Goal: Task Accomplishment & Management: Use online tool/utility

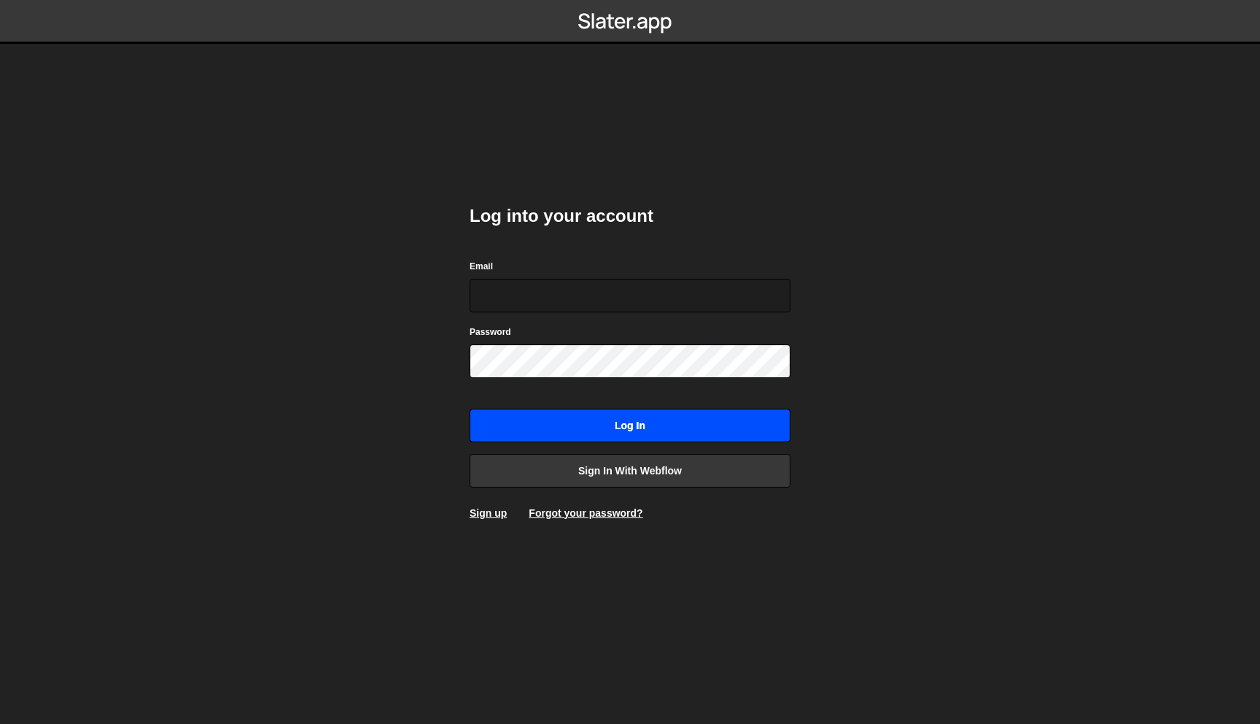
type input "martin@aikido.dev"
click at [651, 434] on input "Log in" at bounding box center [630, 425] width 321 height 34
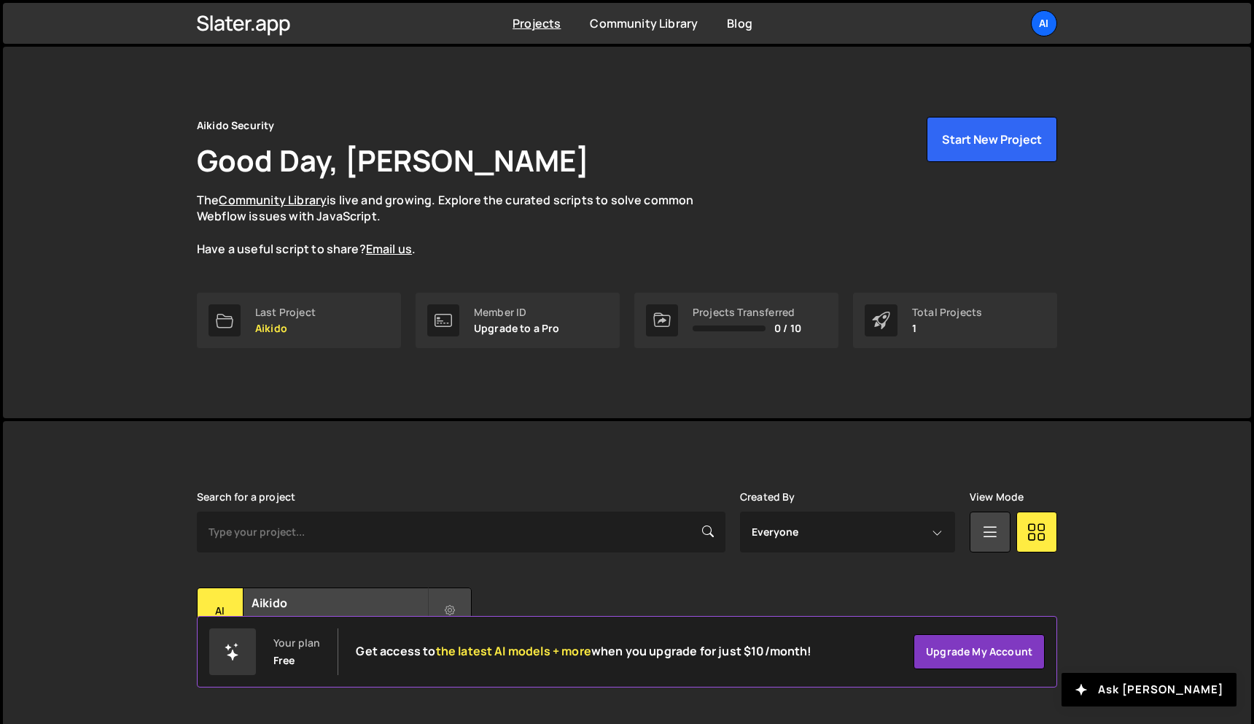
scroll to position [27, 0]
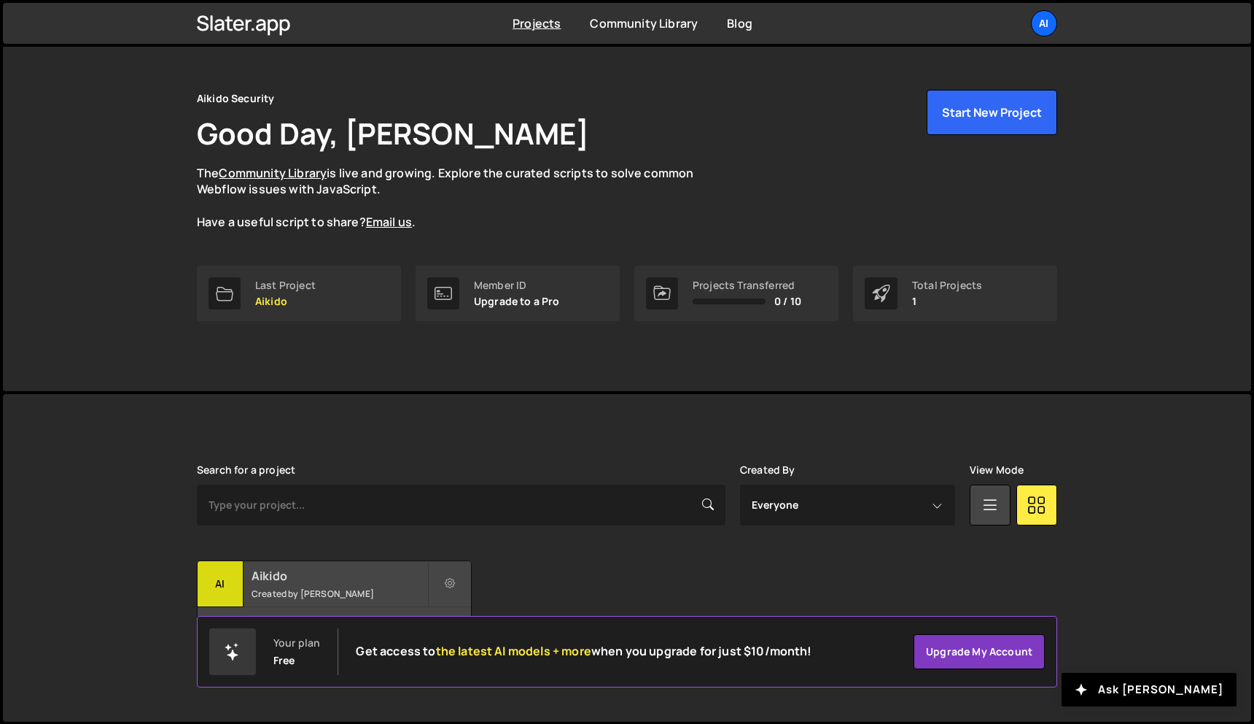
click at [276, 573] on h2 "Aikido" at bounding box center [340, 575] width 176 height 16
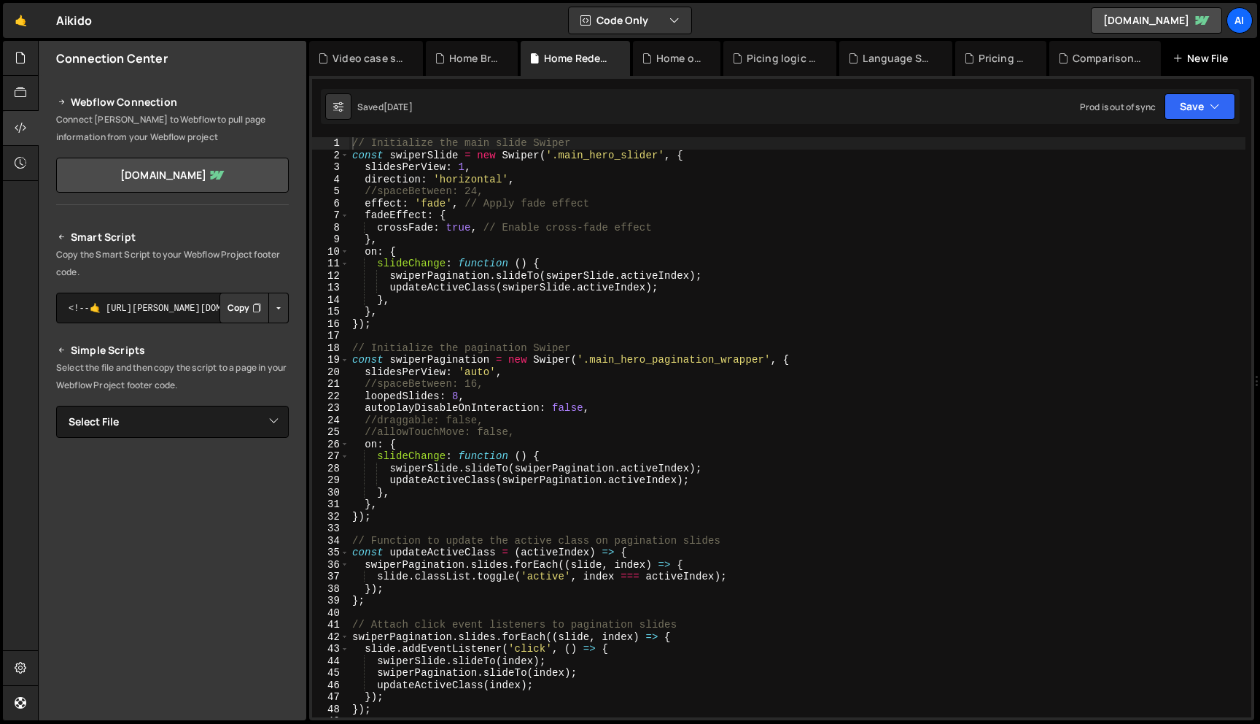
click at [1203, 57] on div "New File" at bounding box center [1203, 58] width 61 height 15
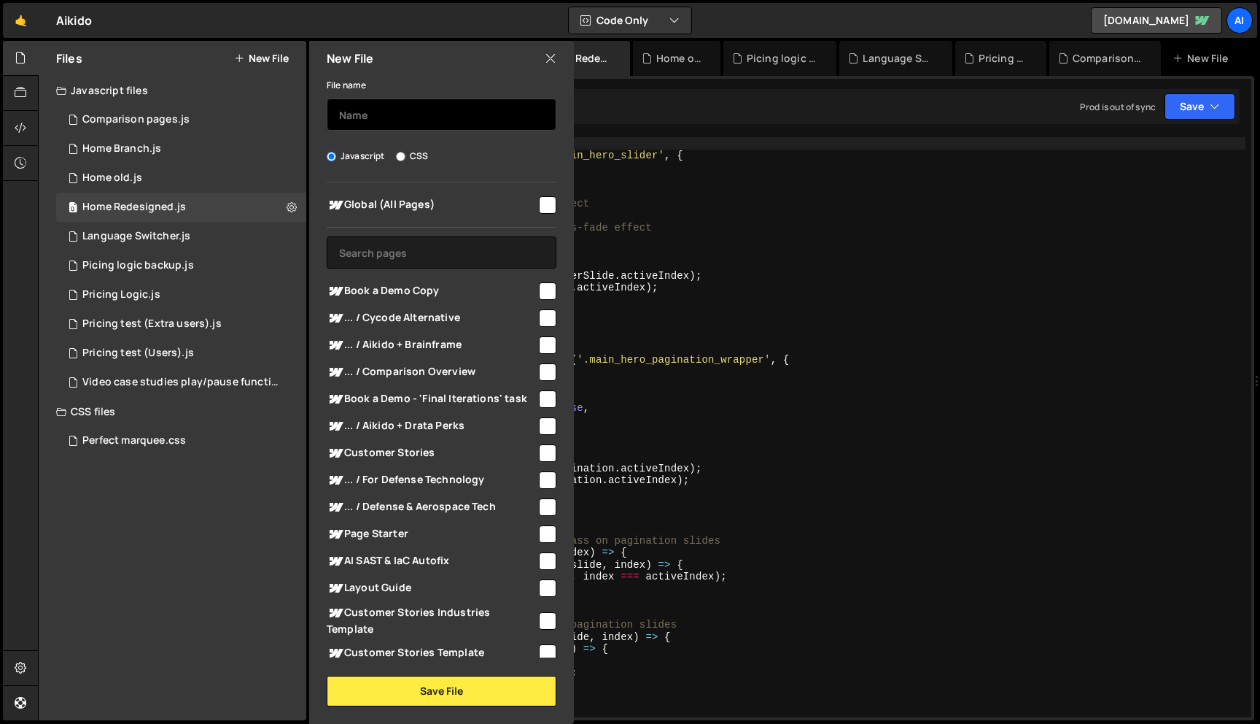
click at [408, 123] on input "text" at bounding box center [442, 114] width 230 height 32
click at [442, 124] on input "text" at bounding box center [442, 114] width 230 height 32
type input "State of AI"
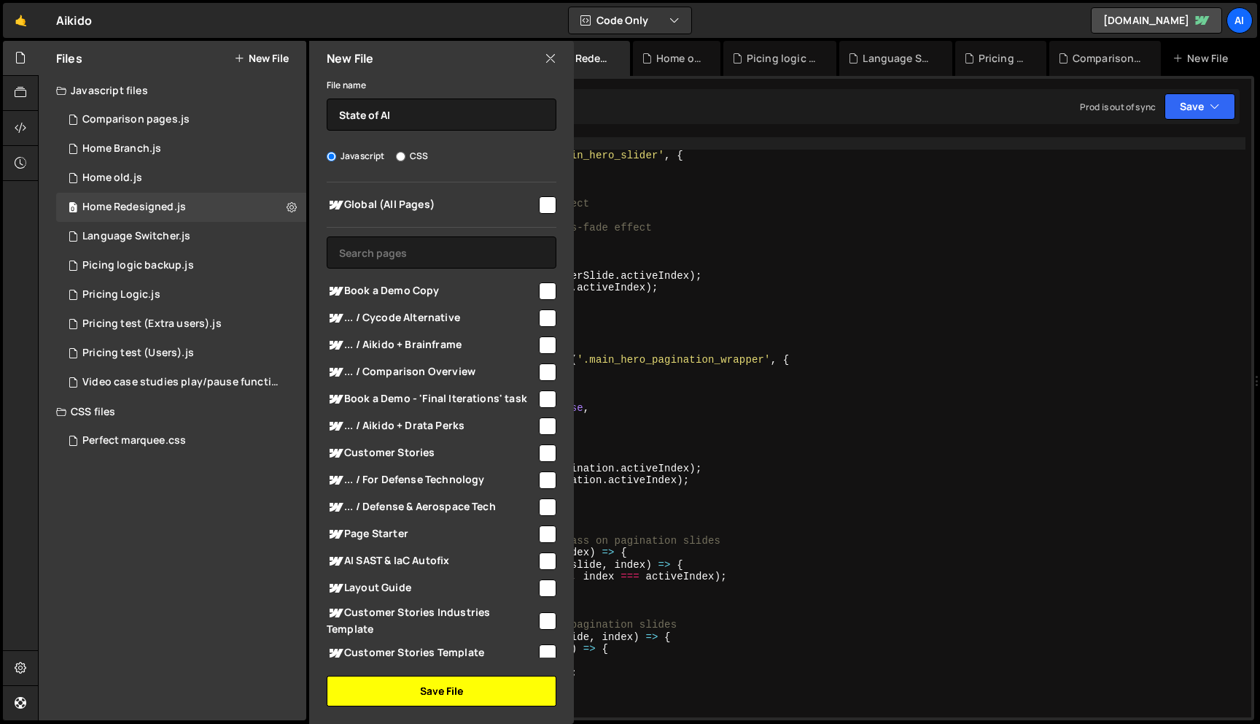
click at [467, 691] on button "Save File" at bounding box center [442, 690] width 230 height 31
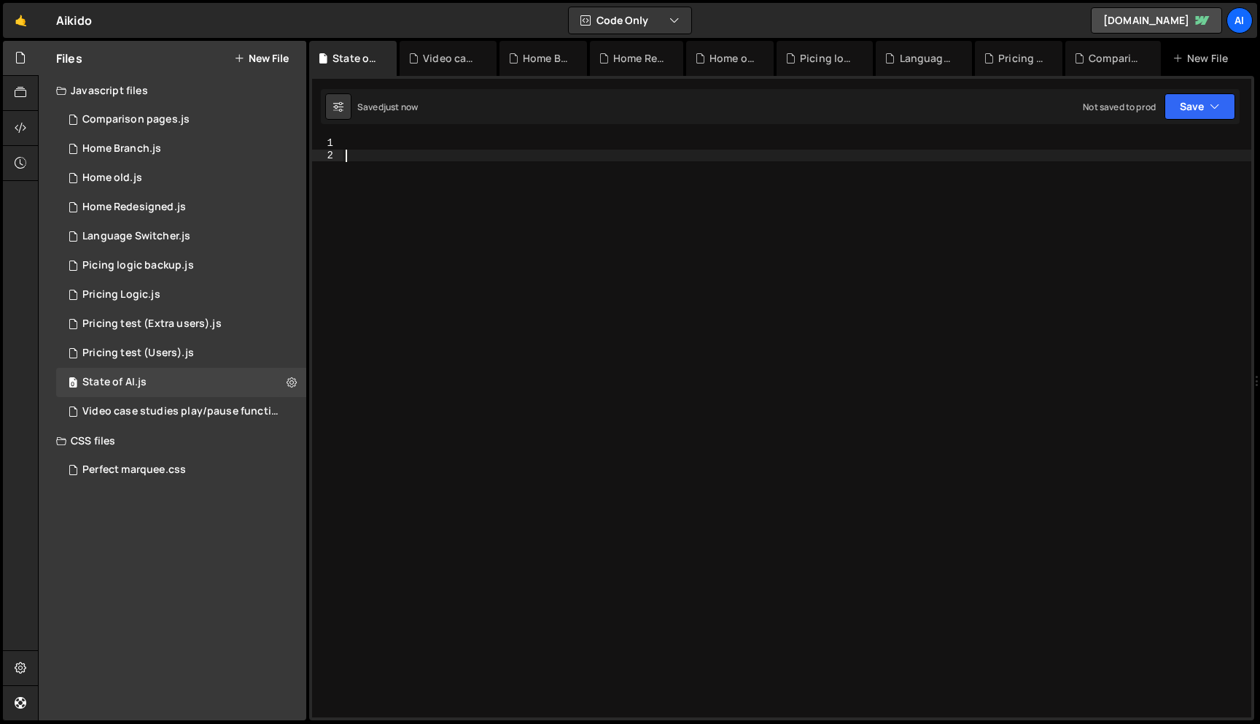
click at [406, 154] on div at bounding box center [797, 439] width 909 height 604
click at [400, 144] on div at bounding box center [797, 439] width 909 height 604
paste textarea "});"
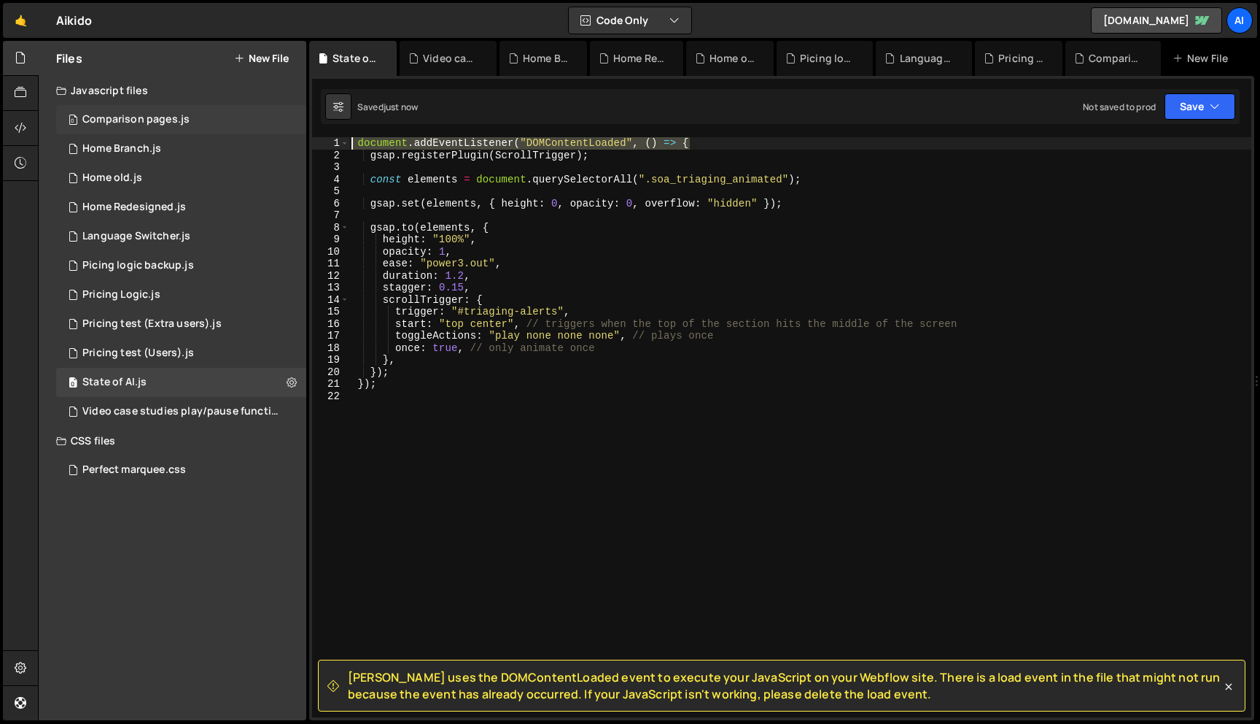
drag, startPoint x: 620, startPoint y: 141, endPoint x: 268, endPoint y: 129, distance: 351.8
click at [268, 129] on div "Files New File Javascript files 0 Comparison pages.js 0 0 Home Branch.js 0 0 Ho…" at bounding box center [649, 381] width 1222 height 680
type textarea "document.addEventListener("DOMContentLoaded", () => {"
drag, startPoint x: 385, startPoint y: 385, endPoint x: 329, endPoint y: 385, distance: 56.2
click at [329, 385] on div "1 2 3 4 5 6 7 8 9 10 11 12 13 14 15 16 17 18 19 20 21 22 gsap . registerPlugin …" at bounding box center [781, 427] width 939 height 580
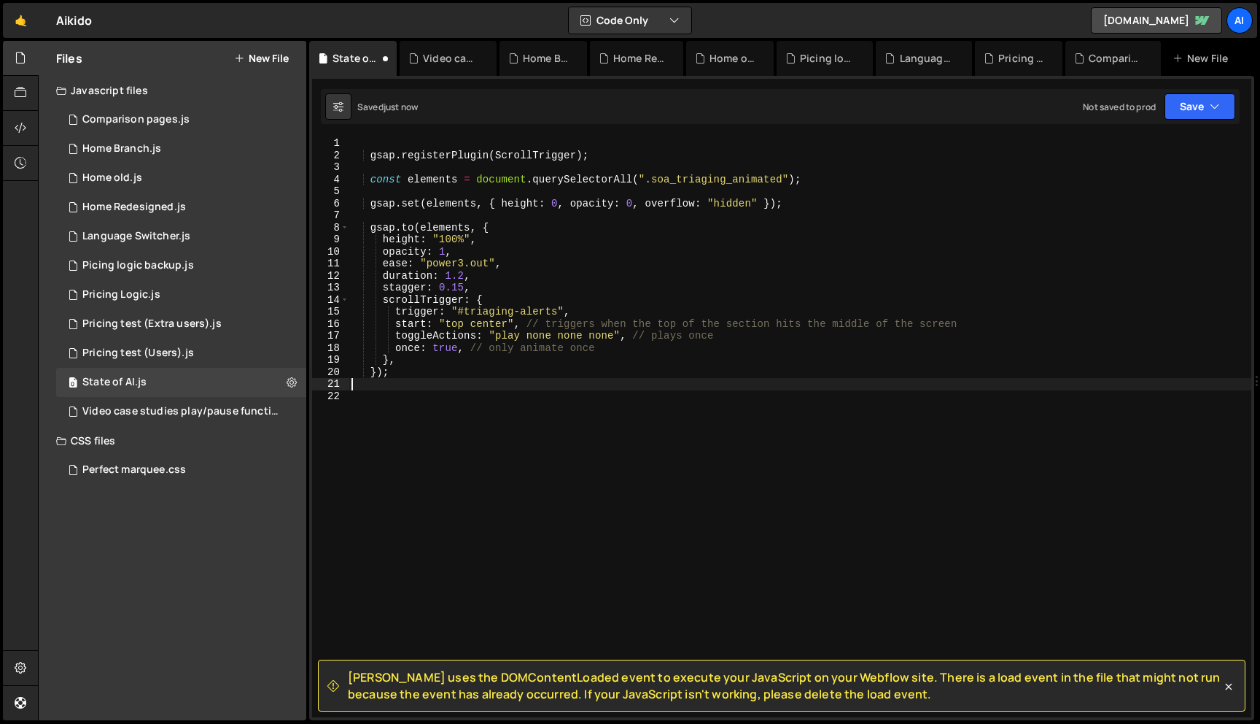
click at [369, 140] on div "gsap . registerPlugin ( ScrollTrigger ) ; const elements = document . querySele…" at bounding box center [800, 439] width 903 height 604
click at [368, 149] on div "gsap . registerPlugin ( ScrollTrigger ) ; const elements = document . querySele…" at bounding box center [800, 439] width 903 height 604
type textarea "gsap.registerPlugin(ScrollTrigger);"
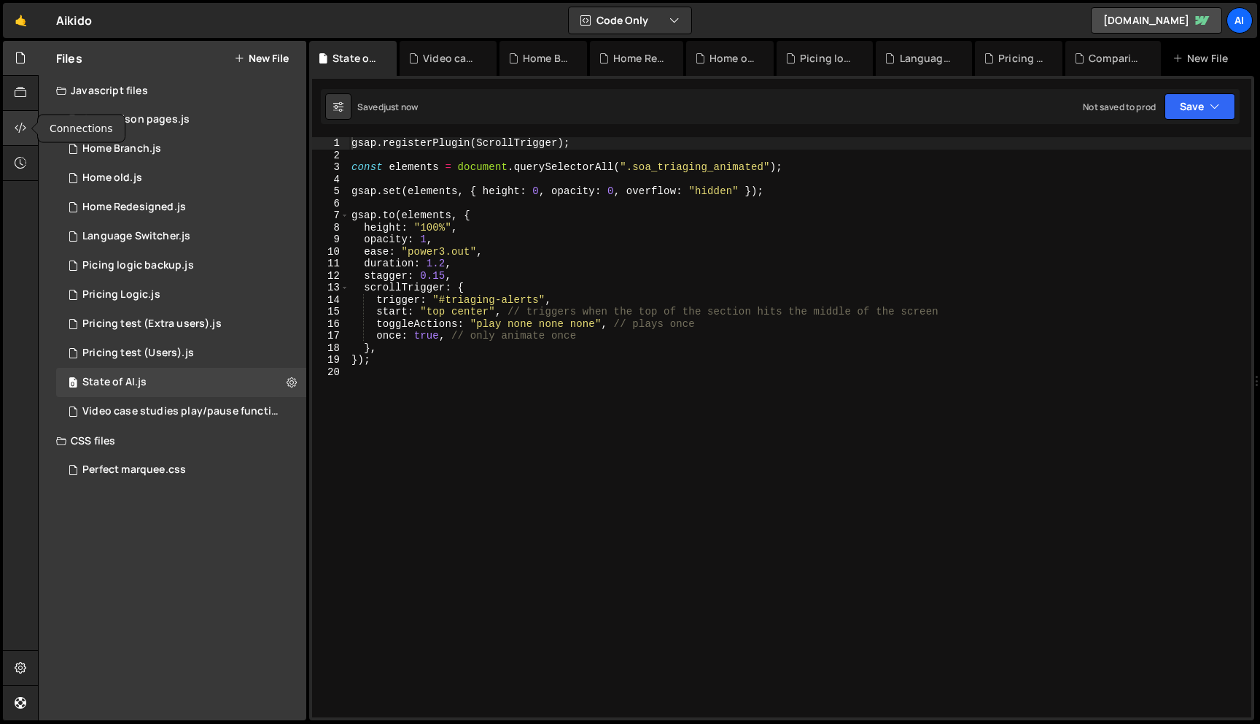
click at [19, 119] on div at bounding box center [21, 128] width 36 height 35
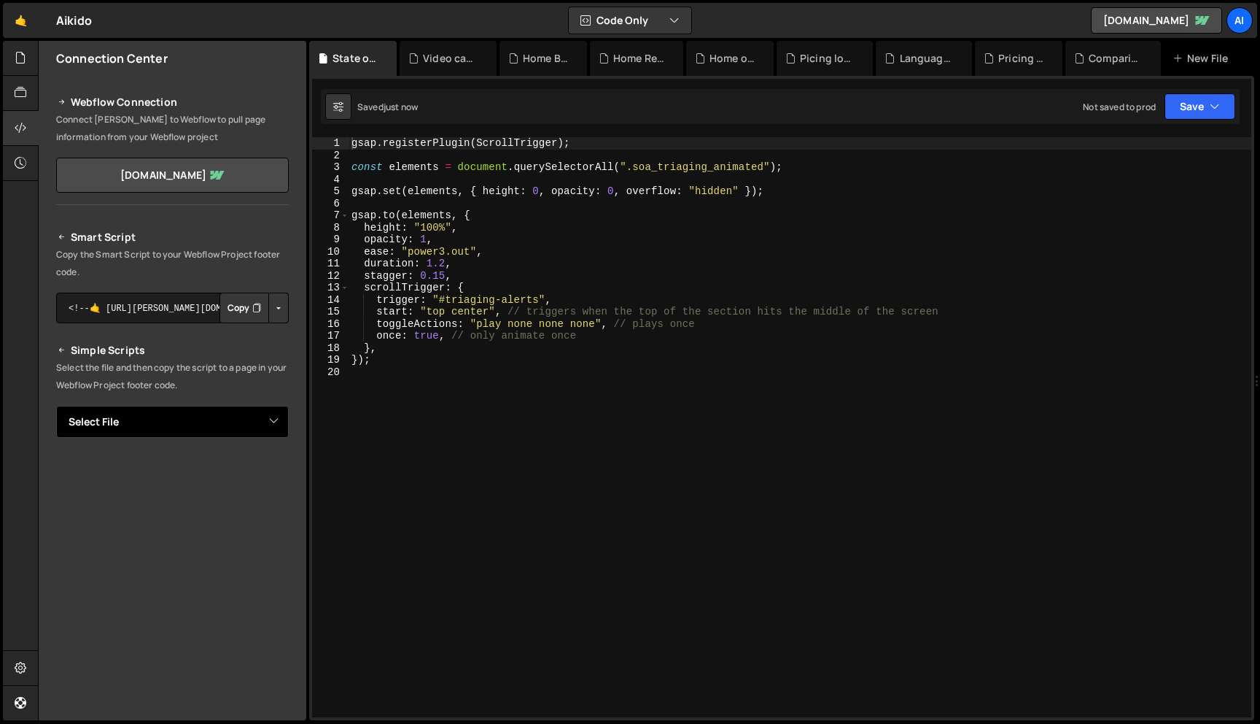
click at [203, 420] on select "Select File Comparison pages.js Home Branch.js Home old.js Home Redesigned.js L…" at bounding box center [172, 422] width 233 height 32
select select "48257"
click at [56, 406] on select "Select File Comparison pages.js Home Branch.js Home old.js Home Redesigned.js L…" at bounding box center [172, 422] width 233 height 32
click at [234, 465] on button "Copy" at bounding box center [245, 471] width 50 height 31
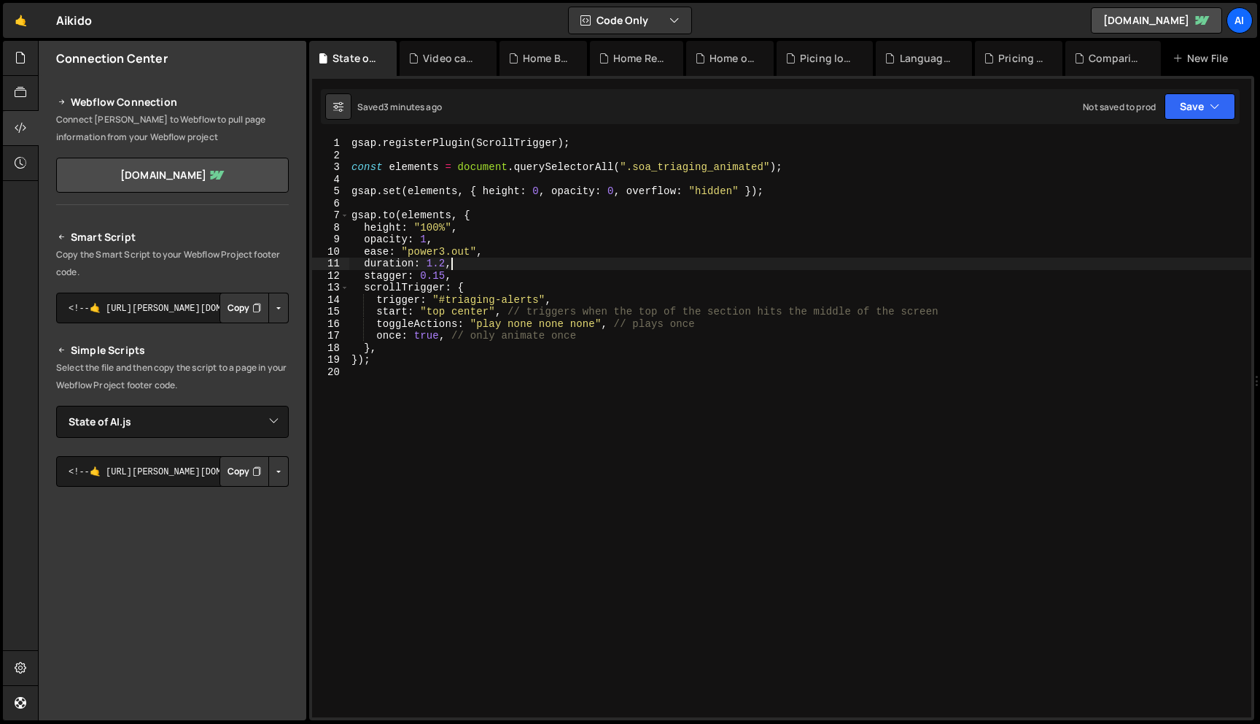
click at [630, 258] on div "gsap . registerPlugin ( ScrollTrigger ) ; const elements = document . querySele…" at bounding box center [800, 439] width 903 height 604
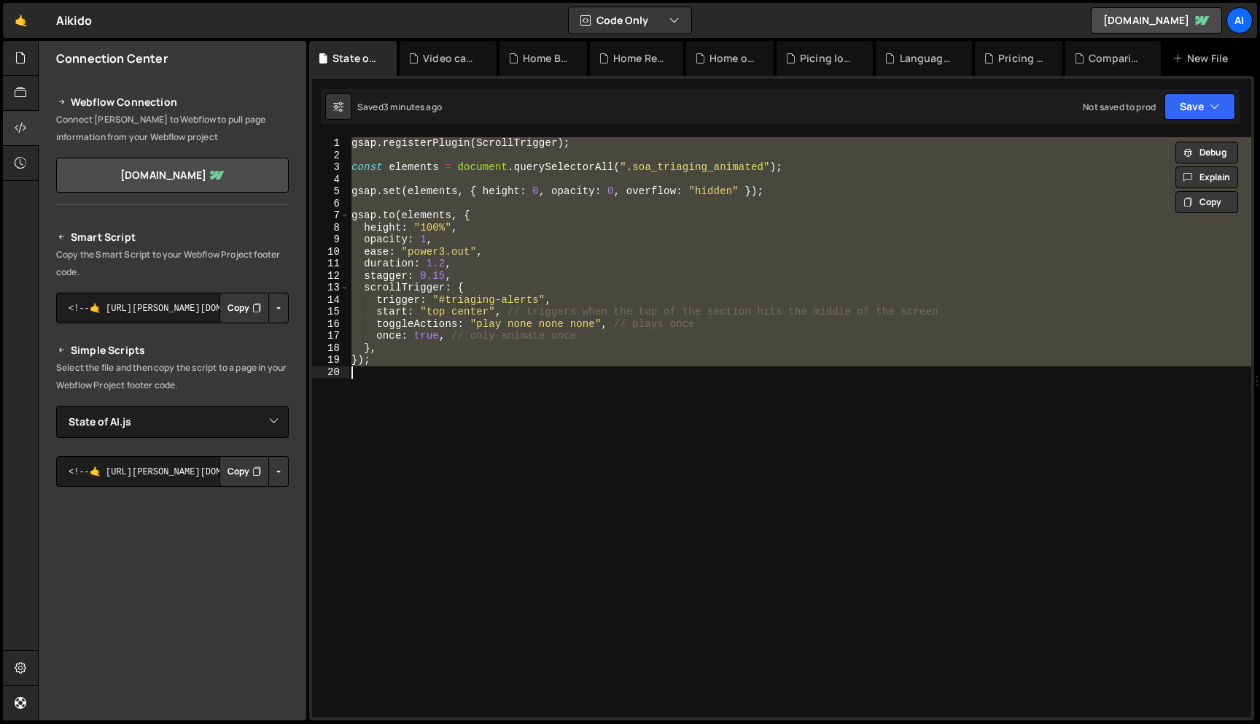
paste textarea "});"
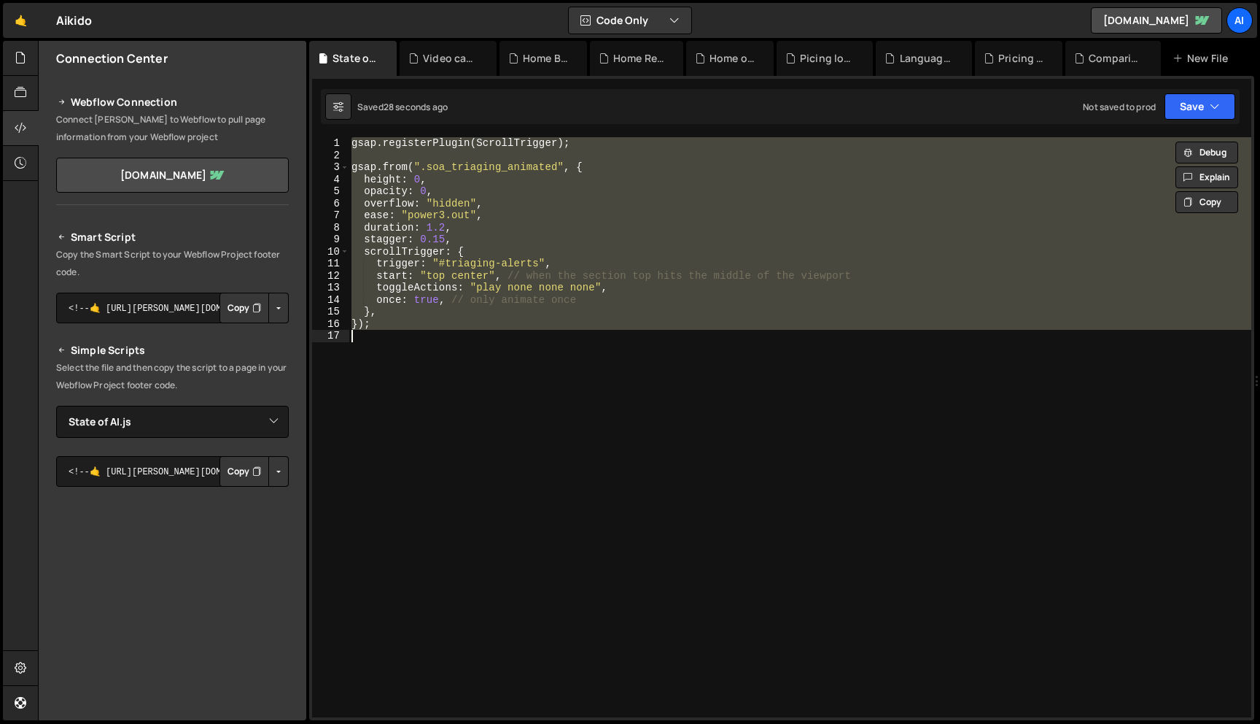
paste textarea "});"
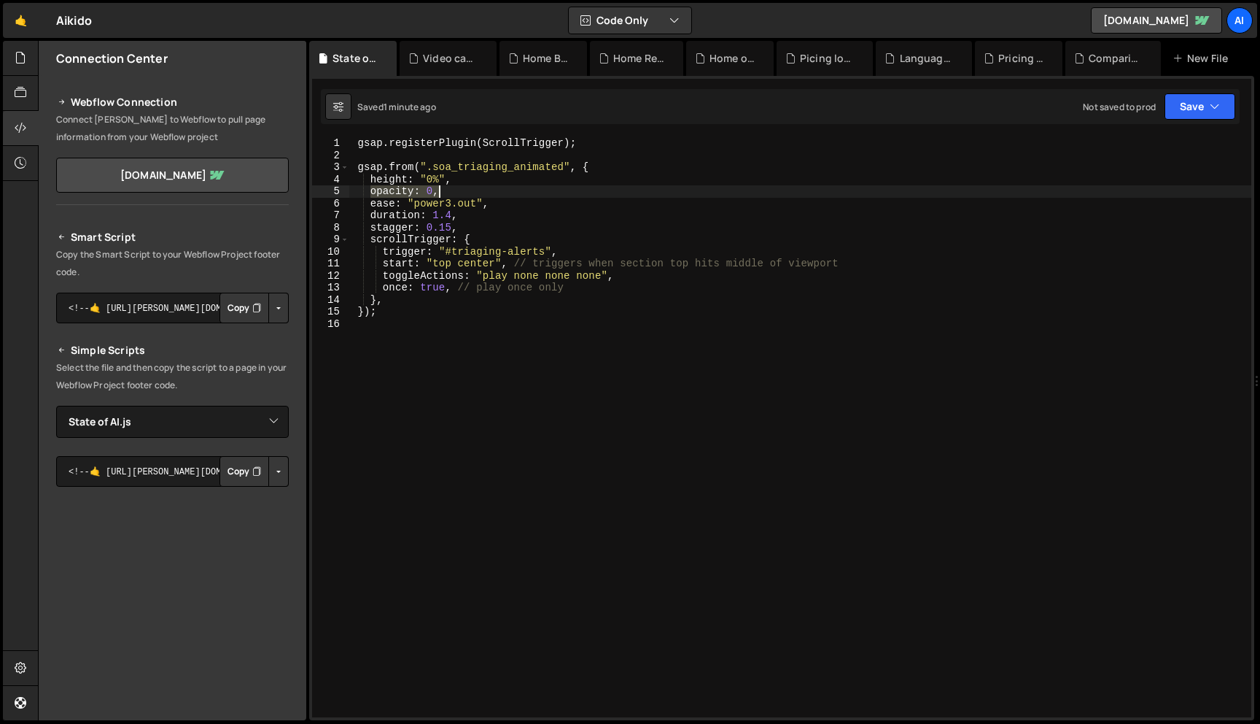
drag, startPoint x: 370, startPoint y: 190, endPoint x: 478, endPoint y: 190, distance: 108.7
click at [478, 190] on div "gsap . registerPlugin ( ScrollTrigger ) ; gsap . from ( ".soa_triaging_animated…" at bounding box center [800, 439] width 903 height 604
type textarea "opacity: 0,"
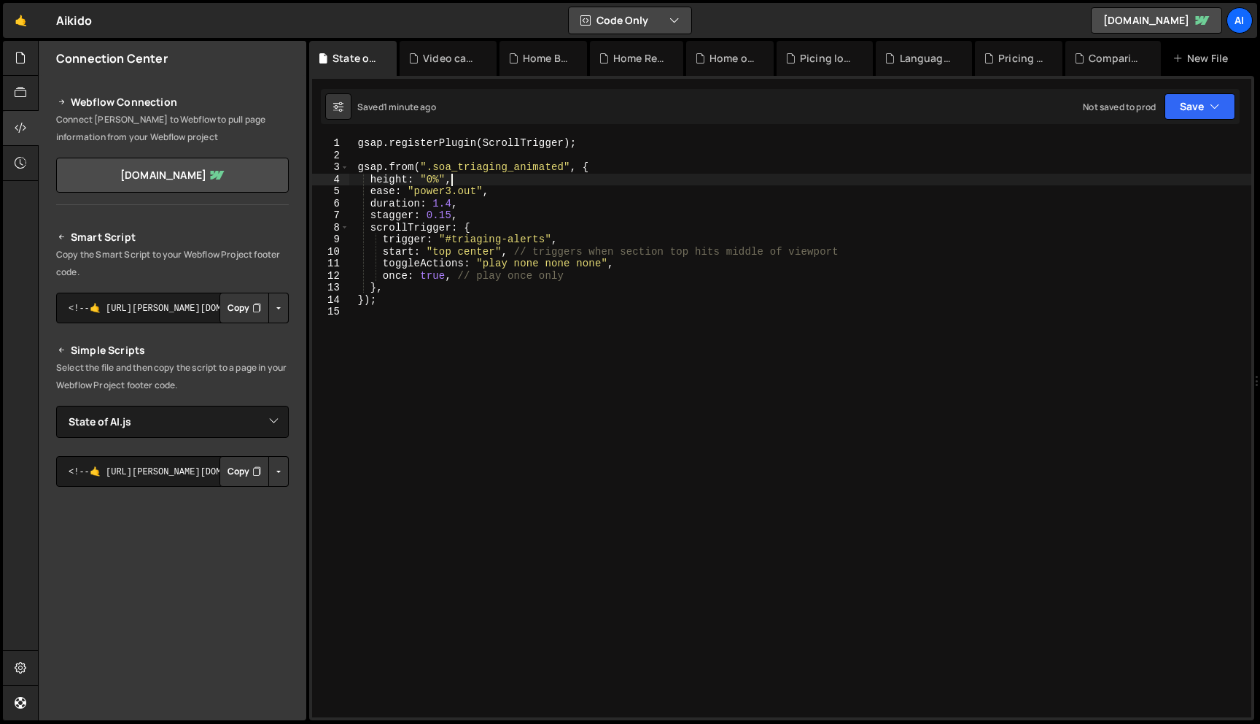
paste textarea ");"
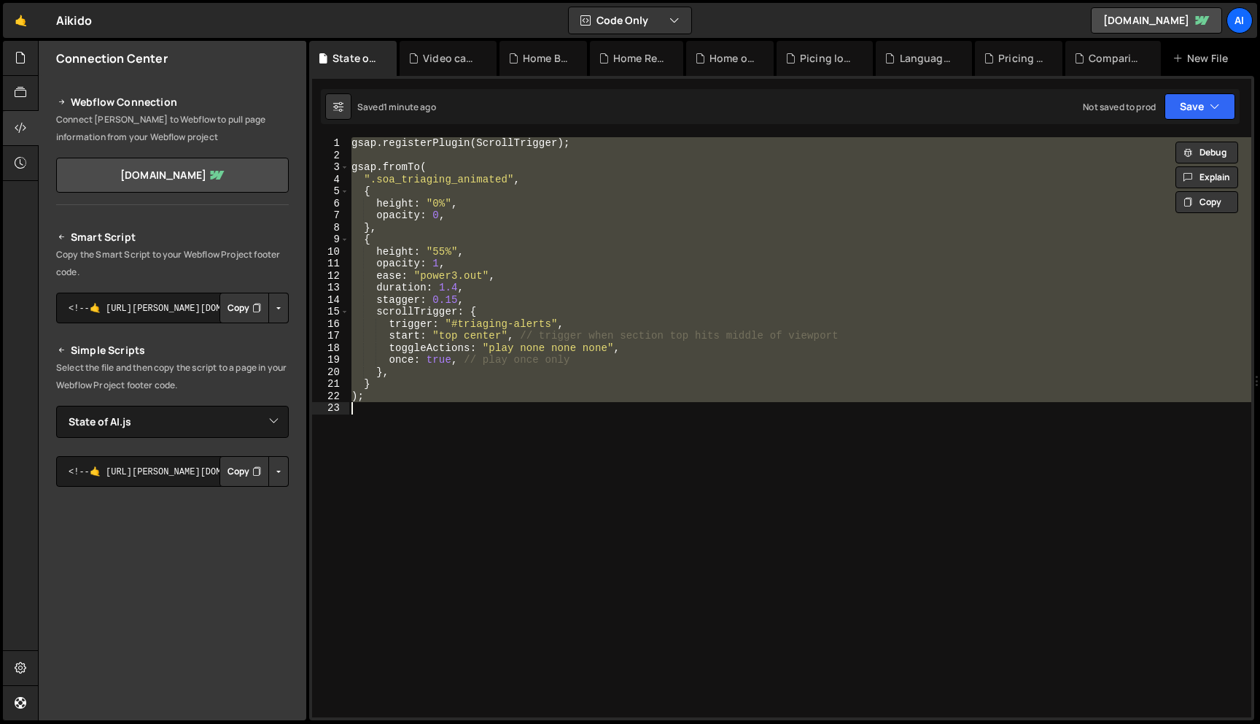
paste textarea "});"
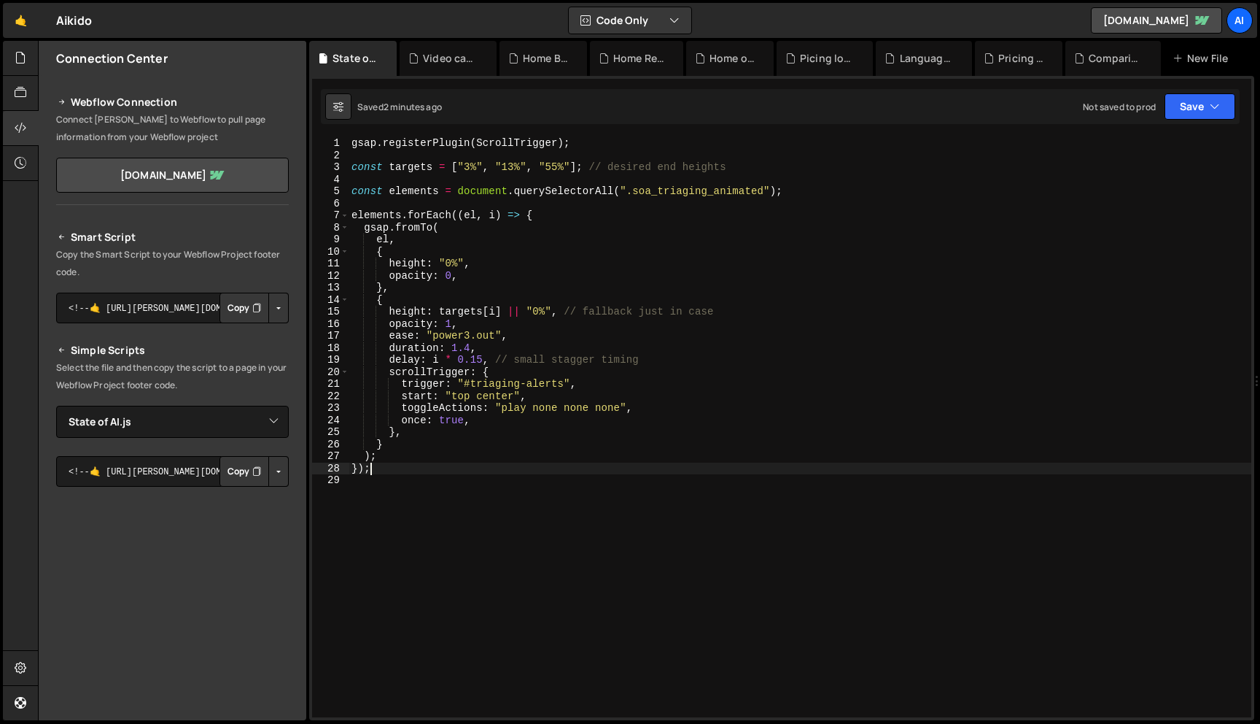
click at [488, 338] on div "gsap . registerPlugin ( ScrollTrigger ) ; const targets = [ "3%" , "13%" , "55%…" at bounding box center [800, 439] width 903 height 604
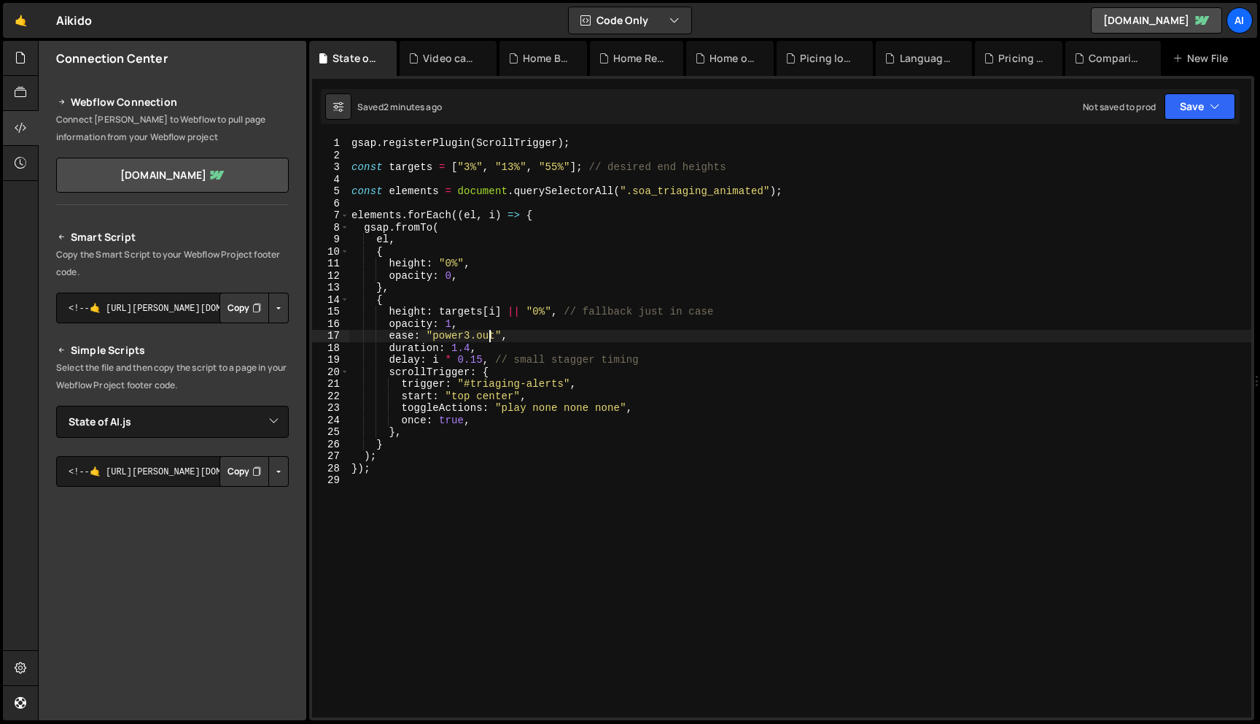
click at [488, 338] on div "gsap . registerPlugin ( ScrollTrigger ) ; const targets = [ "3%" , "13%" , "55%…" at bounding box center [800, 439] width 903 height 604
paste textarea "power4.out"
click at [467, 333] on div "gsap . registerPlugin ( ScrollTrigger ) ; const targets = [ "3%" , "13%" , "55%…" at bounding box center [800, 439] width 903 height 604
drag, startPoint x: 434, startPoint y: 332, endPoint x: 494, endPoint y: 330, distance: 59.8
click at [494, 330] on div "gsap . registerPlugin ( ScrollTrigger ) ; const targets = [ "3%" , "13%" , "55%…" at bounding box center [800, 439] width 903 height 604
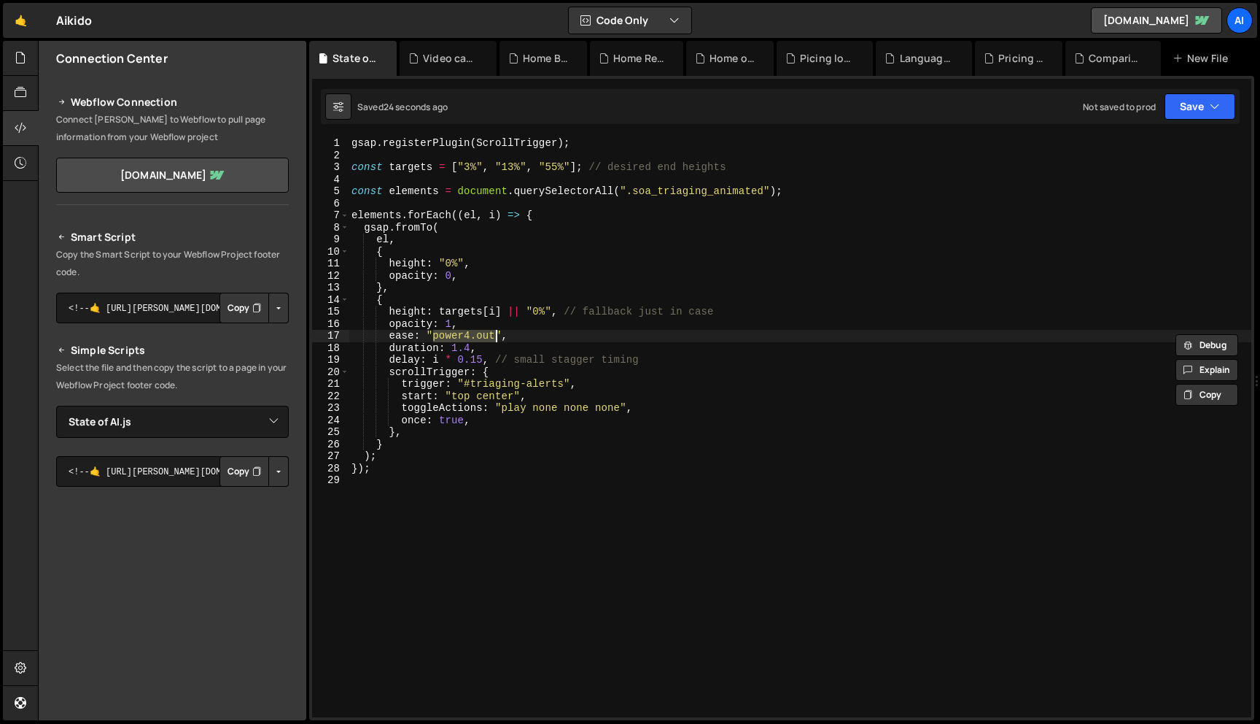
paste textarea "expo"
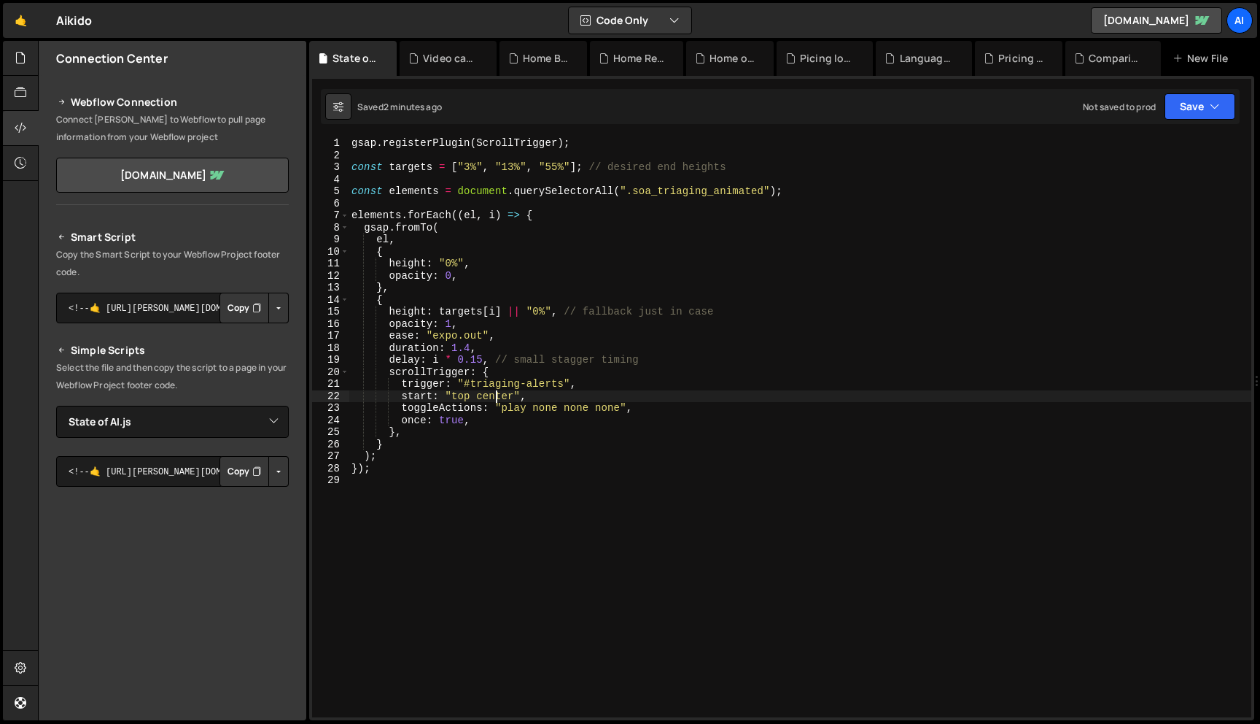
click at [495, 397] on div "gsap . registerPlugin ( ScrollTrigger ) ; const targets = [ "3%" , "13%" , "55%…" at bounding box center [800, 439] width 903 height 604
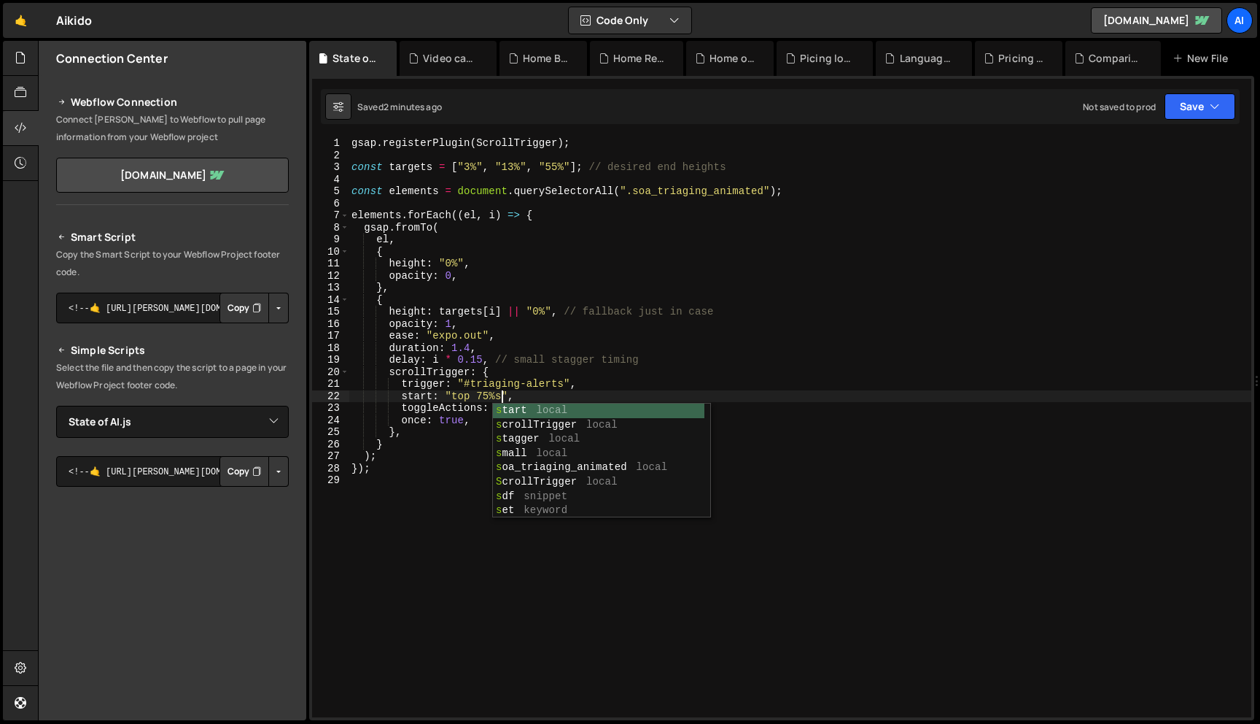
click at [446, 336] on div "gsap . registerPlugin ( ScrollTrigger ) ; const targets = [ "3%" , "13%" , "55%…" at bounding box center [800, 439] width 903 height 604
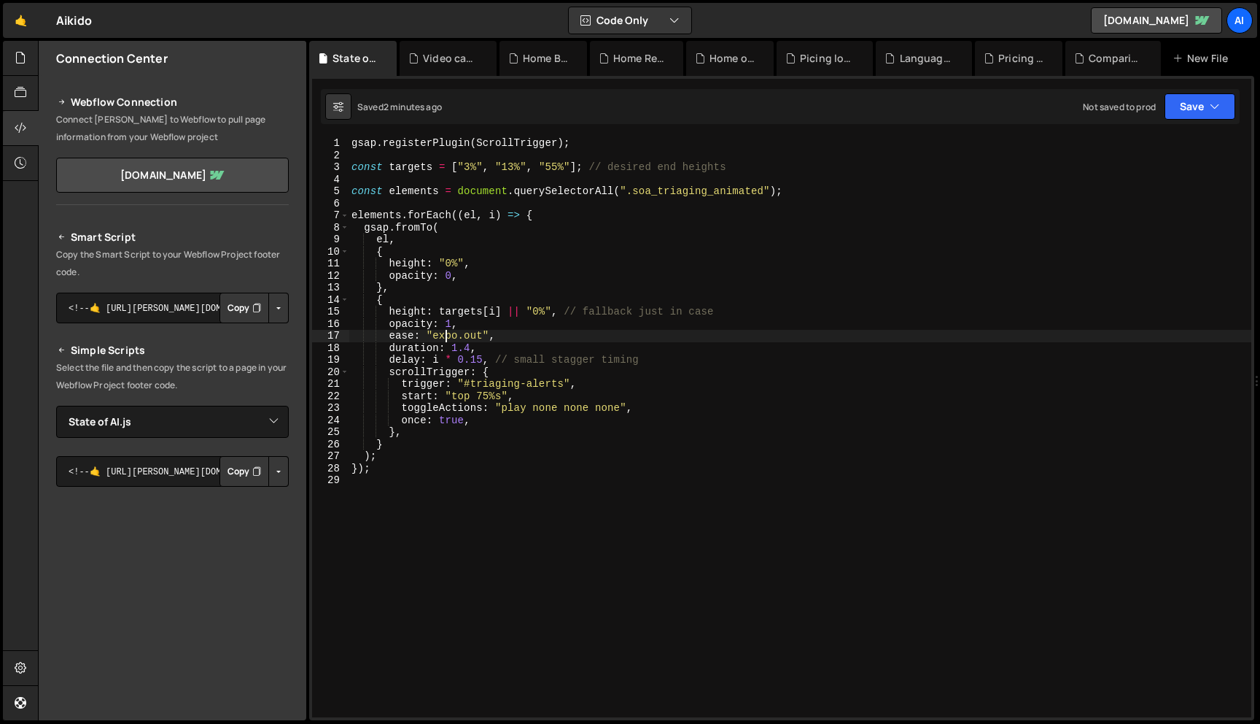
scroll to position [0, 9]
drag, startPoint x: 432, startPoint y: 336, endPoint x: 482, endPoint y: 336, distance: 49.6
click at [482, 336] on div "gsap . registerPlugin ( ScrollTrigger ) ; const targets = [ "3%" , "13%" , "55%…" at bounding box center [800, 439] width 903 height 604
click at [446, 338] on div "gsap . registerPlugin ( ScrollTrigger ) ; const targets = [ "3%" , "13%" , "55%…" at bounding box center [800, 427] width 903 height 580
click at [446, 338] on div "gsap . registerPlugin ( ScrollTrigger ) ; const targets = [ "3%" , "13%" , "55%…" at bounding box center [800, 439] width 903 height 604
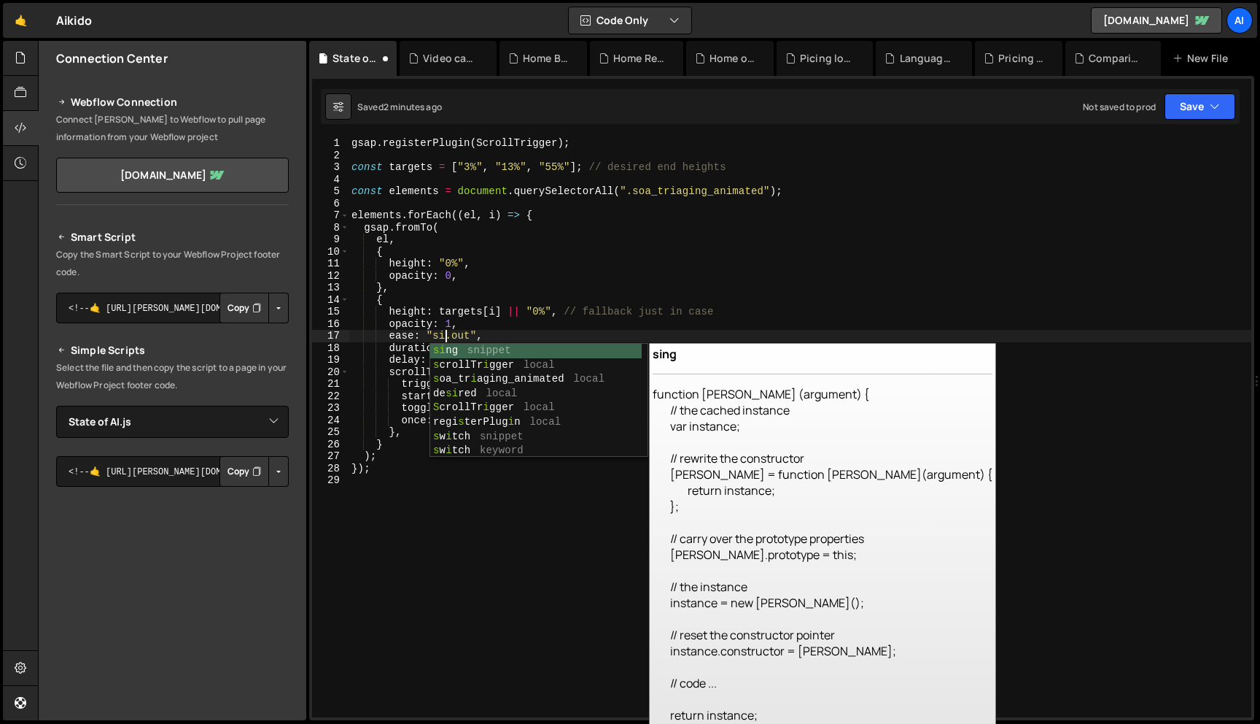
scroll to position [0, 7]
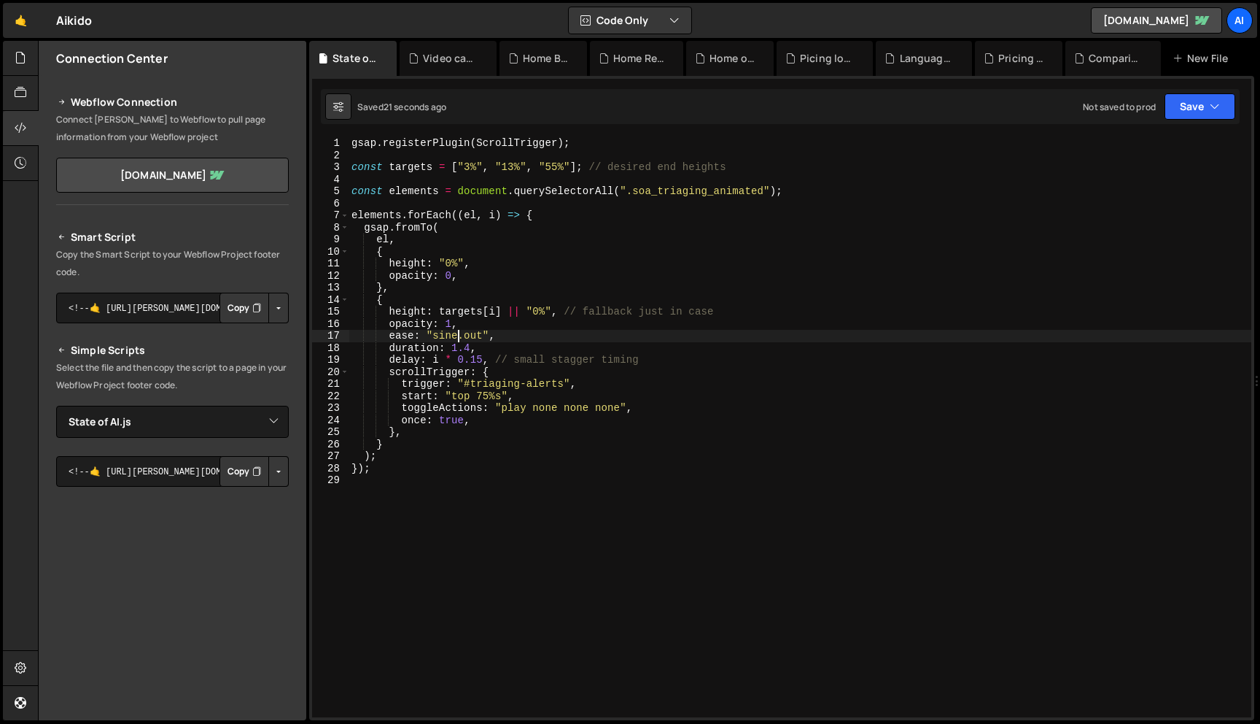
click at [449, 333] on div "gsap . registerPlugin ( ScrollTrigger ) ; const targets = [ "3%" , "13%" , "55%…" at bounding box center [800, 439] width 903 height 604
click at [489, 399] on div "gsap . registerPlugin ( ScrollTrigger ) ; const targets = [ "3%" , "13%" , "55%…" at bounding box center [800, 439] width 903 height 604
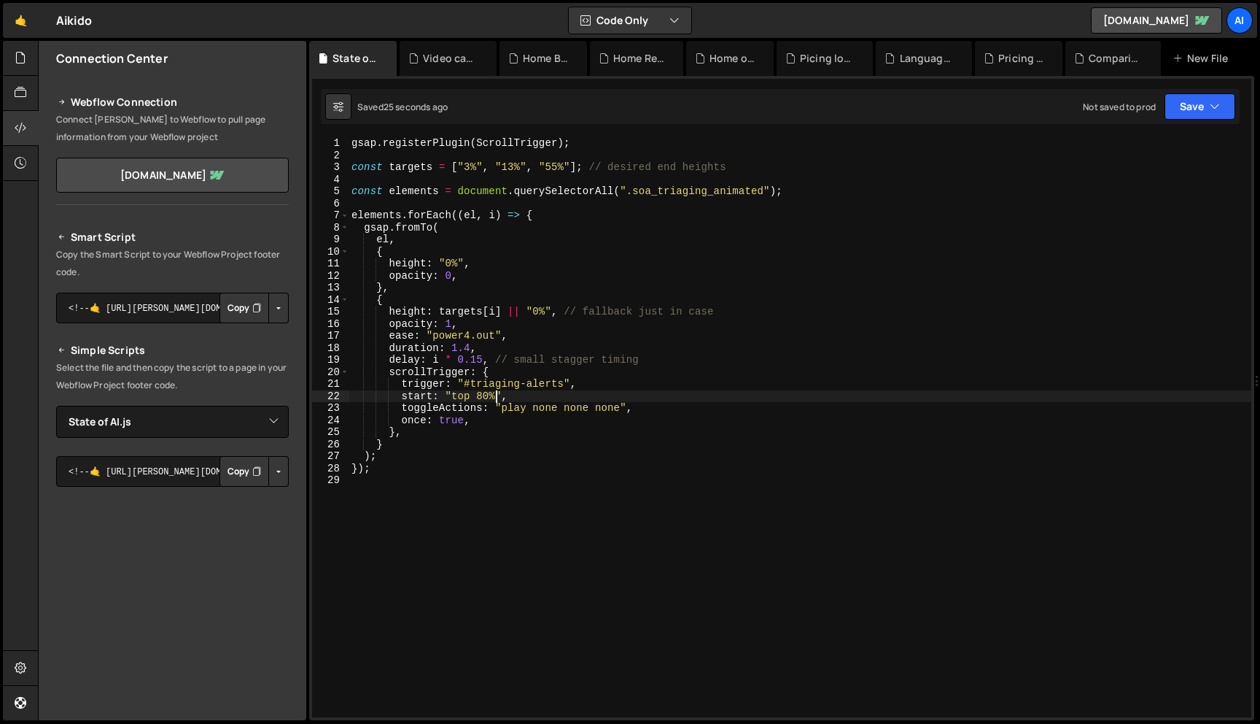
click at [481, 397] on div "gsap . registerPlugin ( ScrollTrigger ) ; const targets = [ "3%" , "13%" , "55%…" at bounding box center [800, 439] width 903 height 604
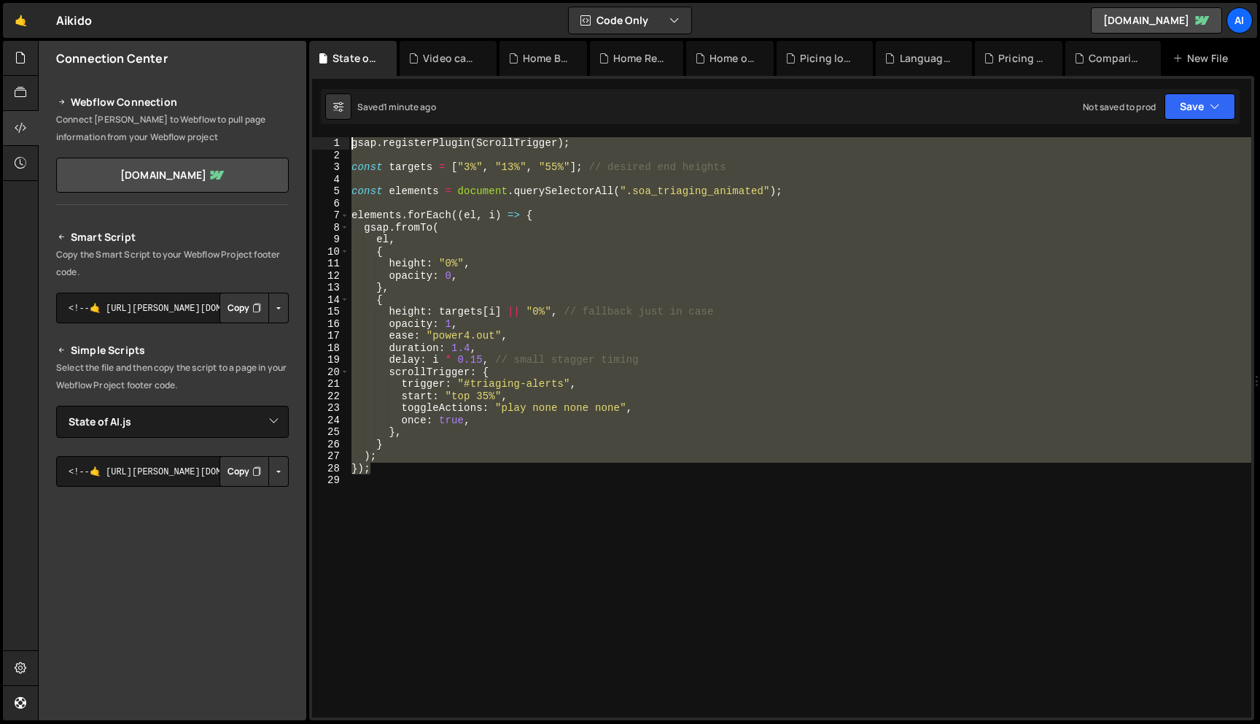
drag, startPoint x: 386, startPoint y: 473, endPoint x: 346, endPoint y: 142, distance: 333.5
click at [346, 142] on div "start: "top 35%", 1 2 3 4 5 6 7 8 9 10 11 12 13 14 15 16 17 18 19 20 21 22 23 2…" at bounding box center [781, 427] width 939 height 580
type textarea "gsap.registerPlugin(ScrollTrigger);"
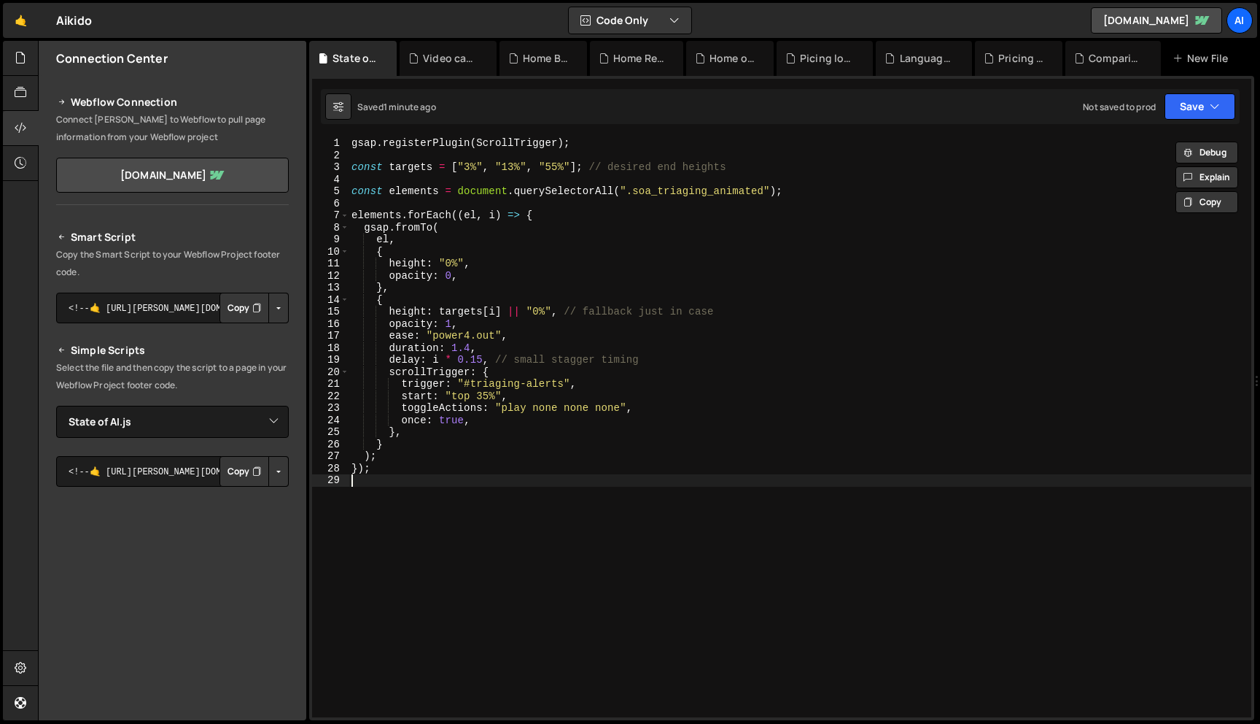
click at [441, 515] on div "gsap . registerPlugin ( ScrollTrigger ) ; const targets = [ "3%" , "13%" , "55%…" at bounding box center [800, 439] width 903 height 604
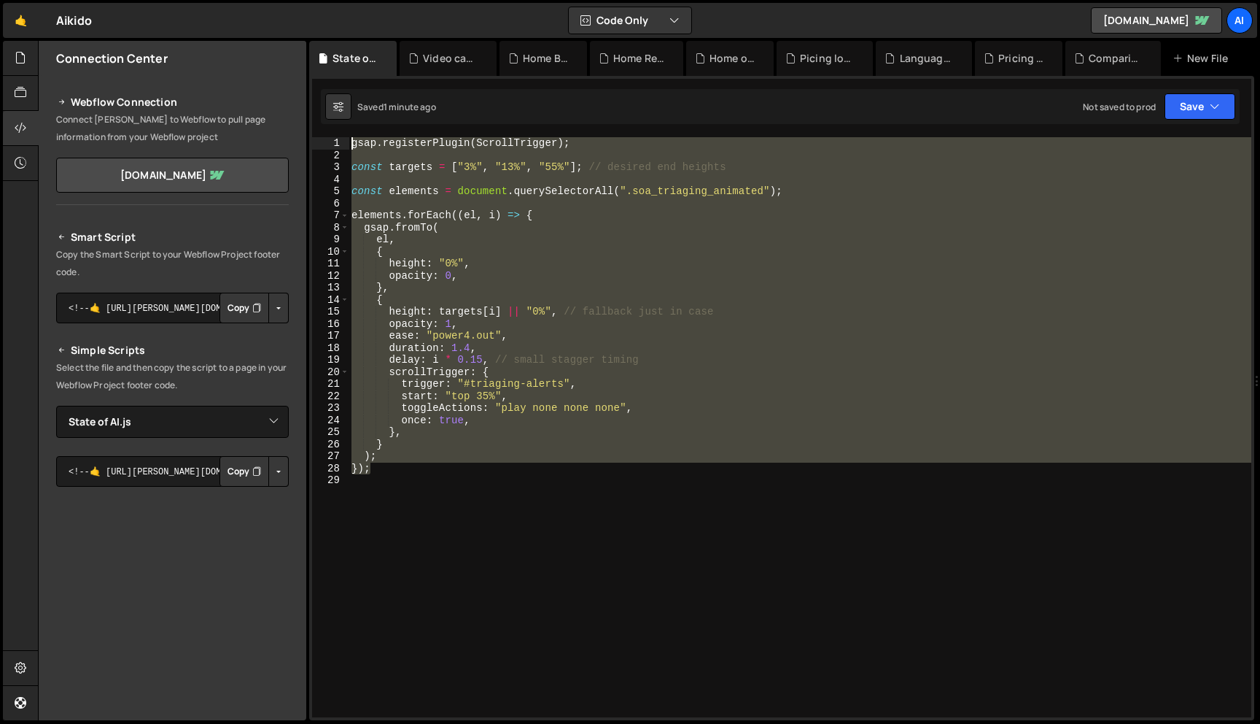
drag, startPoint x: 416, startPoint y: 465, endPoint x: 321, endPoint y: 112, distance: 366.4
click at [321, 112] on div "Debug Explain Copy State of AI.js Video case studies play/pause functionality.j…" at bounding box center [781, 381] width 945 height 680
click at [459, 193] on div "gsap . registerPlugin ( ScrollTrigger ) ; const targets = [ "3%" , "13%" , "55%…" at bounding box center [800, 427] width 903 height 580
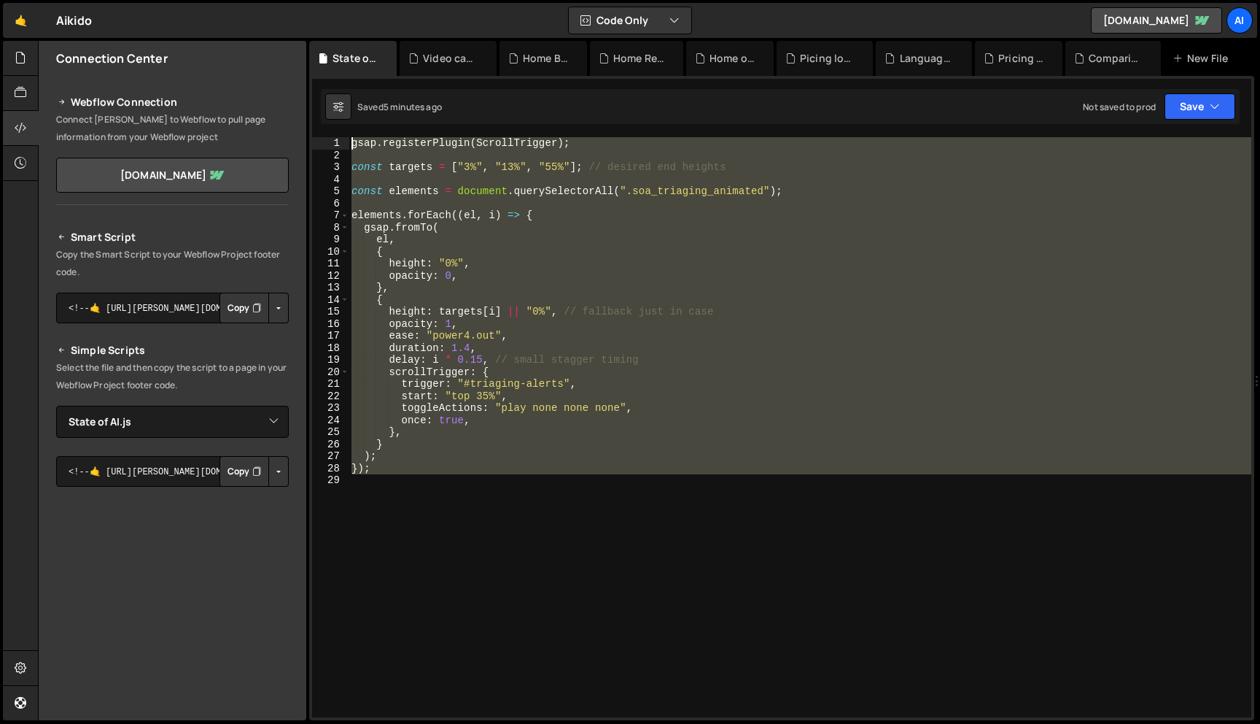
drag, startPoint x: 570, startPoint y: 522, endPoint x: 300, endPoint y: 128, distance: 477.6
click at [300, 128] on div "Files New File Javascript files 0 Comparison pages.js 0 0 Home Branch.js 0 0 Ho…" at bounding box center [649, 381] width 1222 height 680
type textarea "gsap.registerPlugin(ScrollTrigger);"
paste textarea
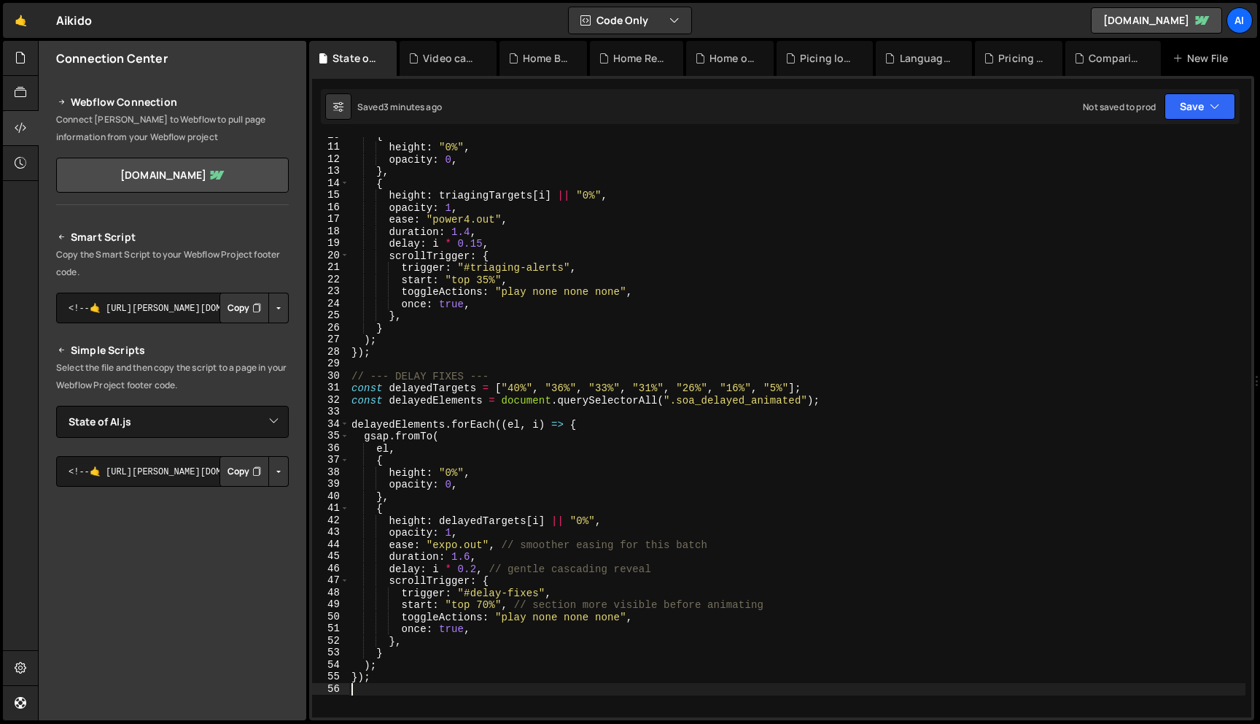
scroll to position [133, 0]
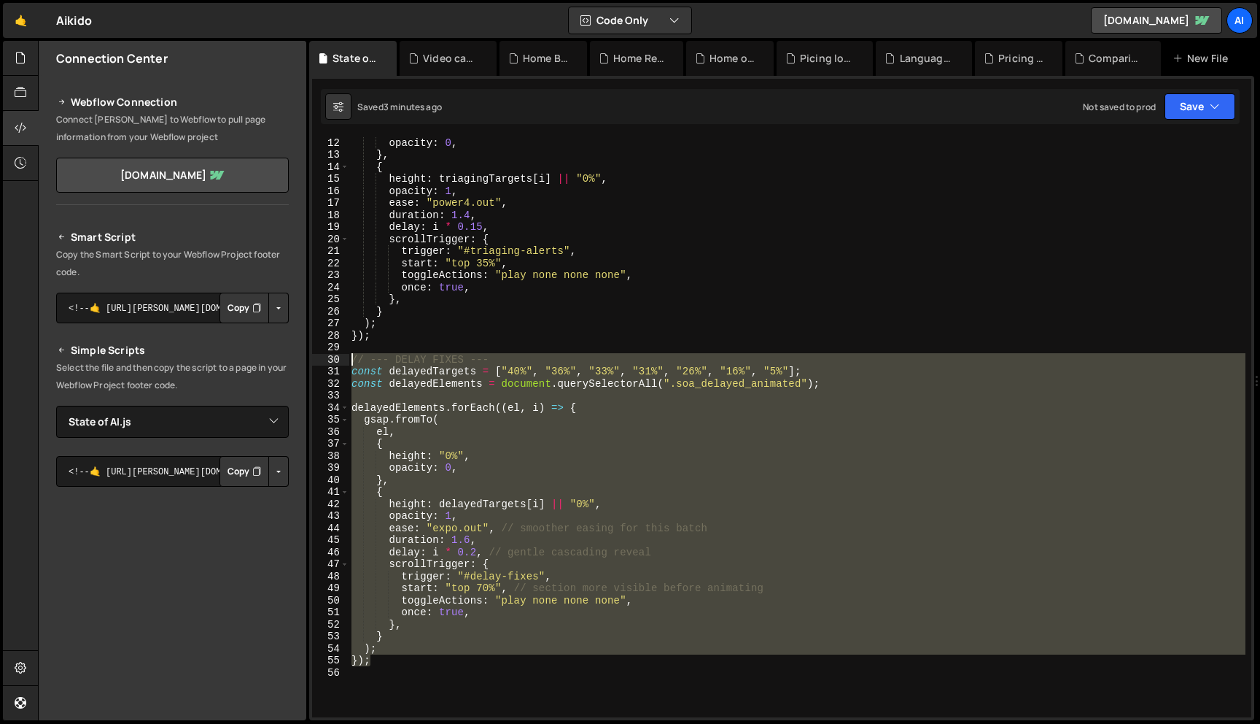
drag, startPoint x: 384, startPoint y: 661, endPoint x: 330, endPoint y: 361, distance: 304.6
click at [330, 361] on div "12 13 14 15 16 17 18 19 20 21 22 23 24 25 26 27 28 29 30 31 32 33 34 35 36 37 3…" at bounding box center [781, 427] width 939 height 580
type textarea "// --- DELAY FIXES --- const delayedTargets = ["40%", "36%", "33%", "31%", "26%…"
click at [396, 674] on div "opacity : 0 , } , { height : triagingTargets [ i ] || "0%" , opacity : 1 , ease…" at bounding box center [797, 438] width 897 height 604
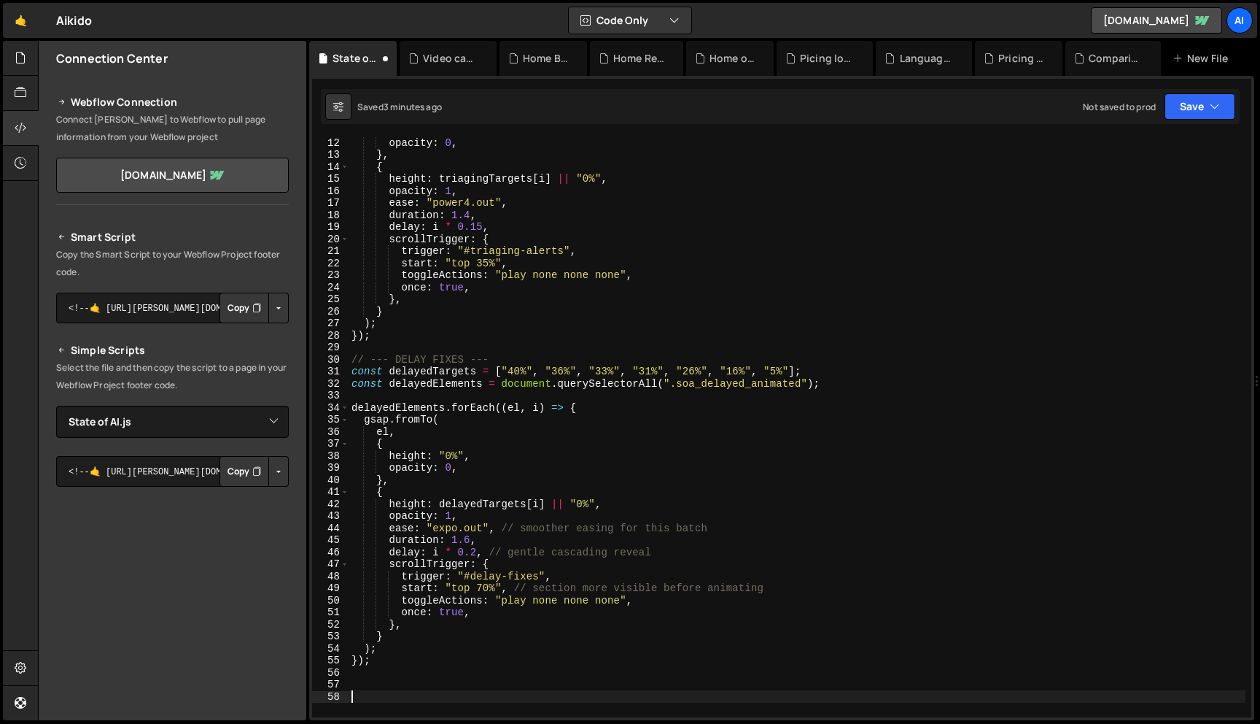
paste textarea "});"
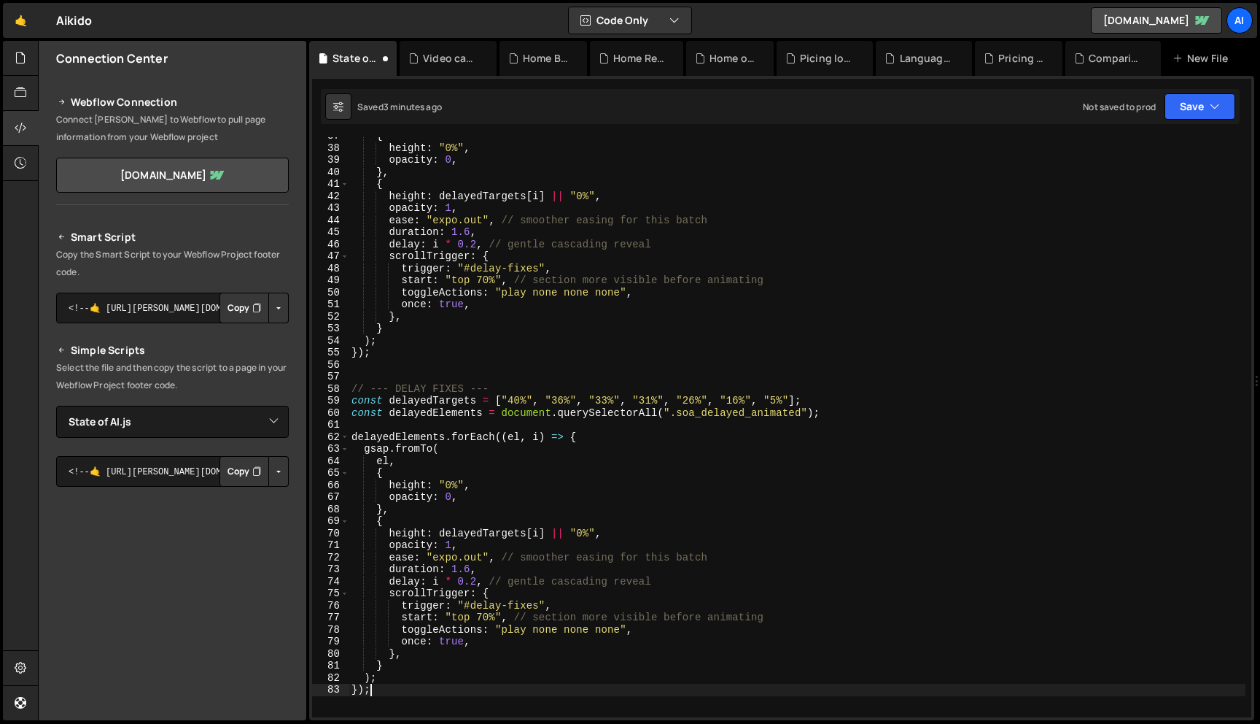
scroll to position [442, 0]
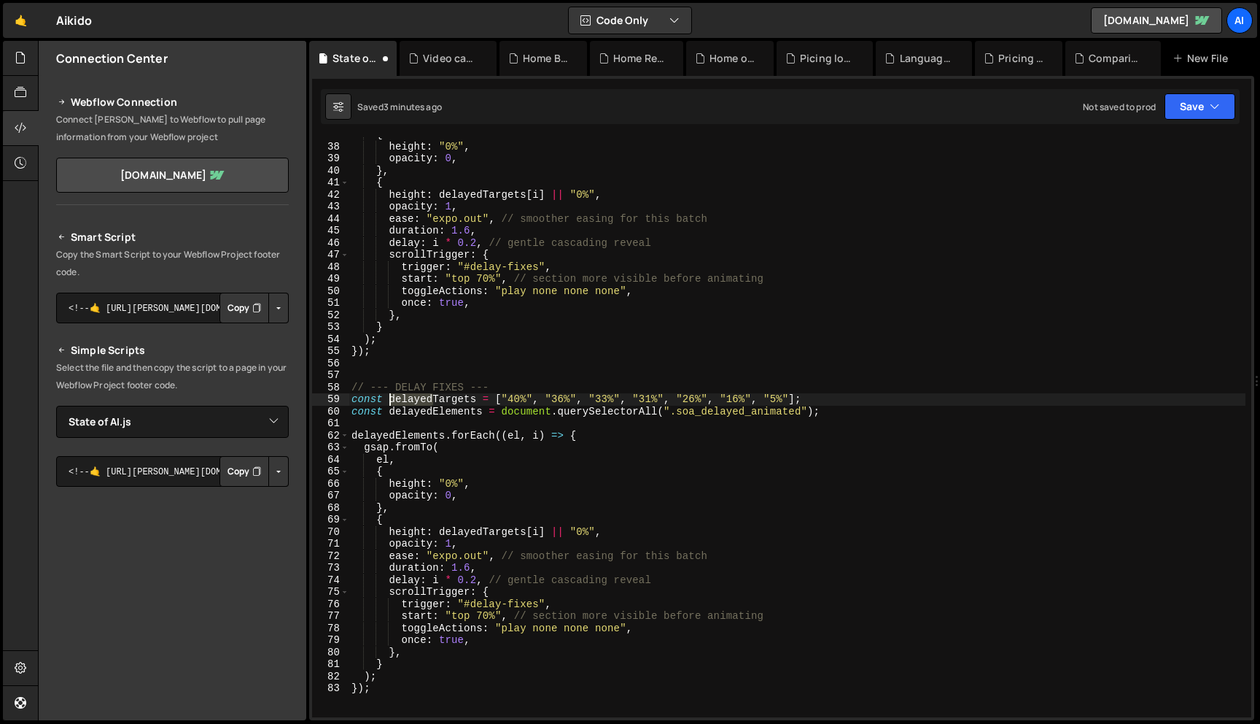
drag, startPoint x: 434, startPoint y: 397, endPoint x: 392, endPoint y: 397, distance: 42.3
click at [392, 397] on div "{ height : "0%" , opacity : 0 , } , { height : delayedTargets [ i ] || "0%" , o…" at bounding box center [797, 430] width 897 height 604
click at [432, 414] on div "{ height : "0%" , opacity : 0 , } , { height : delayedTargets [ i ] || "0%" , o…" at bounding box center [797, 430] width 897 height 604
drag, startPoint x: 666, startPoint y: 414, endPoint x: 789, endPoint y: 415, distance: 123.3
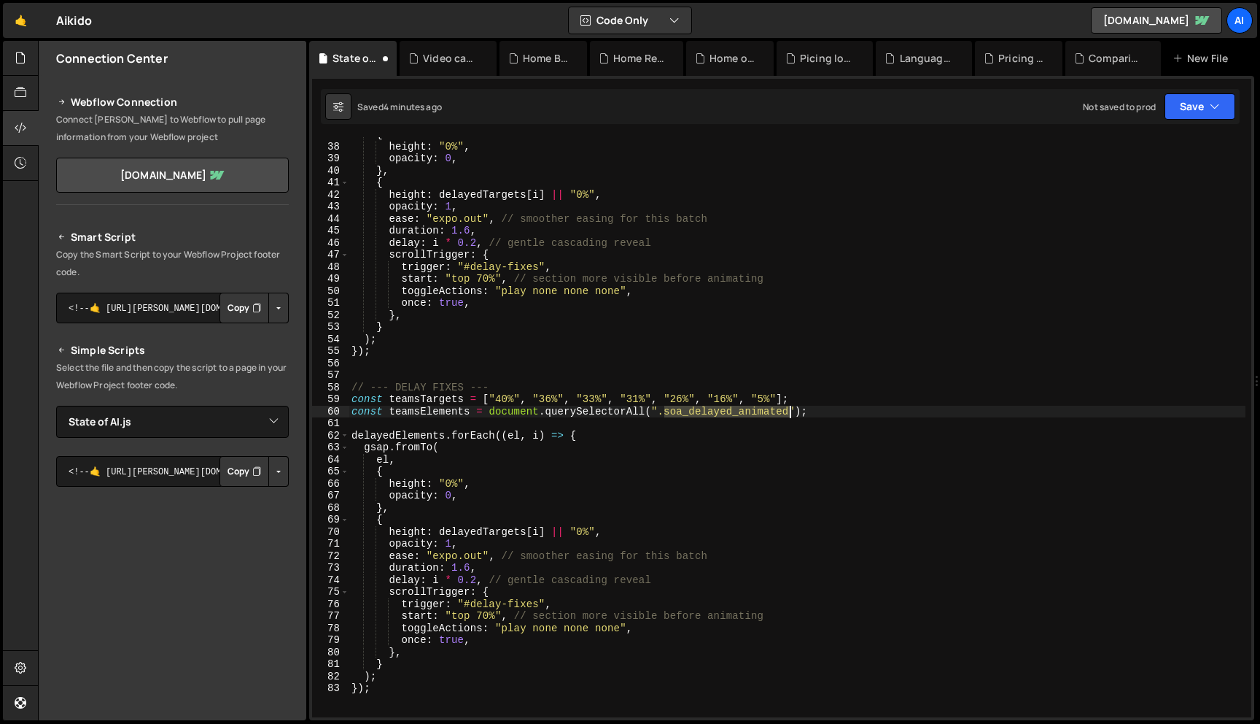
click at [789, 415] on div "{ height : "0%" , opacity : 0 , } , { height : delayedTargets [ i ] || "0%" , o…" at bounding box center [797, 430] width 897 height 604
paste textarea "graph"
drag, startPoint x: 618, startPoint y: 399, endPoint x: 775, endPoint y: 400, distance: 156.8
click at [775, 400] on div "{ height : "0%" , opacity : 0 , } , { height : delayedTargets [ i ] || "0%" , o…" at bounding box center [797, 430] width 897 height 604
click at [505, 397] on div "{ height : "0%" , opacity : 0 , } , { height : delayedTargets [ i ] || "0%" , o…" at bounding box center [797, 430] width 897 height 604
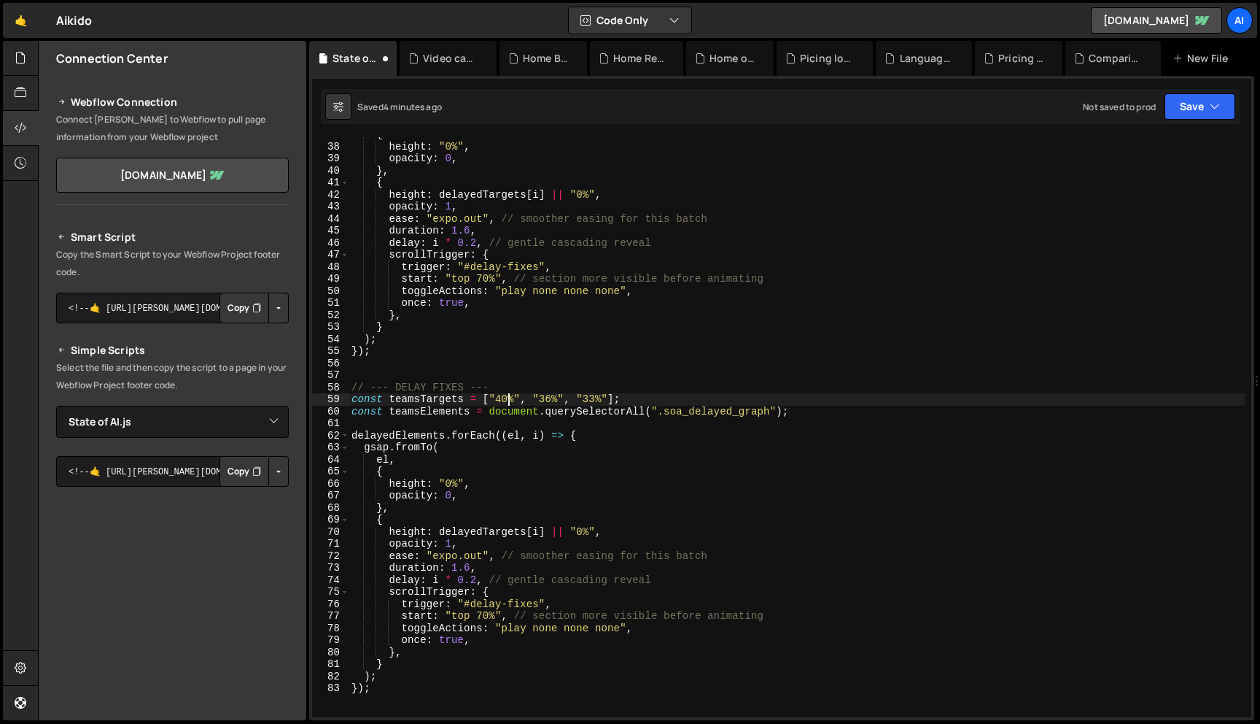
click at [505, 397] on div "{ height : "0%" , opacity : 0 , } , { height : delayedTargets [ i ] || "0%" , o…" at bounding box center [797, 430] width 897 height 604
click at [548, 400] on div "{ height : "0%" , opacity : 0 , } , { height : delayedTargets [ i ] || "0%" , o…" at bounding box center [797, 430] width 897 height 604
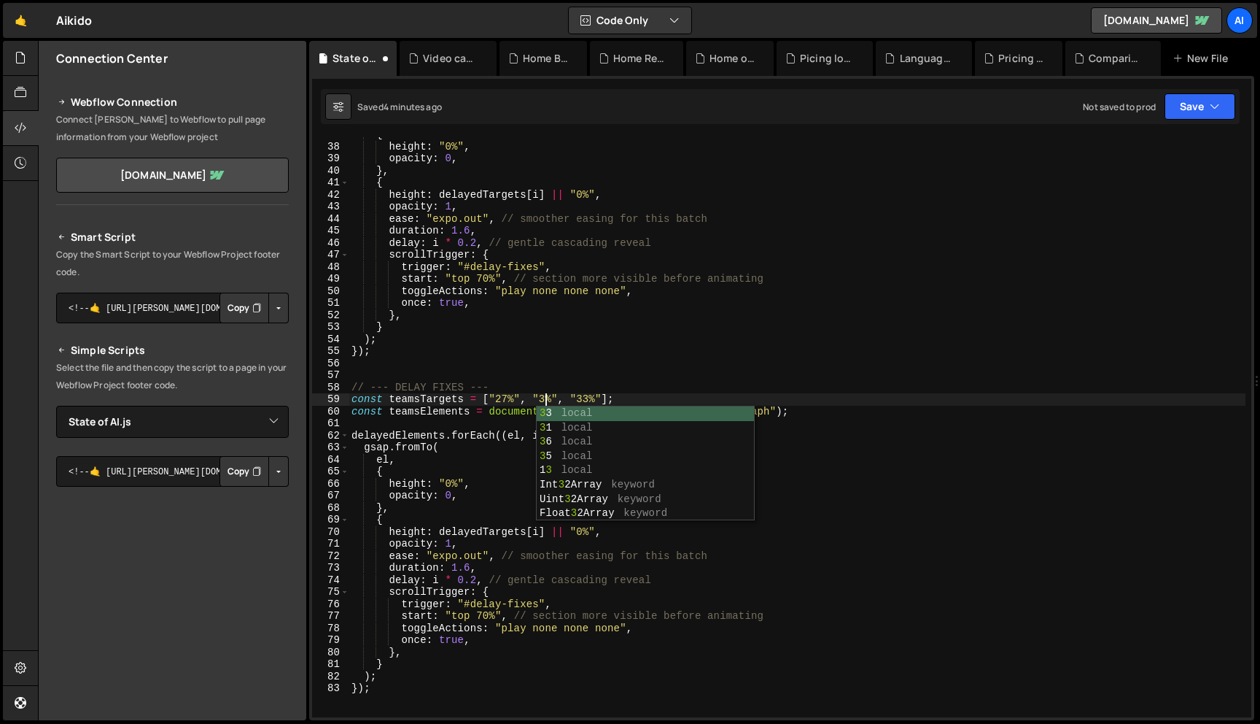
scroll to position [0, 14]
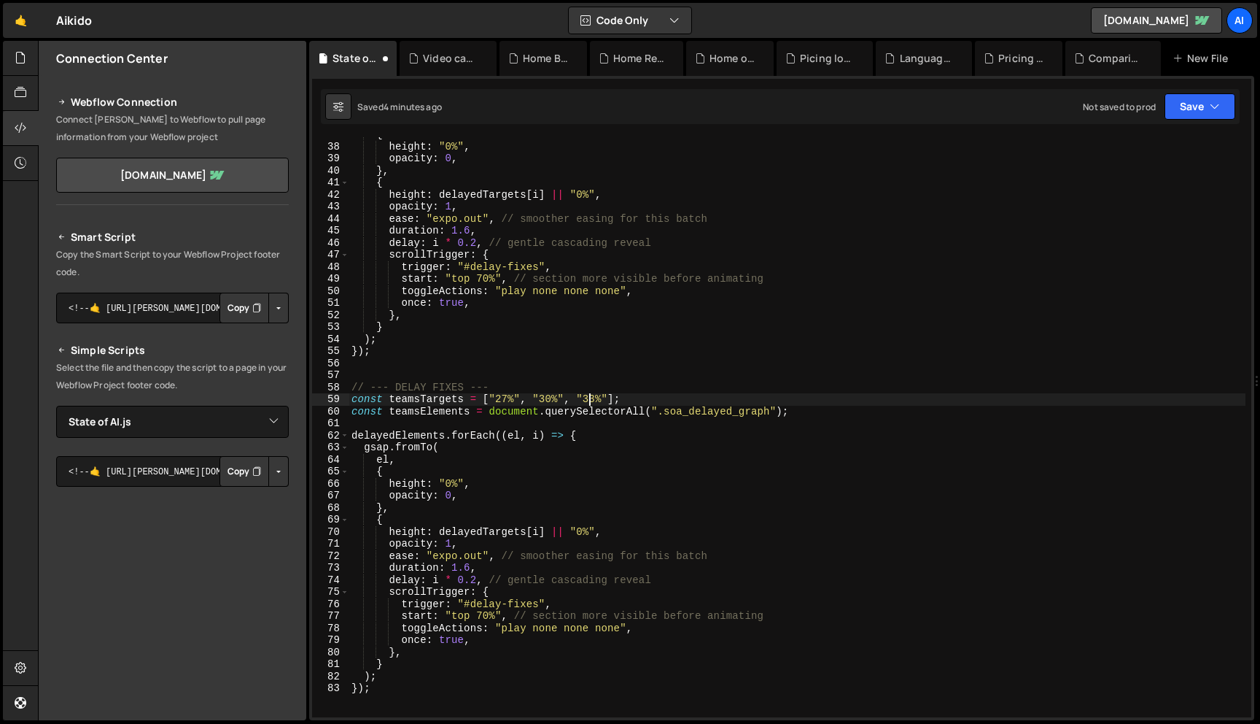
click at [587, 394] on div "{ height : "0%" , opacity : 0 , } , { height : delayedTargets [ i ] || "0%" , o…" at bounding box center [797, 430] width 897 height 604
click at [431, 414] on div "{ height : "0%" , opacity : 0 , } , { height : delayedTargets [ i ] || "0%" , o…" at bounding box center [797, 430] width 897 height 604
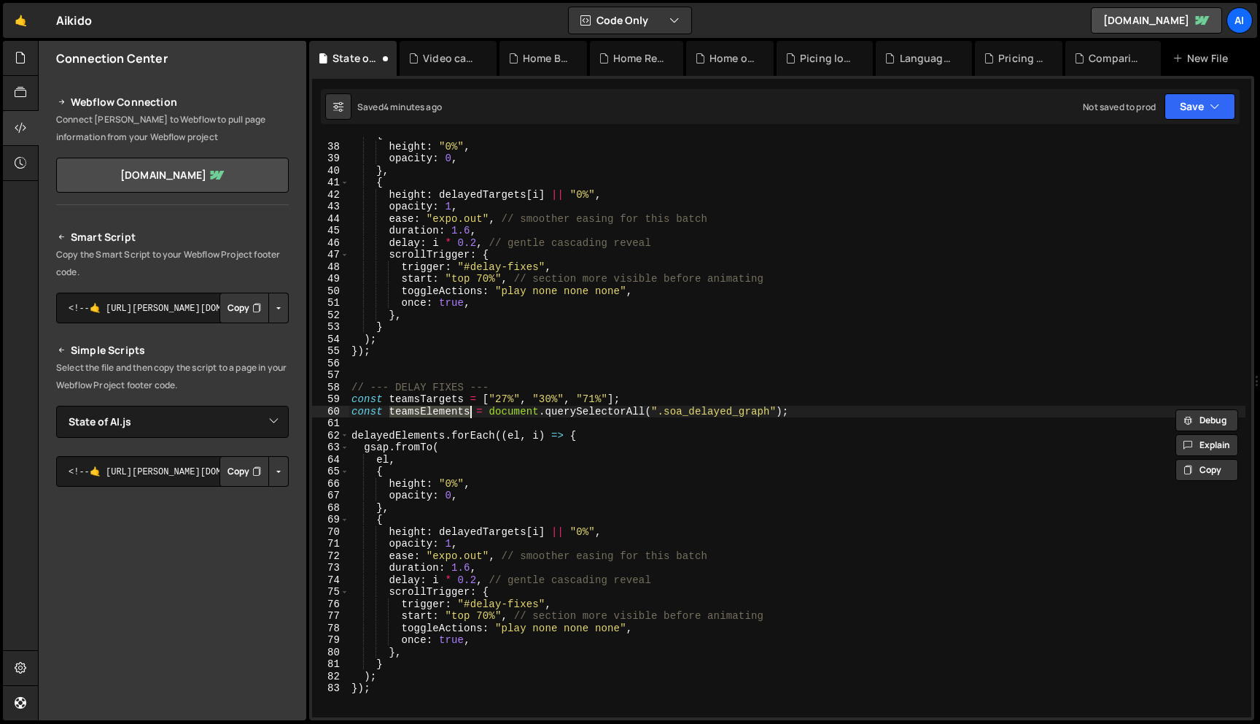
click at [419, 435] on div "{ height : "0%" , opacity : 0 , } , { height : delayedTargets [ i ] || "0%" , o…" at bounding box center [797, 430] width 897 height 604
paste textarea "teams"
click at [409, 397] on div "{ height : "0%" , opacity : 0 , } , { height : delayedTargets [ i ] || "0%" , o…" at bounding box center [797, 430] width 897 height 604
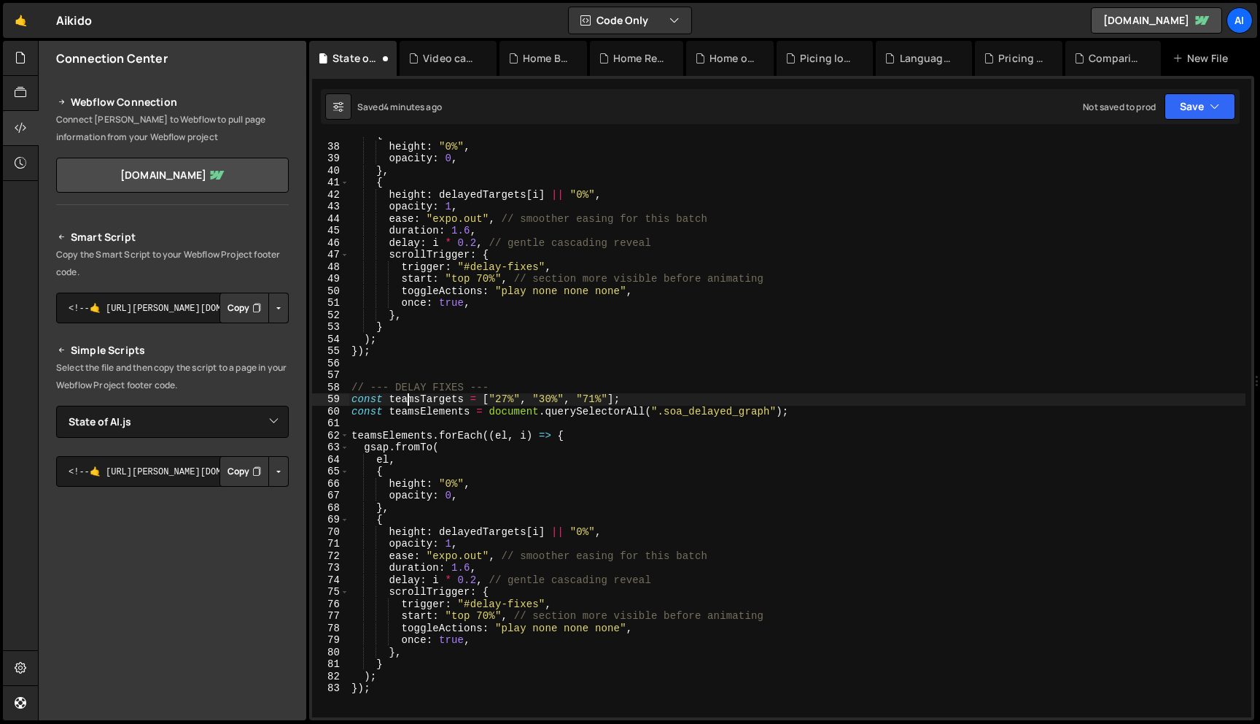
click at [409, 397] on div "{ height : "0%" , opacity : 0 , } , { height : delayedTargets [ i ] || "0%" , o…" at bounding box center [797, 430] width 897 height 604
click at [478, 527] on div "{ height : "0%" , opacity : 0 , } , { height : delayedTargets [ i ] || "0%" , o…" at bounding box center [797, 430] width 897 height 604
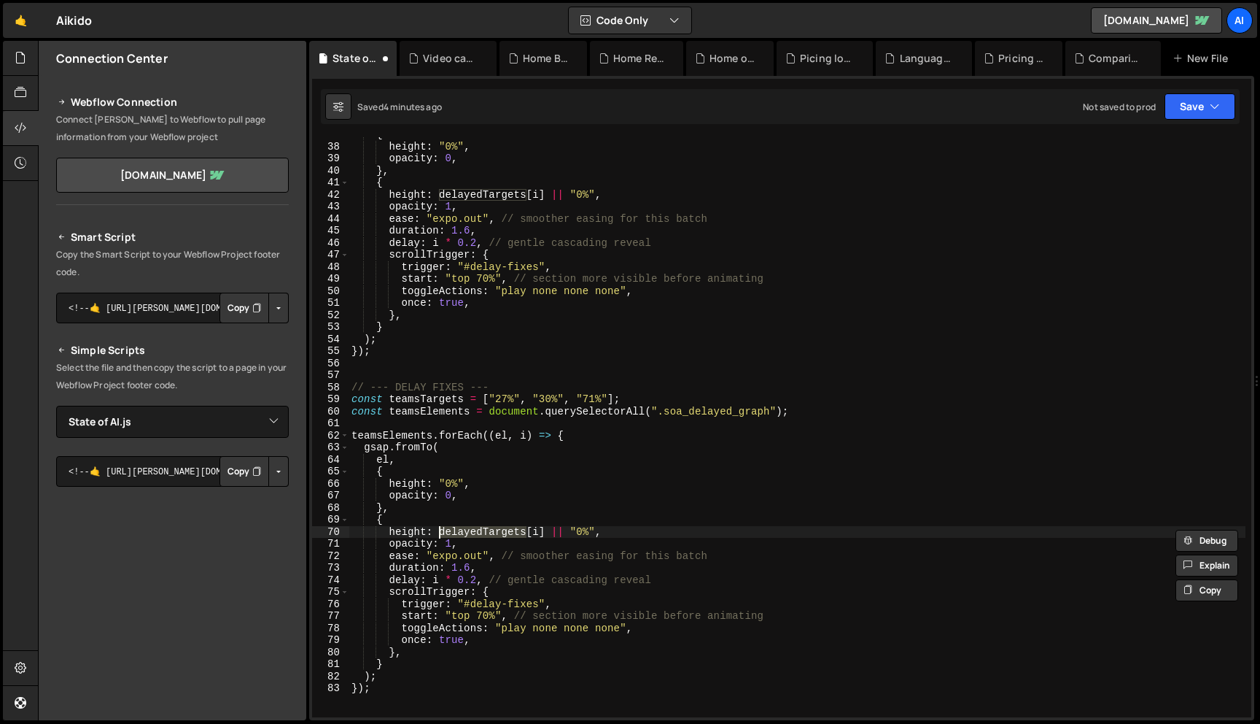
paste textarea "teams"
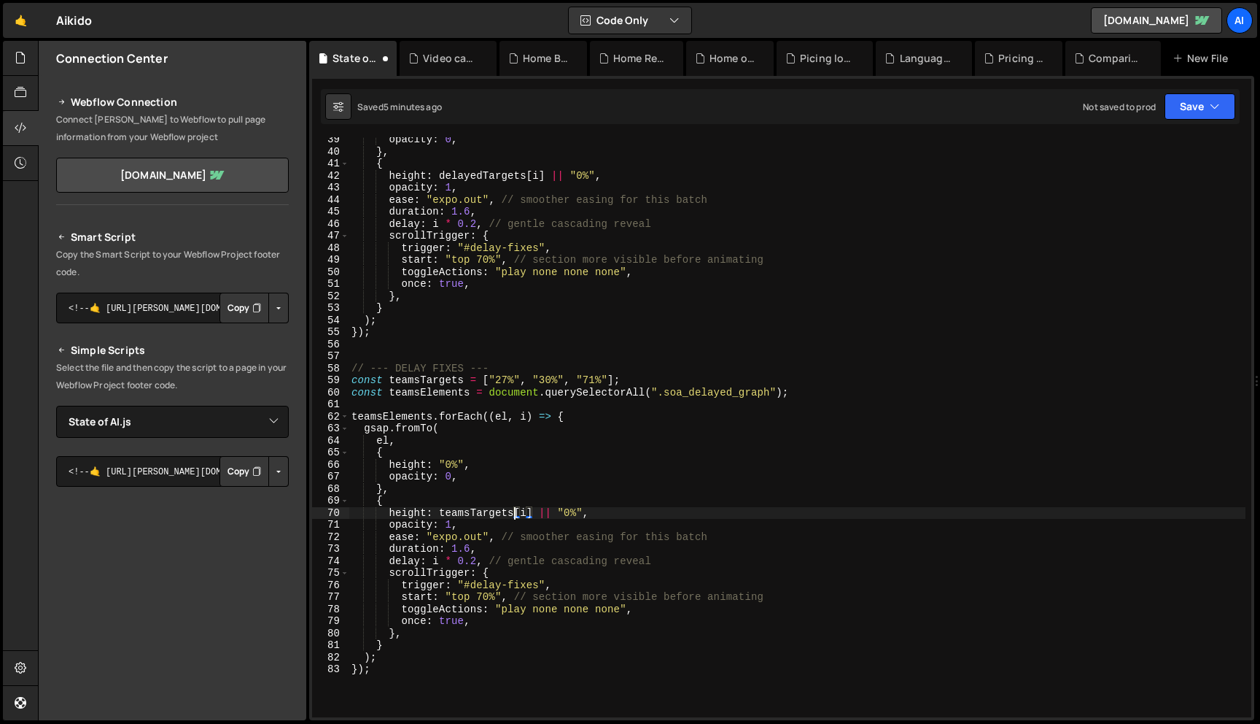
scroll to position [0, 7]
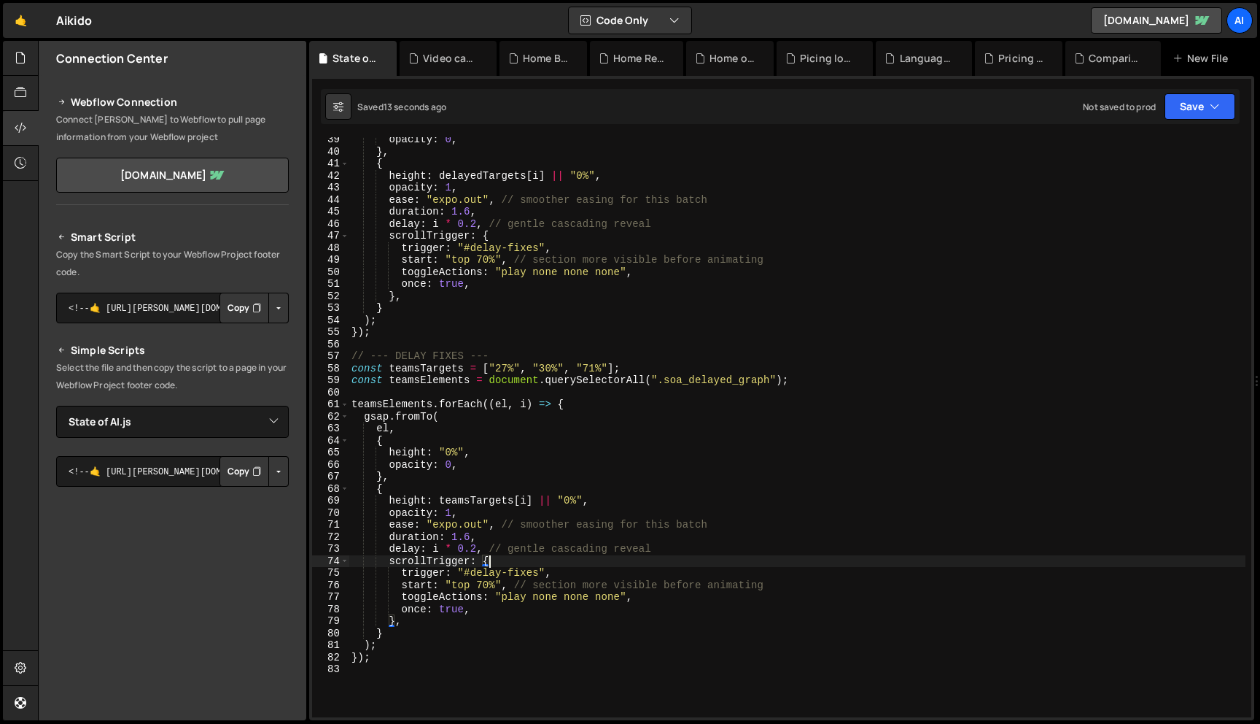
click at [531, 567] on div "opacity : 0 , } , { height : delayedTargets [ i ] || "0%" , opacity : 1 , ease …" at bounding box center [797, 435] width 897 height 604
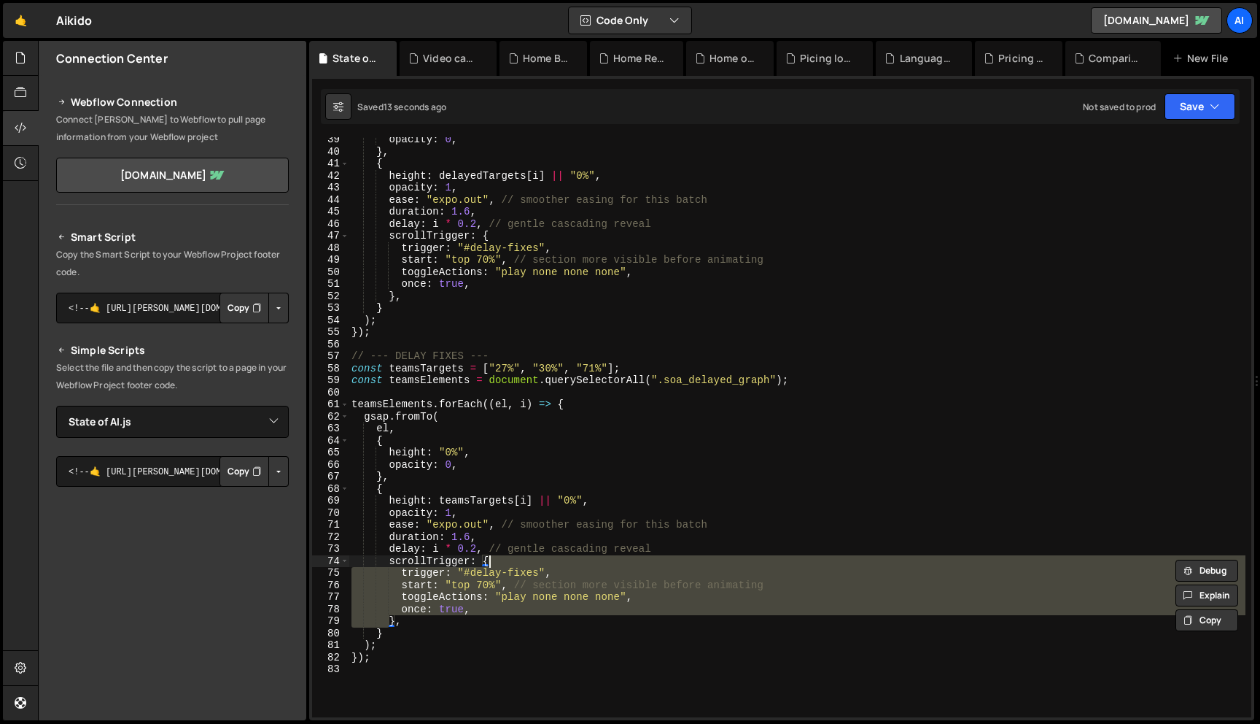
click at [528, 570] on div "opacity : 0 , } , { height : delayedTargets [ i ] || "0%" , opacity : 1 , ease …" at bounding box center [797, 427] width 897 height 580
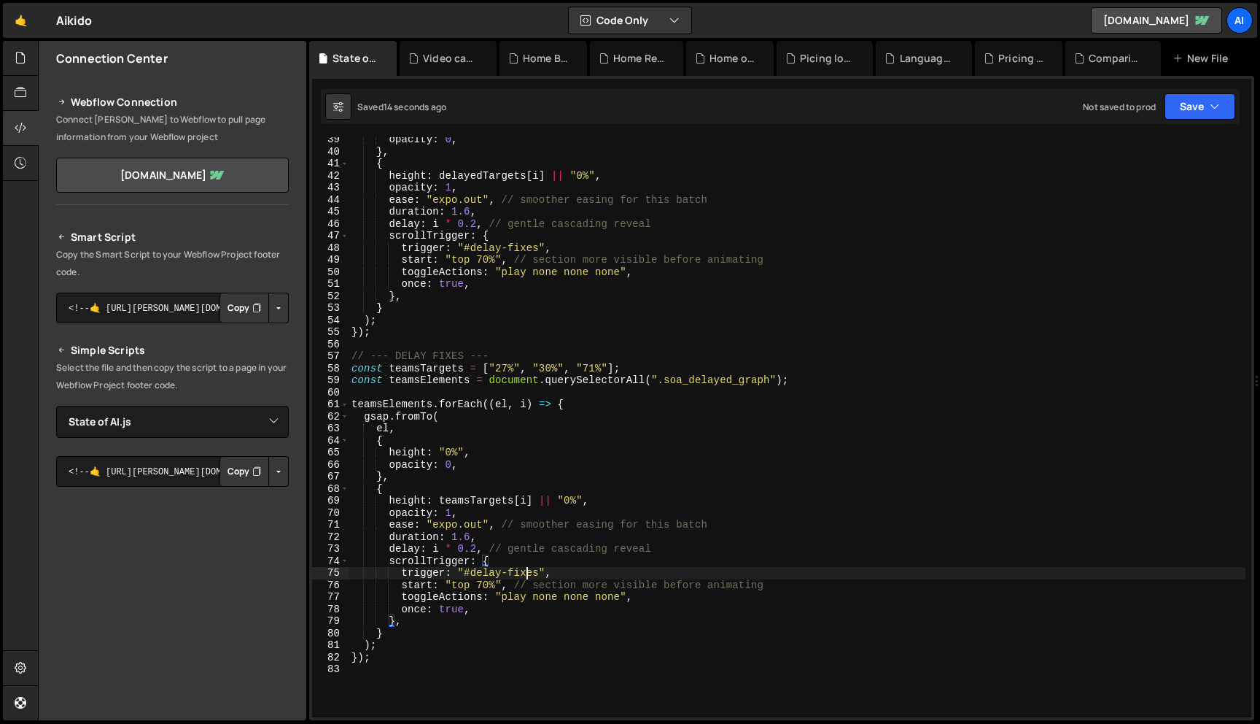
click at [528, 570] on div "opacity : 0 , } , { height : delayedTargets [ i ] || "0%" , opacity : 1 , ease …" at bounding box center [797, 435] width 897 height 604
paste textarea "security-team"
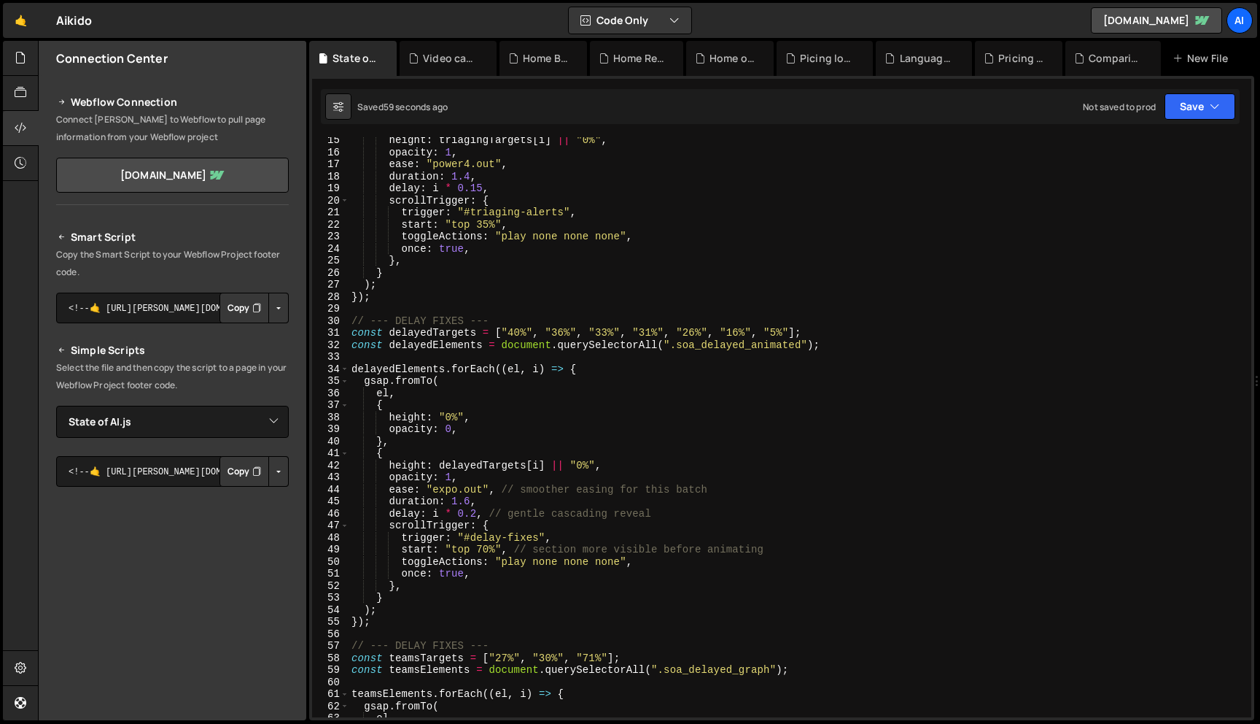
scroll to position [171, 0]
click at [491, 551] on div "height : triagingTargets [ i ] || "0%" , opacity : 1 , ease : "power4.out" , du…" at bounding box center [797, 436] width 897 height 604
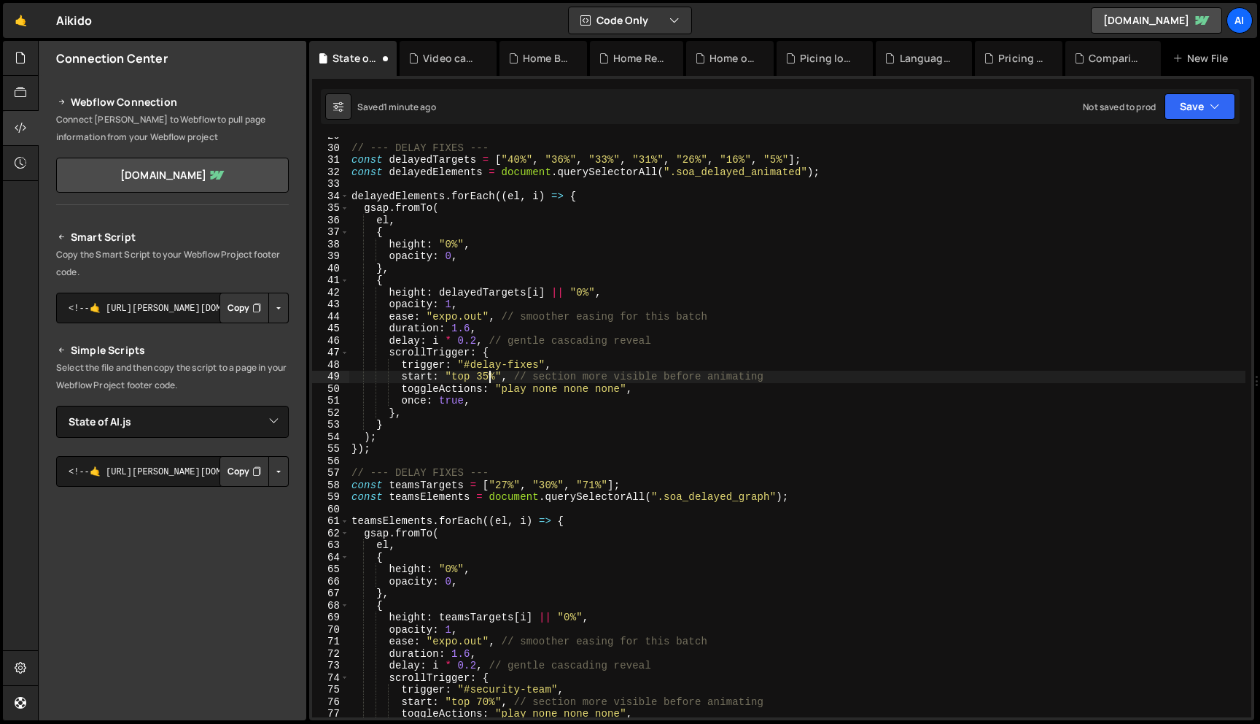
scroll to position [424, 0]
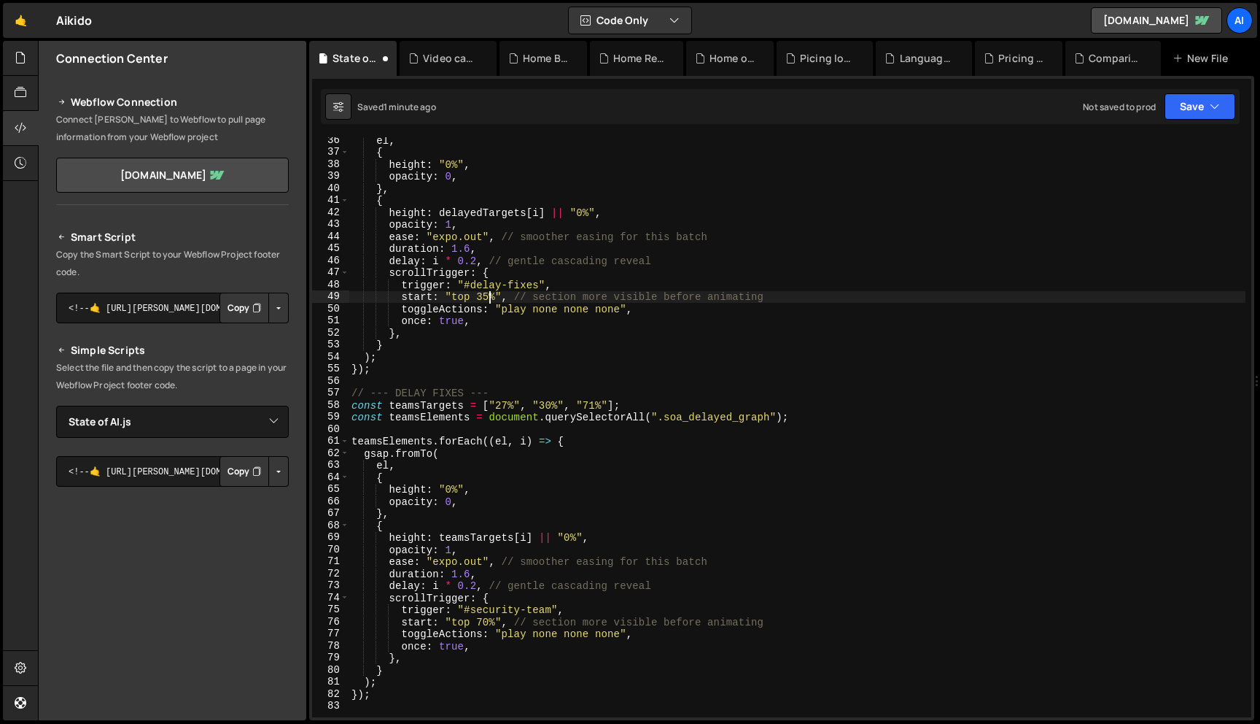
click at [489, 621] on div "el , { height : "0%" , opacity : 0 , } , { height : delayedTargets [ i ] || "0%…" at bounding box center [797, 436] width 897 height 604
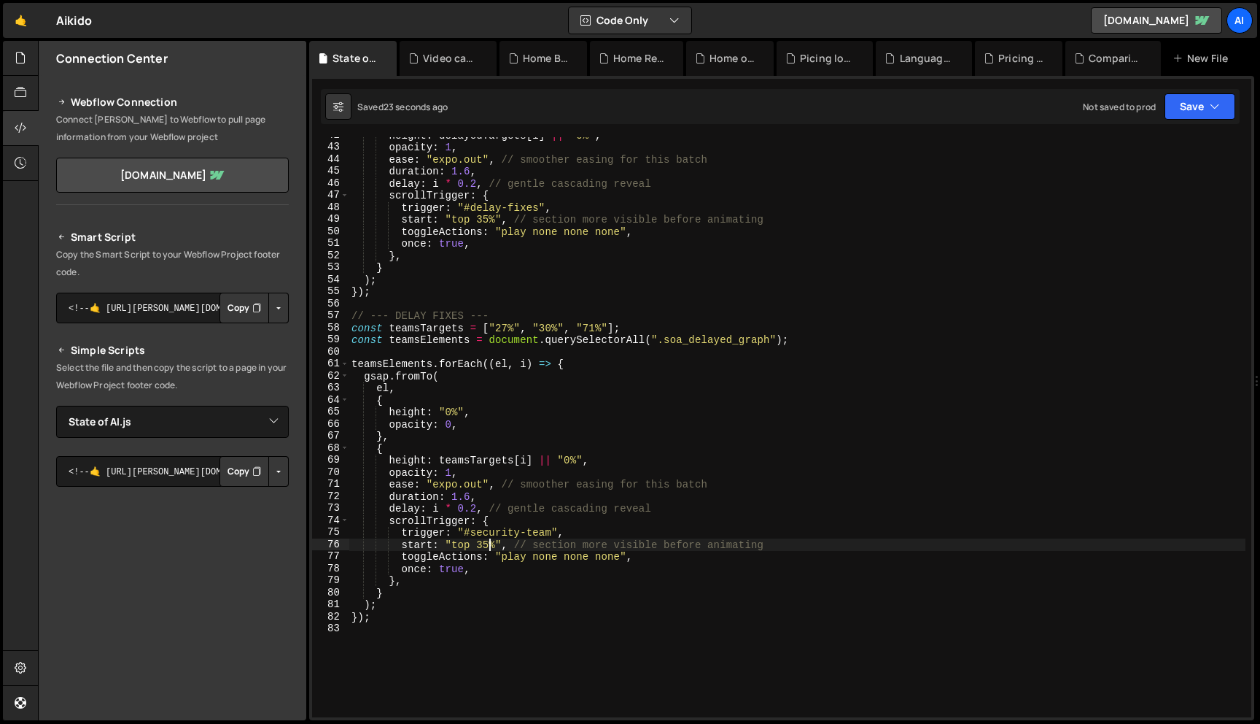
scroll to position [531, 0]
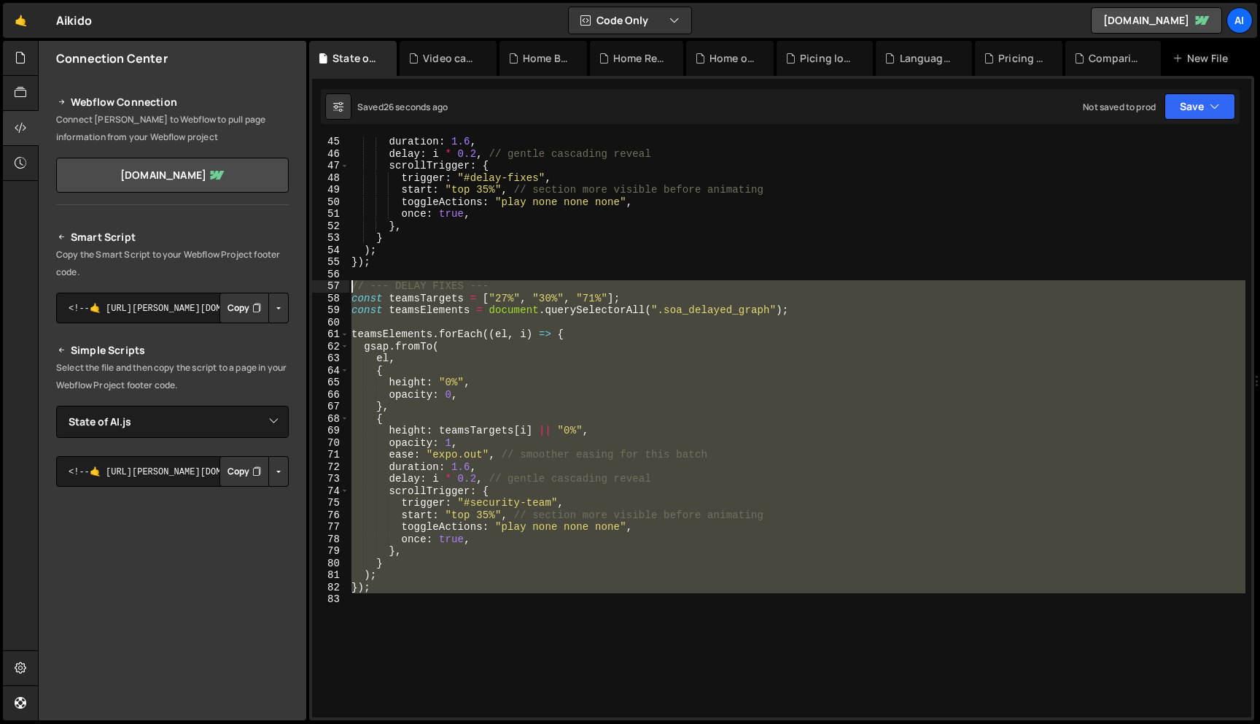
drag, startPoint x: 380, startPoint y: 593, endPoint x: 333, endPoint y: 285, distance: 311.4
click at [333, 285] on div "start: "top 35%", // section more visible before animating 45 46 47 48 49 50 51…" at bounding box center [781, 427] width 939 height 580
type textarea "// --- DELAY FIXES --- const teamsTargets = ["27%", "30%", "71%"];"
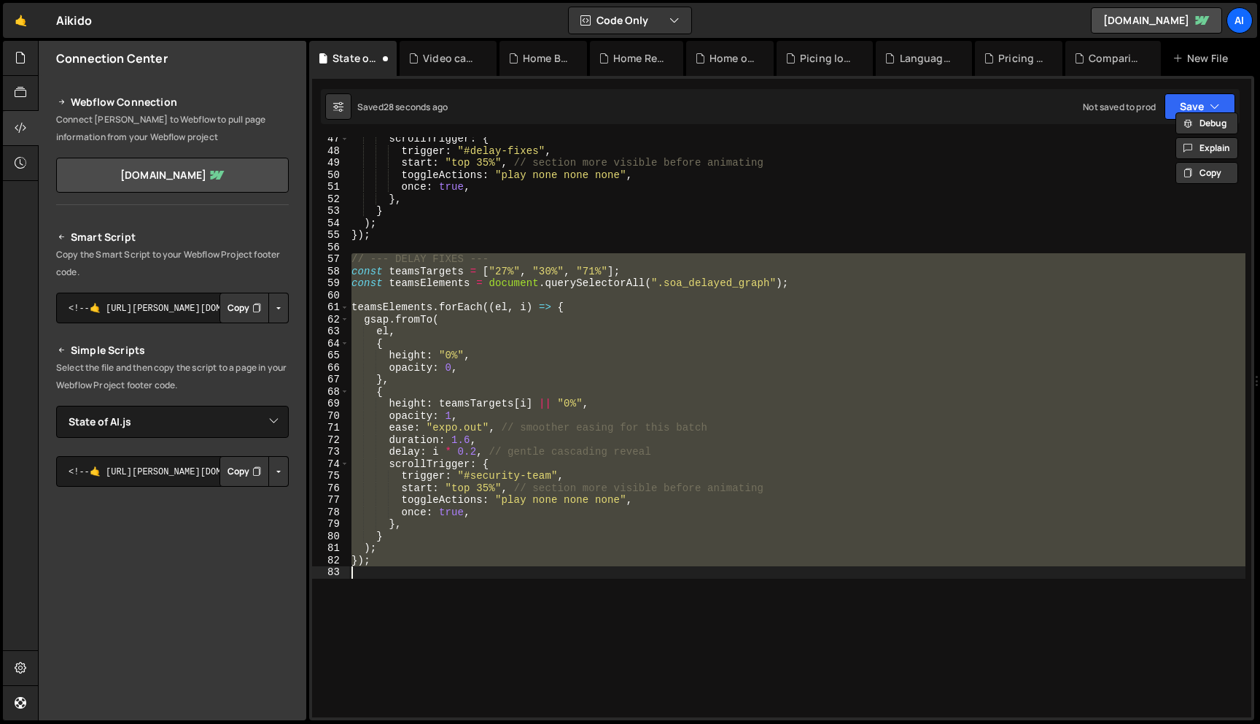
scroll to position [558, 0]
click at [389, 319] on div "scrollTrigger : { trigger : "#delay-fixes" , start : "top 35%" , // section mor…" at bounding box center [797, 427] width 897 height 580
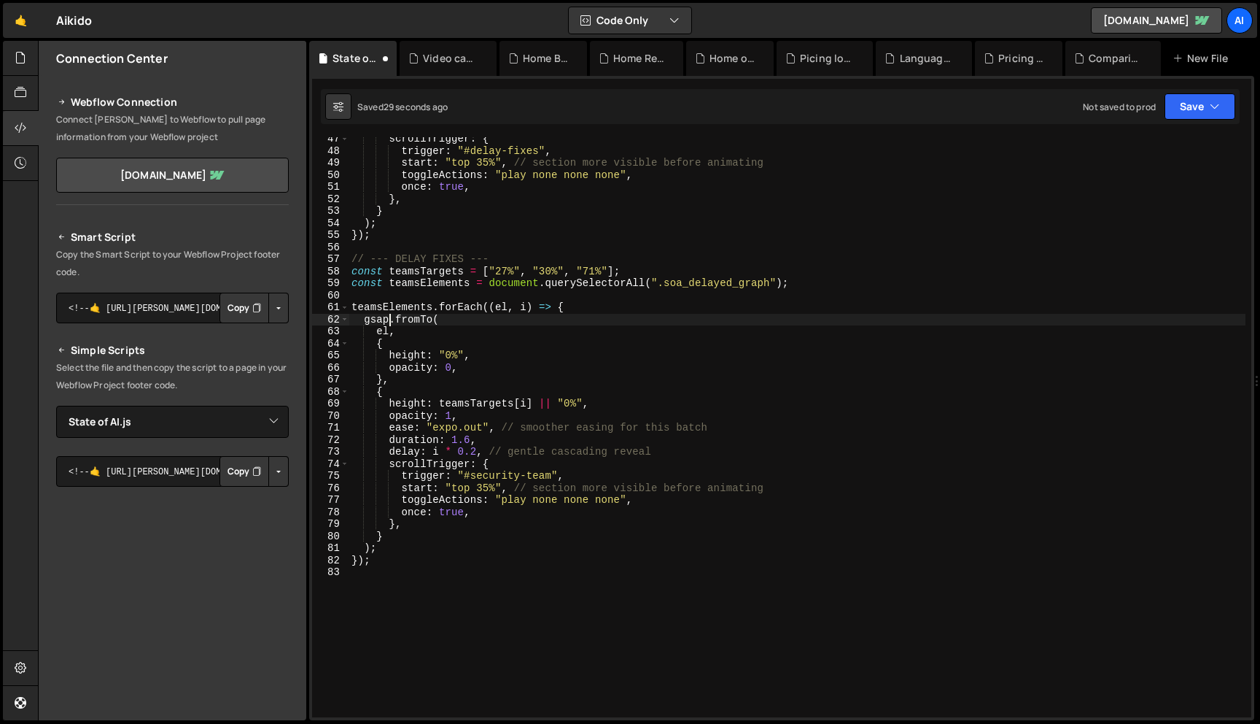
click at [408, 257] on div "scrollTrigger : { trigger : "#delay-fixes" , start : "top 35%" , // section mor…" at bounding box center [797, 435] width 897 height 604
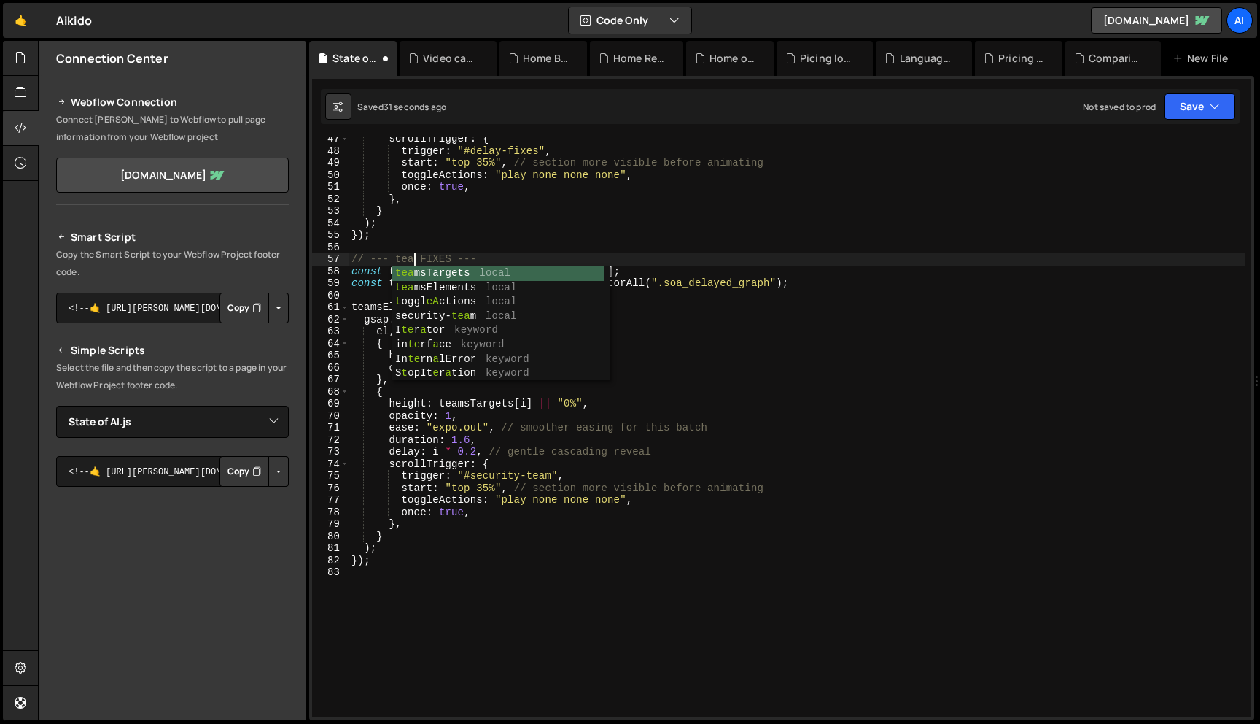
type textarea "// --- teams FIXES ---"
click at [421, 573] on div "scrollTrigger : { trigger : "#delay-fixes" , start : "top 35%" , // section mor…" at bounding box center [797, 435] width 897 height 604
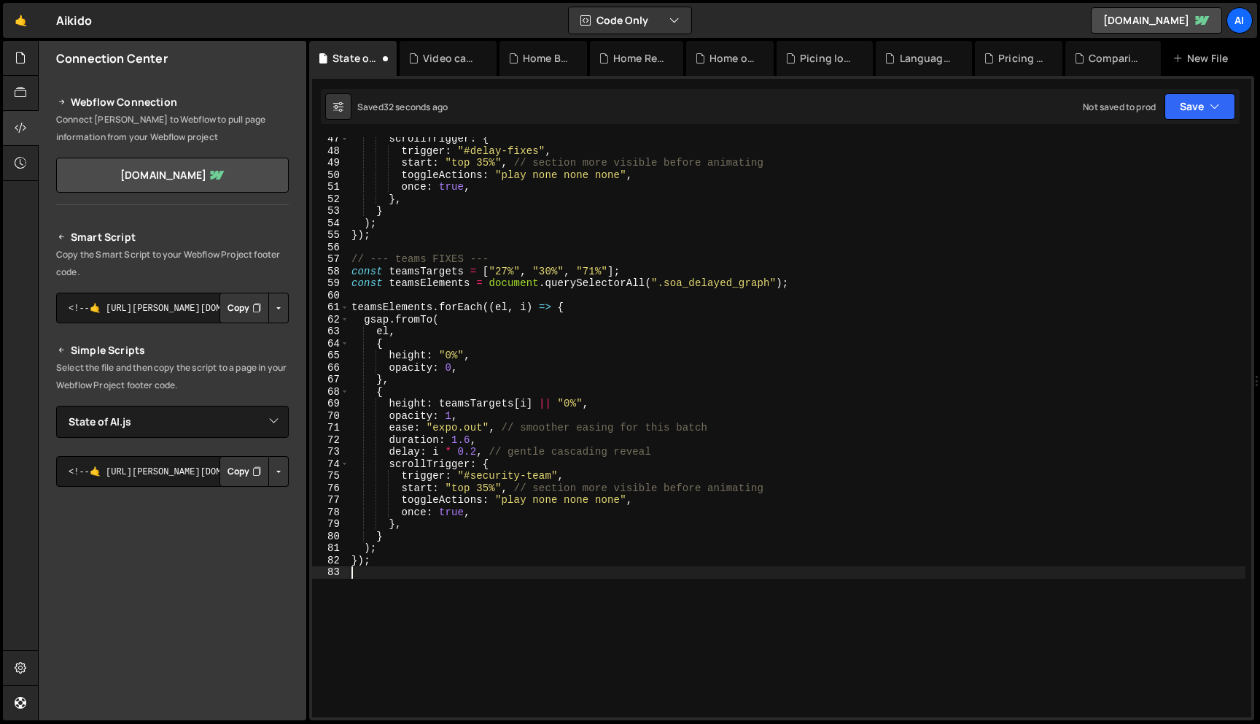
scroll to position [0, 0]
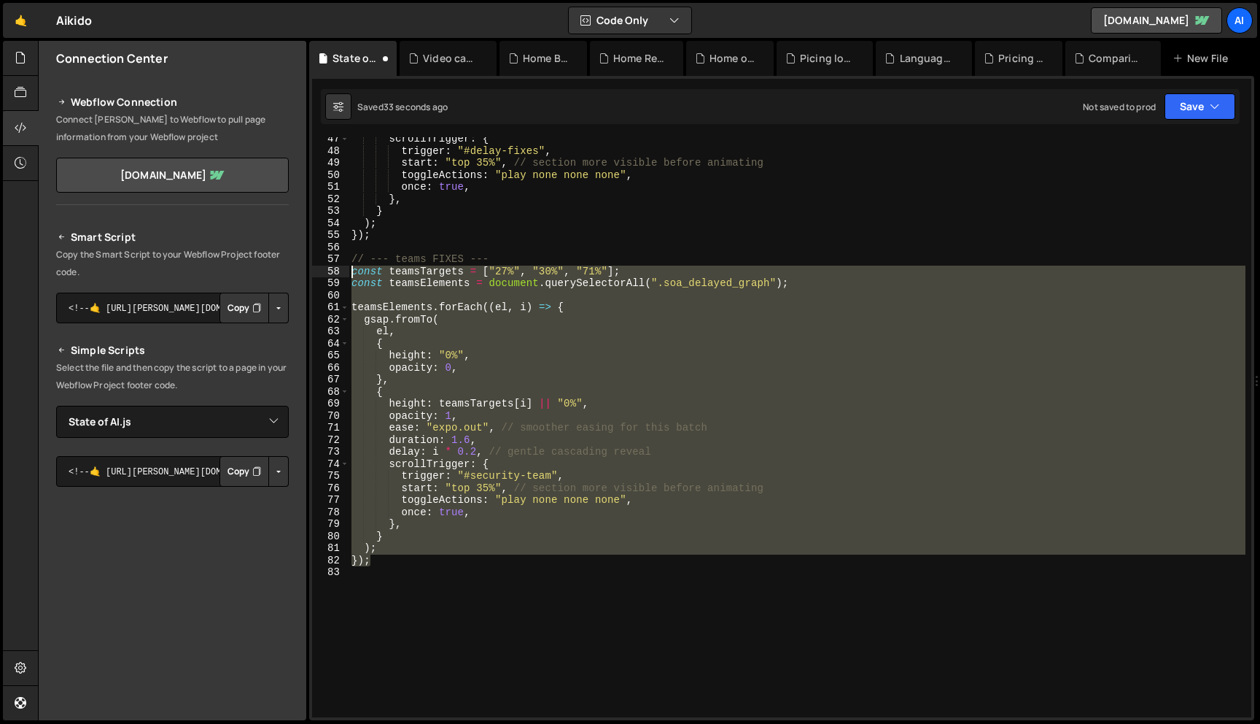
drag, startPoint x: 406, startPoint y: 562, endPoint x: 328, endPoint y: 269, distance: 302.7
click at [328, 269] on div "47 48 49 50 51 52 53 54 55 56 57 58 59 60 61 62 63 64 65 66 67 68 69 70 71 72 7…" at bounding box center [781, 427] width 939 height 580
type textarea "const teamsTargets = ["27%", "30%", "71%"]; const teamsElements = document.quer…"
click at [391, 567] on div "scrollTrigger : { trigger : "#delay-fixes" , start : "top 35%" , // section mor…" at bounding box center [797, 435] width 897 height 604
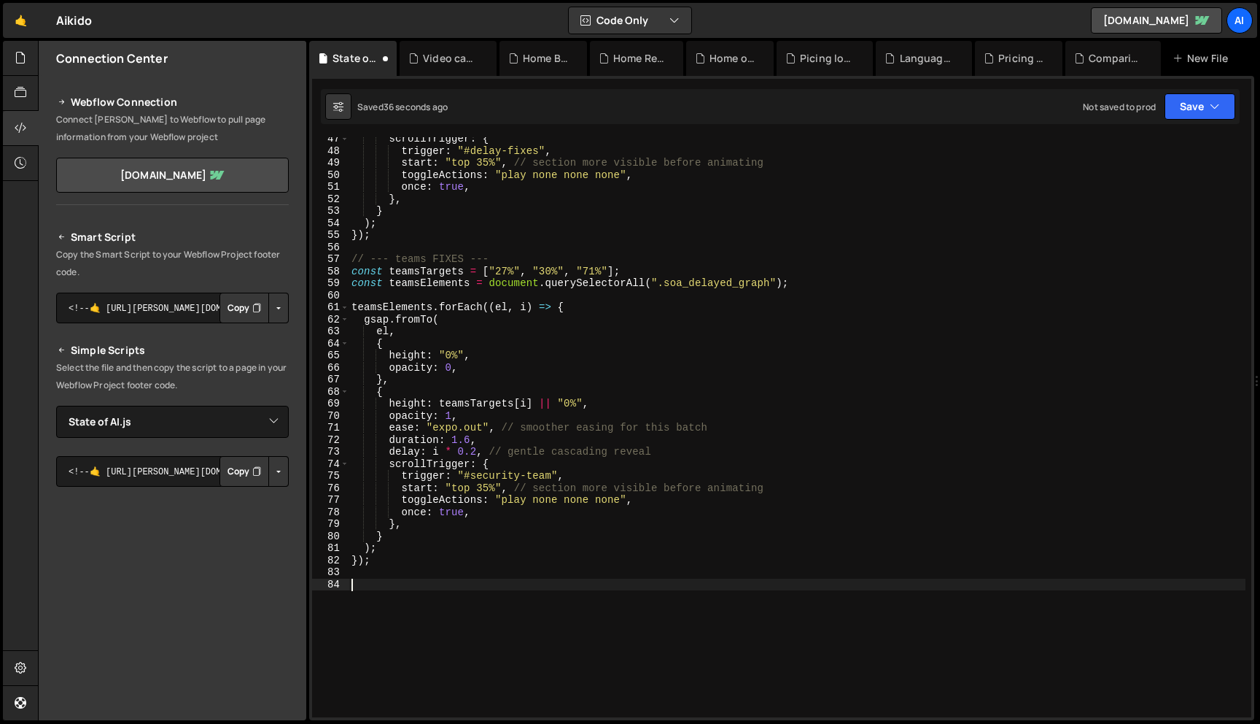
paste textarea "});"
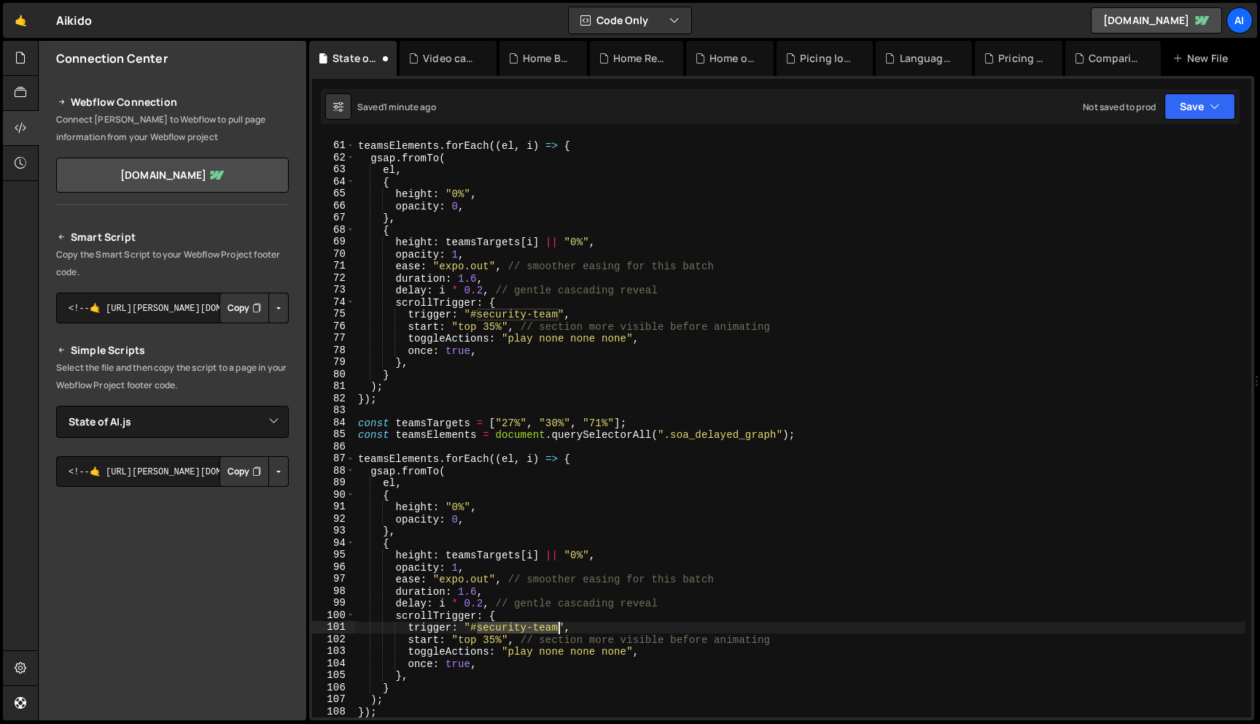
drag, startPoint x: 479, startPoint y: 626, endPoint x: 559, endPoint y: 628, distance: 79.5
click at [559, 628] on div "teamsElements . forEach (( el , i ) => { gsap . fromTo ( el , { height : "0%" ,…" at bounding box center [800, 430] width 891 height 604
paste textarea "cloudsec-tools"
click at [613, 422] on div "teamsElements . forEach (( el , i ) => { gsap . fromTo ( el , { height : "0%" ,…" at bounding box center [800, 430] width 891 height 604
click at [508, 422] on div "teamsElements . forEach (( el , i ) => { gsap . fromTo ( el , { height : "0%" ,…" at bounding box center [800, 430] width 891 height 604
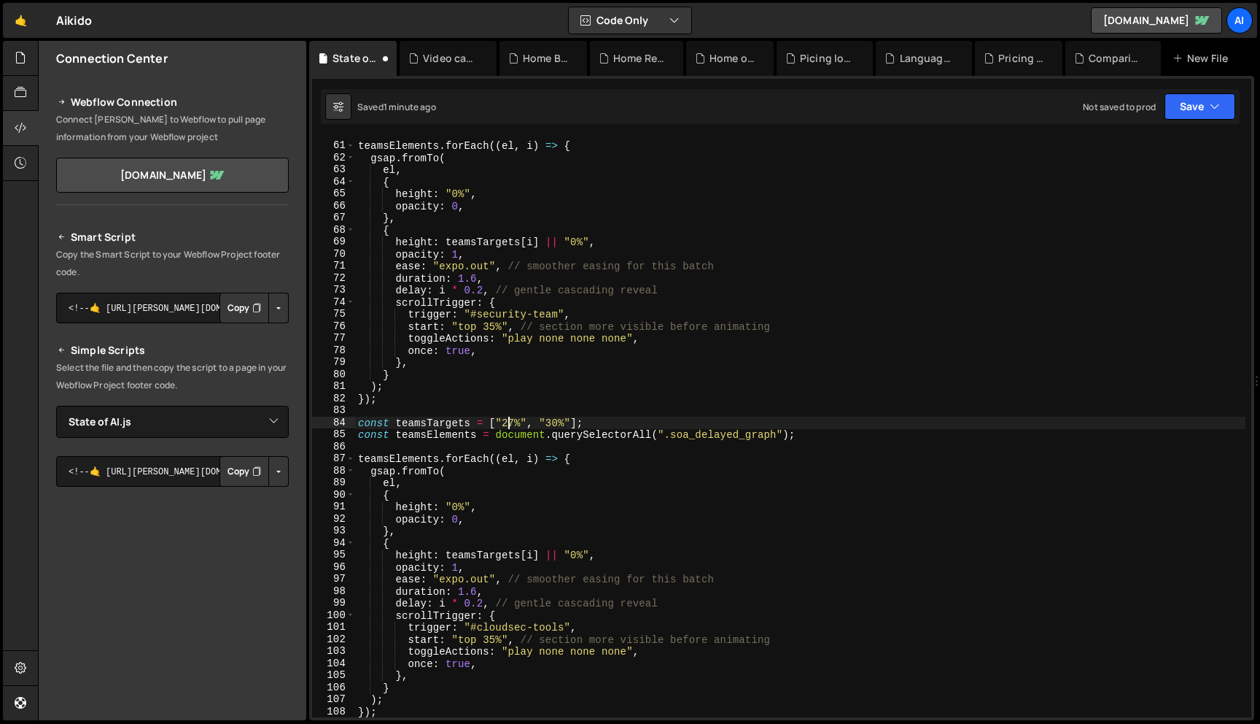
scroll to position [0, 10]
click at [556, 421] on div "teamsElements . forEach (( el , i ) => { gsap . fromTo ( el , { height : "0%" ,…" at bounding box center [800, 430] width 891 height 604
drag, startPoint x: 427, startPoint y: 421, endPoint x: 397, endPoint y: 421, distance: 29.9
click at [397, 421] on div "teamsElements . forEach (( el , i ) => { gsap . fromTo ( el , { height : "0%" ,…" at bounding box center [800, 430] width 891 height 604
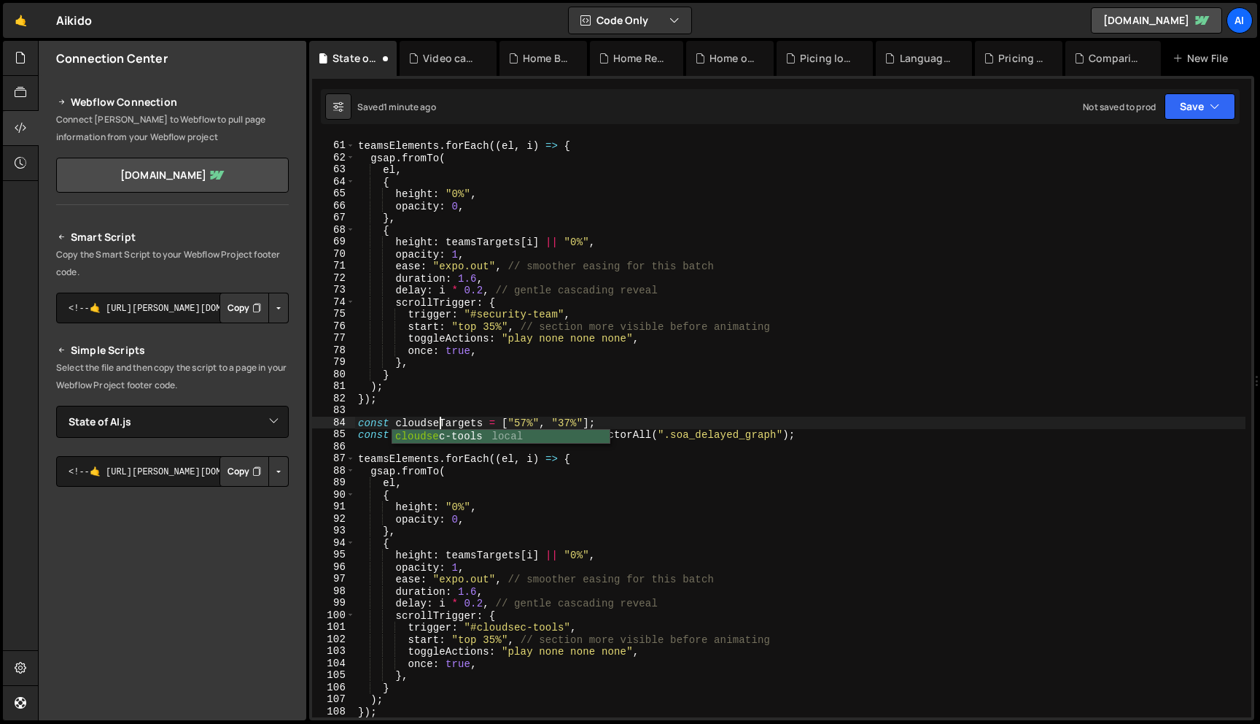
type textarea "const cloudsecTargets = ["57%", "37%"];"
click at [396, 415] on div "teamsElements . forEach (( el , i ) => { gsap . fromTo ( el , { height : "0%" ,…" at bounding box center [800, 430] width 891 height 604
click at [425, 440] on div "teamsElements . forEach (( el , i ) => { gsap . fromTo ( el , { height : "0%" ,…" at bounding box center [800, 430] width 891 height 604
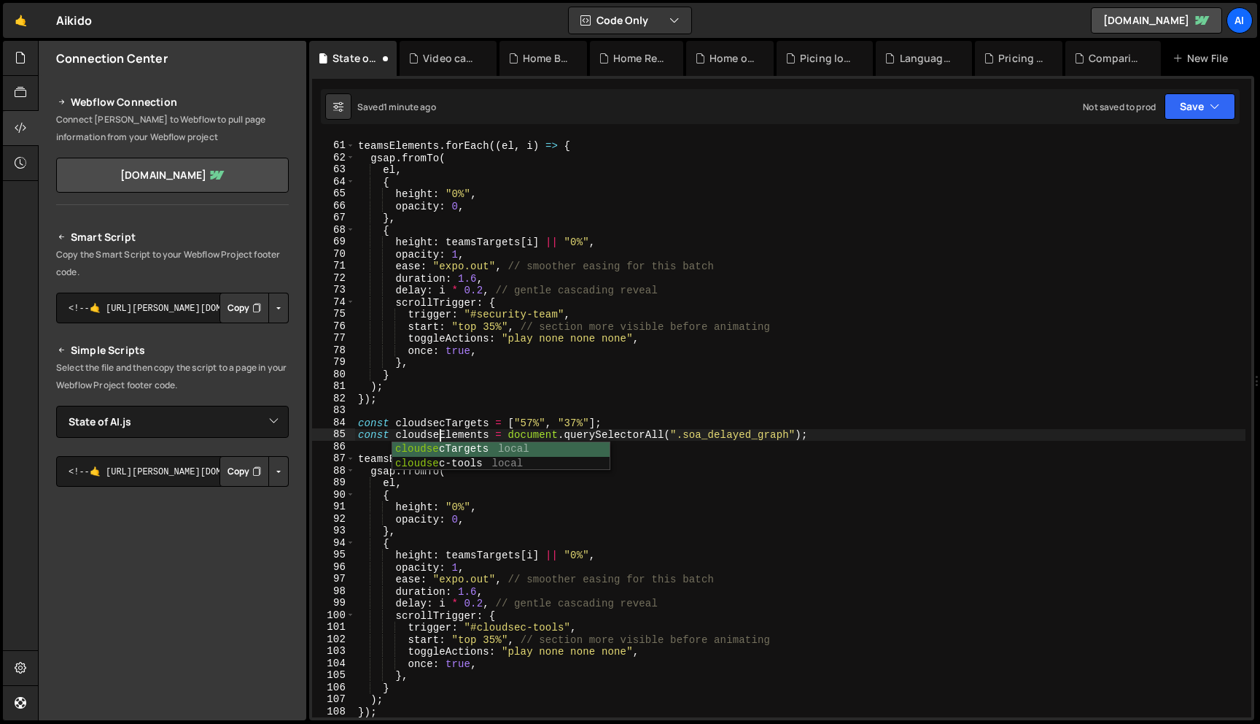
scroll to position [0, 6]
click at [483, 426] on div "teamsElements . forEach (( el , i ) => { gsap . fromTo ( el , { height : "0%" ,…" at bounding box center [800, 430] width 891 height 604
click at [424, 433] on div "teamsElements . forEach (( el , i ) => { gsap . fromTo ( el , { height : "0%" ,…" at bounding box center [800, 430] width 891 height 604
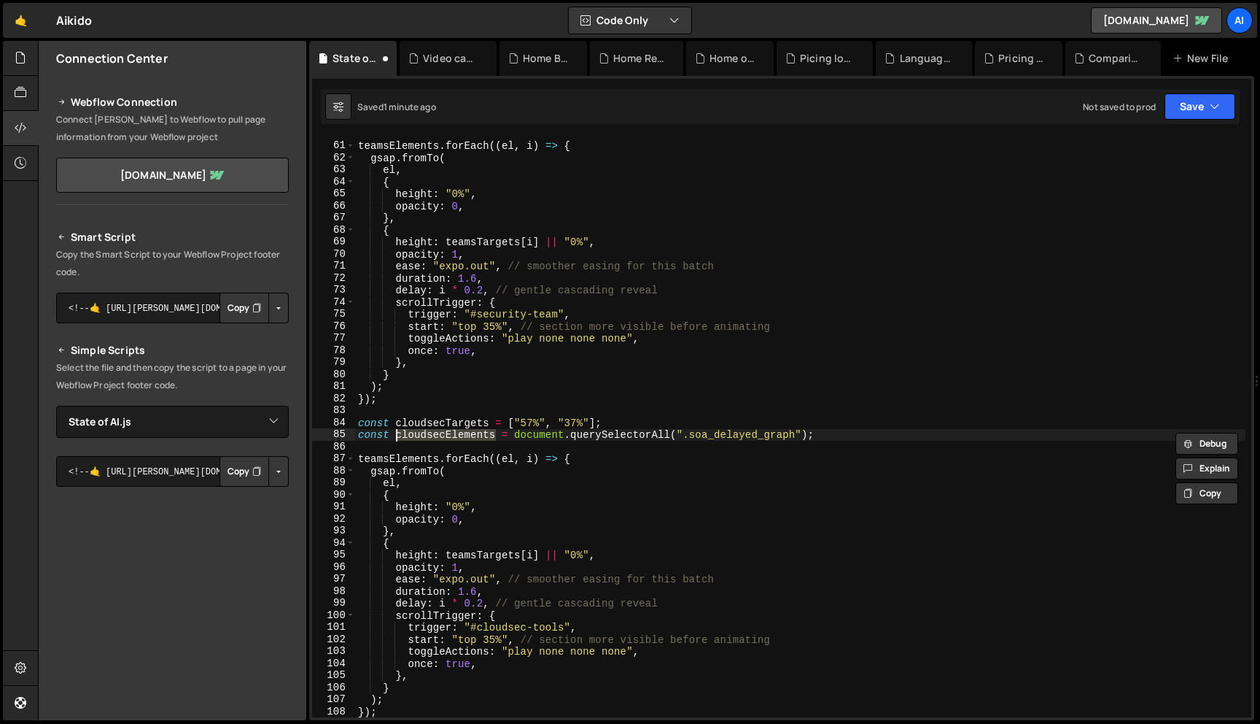
click at [418, 455] on div "teamsElements . forEach (( el , i ) => { gsap . fromTo ( el , { height : "0%" ,…" at bounding box center [800, 430] width 891 height 604
paste textarea "cloudsec"
click at [427, 421] on div "teamsElements . forEach (( el , i ) => { gsap . fromTo ( el , { height : "0%" ,…" at bounding box center [800, 430] width 891 height 604
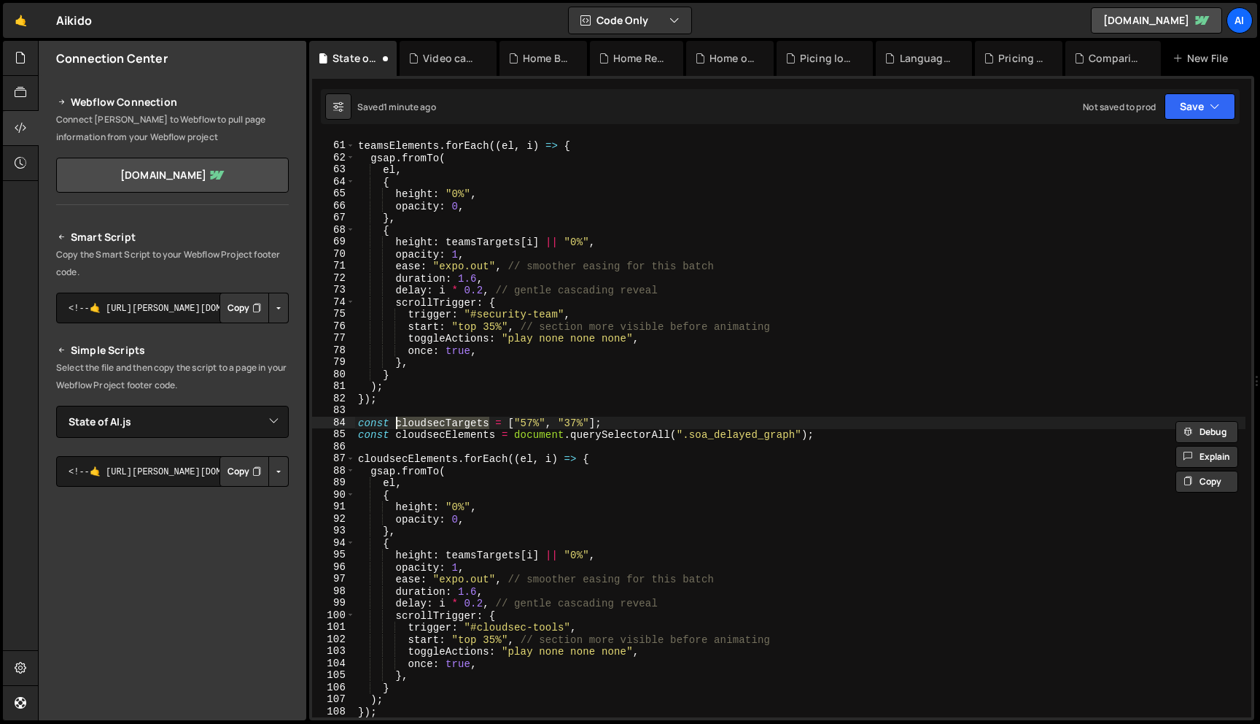
click at [485, 557] on div "teamsElements . forEach (( el , i ) => { gsap . fromTo ( el , { height : "0%" ,…" at bounding box center [800, 430] width 891 height 604
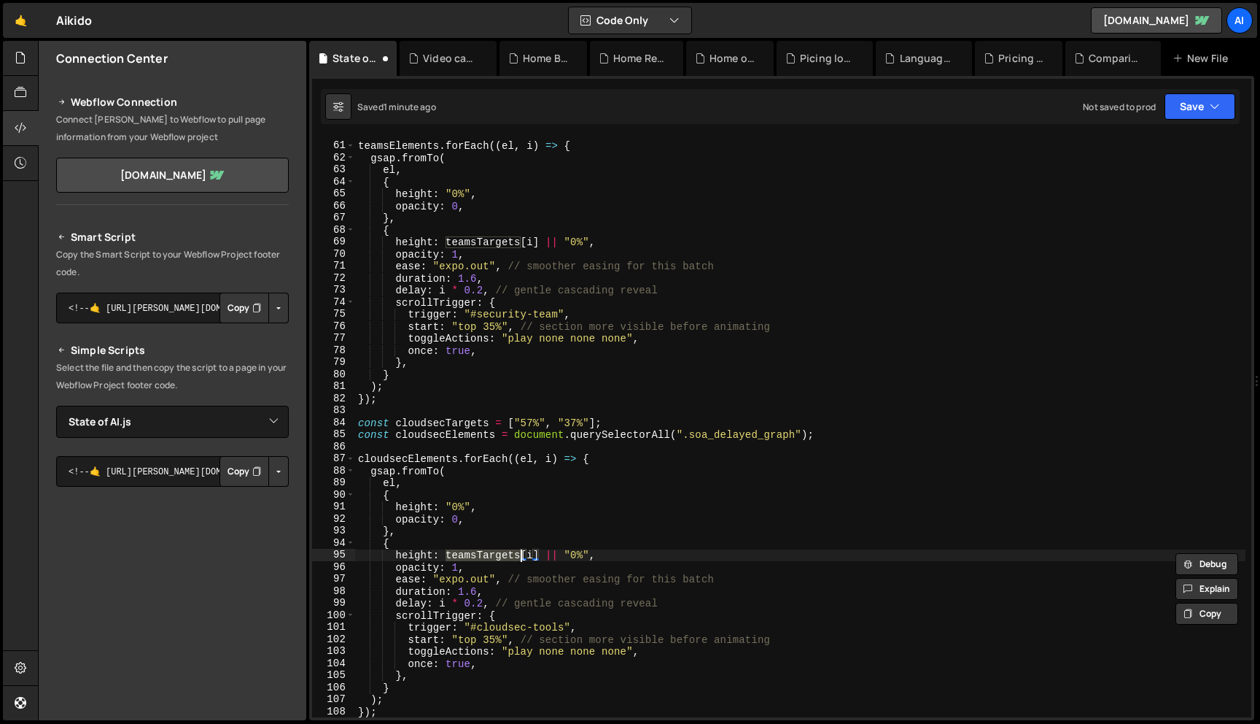
paste textarea "cloudsec"
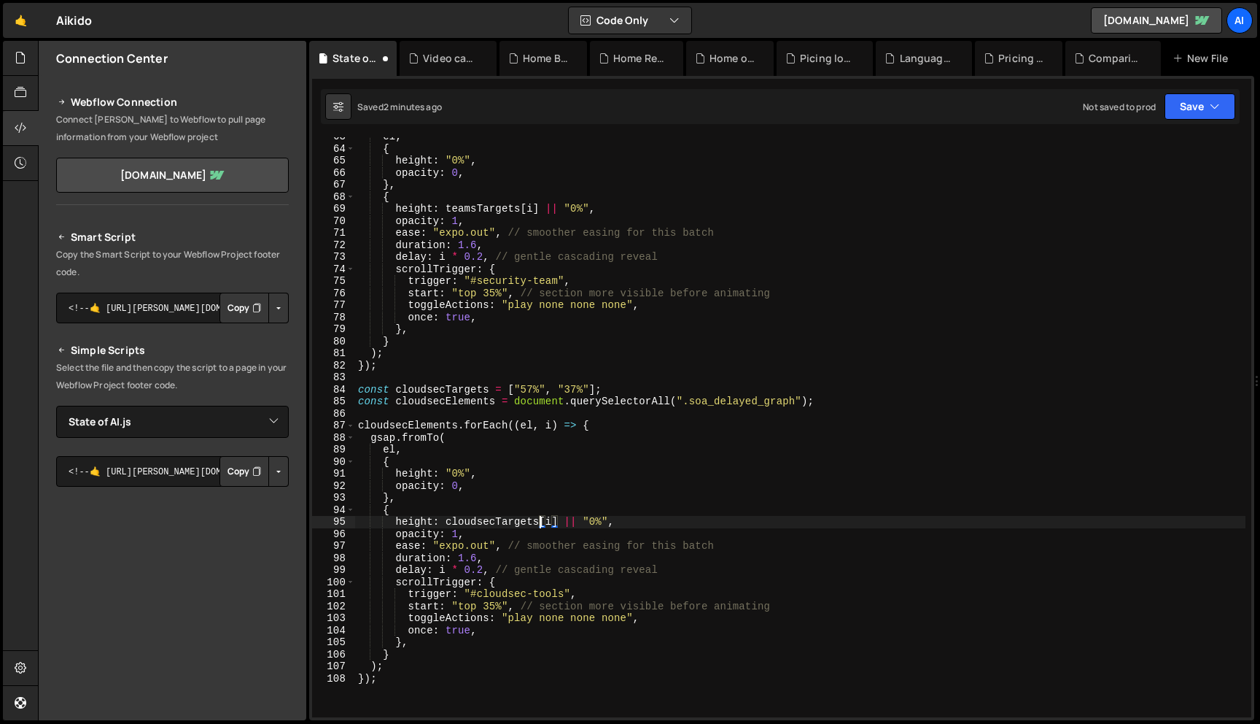
scroll to position [759, 0]
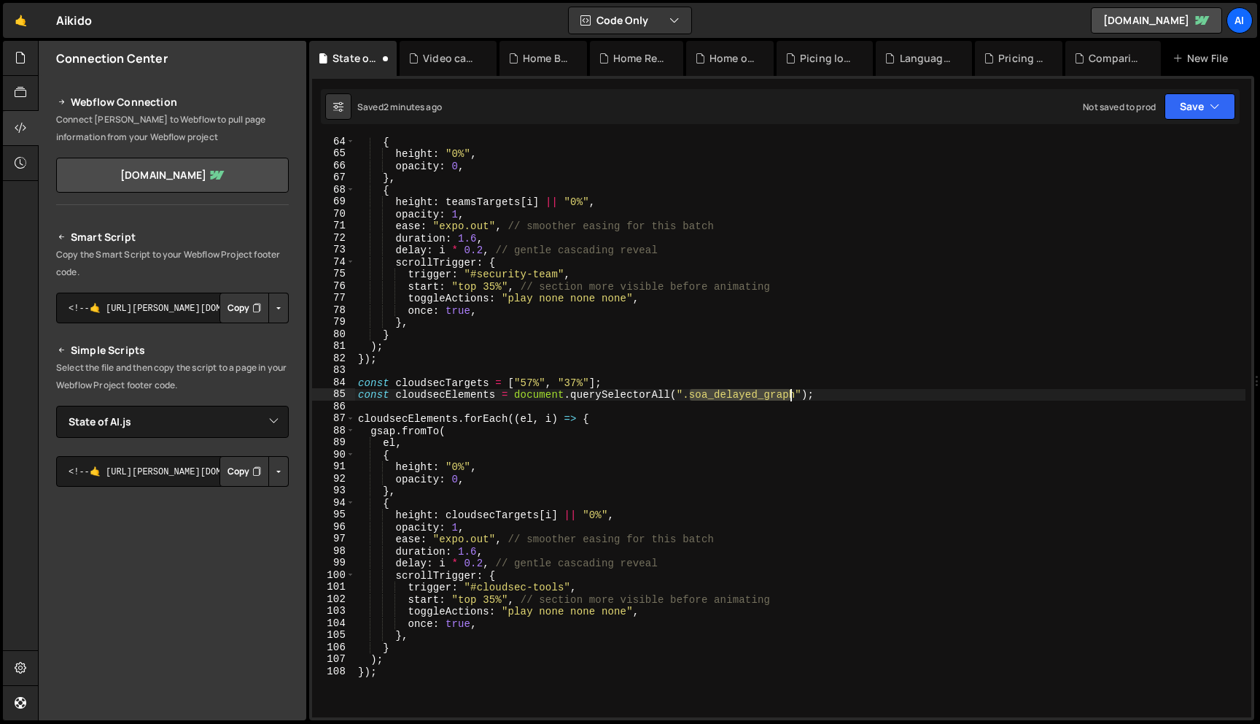
drag, startPoint x: 688, startPoint y: 397, endPoint x: 794, endPoint y: 399, distance: 105.8
click at [794, 399] on div "{ height : "0%" , opacity : 0 , } , { height : teamsTargets [ i ] || "0%" , opa…" at bounding box center [800, 438] width 891 height 604
paste textarea "teams"
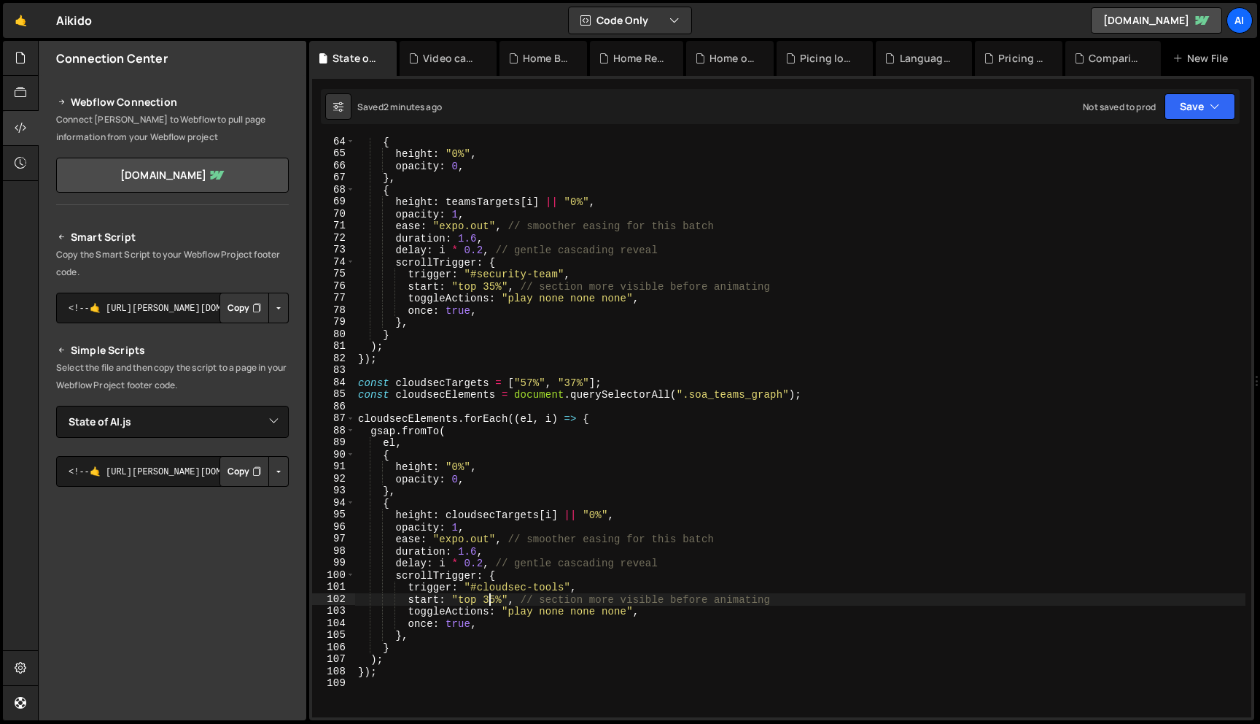
click at [492, 600] on div "{ height : "0%" , opacity : 0 , } , { height : teamsTargets [ i ] || "0%" , opa…" at bounding box center [800, 438] width 891 height 604
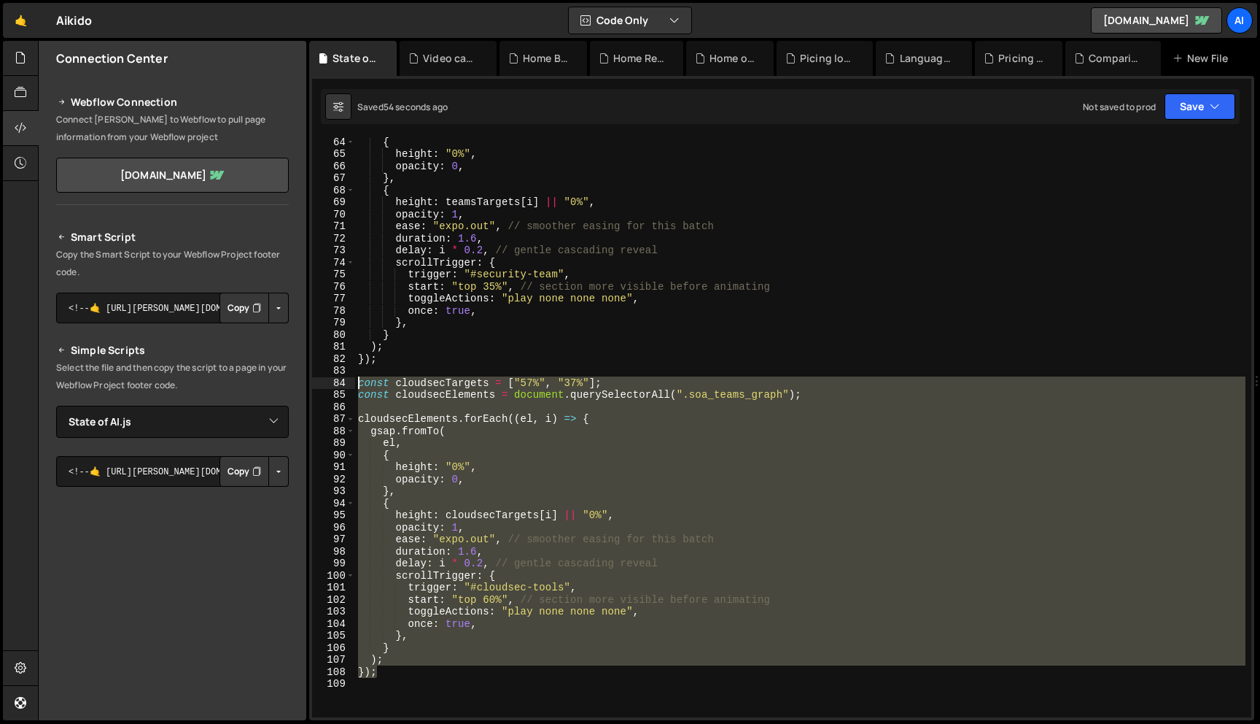
drag, startPoint x: 408, startPoint y: 675, endPoint x: 320, endPoint y: 382, distance: 306.0
click at [320, 382] on div "start: "top 60%", // section more visible before animating 64 65 66 67 68 69 70…" at bounding box center [781, 427] width 939 height 580
type textarea "const cloudsecTargets = ["57%", "37%"]; const cloudsecElements = document.query…"
click at [403, 682] on div "{ height : "0%" , opacity : 0 , } , { height : teamsTargets [ i ] || "0%" , opa…" at bounding box center [800, 438] width 891 height 604
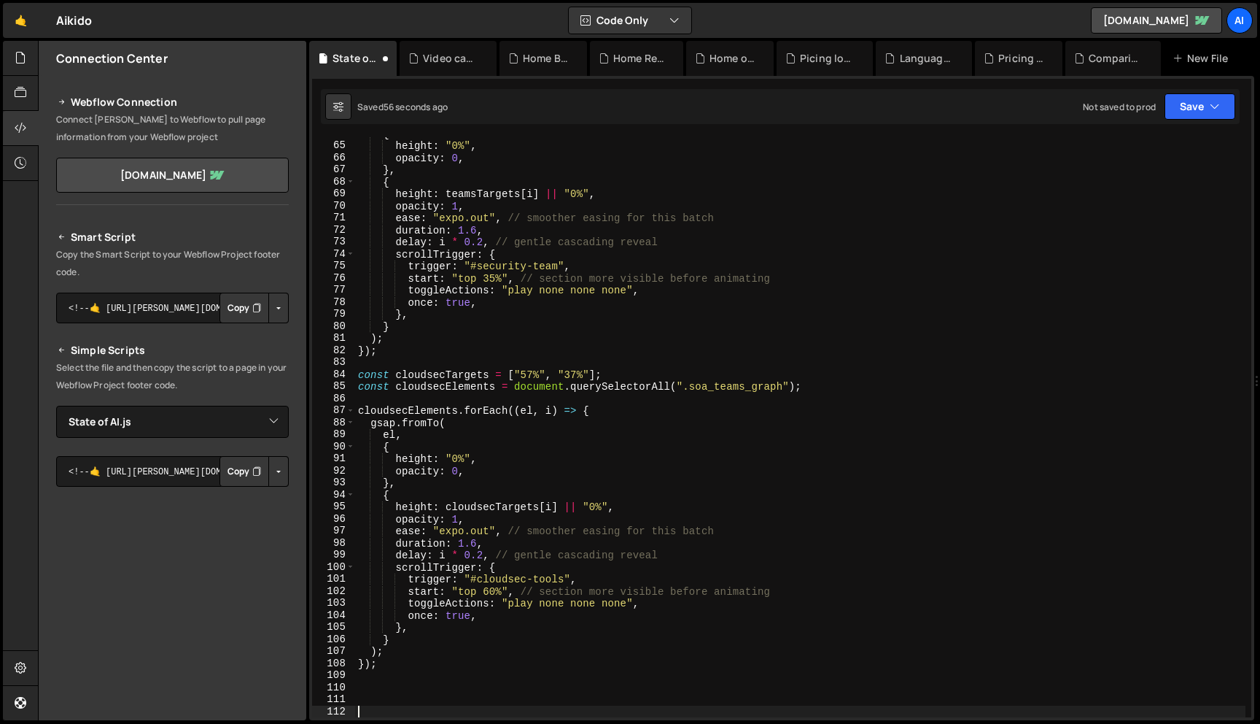
paste textarea "});"
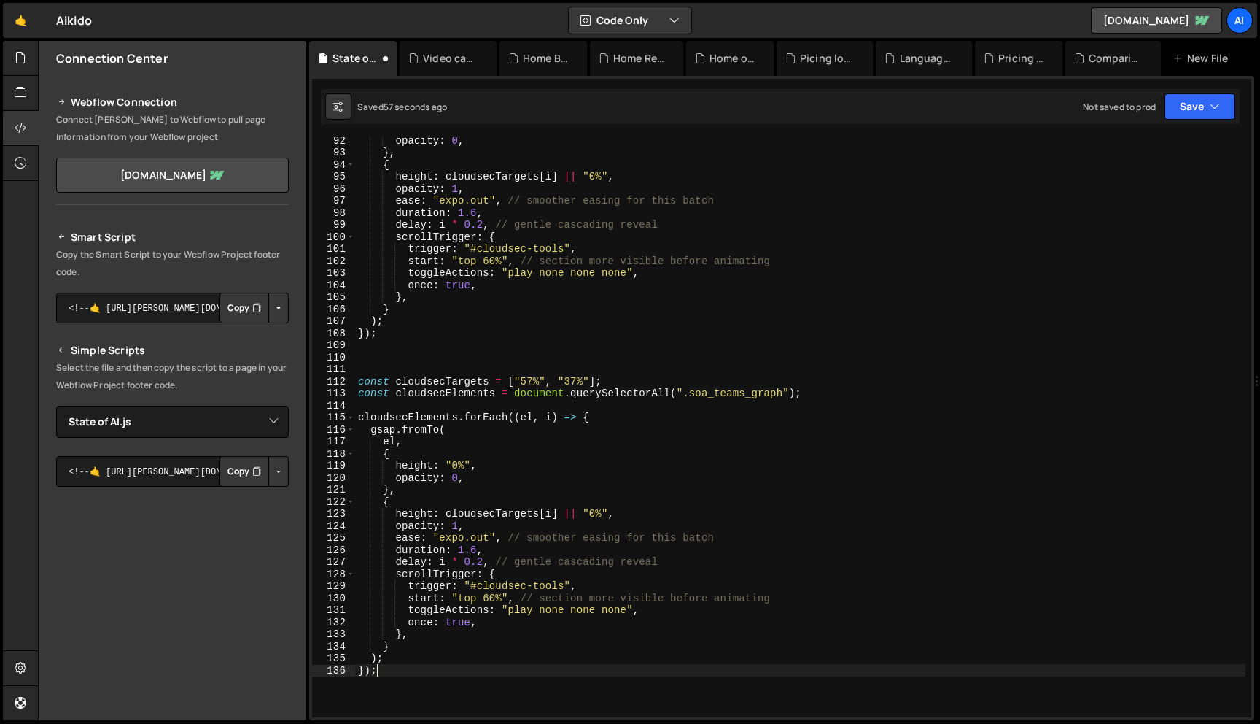
scroll to position [1105, 0]
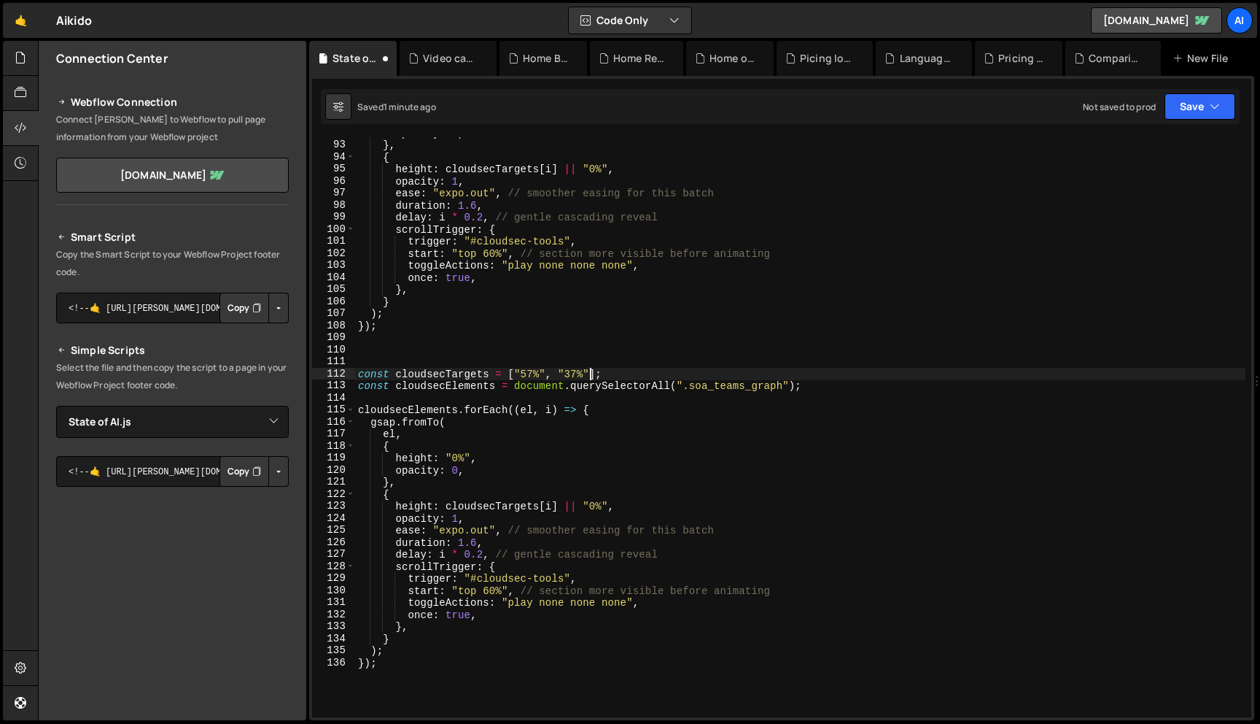
click at [588, 375] on div "opacity : 0 , } , { height : cloudsecTargets [ i ] || "0%" , opacity : 1 , ease…" at bounding box center [800, 429] width 891 height 604
click at [529, 376] on div "opacity : 0 , } , { height : cloudsecTargets [ i ] || "0%" , opacity : 1 , ease…" at bounding box center [800, 429] width 891 height 604
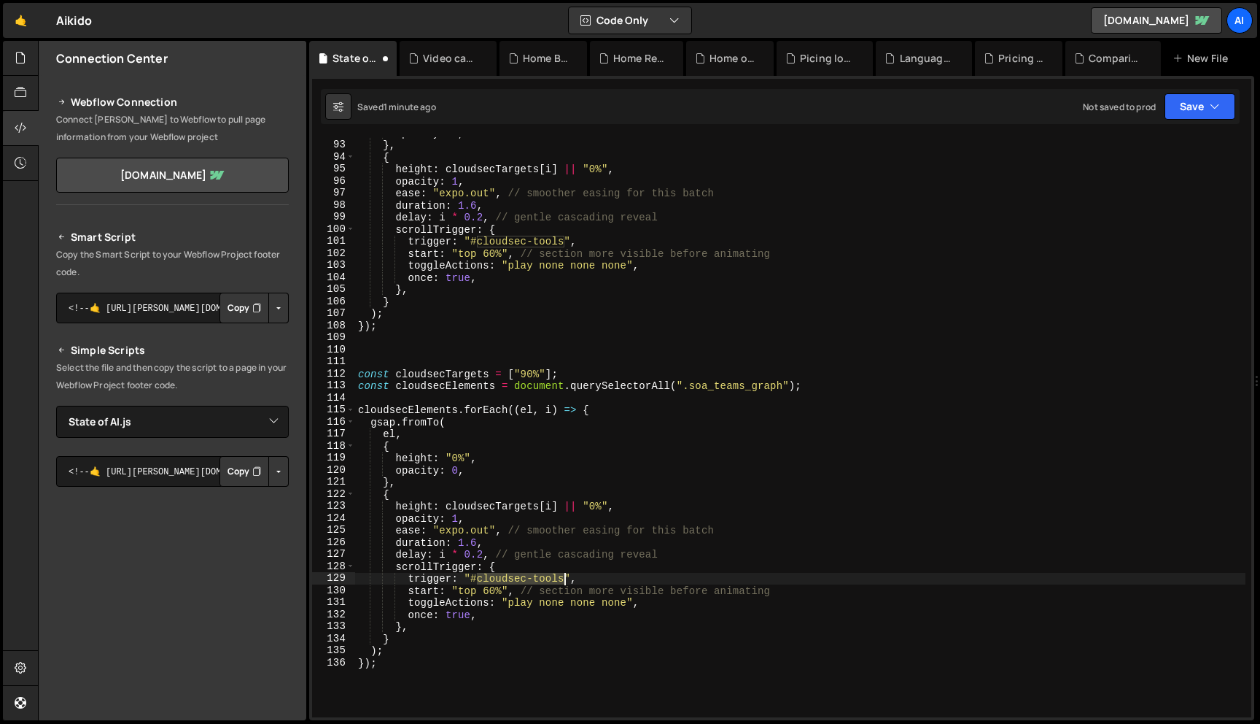
drag, startPoint x: 478, startPoint y: 581, endPoint x: 565, endPoint y: 580, distance: 86.8
click at [565, 580] on div "opacity : 0 , } , { height : cloudsecTargets [ i ] || "0%" , opacity : 1 , ease…" at bounding box center [800, 429] width 891 height 604
paste textarea "average-timeline"
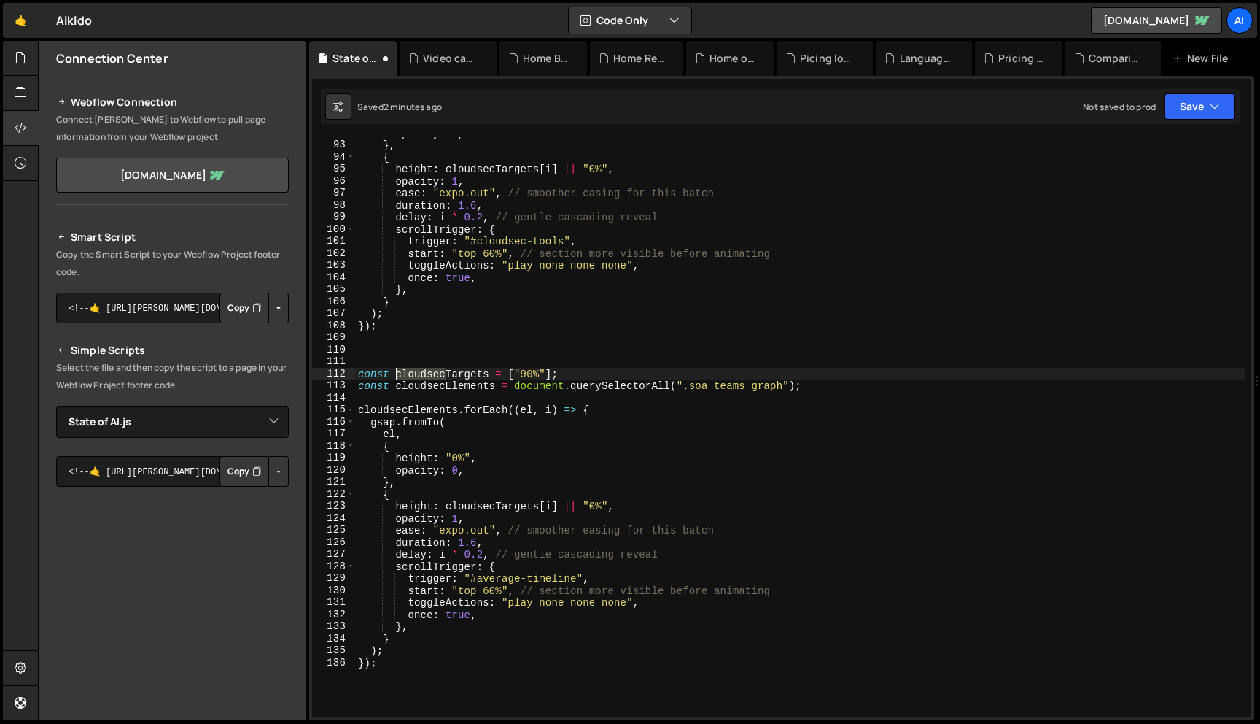
drag, startPoint x: 446, startPoint y: 376, endPoint x: 398, endPoint y: 377, distance: 47.4
click at [398, 377] on div "opacity : 0 , } , { height : cloudsecTargets [ i ] || "0%" , opacity : 1 , ease…" at bounding box center [800, 429] width 891 height 604
type textarea "const timelineTargets = ["90%"];"
click at [442, 366] on div "opacity : 0 , } , { height : cloudsecTargets [ i ] || "0%" , opacity : 1 , ease…" at bounding box center [800, 429] width 891 height 604
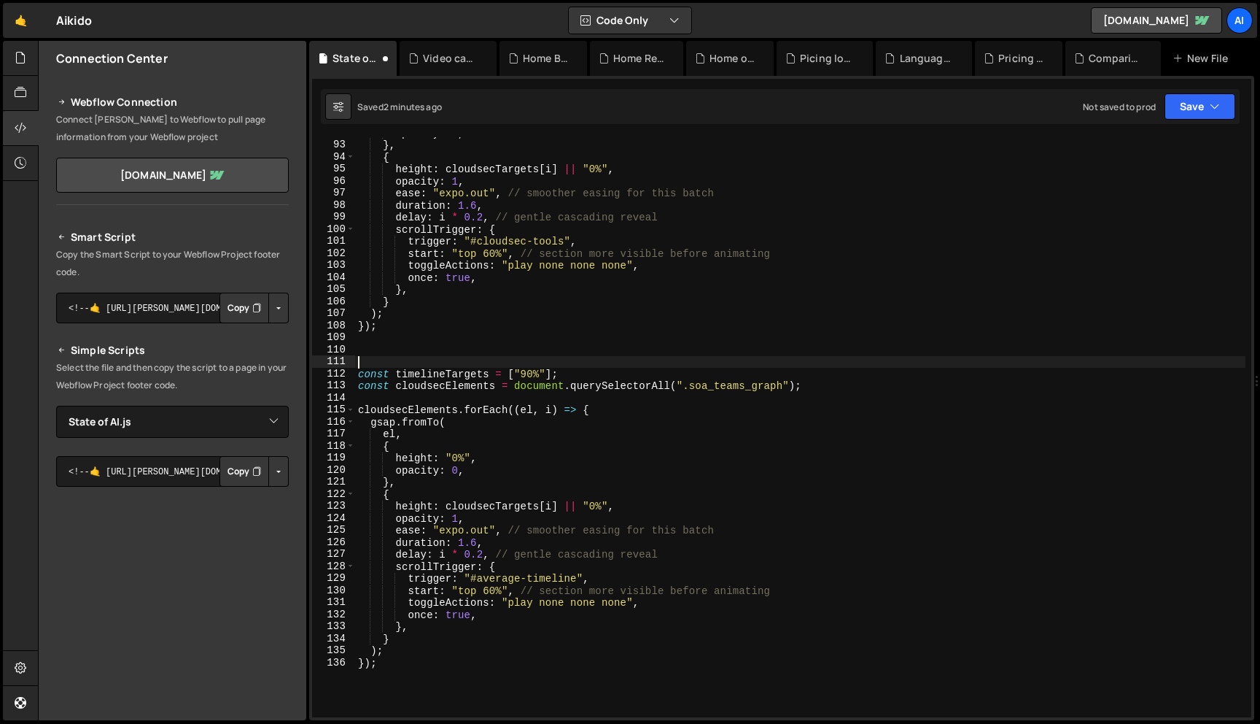
scroll to position [0, 0]
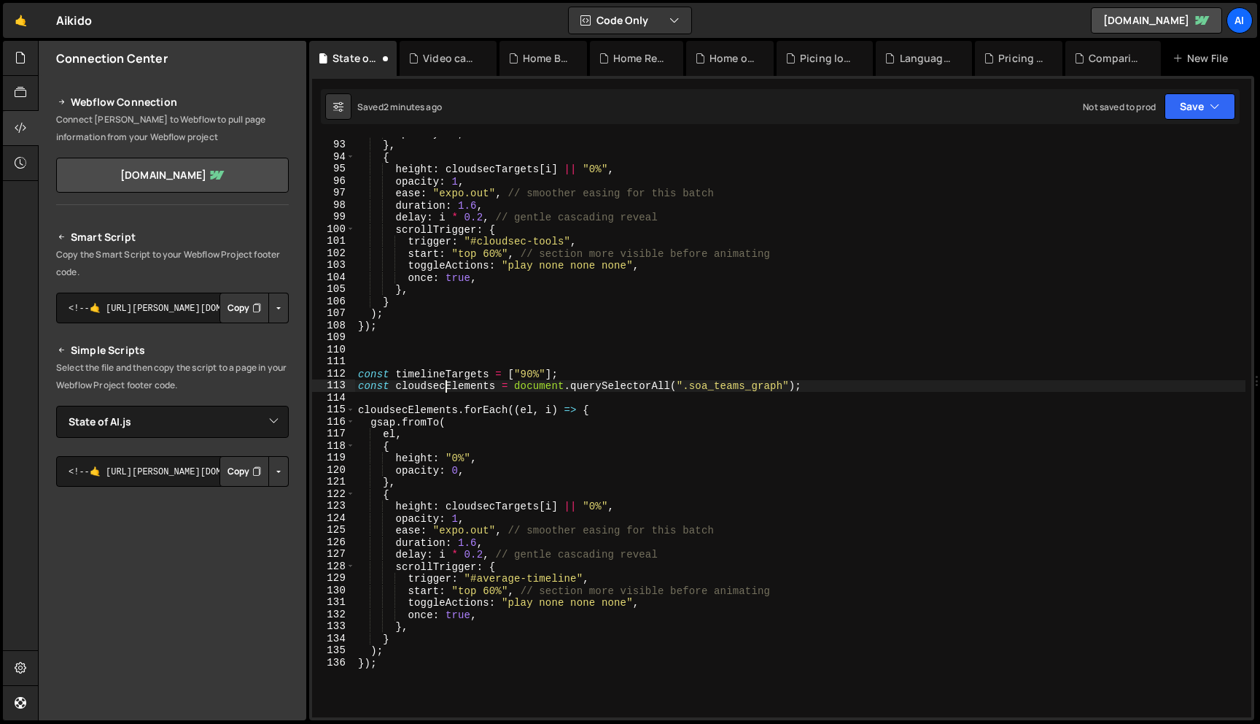
click at [445, 384] on div "opacity : 0 , } , { height : cloudsecTargets [ i ] || "0%" , opacity : 1 , ease…" at bounding box center [800, 429] width 891 height 604
click at [502, 371] on div "opacity : 0 , } , { height : cloudsecTargets [ i ] || "0%" , opacity : 1 , ease…" at bounding box center [800, 429] width 891 height 604
drag, startPoint x: 690, startPoint y: 381, endPoint x: 780, endPoint y: 383, distance: 90.4
click at [780, 383] on div "opacity : 0 , } , { height : cloudsecTargets [ i ] || "0%" , opacity : 1 , ease…" at bounding box center [800, 429] width 891 height 604
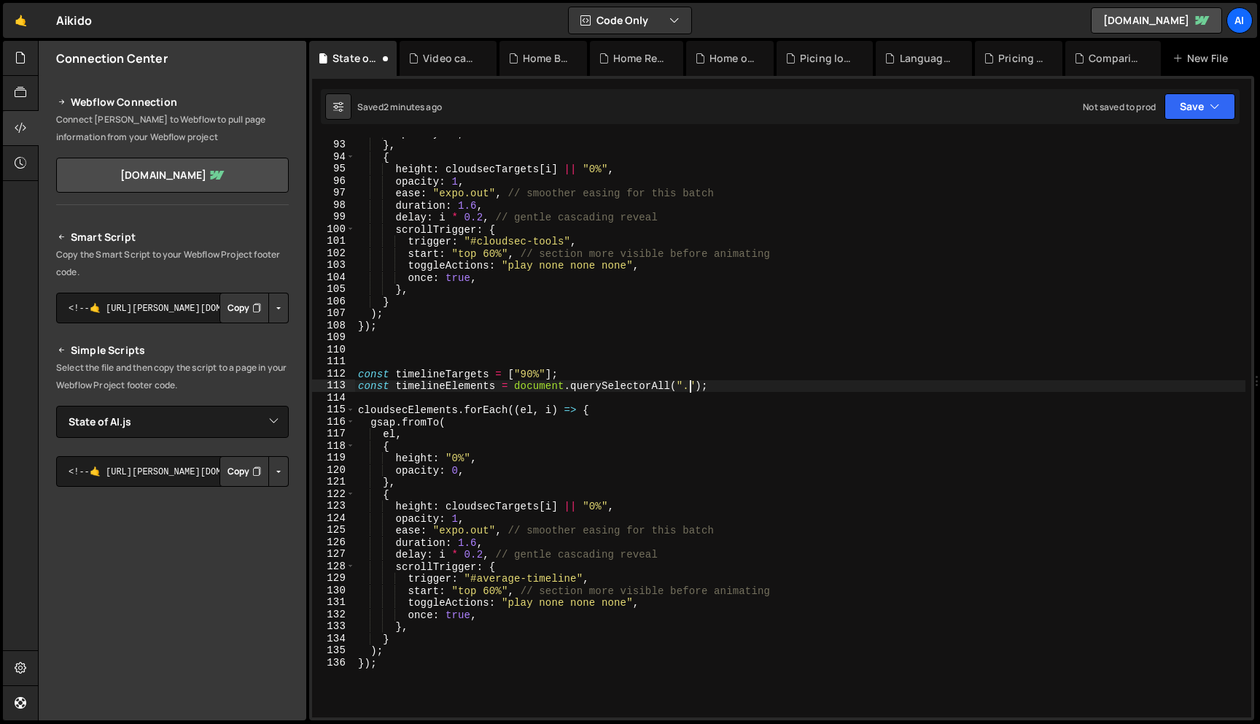
paste textarea "soa_finding_believe_graph"
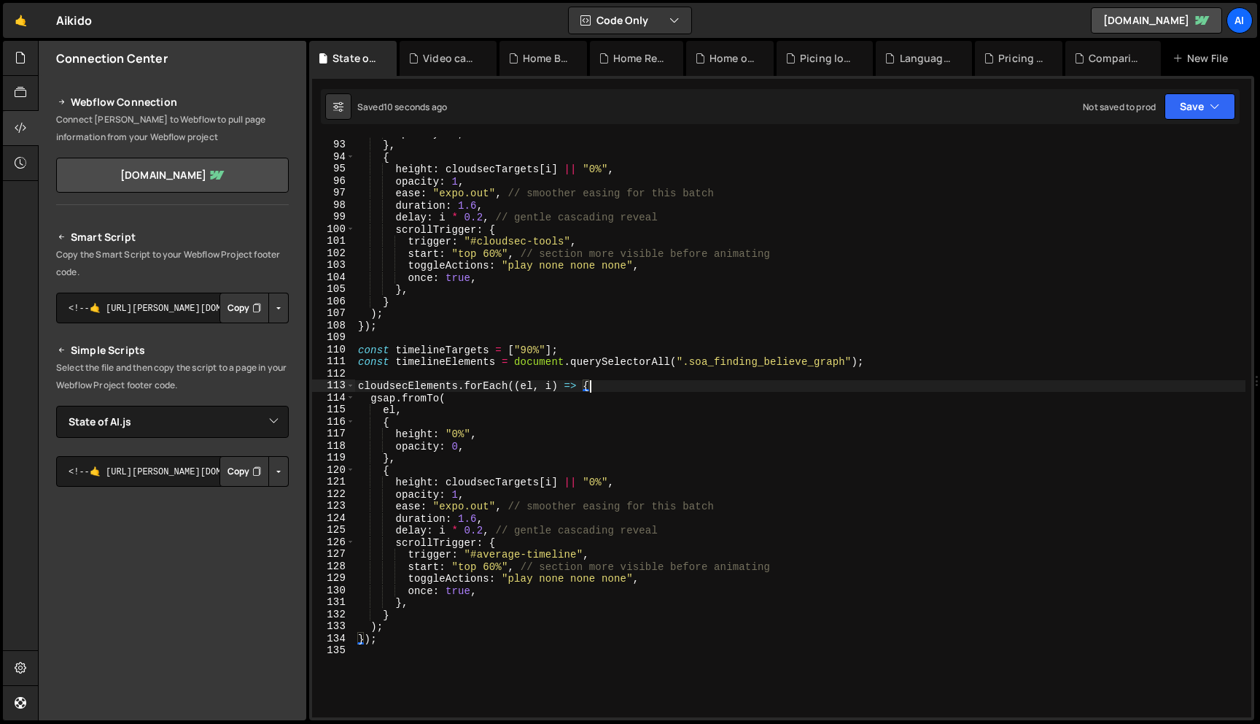
click at [417, 349] on div "opacity : 0 , } , { height : cloudsecTargets [ i ] || "0%" , opacity : 1 , ease…" at bounding box center [800, 429] width 891 height 604
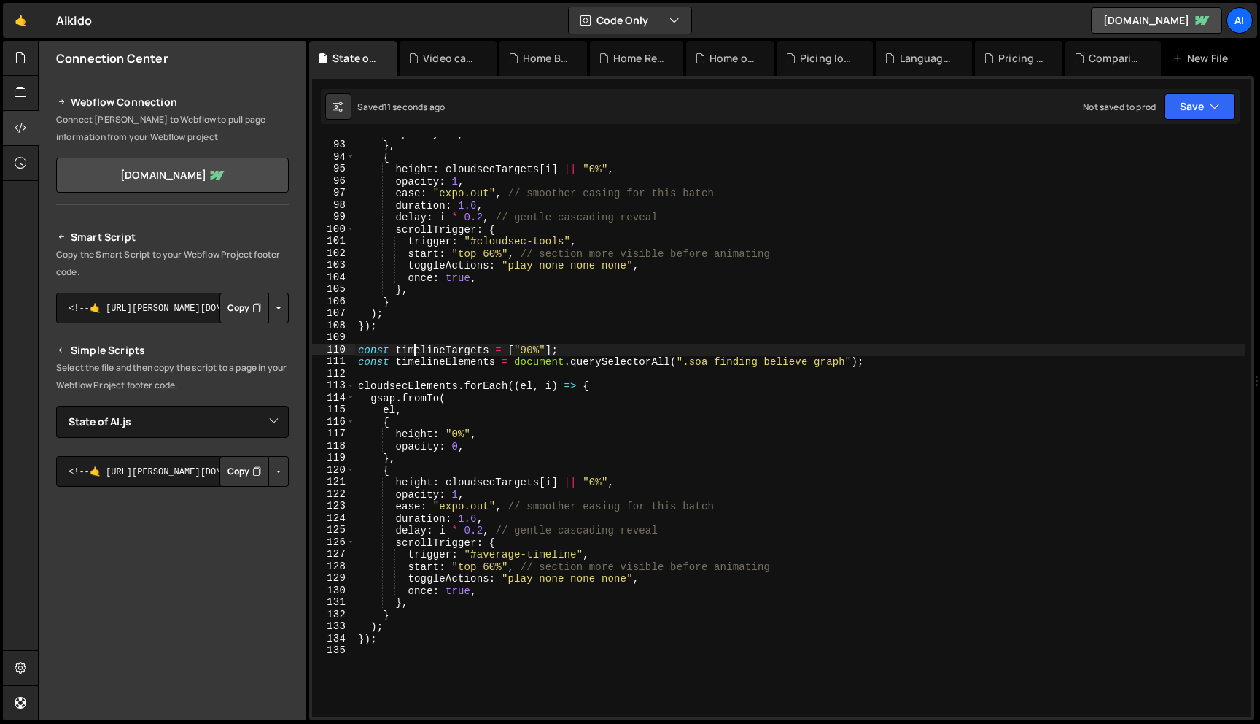
click at [417, 349] on div "opacity : 0 , } , { height : cloudsecTargets [ i ] || "0%" , opacity : 1 , ease…" at bounding box center [800, 429] width 891 height 604
click at [486, 478] on div "opacity : 0 , } , { height : cloudsecTargets [ i ] || "0%" , opacity : 1 , ease…" at bounding box center [800, 429] width 891 height 604
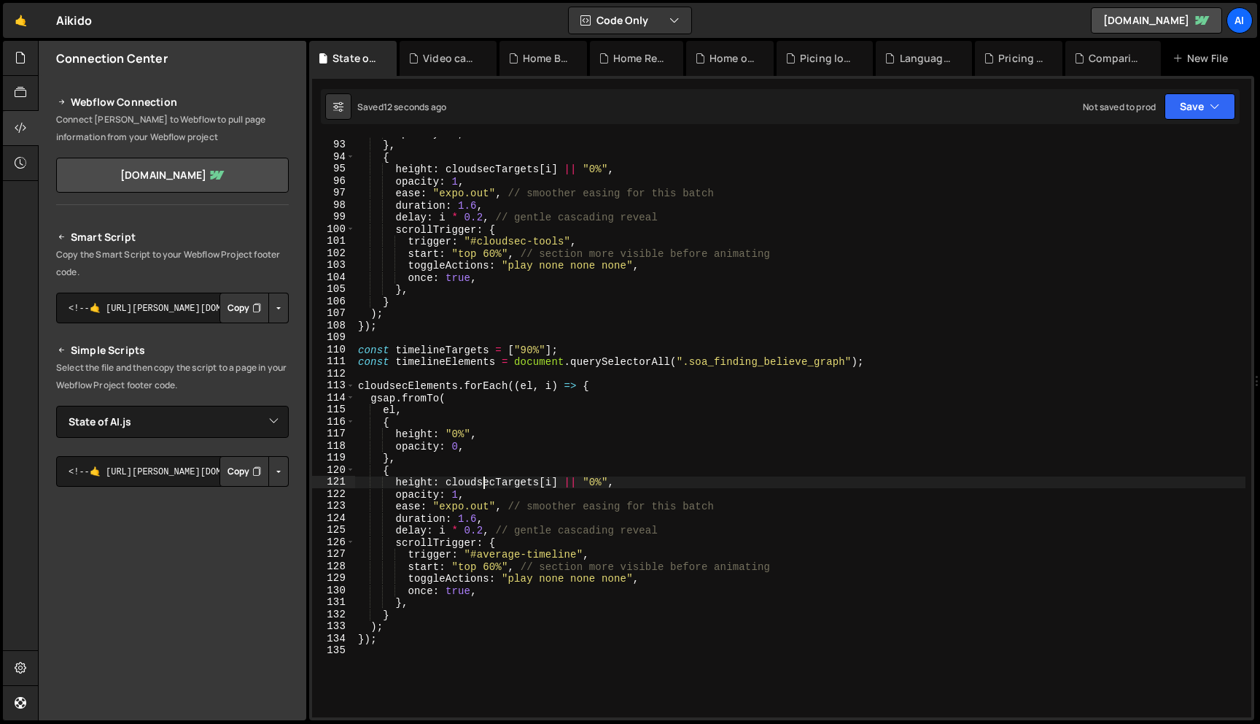
click at [486, 478] on div "opacity : 0 , } , { height : cloudsecTargets [ i ] || "0%" , opacity : 1 , ease…" at bounding box center [800, 429] width 891 height 604
paste textarea "timeline"
click at [424, 361] on div "opacity : 0 , } , { height : cloudsecTargets [ i ] || "0%" , opacity : 1 , ease…" at bounding box center [800, 429] width 891 height 604
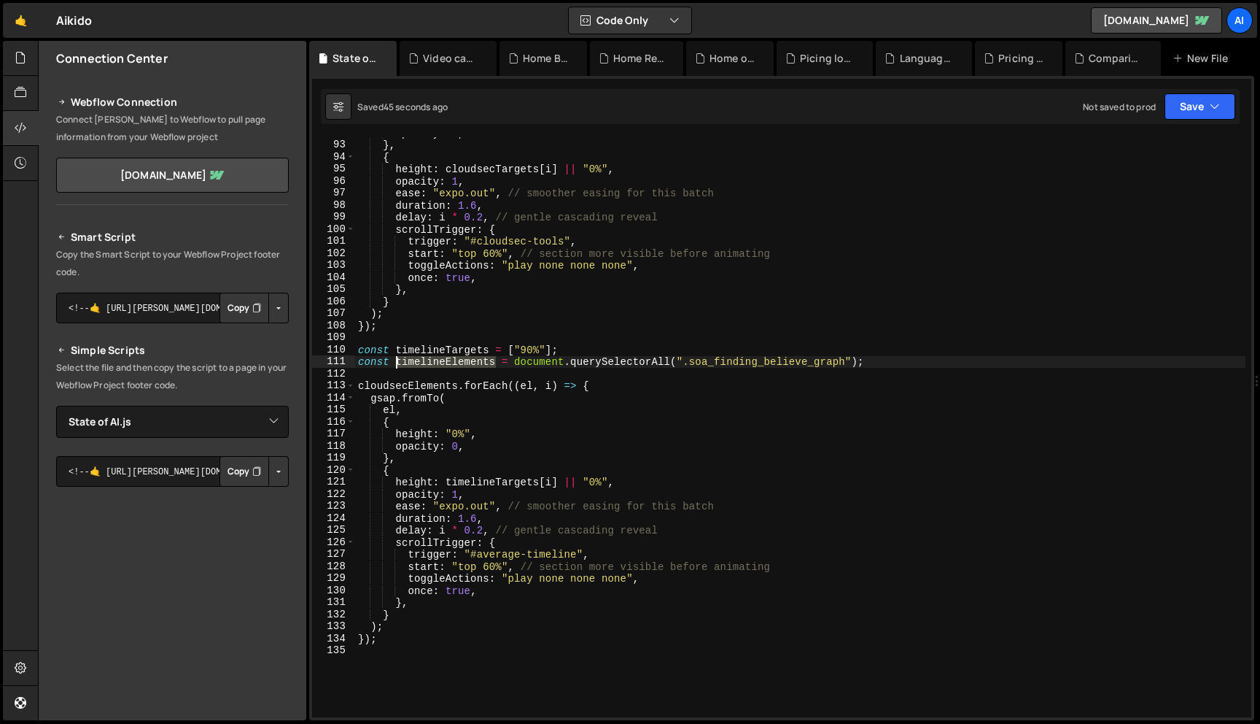
click at [424, 361] on div "opacity : 0 , } , { height : cloudsecTargets [ i ] || "0%" , opacity : 1 , ease…" at bounding box center [800, 429] width 891 height 604
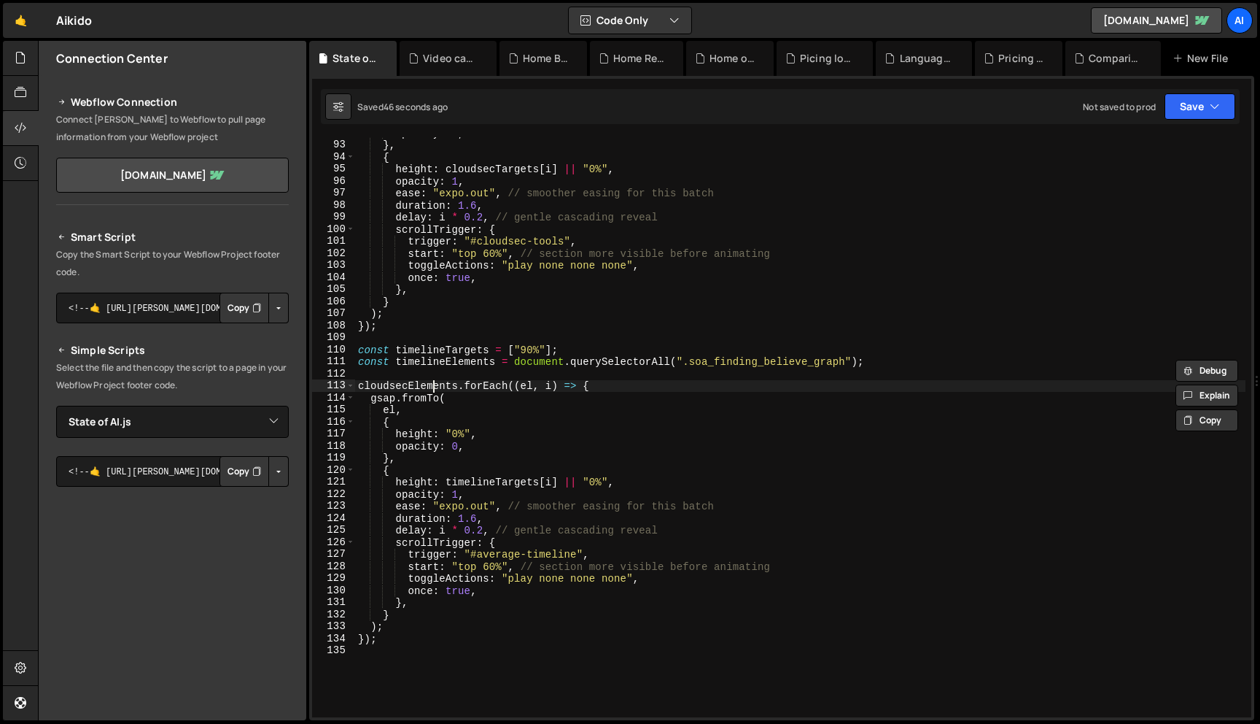
click at [435, 389] on div "opacity : 0 , } , { height : cloudsecTargets [ i ] || "0%" , opacity : 1 , ease…" at bounding box center [800, 429] width 891 height 604
paste textarea "timeline"
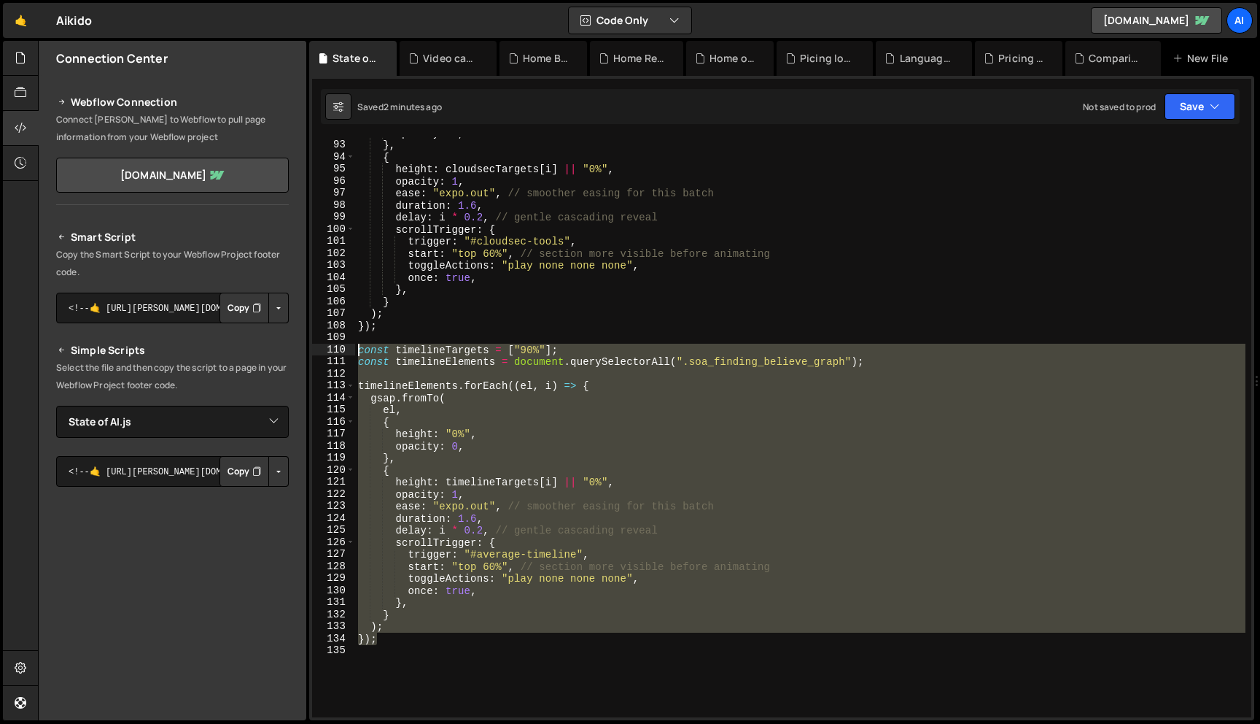
drag, startPoint x: 411, startPoint y: 641, endPoint x: 351, endPoint y: 352, distance: 295.7
click at [351, 352] on div "timelineElements.forEach((el, i) => { 92 93 94 95 96 97 98 99 100 101 102 103 1…" at bounding box center [781, 427] width 939 height 580
type textarea "});"
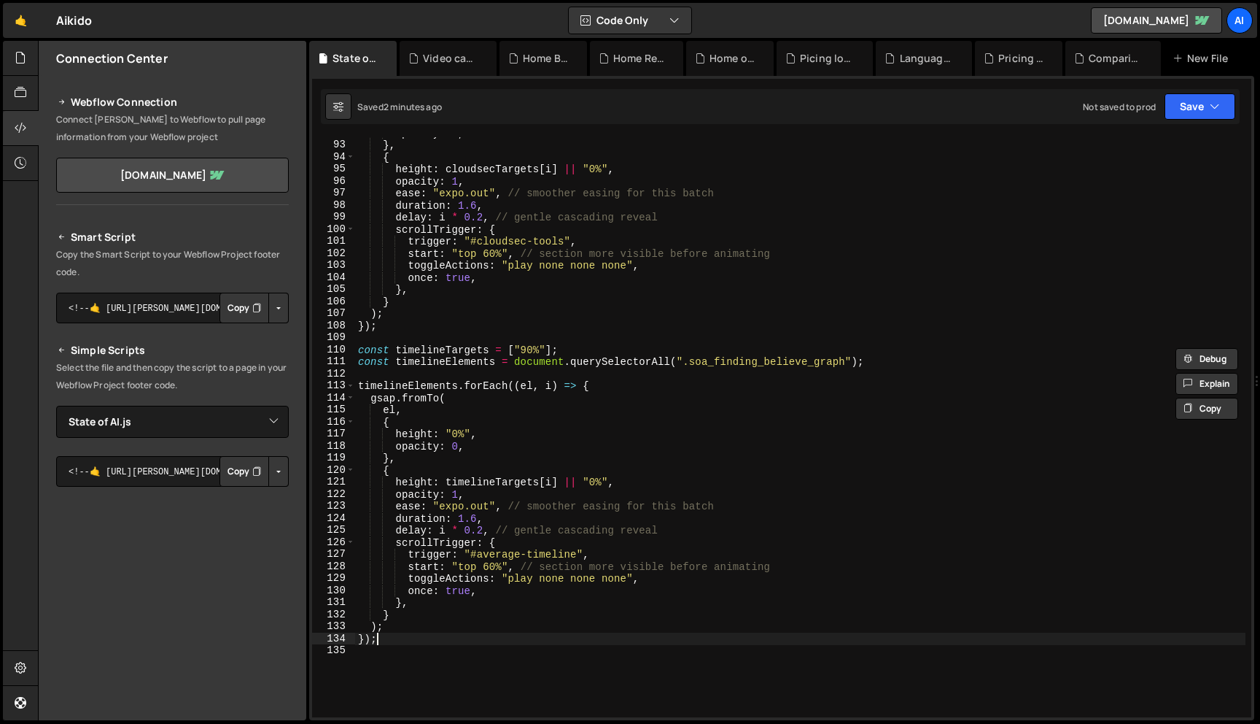
click at [415, 634] on div "opacity : 0 , } , { height : cloudsecTargets [ i ] || "0%" , opacity : 1 , ease…" at bounding box center [800, 429] width 891 height 604
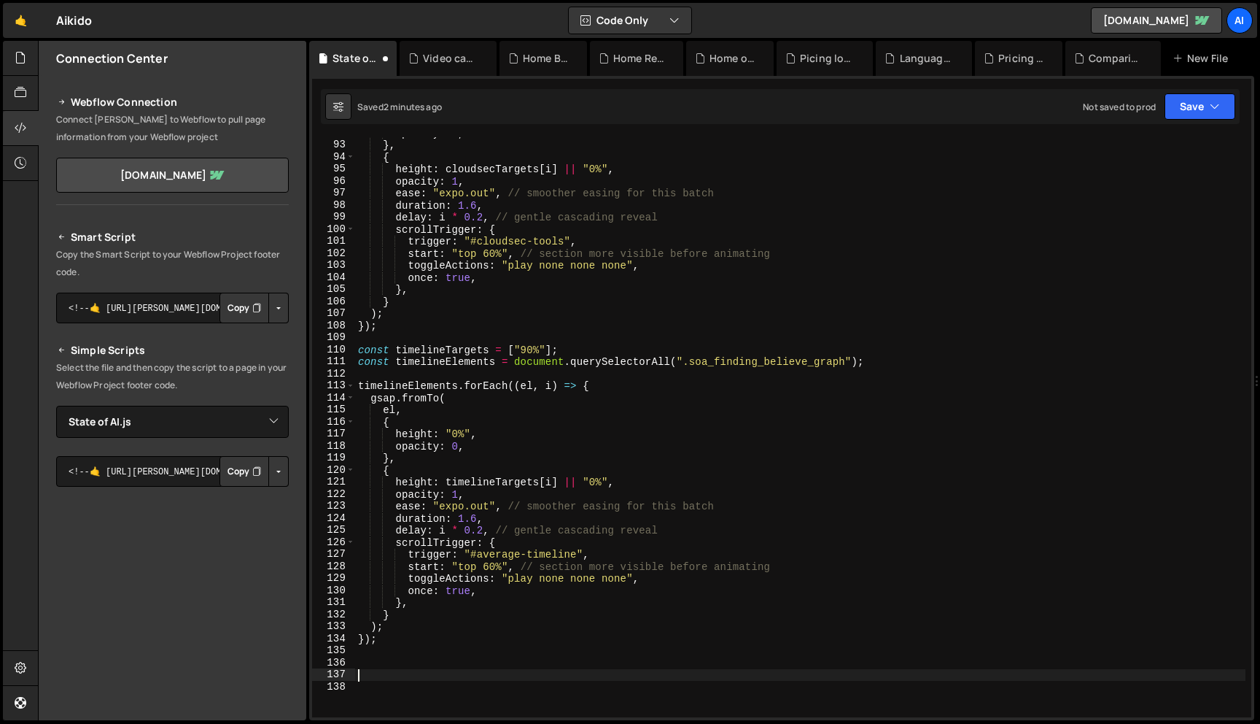
paste textarea "});"
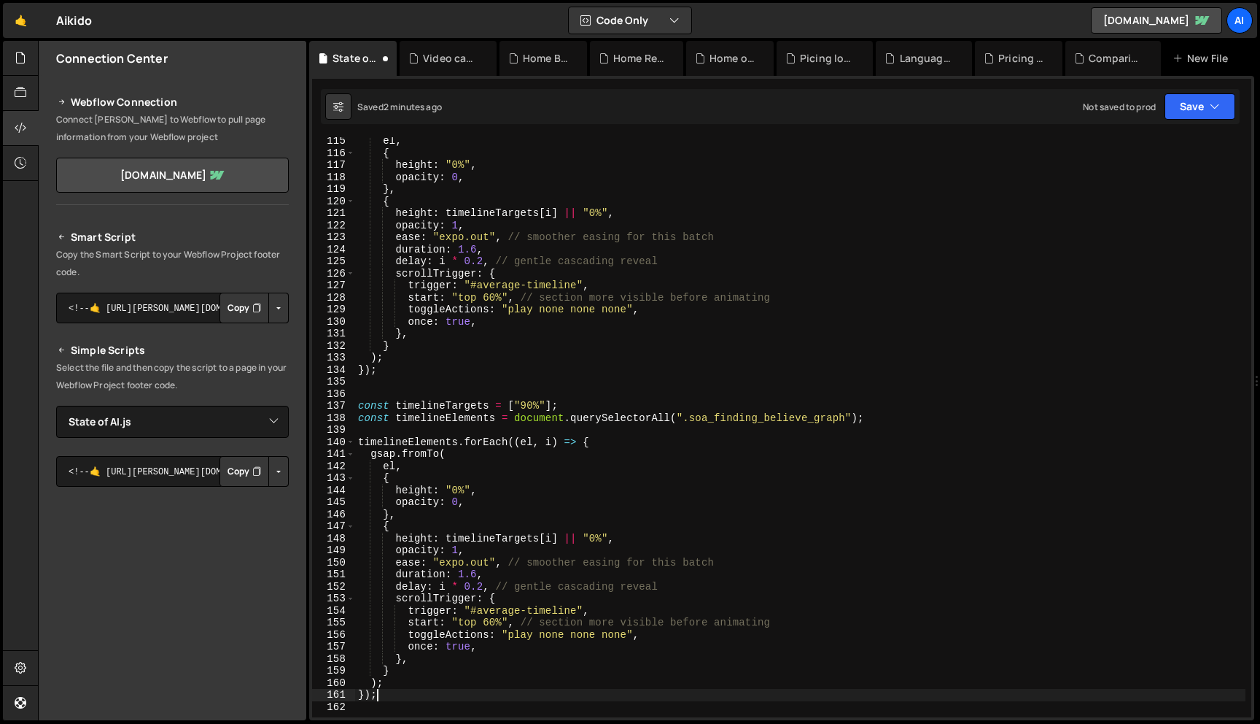
scroll to position [1382, 0]
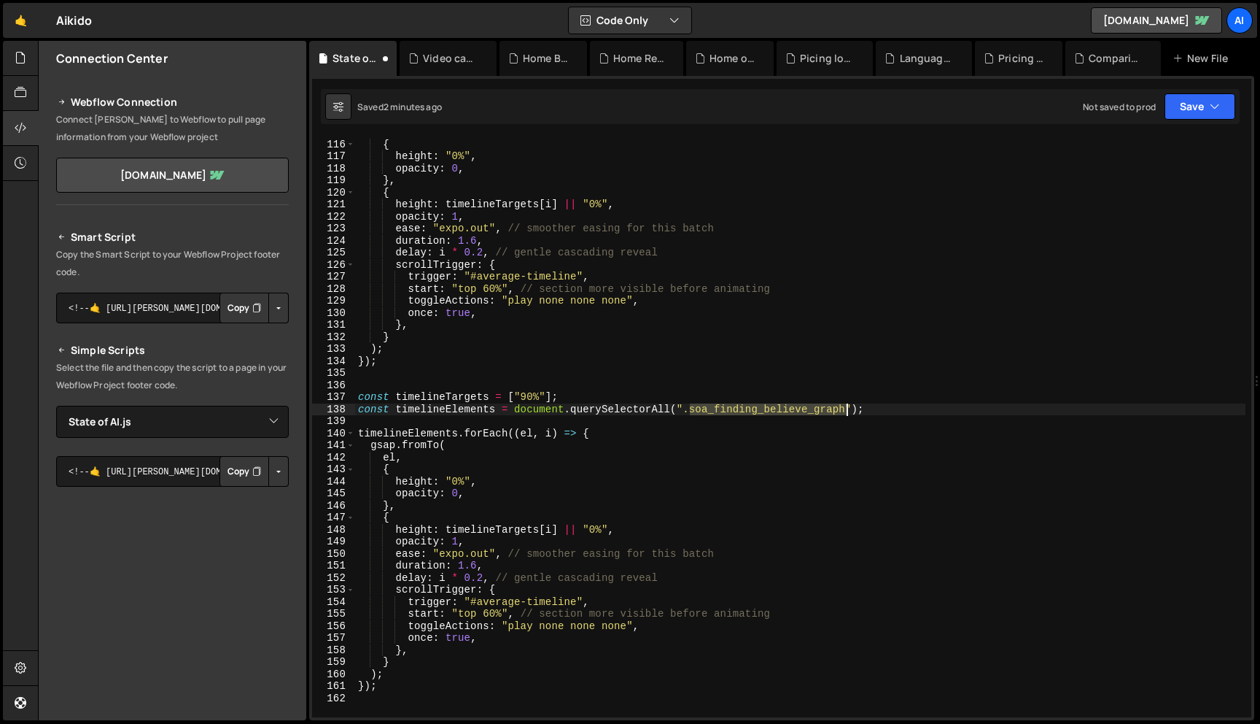
drag, startPoint x: 690, startPoint y: 414, endPoint x: 845, endPoint y: 414, distance: 155.3
click at [845, 414] on div "el , { height : "0%" , opacity : 0 , } , { height : timelineTargets [ i ] || "0…" at bounding box center [800, 428] width 891 height 604
paste textarea "uture_circle"
click at [445, 398] on div "el , { height : "0%" , opacity : 0 , } , { height : timelineTargets [ i ] || "0…" at bounding box center [800, 428] width 891 height 604
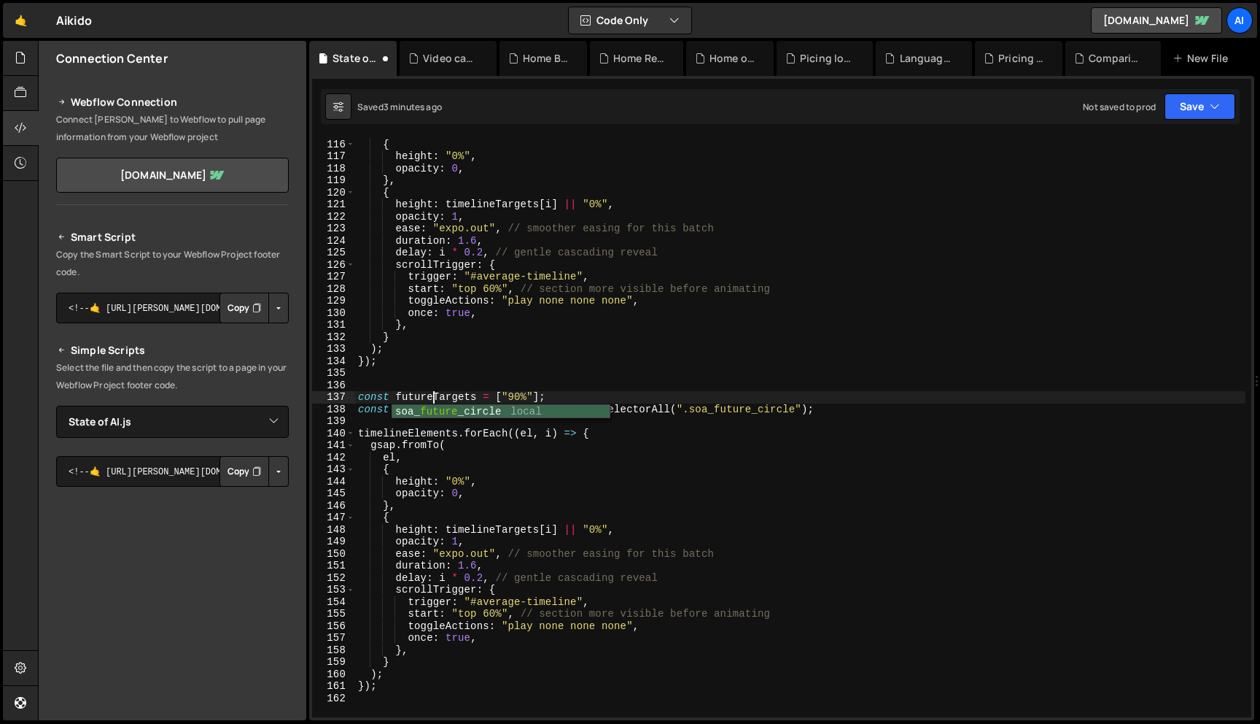
click at [435, 395] on div "el , { height : "0%" , opacity : 0 , } , { height : timelineTargets [ i ] || "0…" at bounding box center [800, 428] width 891 height 604
click at [443, 414] on div "el , { height : "0%" , opacity : 0 , } , { height : timelineTargets [ i ] || "0…" at bounding box center [800, 428] width 891 height 604
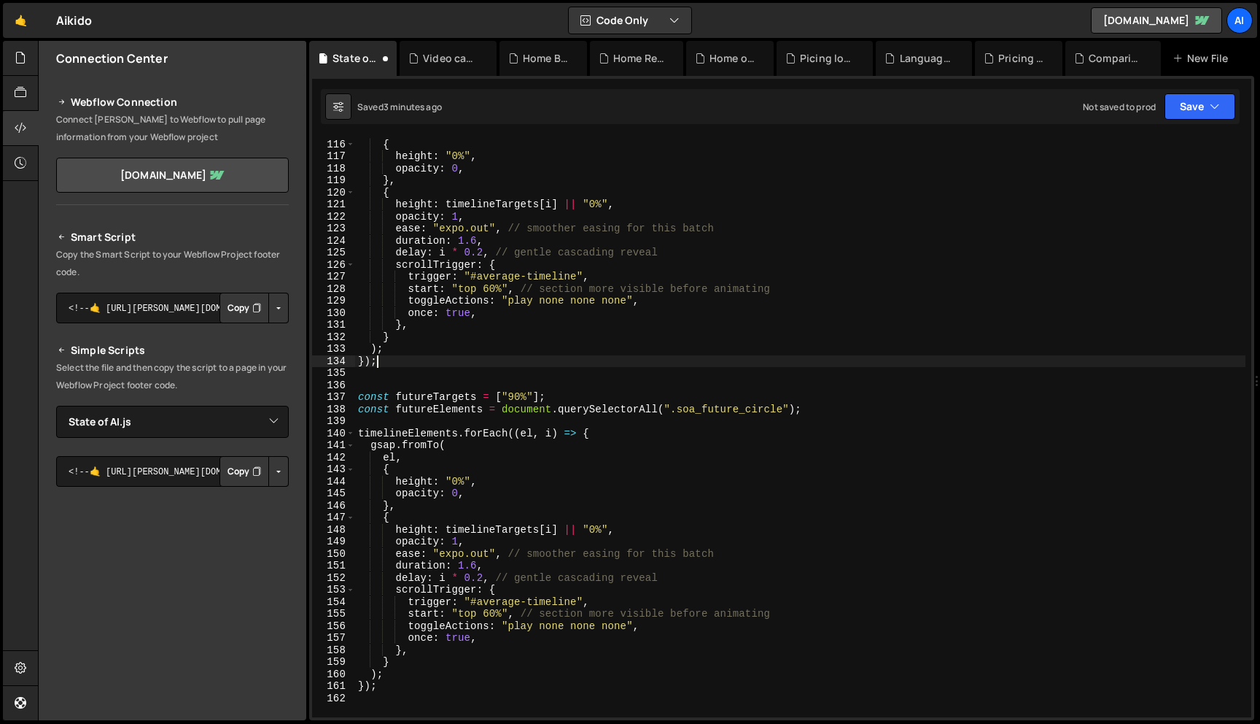
click at [494, 359] on div "el , { height : "0%" , opacity : 0 , } , { height : timelineTargets [ i ] || "0…" at bounding box center [800, 428] width 891 height 604
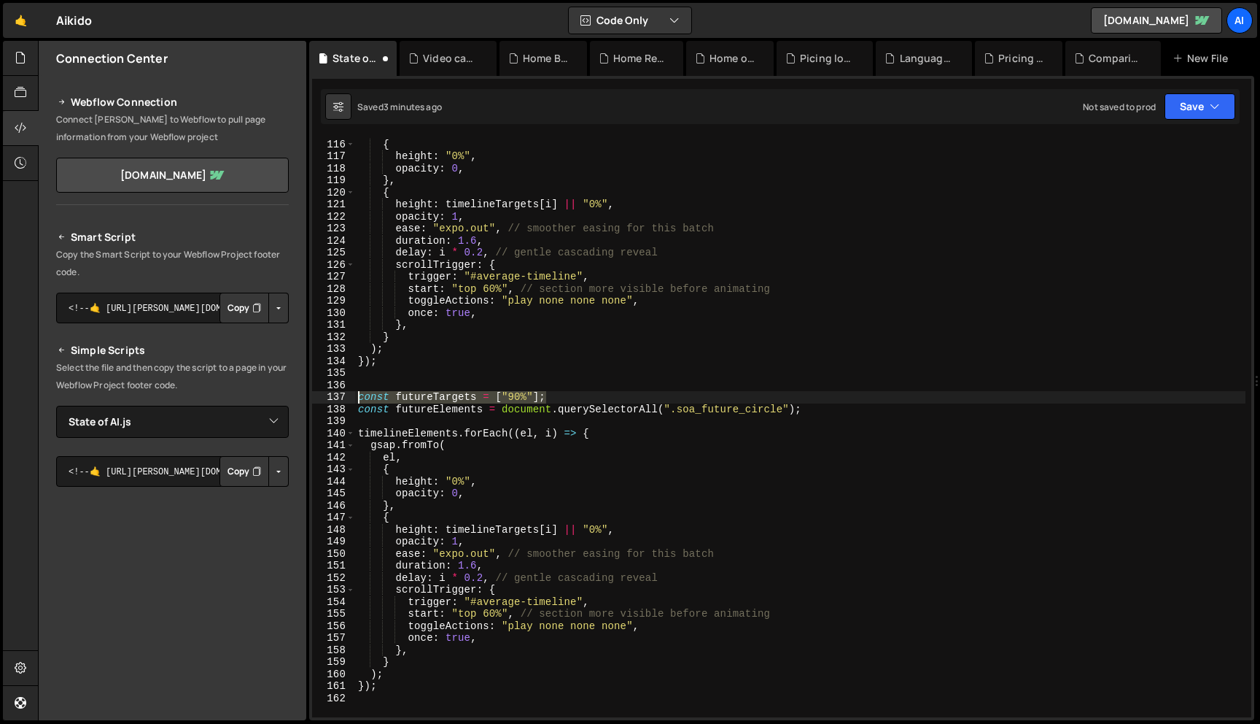
drag, startPoint x: 559, startPoint y: 398, endPoint x: 317, endPoint y: 400, distance: 242.1
click at [317, 400] on div "}); 115 116 117 118 119 120 121 122 123 124 125 126 127 128 129 130 131 132 133…" at bounding box center [781, 427] width 939 height 580
type textarea "const futureTargets = ["90%"];"
click at [417, 406] on div "el , { height : "0%" , opacity : 0 , } , { height : timelineTargets [ i ] || "0…" at bounding box center [800, 428] width 891 height 604
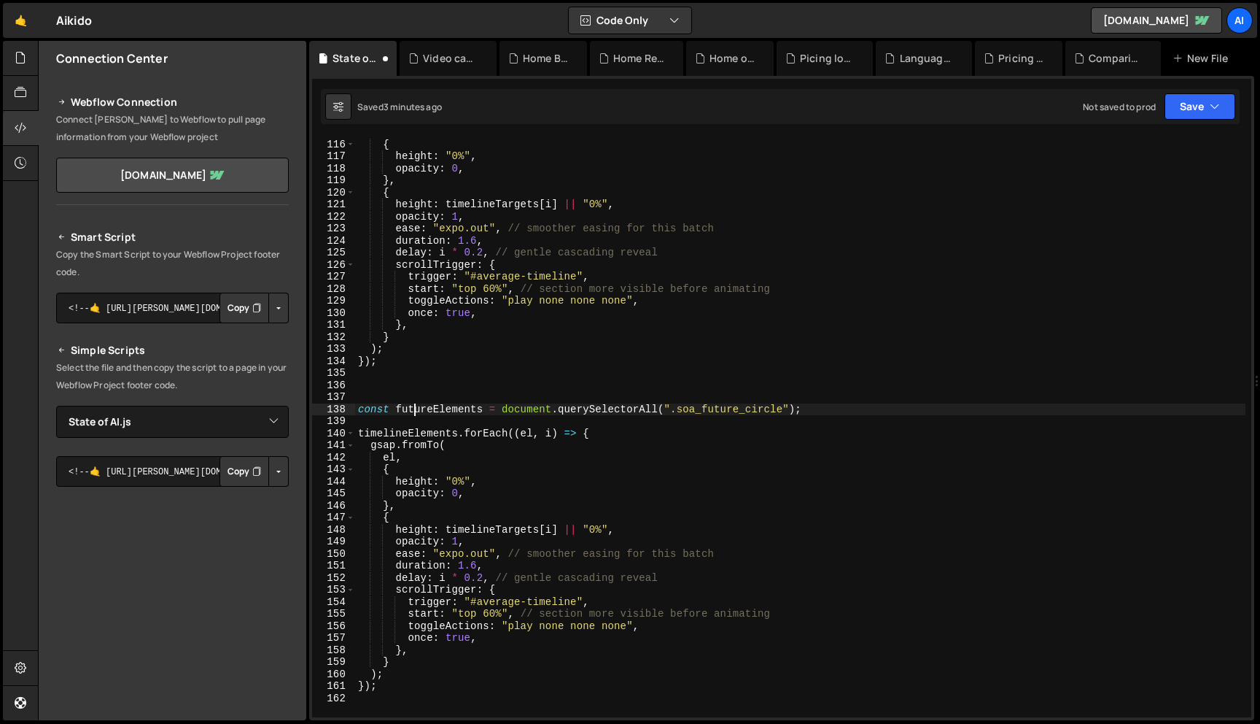
click at [417, 406] on div "el , { height : "0%" , opacity : 0 , } , { height : timelineTargets [ i ] || "0…" at bounding box center [800, 428] width 891 height 604
click at [411, 432] on div "el , { height : "0%" , opacity : 0 , } , { height : timelineTargets [ i ] || "0…" at bounding box center [800, 428] width 891 height 604
paste textarea "futur"
drag, startPoint x: 457, startPoint y: 530, endPoint x: 586, endPoint y: 532, distance: 128.4
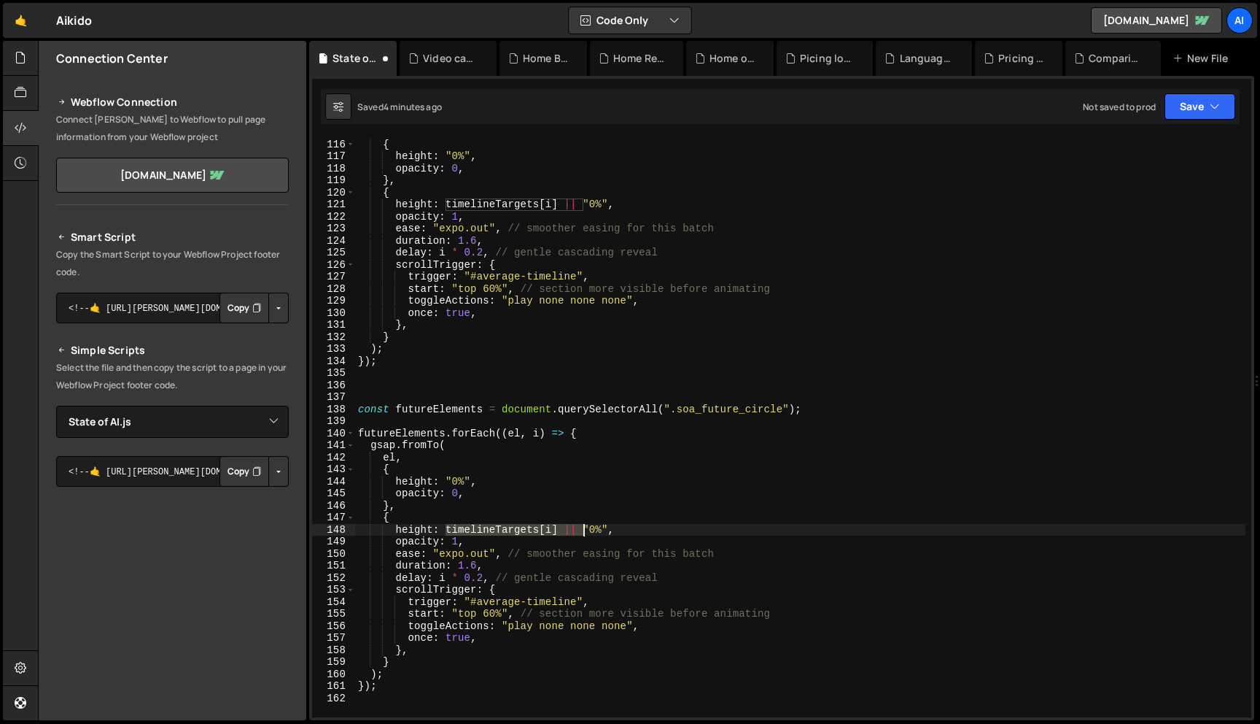
click at [586, 532] on div "el , { height : "0%" , opacity : 0 , } , { height : timelineTargets [ i ] || "0…" at bounding box center [800, 428] width 891 height 604
click at [552, 573] on div "el , { height : "0%" , opacity : 0 , } , { height : timelineTargets [ i ] || "0…" at bounding box center [800, 428] width 891 height 604
drag, startPoint x: 478, startPoint y: 605, endPoint x: 575, endPoint y: 604, distance: 97.0
click at [575, 604] on div "el , { height : "0%" , opacity : 0 , } , { height : timelineTargets [ i ] || "0…" at bounding box center [800, 428] width 891 height 604
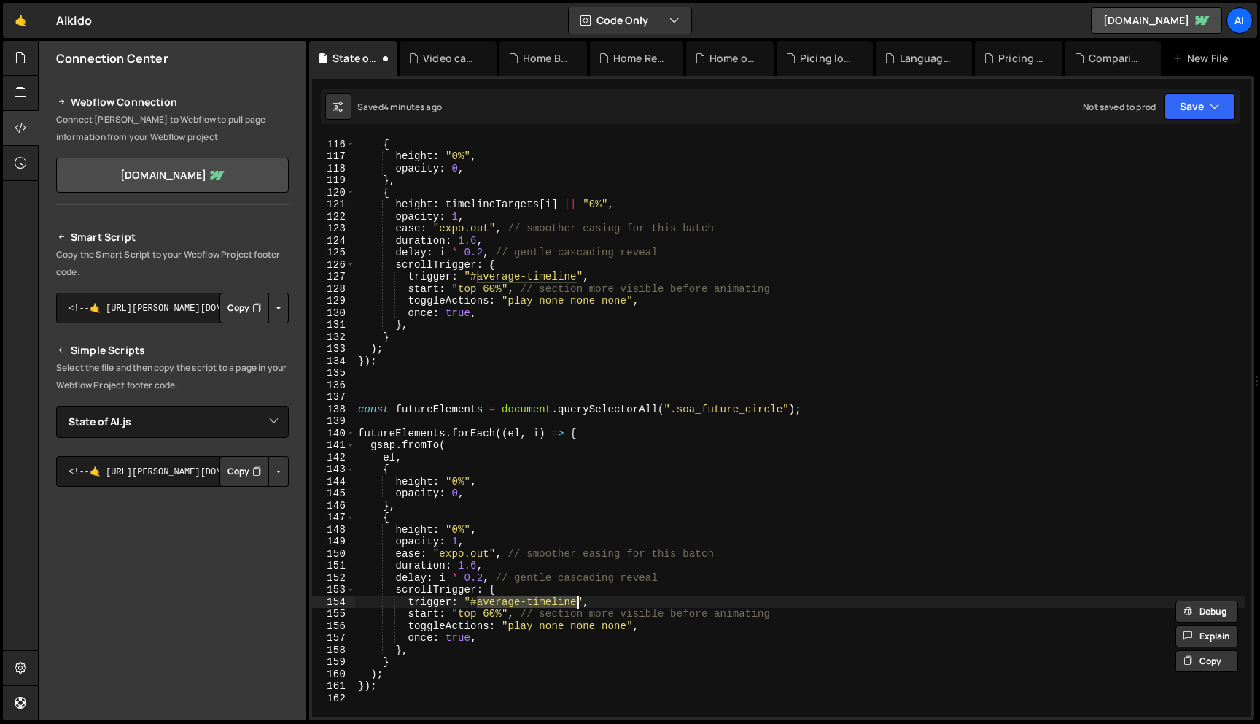
paste textarea "futur"
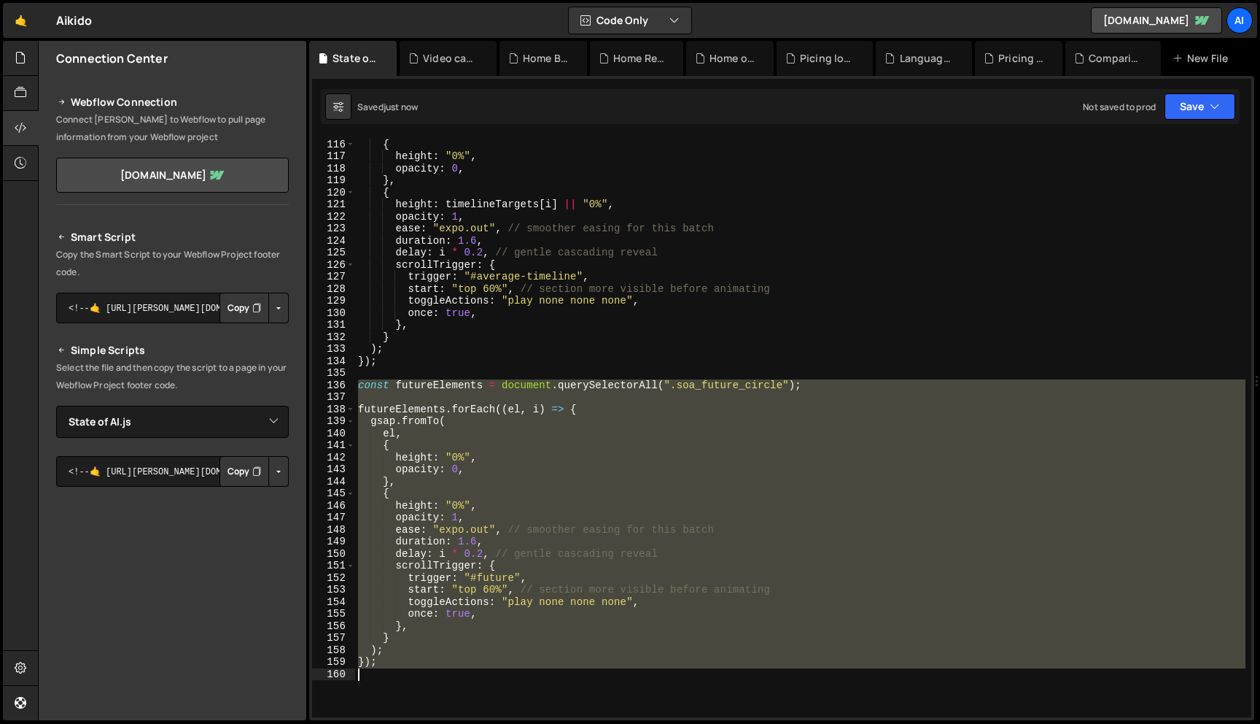
drag, startPoint x: 357, startPoint y: 382, endPoint x: 433, endPoint y: 671, distance: 298.8
click at [433, 671] on div "el , { height : "0%" , opacity : 0 , } , { height : timelineTargets [ i ] || "0…" at bounding box center [800, 428] width 891 height 604
paste textarea
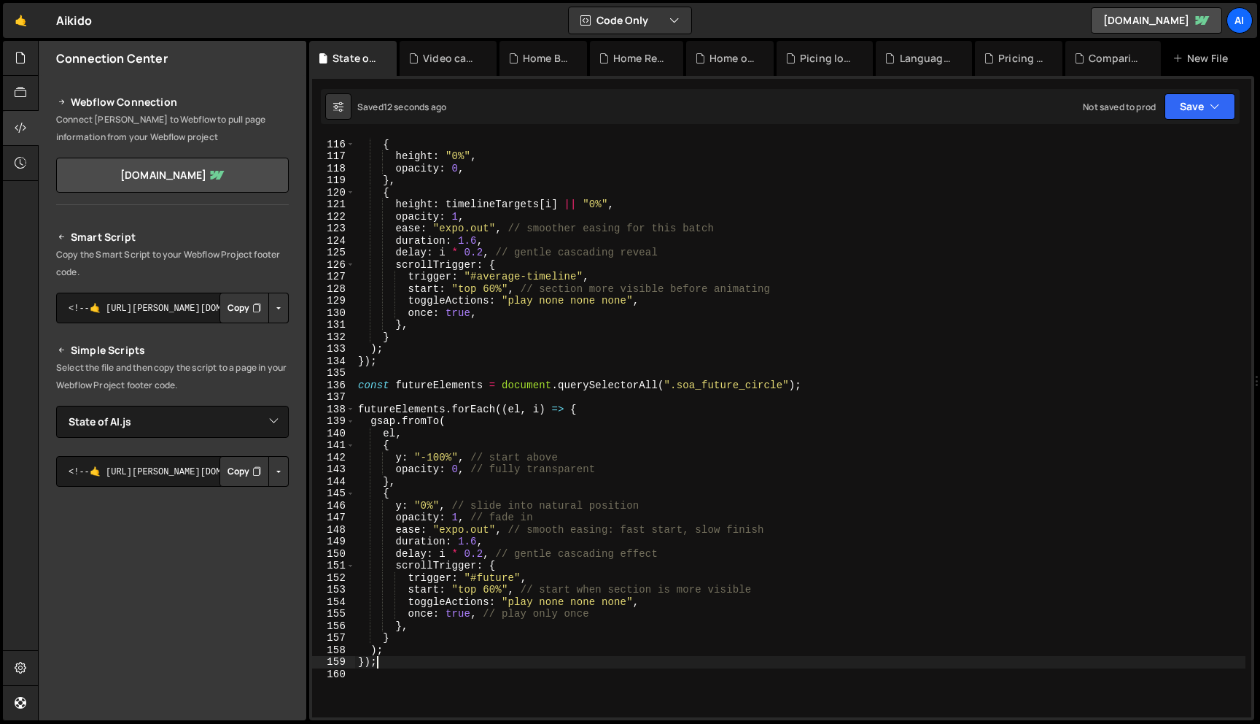
click at [426, 459] on div "el , { height : "0%" , opacity : 0 , } , { height : timelineTargets [ i ] || "0…" at bounding box center [800, 428] width 891 height 604
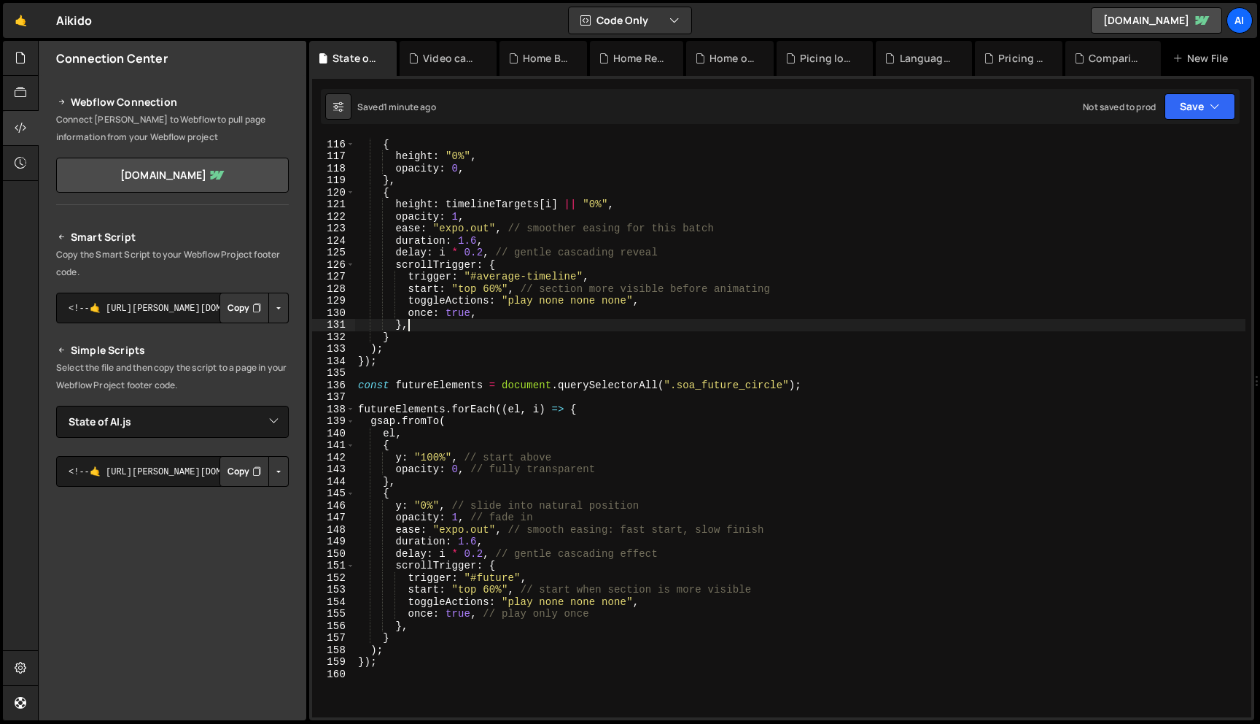
click at [565, 322] on div "el , { height : "0%" , opacity : 0 , } , { height : timelineTargets [ i ] || "0…" at bounding box center [800, 428] width 891 height 604
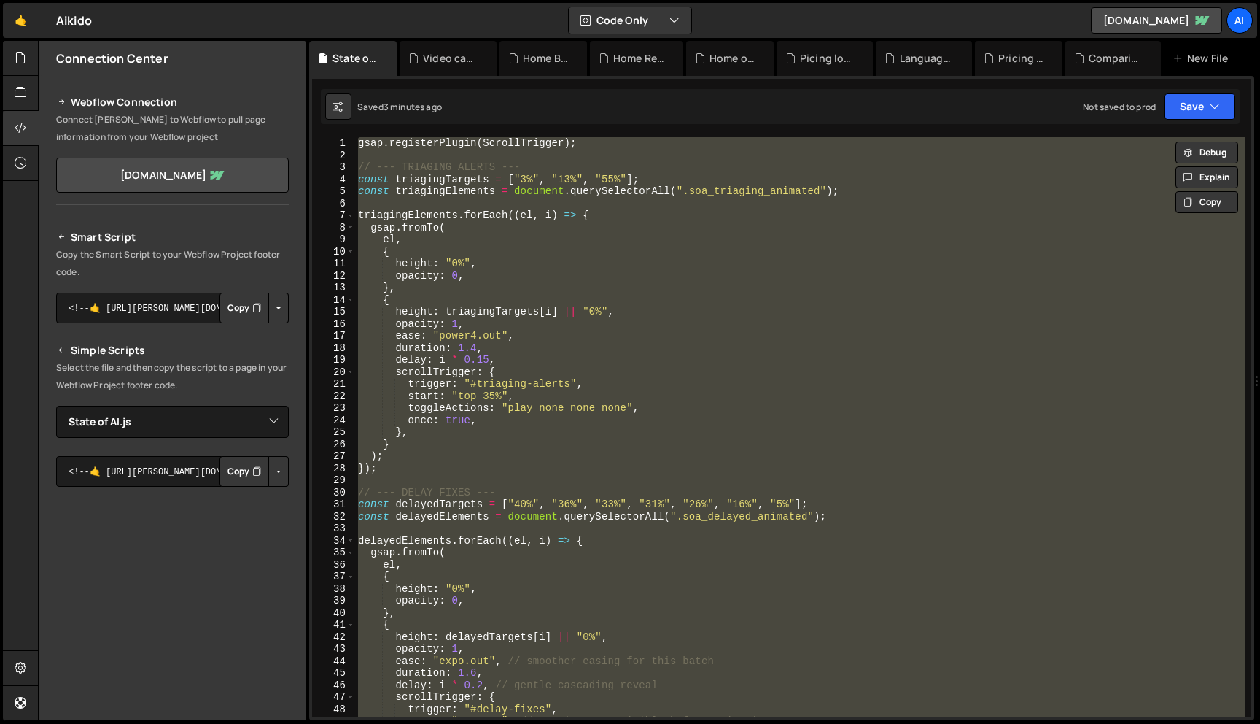
click at [561, 443] on div "gsap . registerPlugin ( ScrollTrigger ) ; // --- TRIAGING ALERTS --- const tria…" at bounding box center [800, 427] width 891 height 580
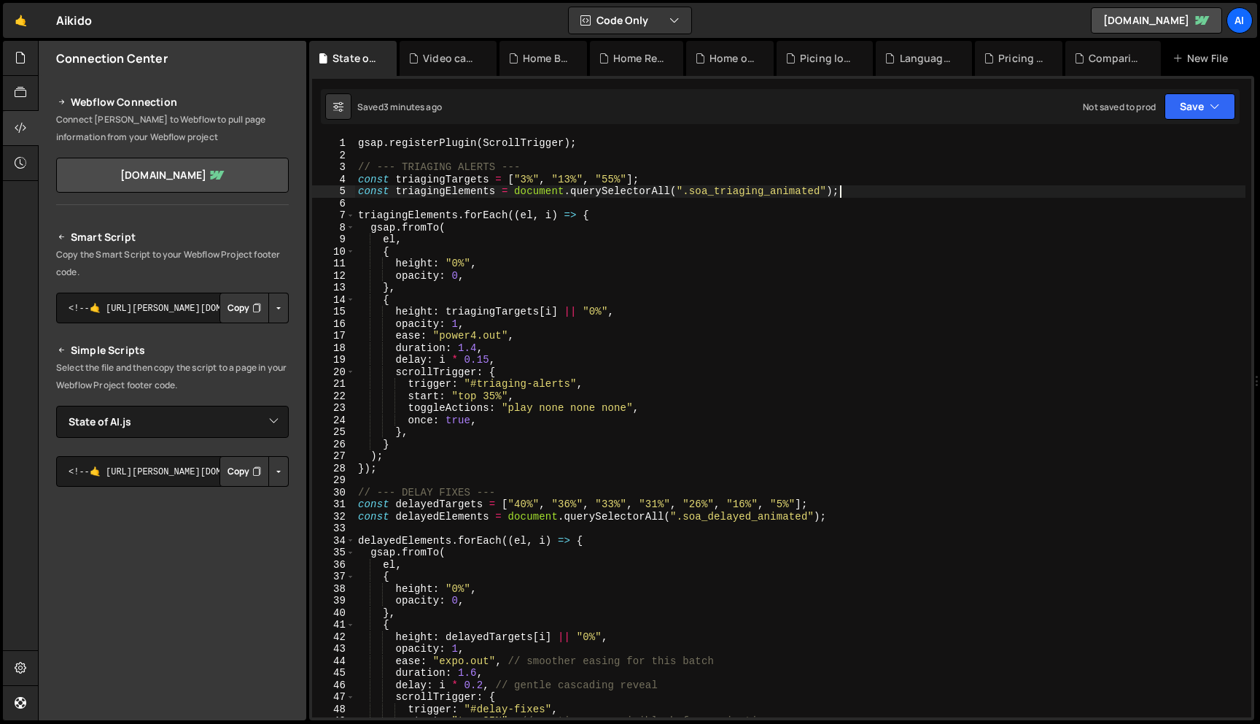
click at [864, 192] on div "gsap . registerPlugin ( ScrollTrigger ) ; // --- TRIAGING ALERTS --- const tria…" at bounding box center [800, 439] width 891 height 604
type textarea "const triagingElements = document.querySelectorAll(".soa_triaging_animated");"
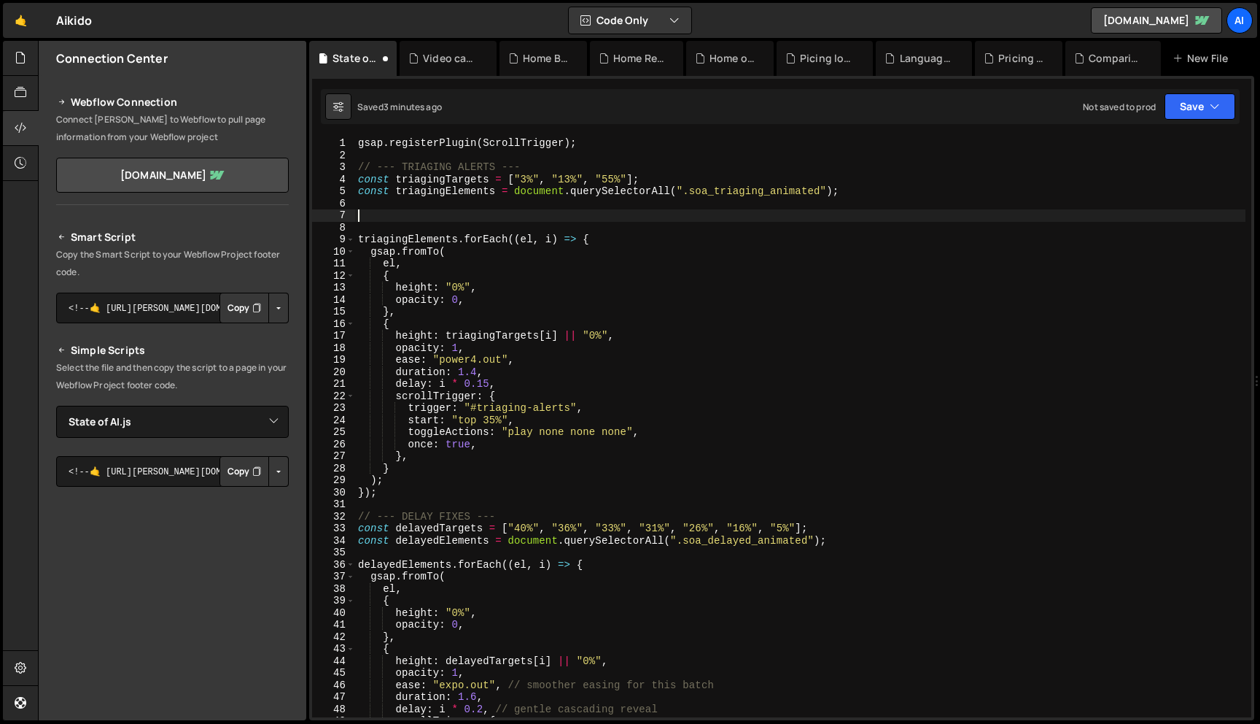
paste textarea "}"
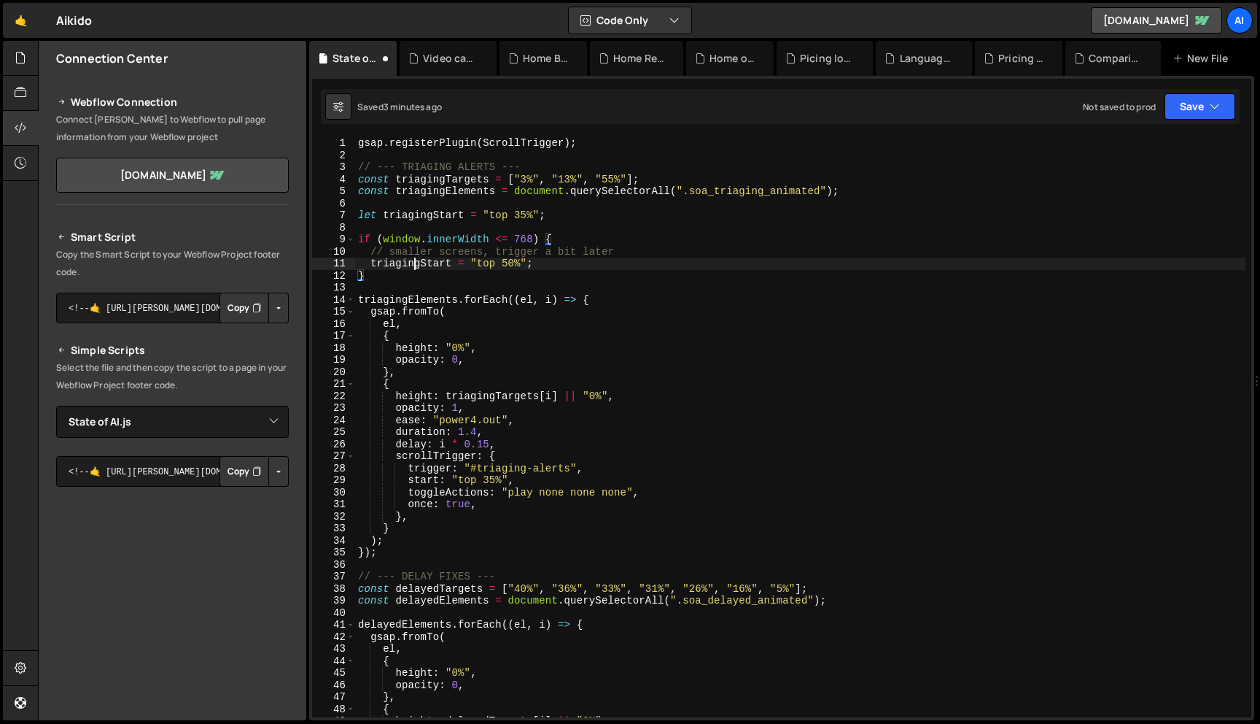
click at [416, 257] on div "gsap . registerPlugin ( ScrollTrigger ) ; // --- TRIAGING ALERTS --- const tria…" at bounding box center [800, 439] width 891 height 604
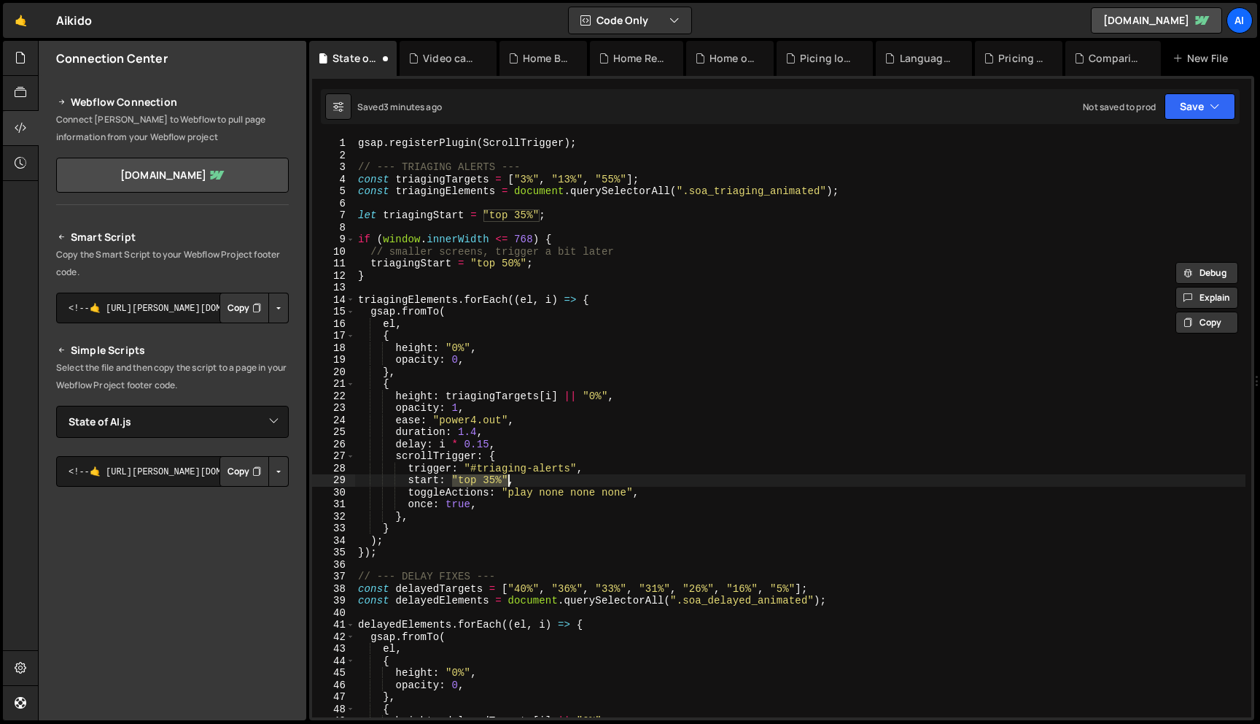
drag, startPoint x: 452, startPoint y: 478, endPoint x: 508, endPoint y: 478, distance: 55.4
click at [508, 478] on div "gsap . registerPlugin ( ScrollTrigger ) ; // --- TRIAGING ALERTS --- const tria…" at bounding box center [800, 439] width 891 height 604
paste textarea "triagingStart"
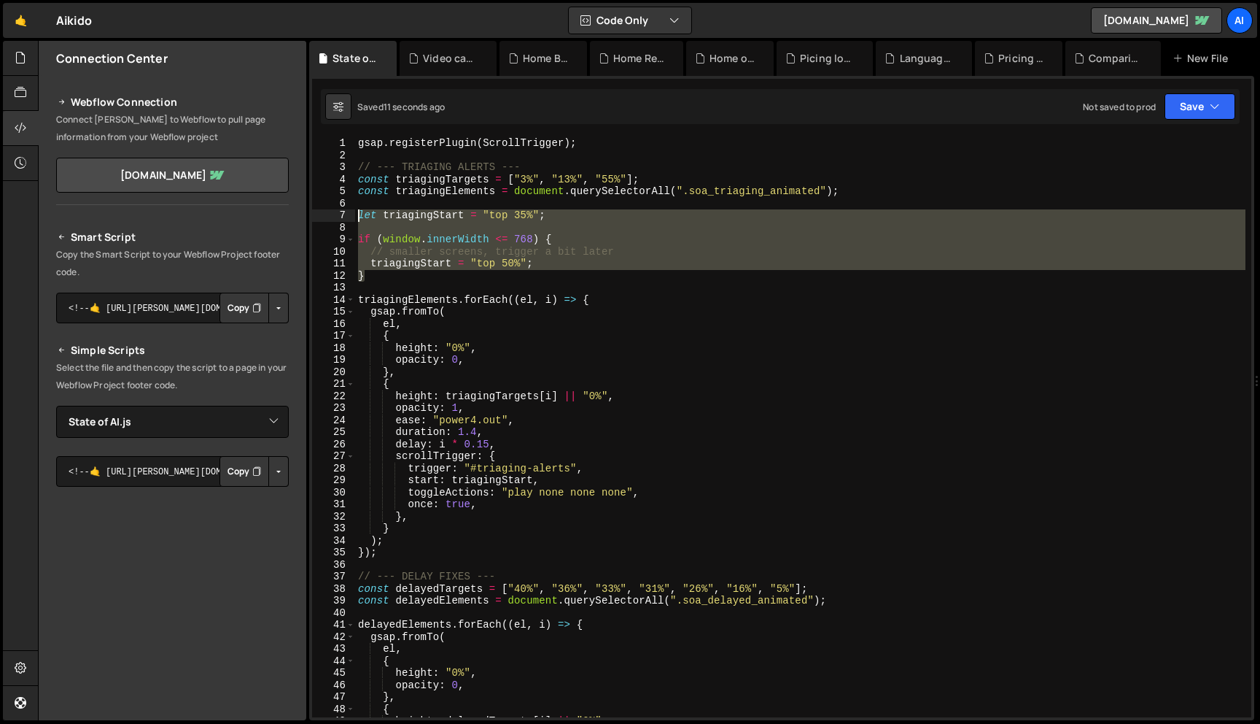
drag, startPoint x: 381, startPoint y: 274, endPoint x: 349, endPoint y: 211, distance: 71.1
click at [349, 211] on div "start: triagingStart, 1 2 3 4 5 6 7 8 9 10 11 12 13 14 15 16 17 18 19 20 21 22 …" at bounding box center [781, 427] width 939 height 580
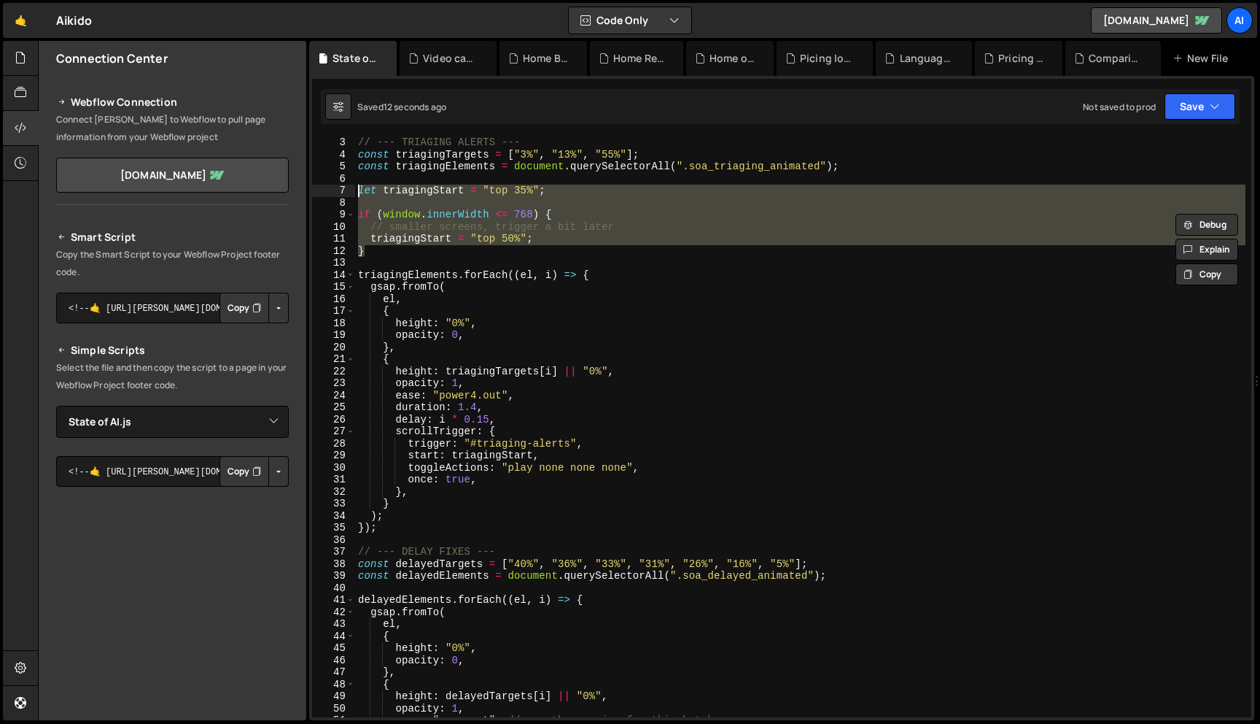
scroll to position [24, 0]
click at [845, 581] on div "// --- TRIAGING ALERTS --- const triagingTargets = [ "3%" , "13%" , "55%" ] ; c…" at bounding box center [800, 438] width 891 height 604
type textarea "const delayedElements = document.querySelectorAll(".soa_delayed_animated");"
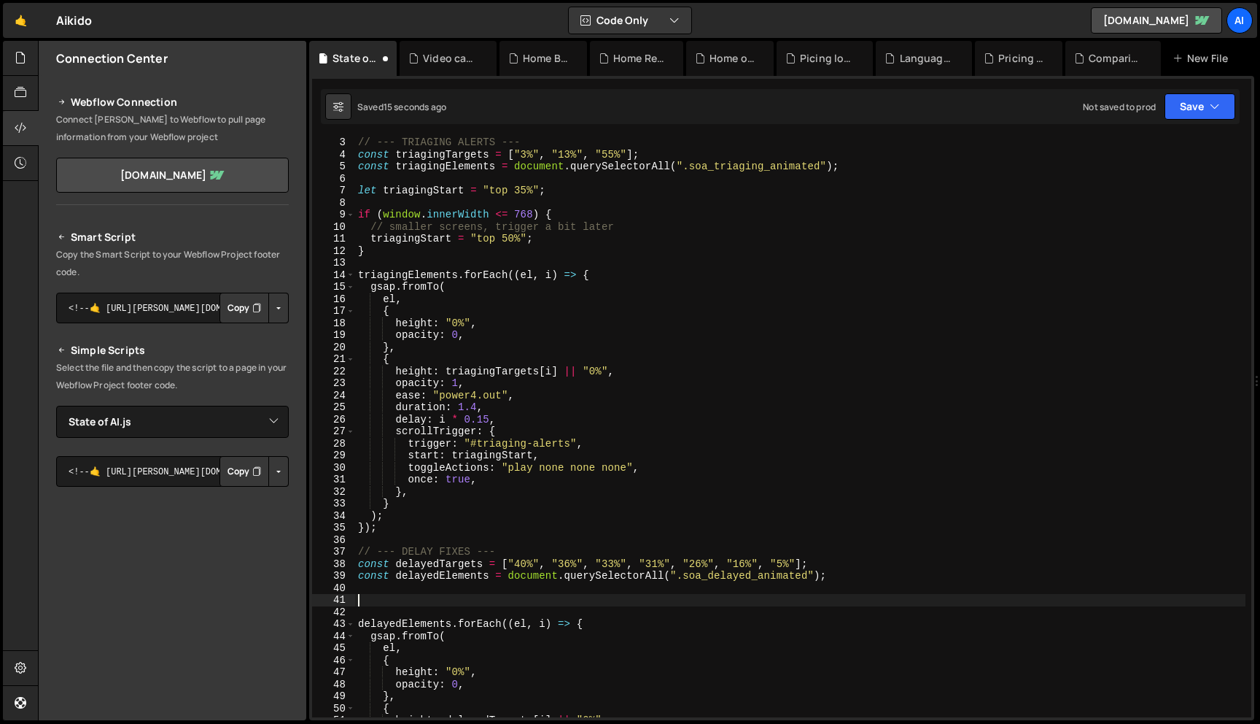
paste textarea "}"
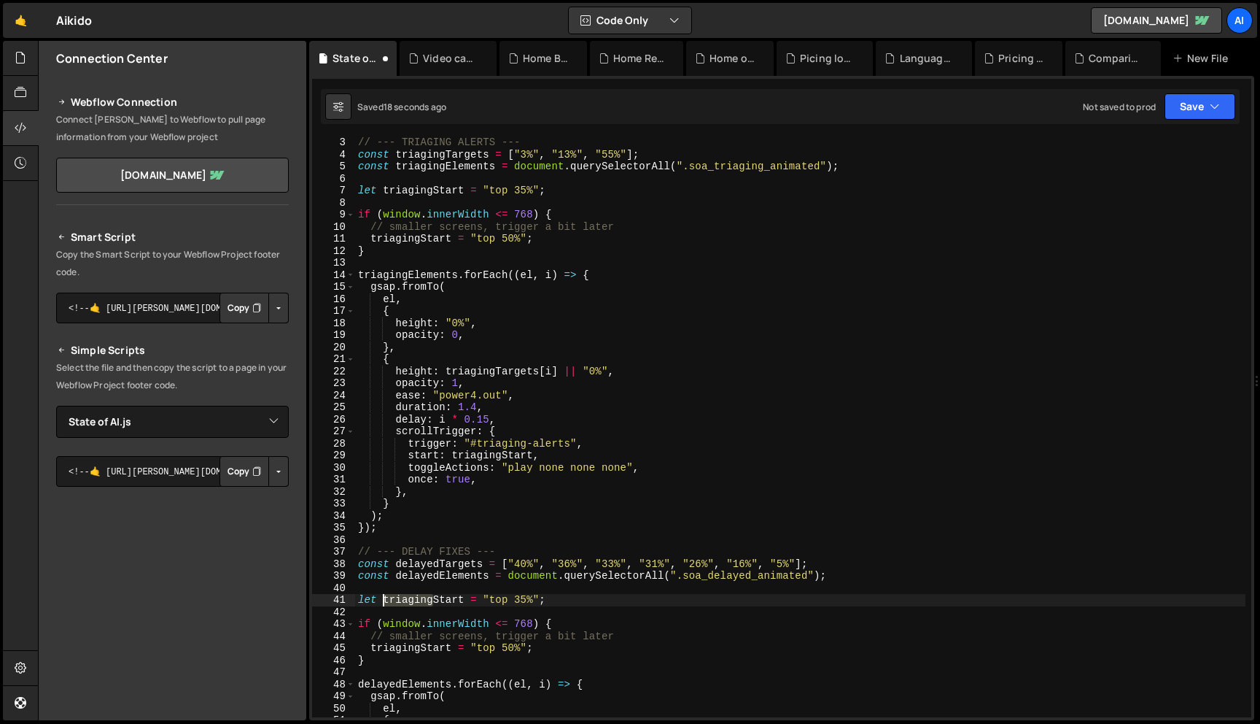
drag, startPoint x: 433, startPoint y: 602, endPoint x: 385, endPoint y: 602, distance: 48.1
click at [385, 602] on div "// --- TRIAGING ALERTS --- const triagingTargets = [ "3%" , "13%" , "55%" ] ; c…" at bounding box center [800, 438] width 891 height 604
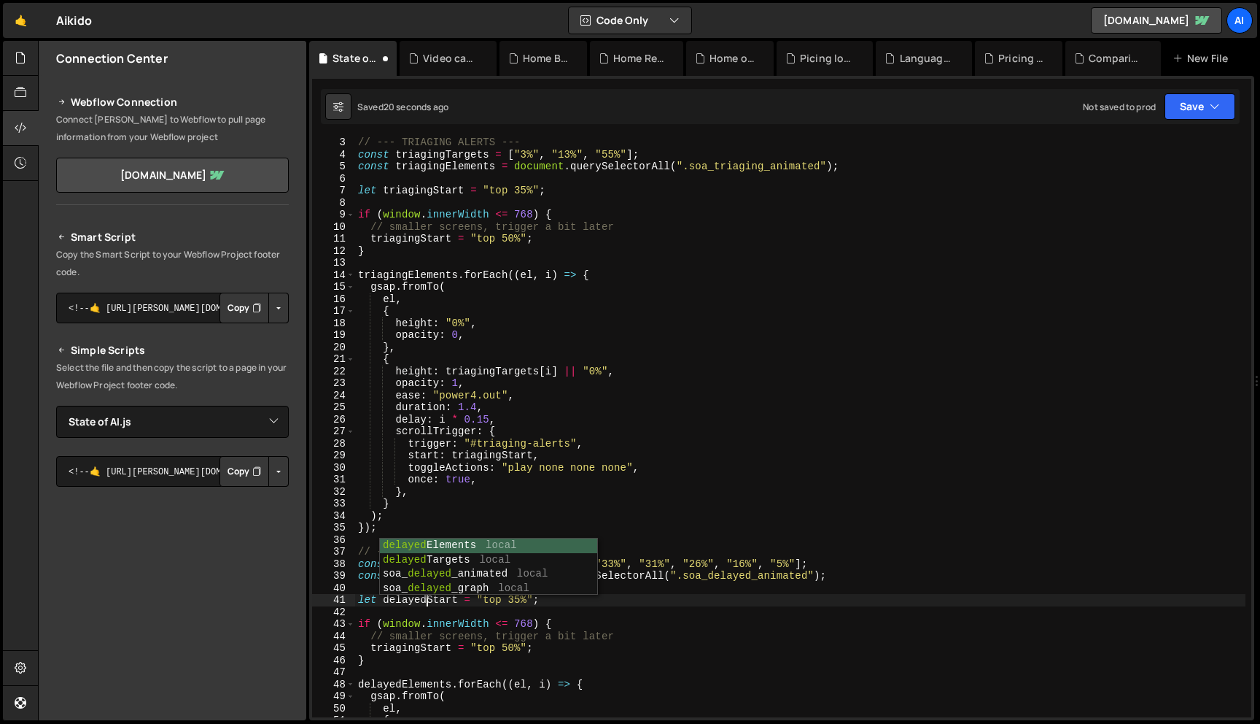
scroll to position [0, 4]
click at [672, 600] on div "// --- TRIAGING ALERTS --- const triagingTargets = [ "3%" , "13%" , "55%" ] ; c…" at bounding box center [800, 438] width 891 height 604
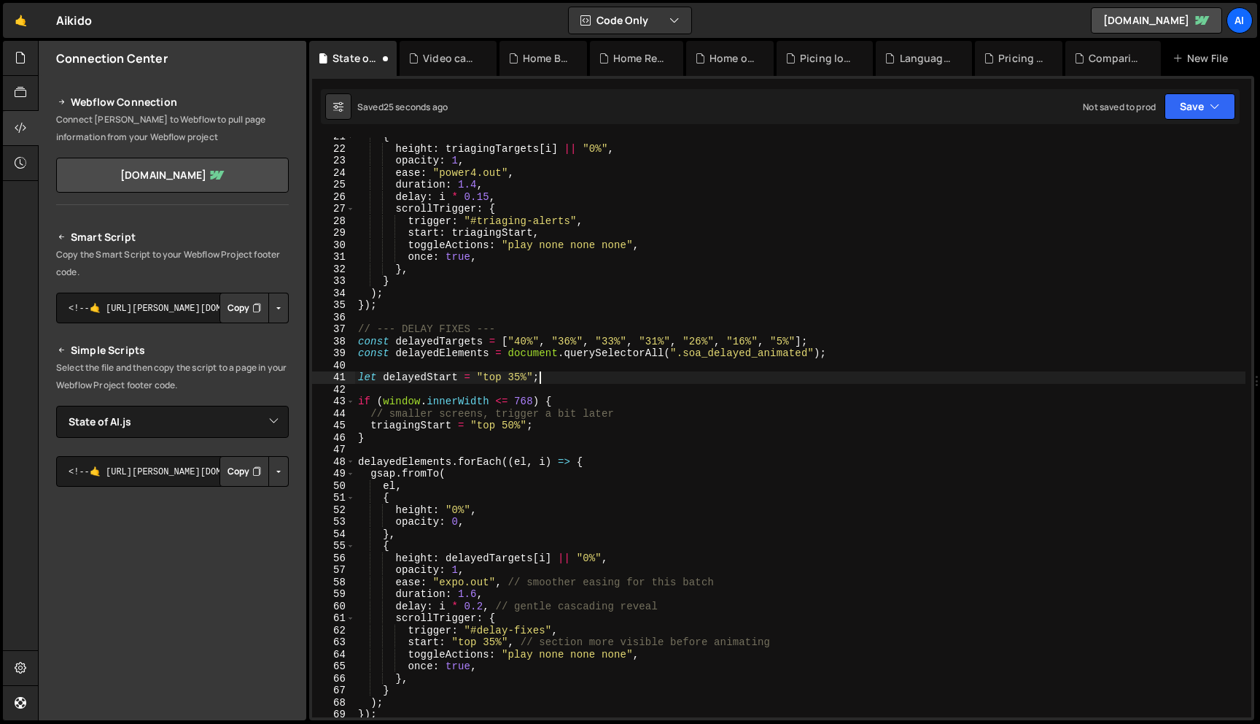
scroll to position [267, 0]
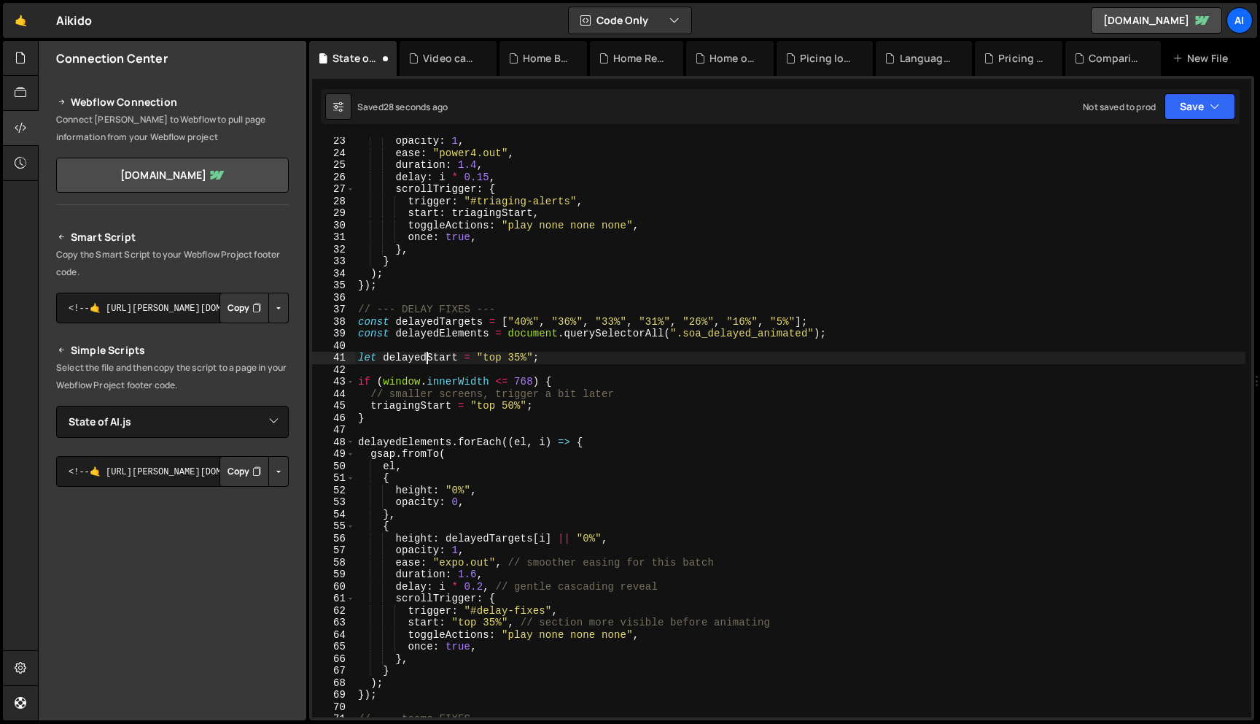
click at [428, 357] on div "opacity : 1 , ease : "power4.out" , duration : 1.4 , delay : i * 0.15 , scrollT…" at bounding box center [800, 437] width 891 height 604
click at [421, 401] on div "opacity : 1 , ease : "power4.out" , duration : 1.4 , delay : i * 0.15 , scrollT…" at bounding box center [800, 437] width 891 height 604
paste textarea "delayed"
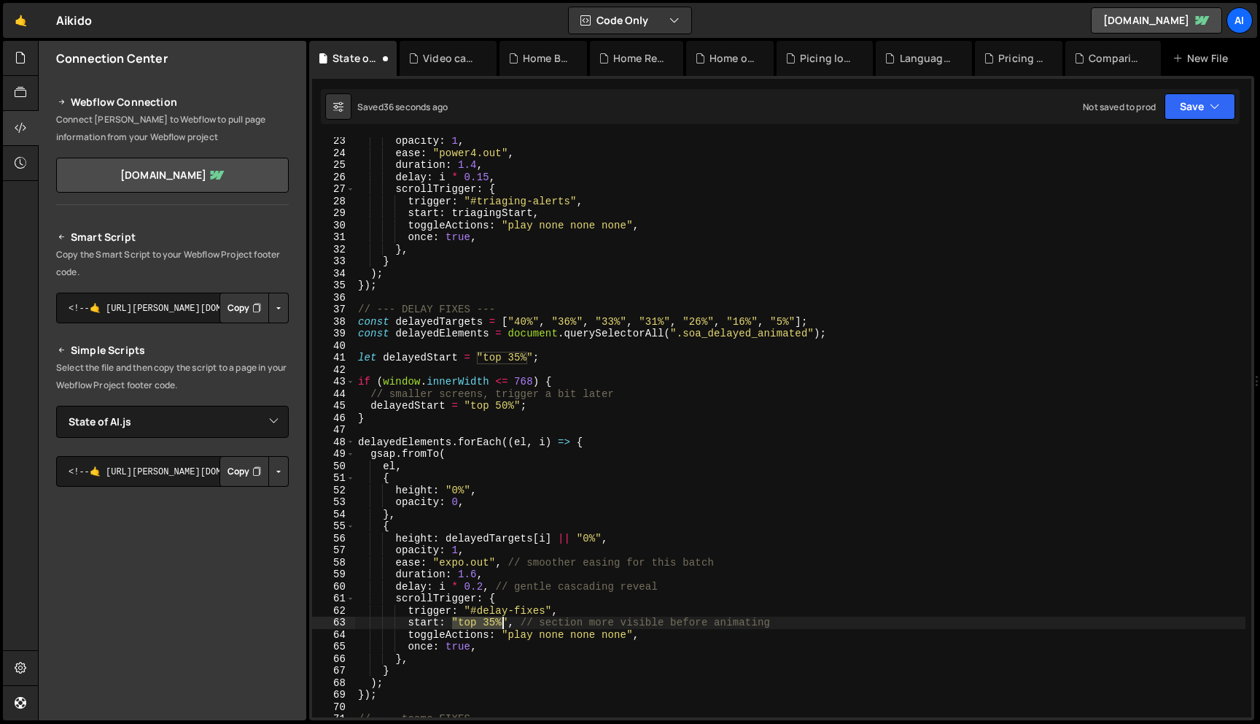
drag, startPoint x: 454, startPoint y: 621, endPoint x: 505, endPoint y: 619, distance: 51.1
click at [505, 619] on div "opacity : 1 , ease : "power4.out" , duration : 1.4 , delay : i * 0.15 , scrollT…" at bounding box center [800, 437] width 891 height 604
paste textarea "delayedStart"
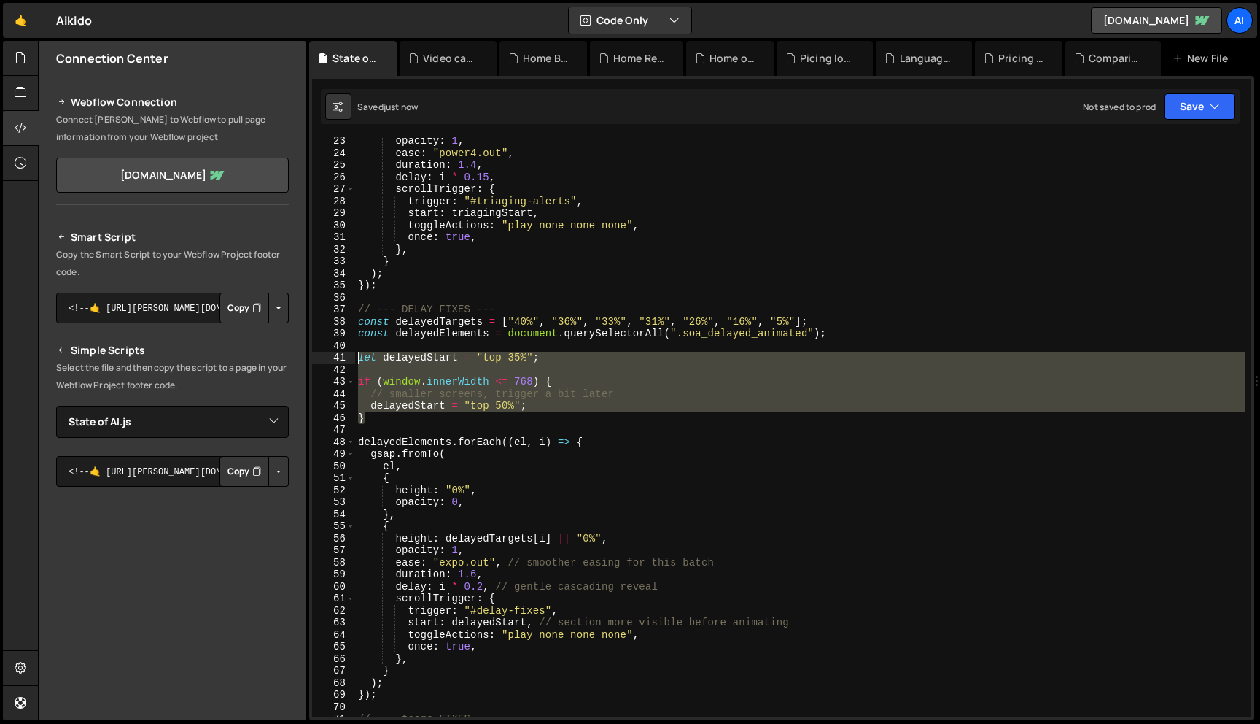
drag, startPoint x: 394, startPoint y: 417, endPoint x: 354, endPoint y: 359, distance: 70.4
click at [354, 359] on div "start: delayedStart, // section more visible before animating 23 24 25 26 27 28…" at bounding box center [781, 427] width 939 height 580
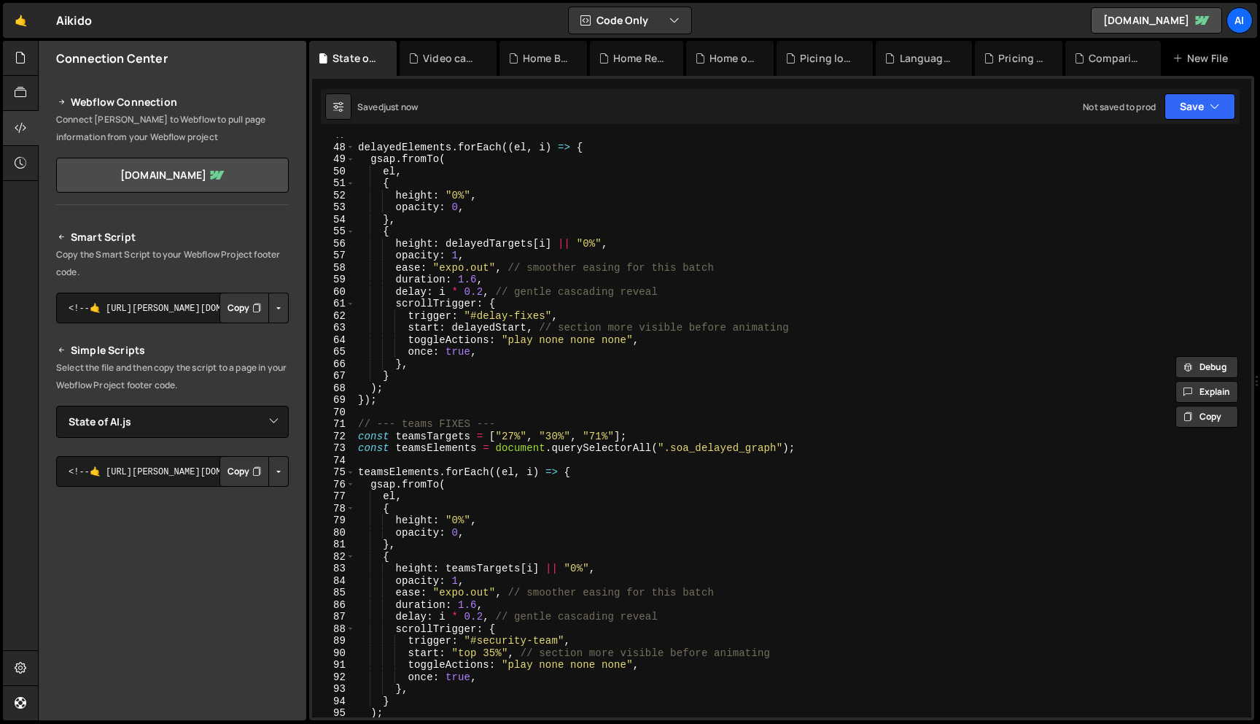
scroll to position [582, 0]
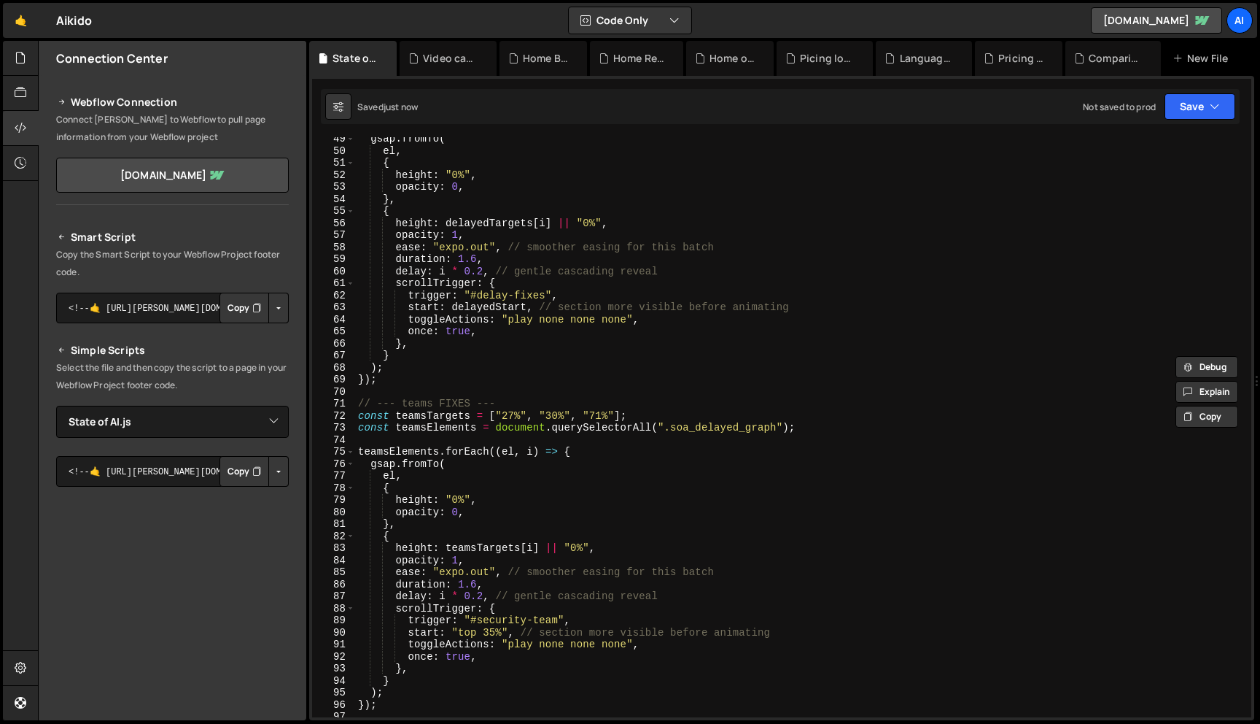
click at [820, 423] on div "gsap . fromTo ( el , { height : "0%" , opacity : 0 , } , { height : delayedTarg…" at bounding box center [800, 435] width 891 height 604
type textarea "const teamsElements = document.querySelectorAll(".soa_delayed_graph");"
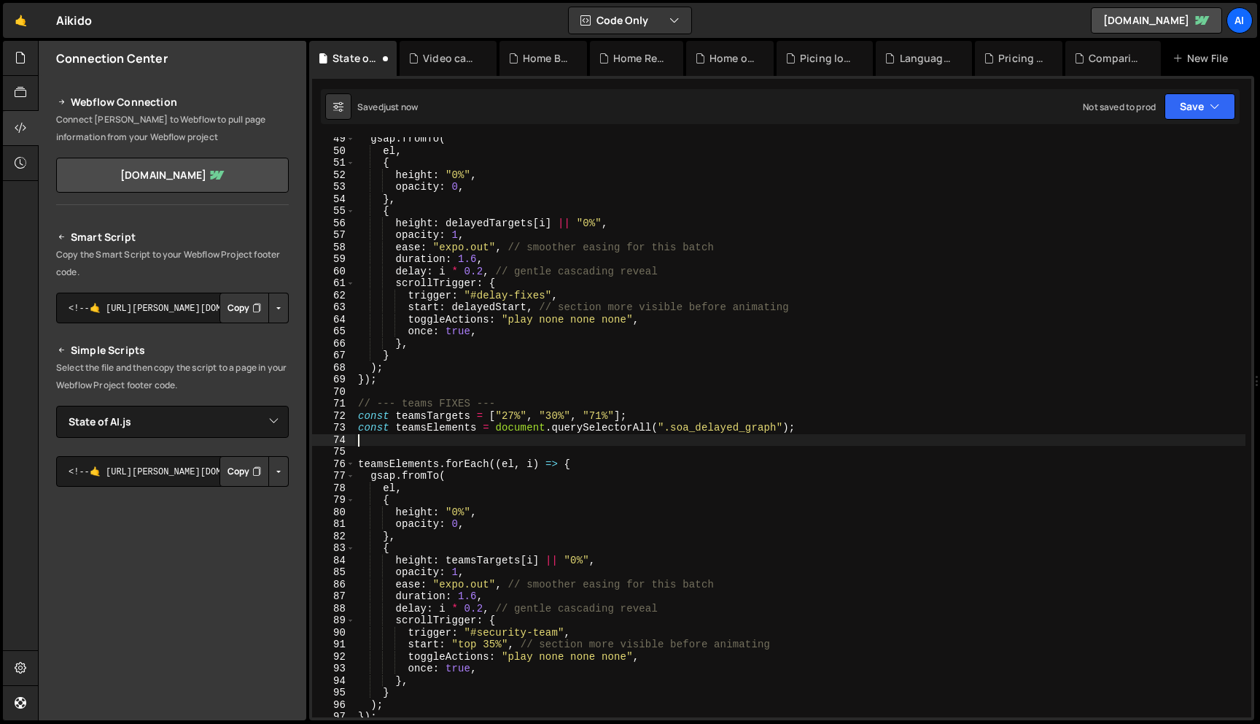
scroll to position [0, 0]
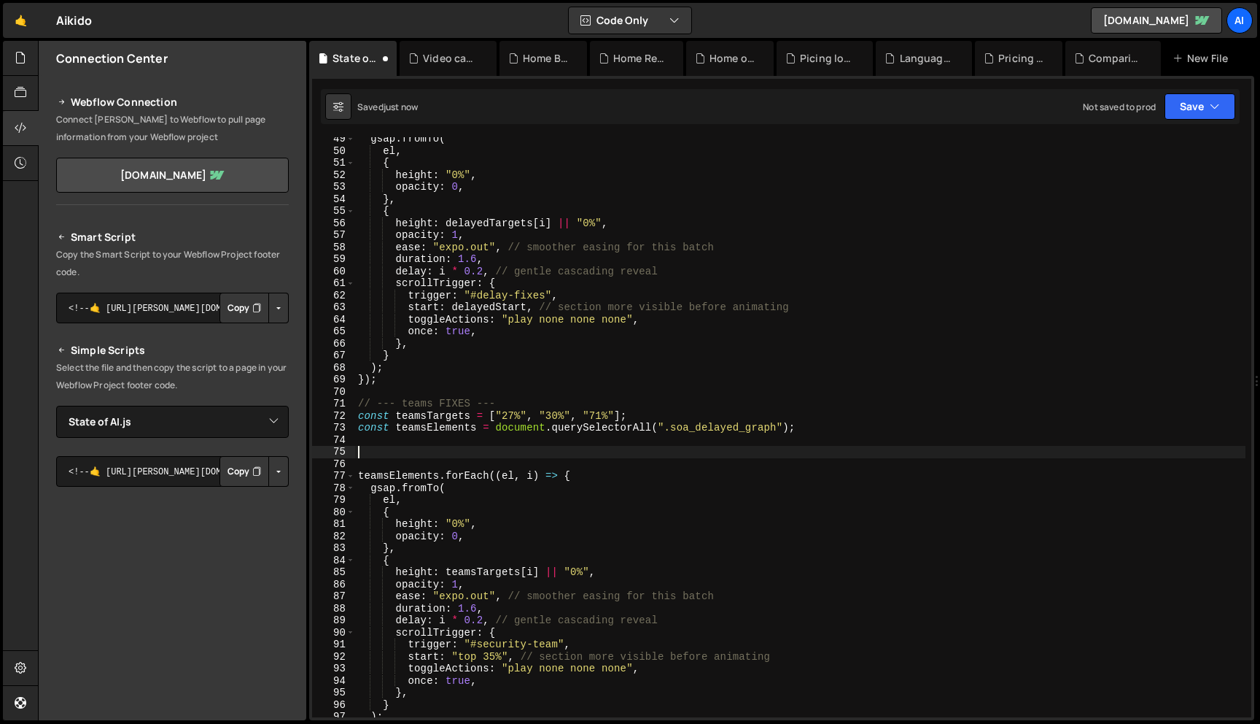
paste textarea "}"
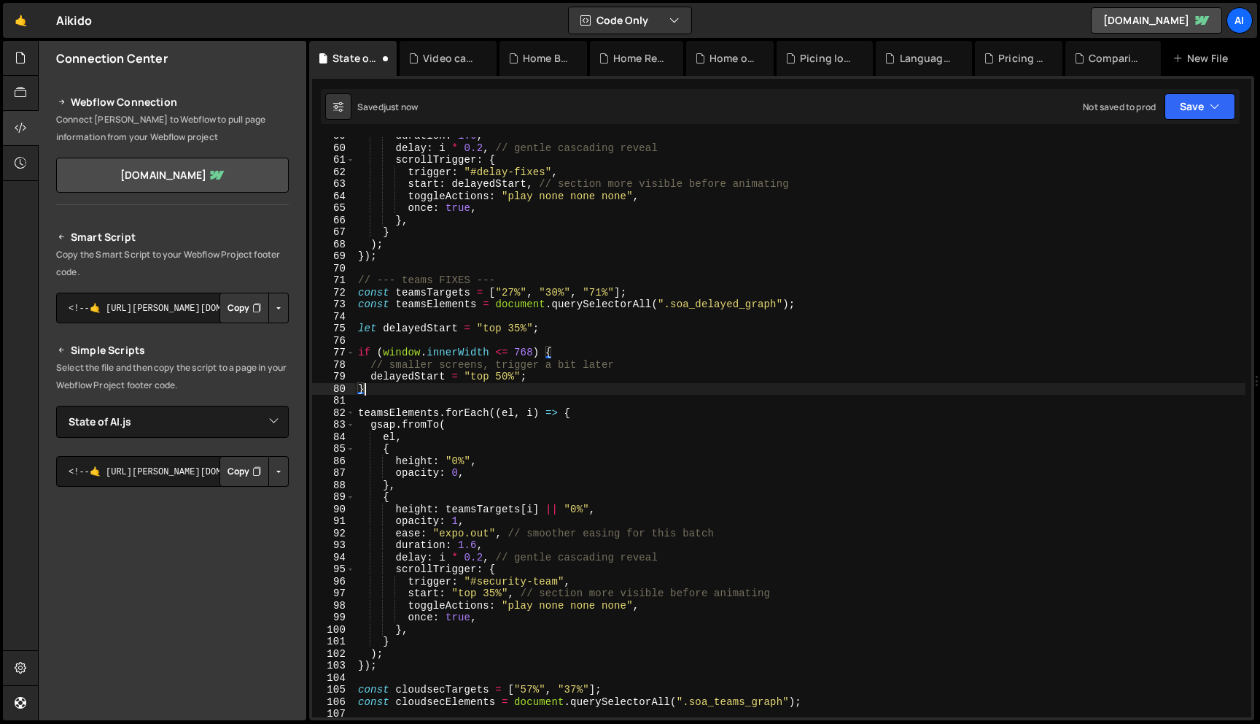
scroll to position [706, 0]
click at [424, 332] on div "duration : 1.6 , delay : i * 0.2 , // gentle cascading reveal scrollTrigger : {…" at bounding box center [800, 431] width 891 height 604
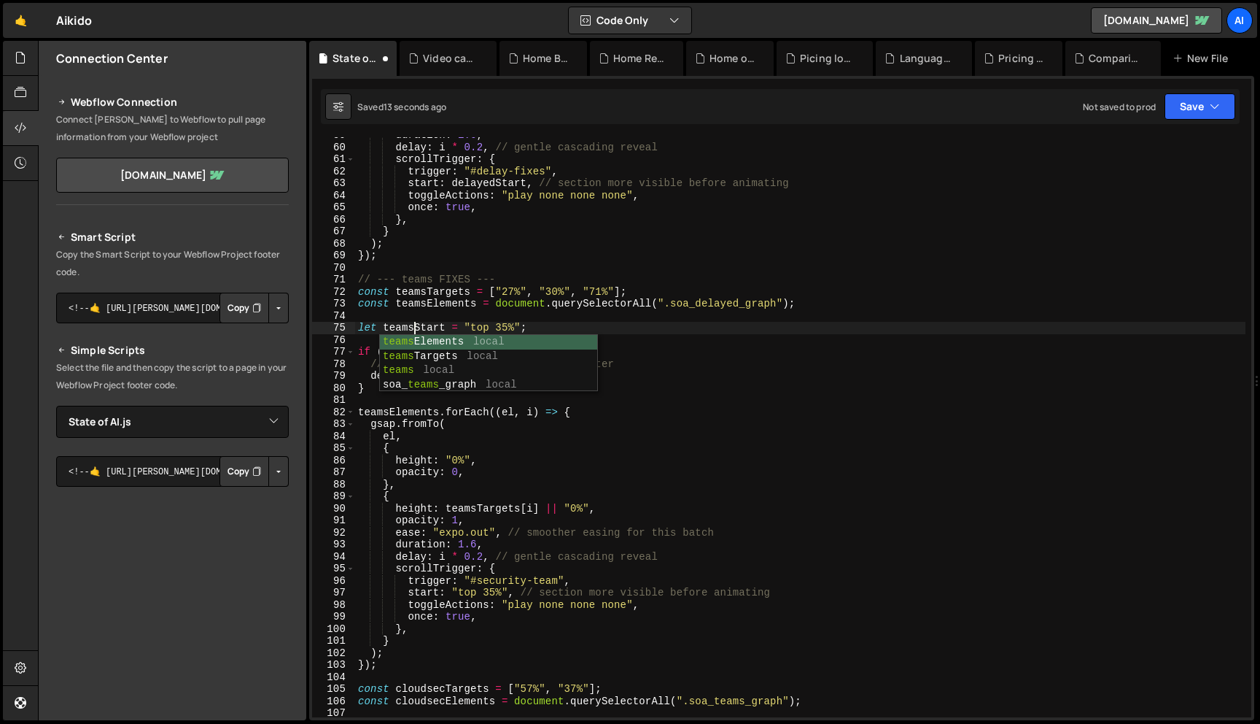
scroll to position [0, 4]
click at [420, 327] on div "duration : 1.6 , delay : i * 0.2 , // gentle cascading reveal scrollTrigger : {…" at bounding box center [800, 431] width 891 height 604
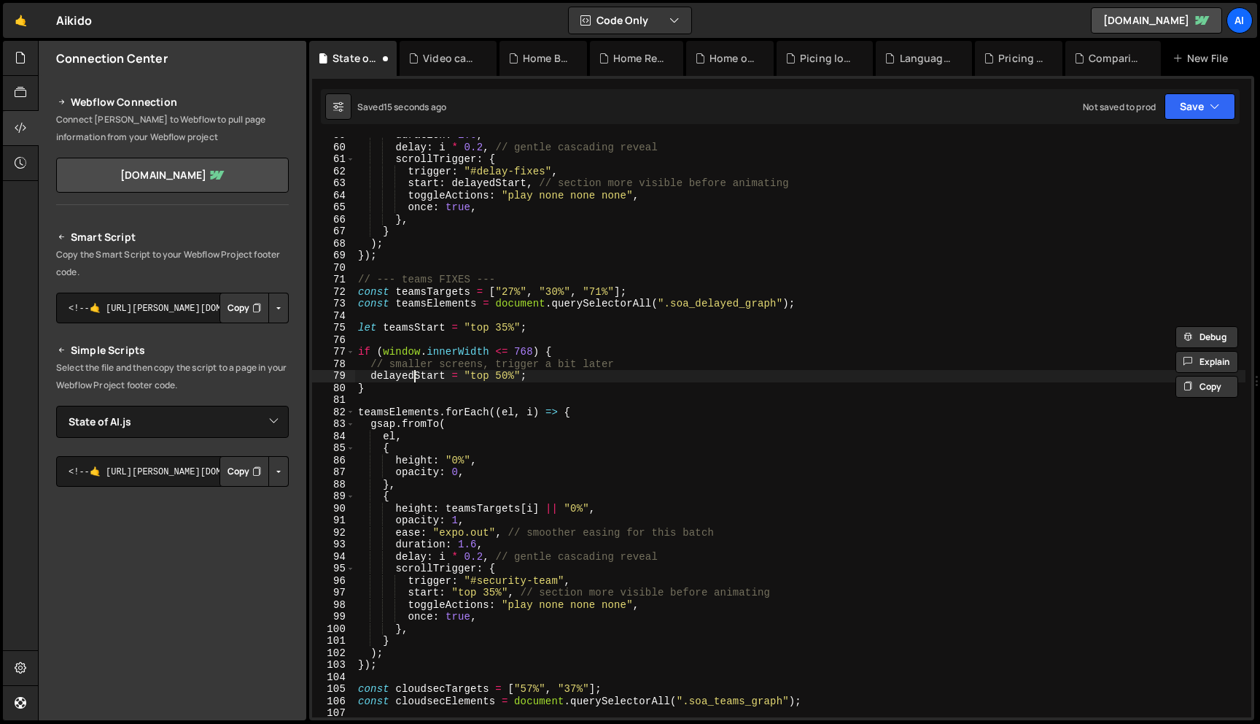
click at [411, 371] on div "duration : 1.6 , delay : i * 0.2 , // gentle cascading reveal scrollTrigger : {…" at bounding box center [800, 431] width 891 height 604
paste textarea "teams"
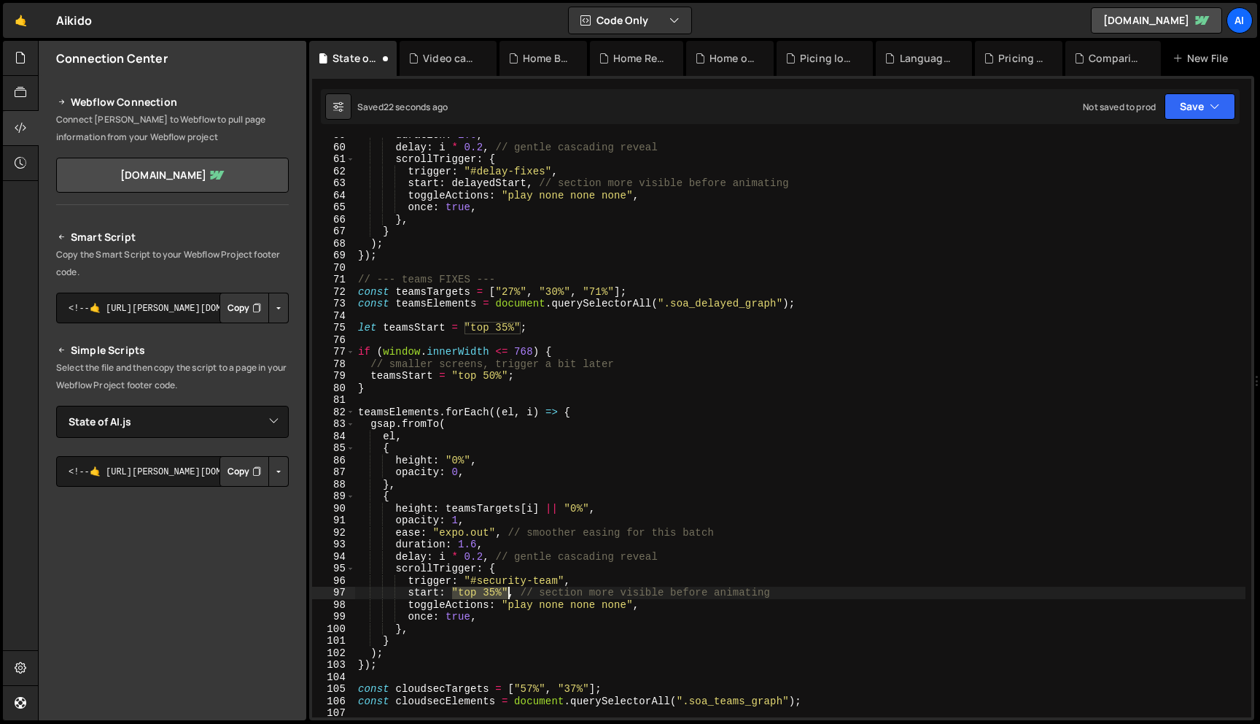
drag, startPoint x: 453, startPoint y: 591, endPoint x: 505, endPoint y: 591, distance: 52.5
click at [505, 591] on div "duration : 1.6 , delay : i * 0.2 , // gentle cascading reveal scrollTrigger : {…" at bounding box center [800, 431] width 891 height 604
paste textarea "teamsStart"
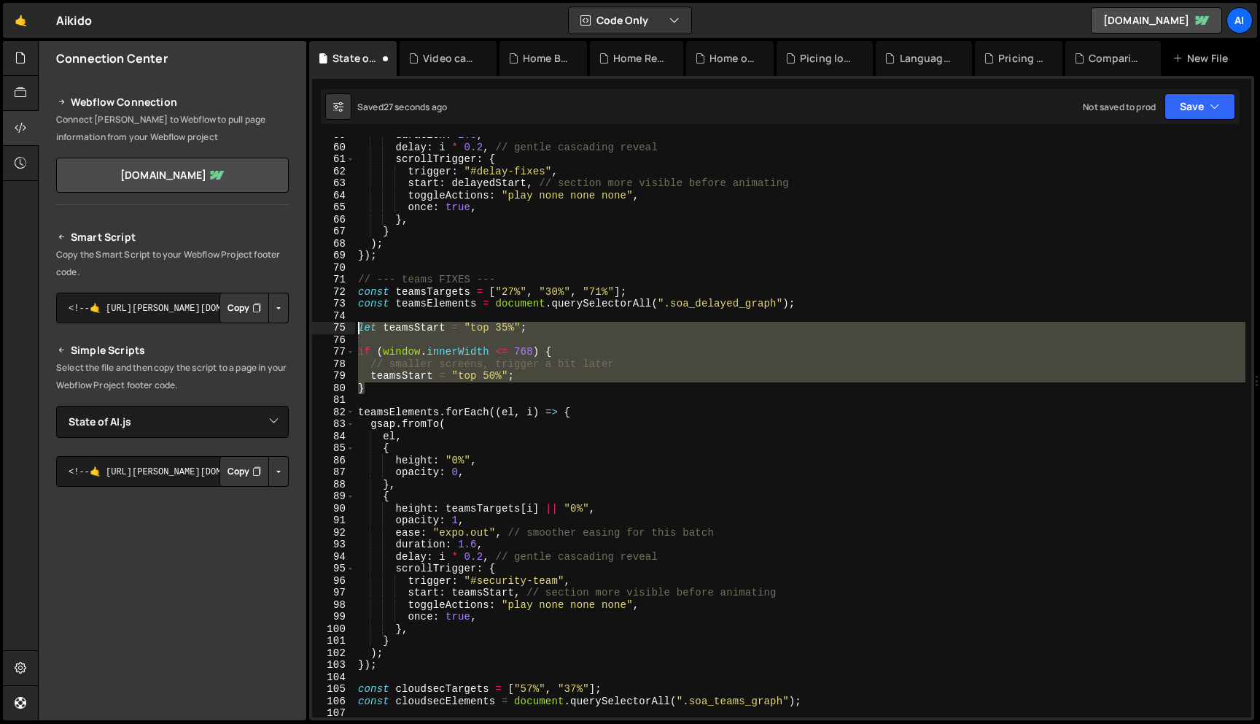
drag, startPoint x: 376, startPoint y: 389, endPoint x: 359, endPoint y: 331, distance: 60.9
click at [359, 331] on div "duration : 1.6 , delay : i * 0.2 , // gentle cascading reveal scrollTrigger : {…" at bounding box center [800, 431] width 891 height 604
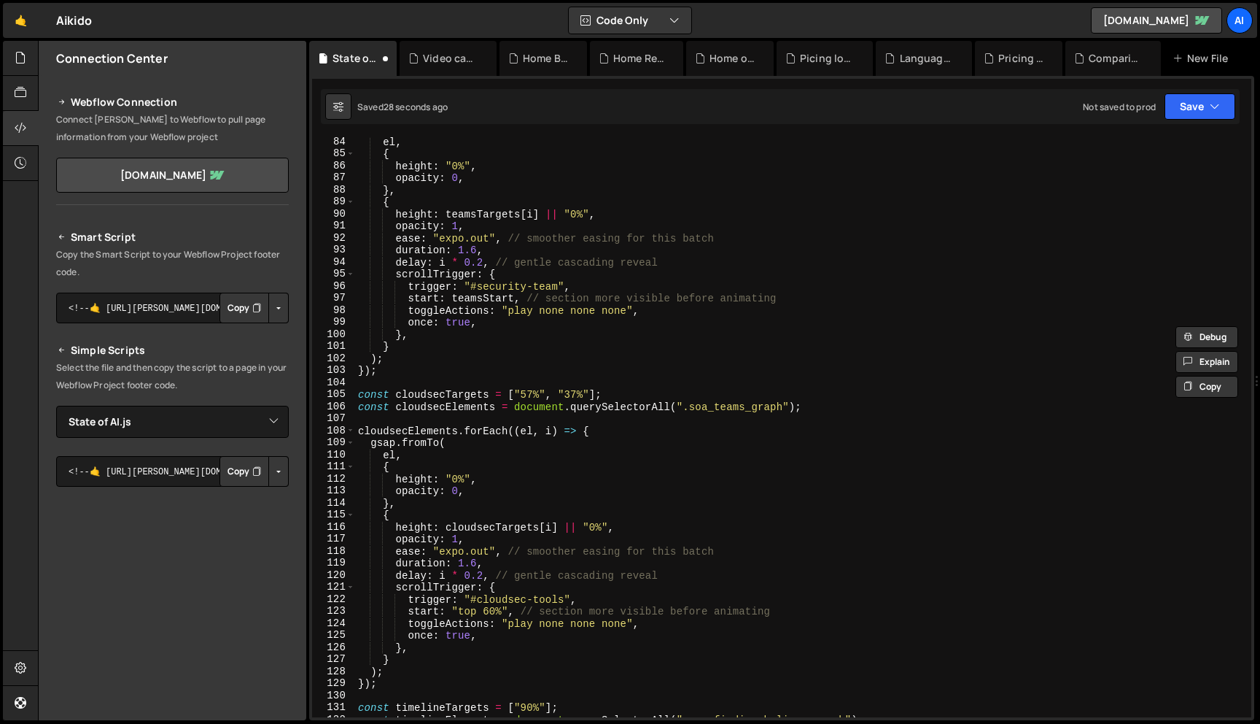
scroll to position [1046, 0]
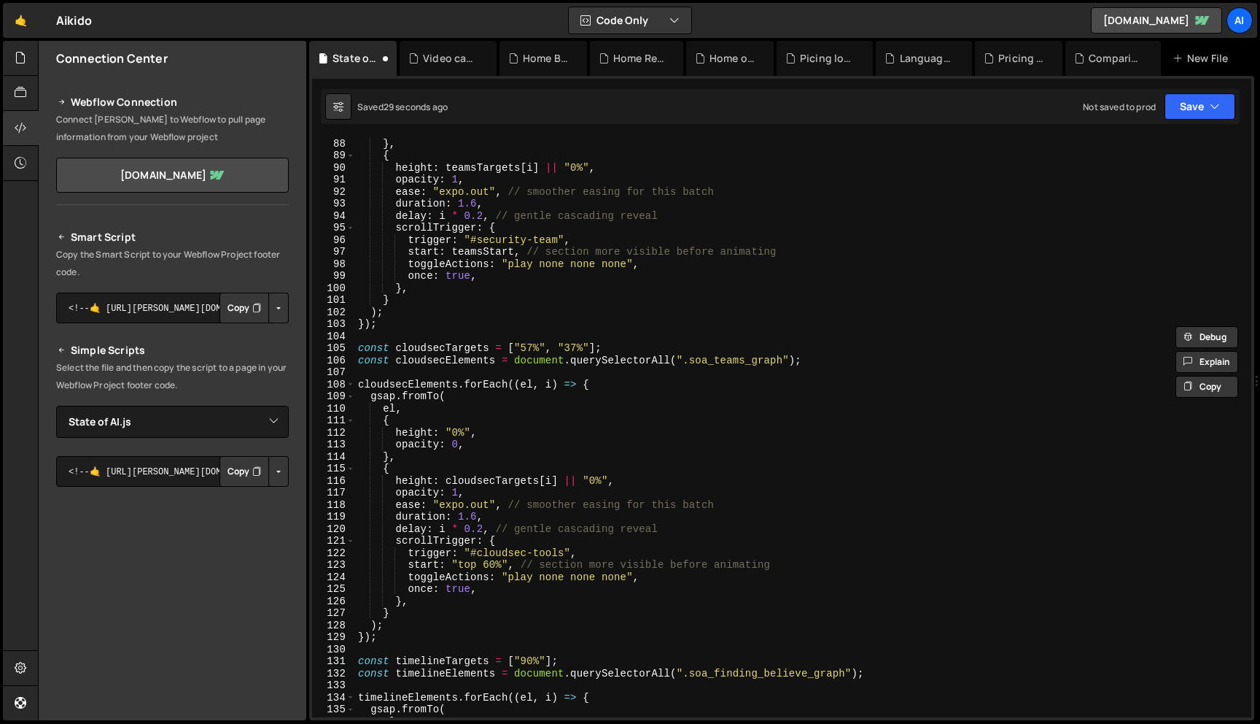
click at [821, 361] on div "opacity : 0 , } , { height : teamsTargets [ i ] || "0%" , opacity : 1 , ease : …" at bounding box center [800, 427] width 891 height 604
type textarea "const cloudsecElements = document.querySelectorAll(".soa_teams_graph");"
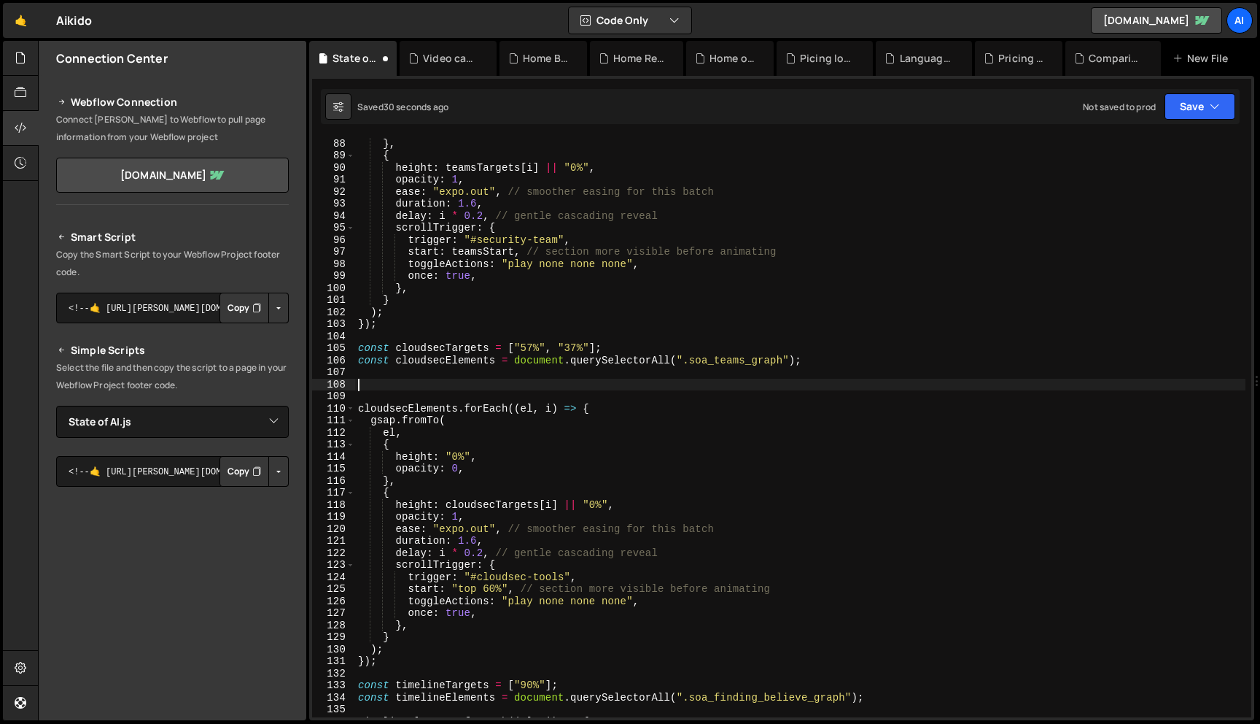
paste textarea "}"
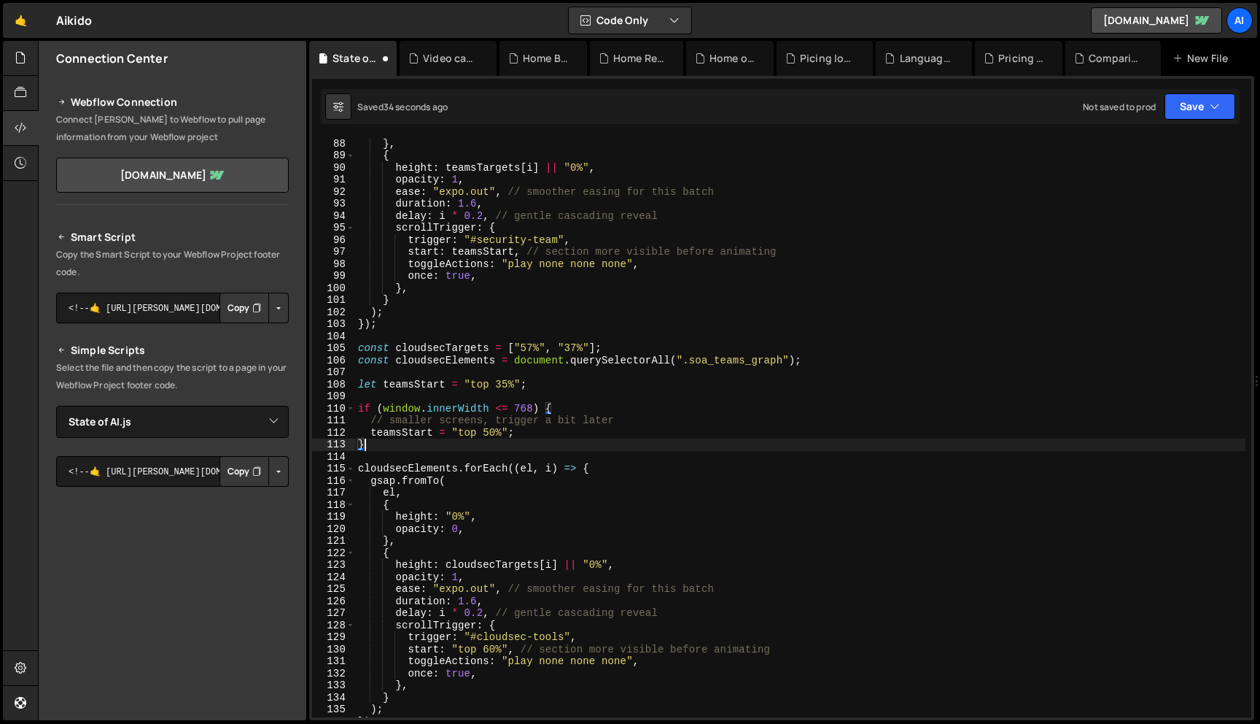
click at [413, 386] on div "opacity : 0 , } , { height : teamsTargets [ i ] || "0%" , opacity : 1 , ease : …" at bounding box center [800, 427] width 891 height 604
click at [419, 382] on div "opacity : 0 , } , { height : teamsTargets [ i ] || "0%" , opacity : 1 , ease : …" at bounding box center [800, 427] width 891 height 604
click at [407, 436] on div "opacity : 0 , } , { height : teamsTargets [ i ] || "0%" , opacity : 1 , ease : …" at bounding box center [800, 427] width 891 height 604
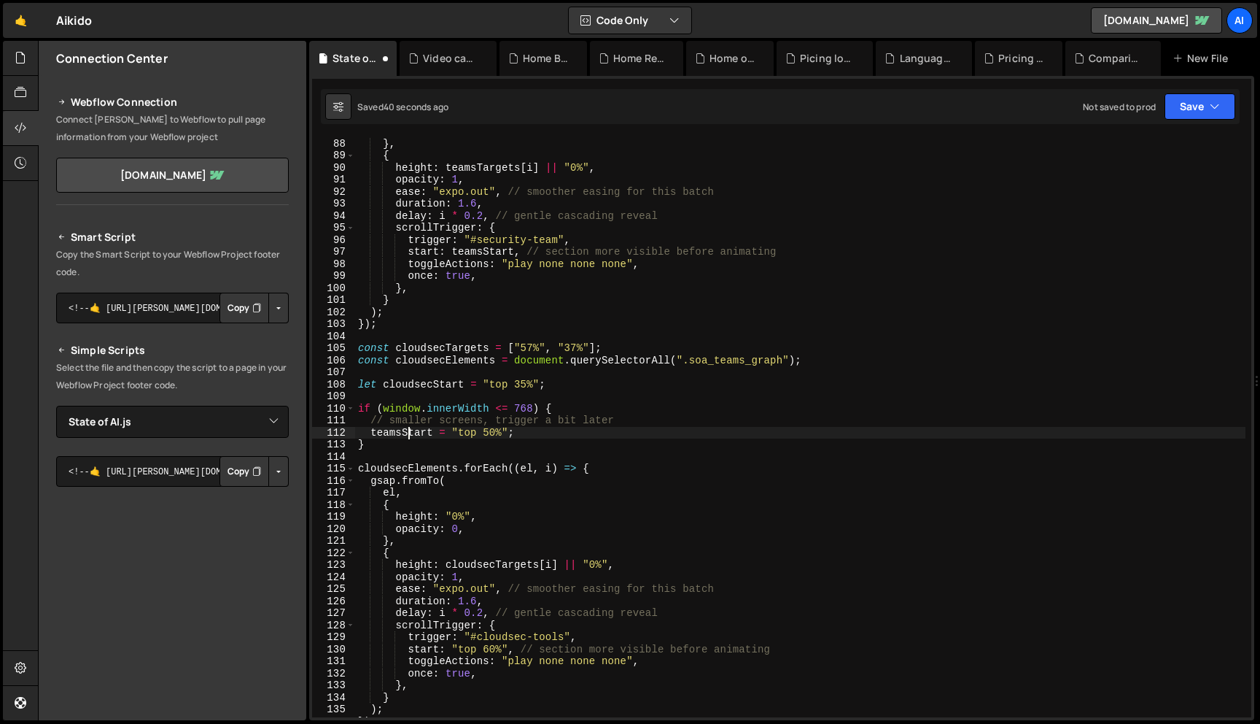
click at [407, 436] on div "opacity : 0 , } , { height : teamsTargets [ i ] || "0%" , opacity : 1 , ease : …" at bounding box center [800, 427] width 891 height 604
paste textarea "cloudsec"
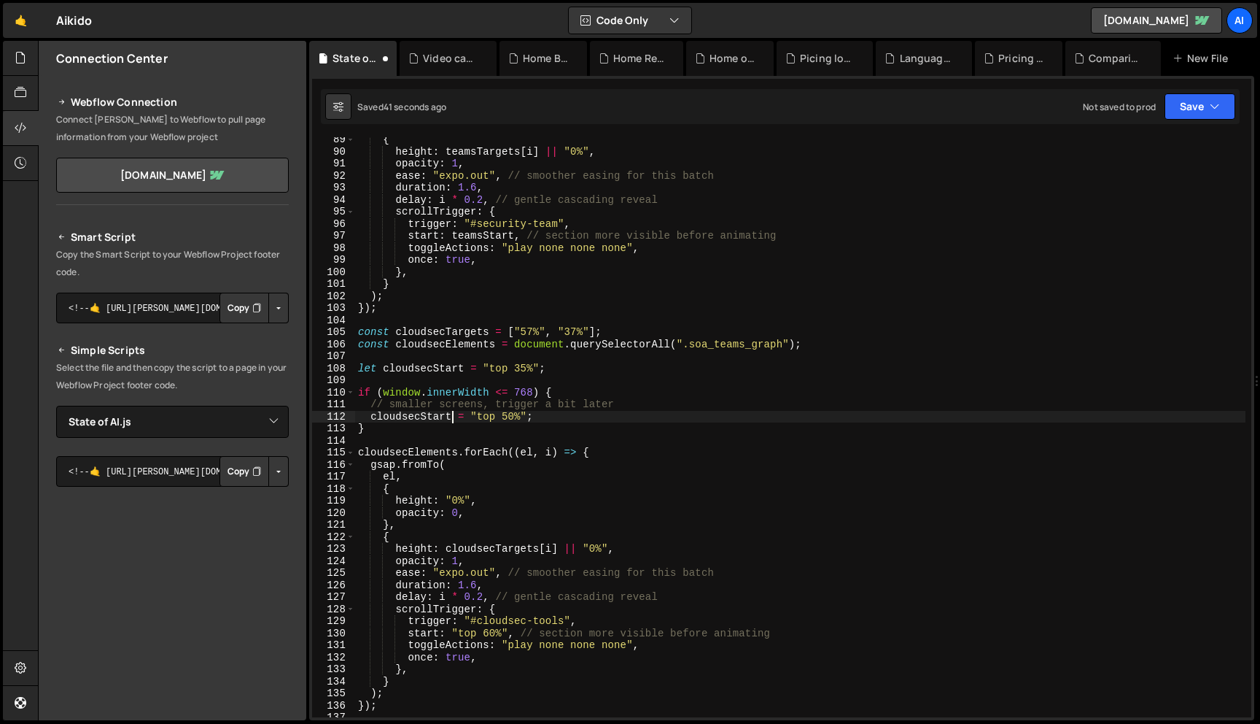
scroll to position [1063, 0]
click at [450, 635] on div "{ height : teamsTargets [ i ] || "0%" , opacity : 1 , ease : "expo.out" , // sm…" at bounding box center [800, 435] width 891 height 604
click at [451, 635] on div "{ height : teamsTargets [ i ] || "0%" , opacity : 1 , ease : "expo.out" , // sm…" at bounding box center [800, 435] width 891 height 604
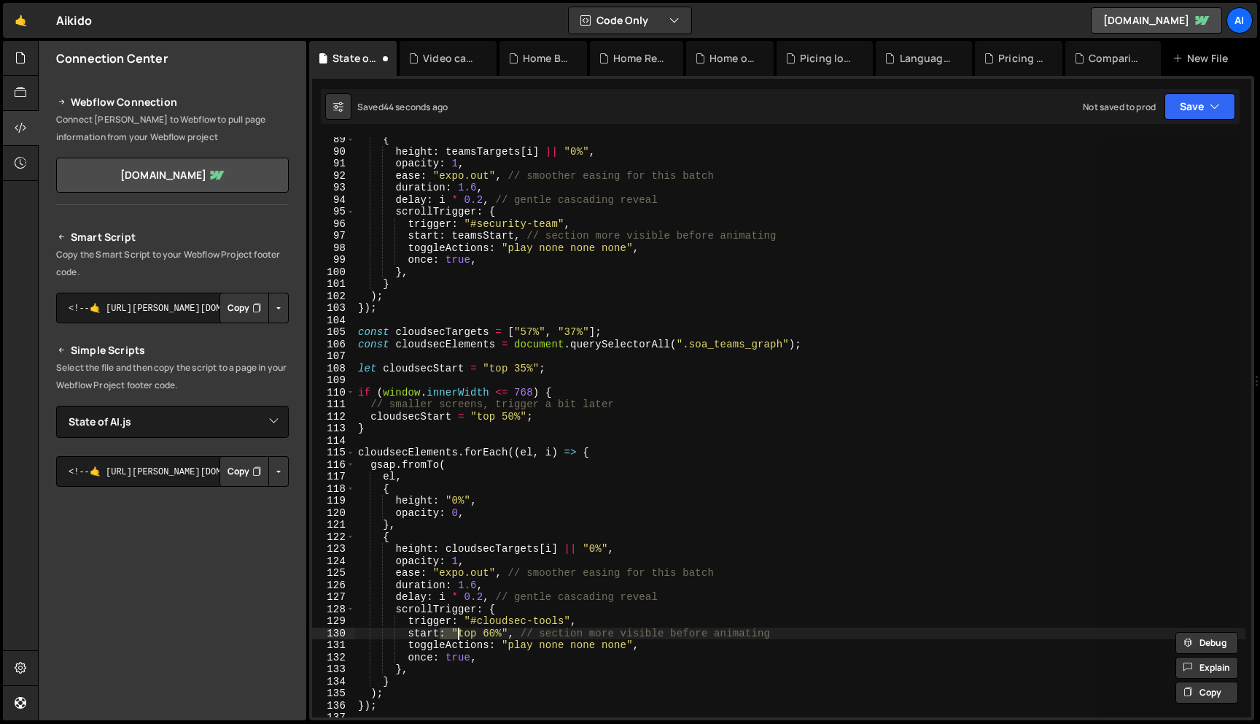
click at [451, 635] on div "{ height : teamsTargets [ i ] || "0%" , opacity : 1 , ease : "expo.out" , // sm…" at bounding box center [800, 427] width 891 height 580
drag, startPoint x: 451, startPoint y: 634, endPoint x: 506, endPoint y: 631, distance: 54.8
click at [506, 631] on div "{ height : teamsTargets [ i ] || "0%" , opacity : 1 , ease : "expo.out" , // sm…" at bounding box center [800, 435] width 891 height 604
paste textarea "cloudsecStart"
click at [523, 370] on div "{ height : teamsTargets [ i ] || "0%" , opacity : 1 , ease : "expo.out" , // sm…" at bounding box center [800, 435] width 891 height 604
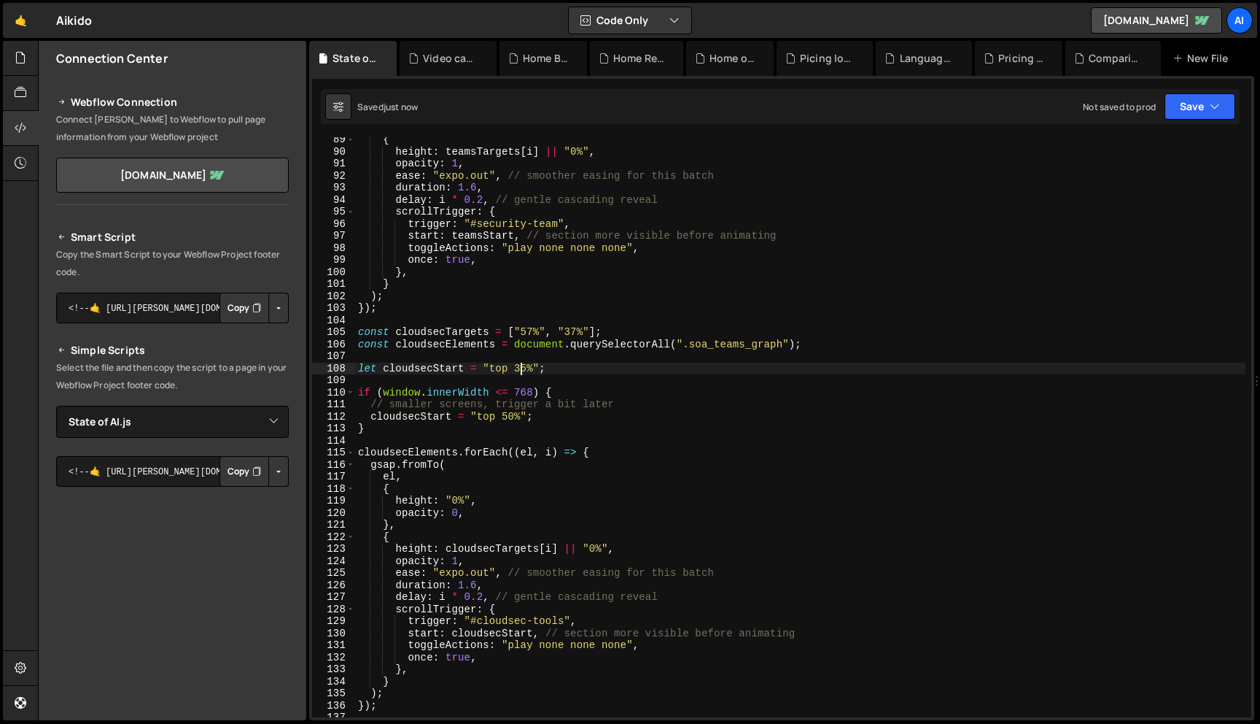
click at [523, 370] on div "{ height : teamsTargets [ i ] || "0%" , opacity : 1 , ease : "expo.out" , // sm…" at bounding box center [800, 435] width 891 height 604
click at [507, 417] on div "{ height : teamsTargets [ i ] || "0%" , opacity : 1 , ease : "expo.out" , // sm…" at bounding box center [800, 435] width 891 height 604
type textarea "cloudsecStart = "top 80%";"
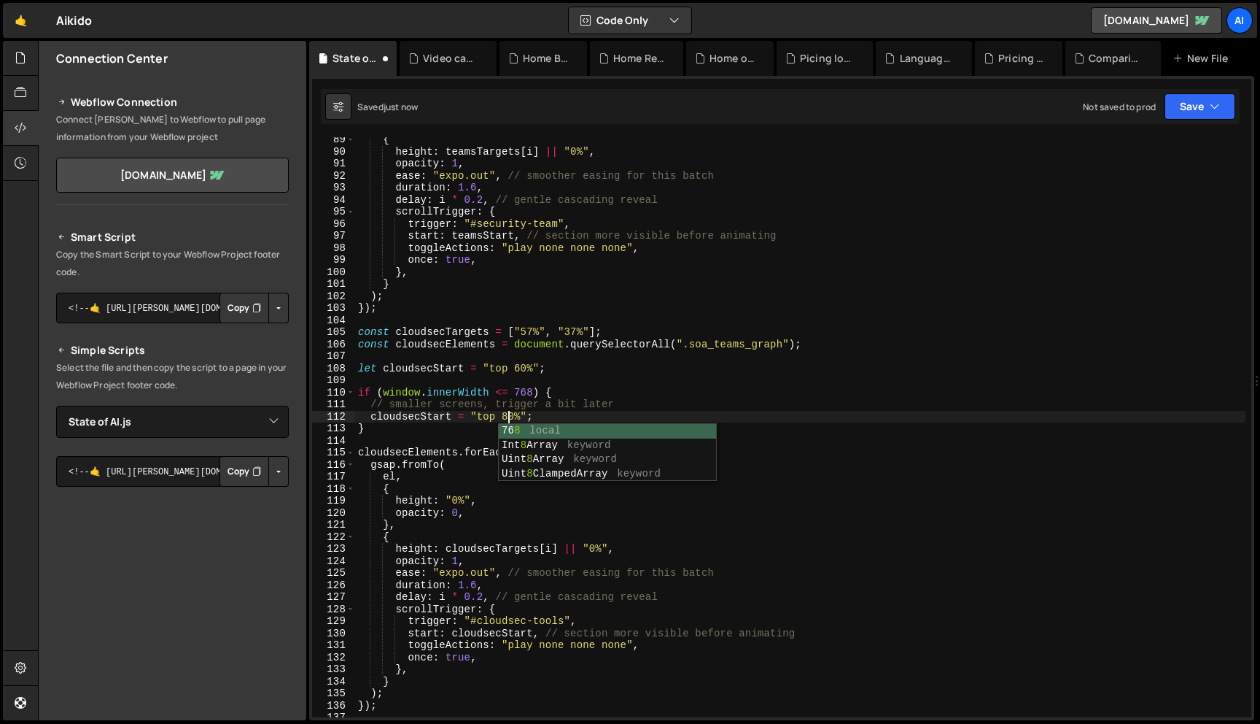
click at [470, 435] on div "{ height : teamsTargets [ i ] || "0%" , opacity : 1 , ease : "expo.out" , // sm…" at bounding box center [800, 435] width 891 height 604
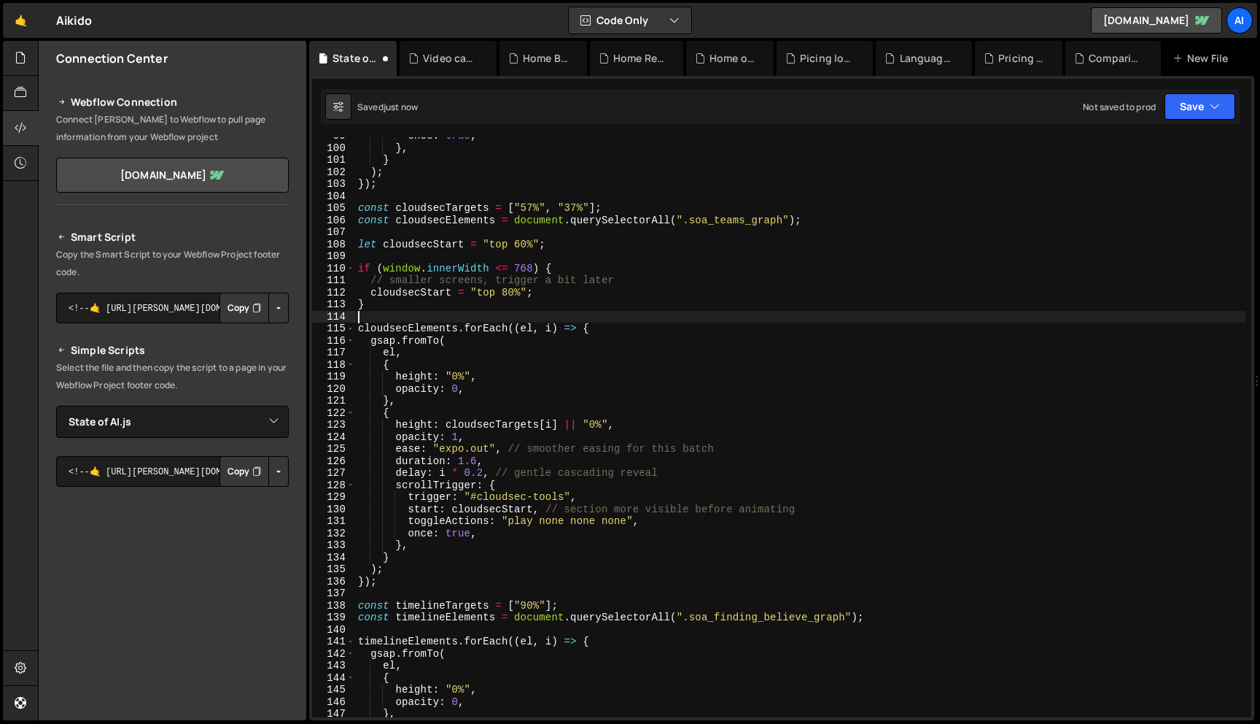
scroll to position [1181, 0]
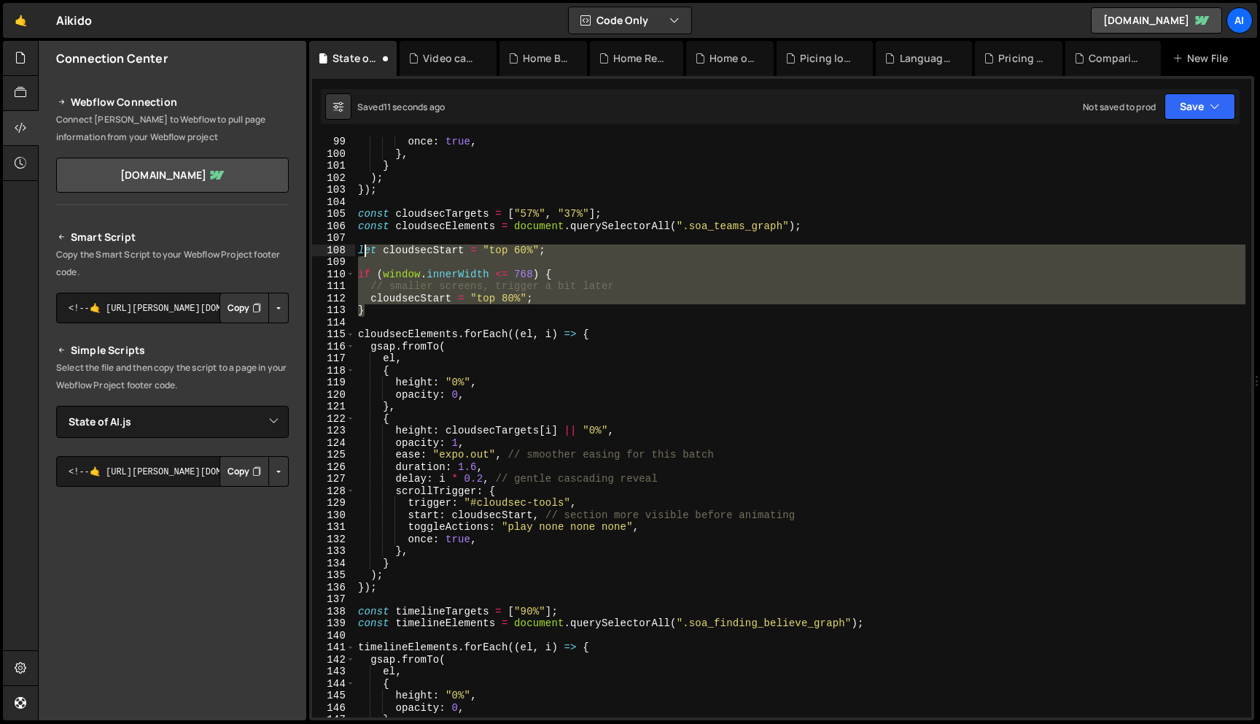
drag, startPoint x: 374, startPoint y: 309, endPoint x: 362, endPoint y: 246, distance: 63.9
click at [362, 246] on div "once : true , } , } ) ; }) ; const cloudsecTargets = [ "57%" , "37%" ] ; const …" at bounding box center [800, 438] width 891 height 604
type textarea "if (window.innerWidth <= 768) {"
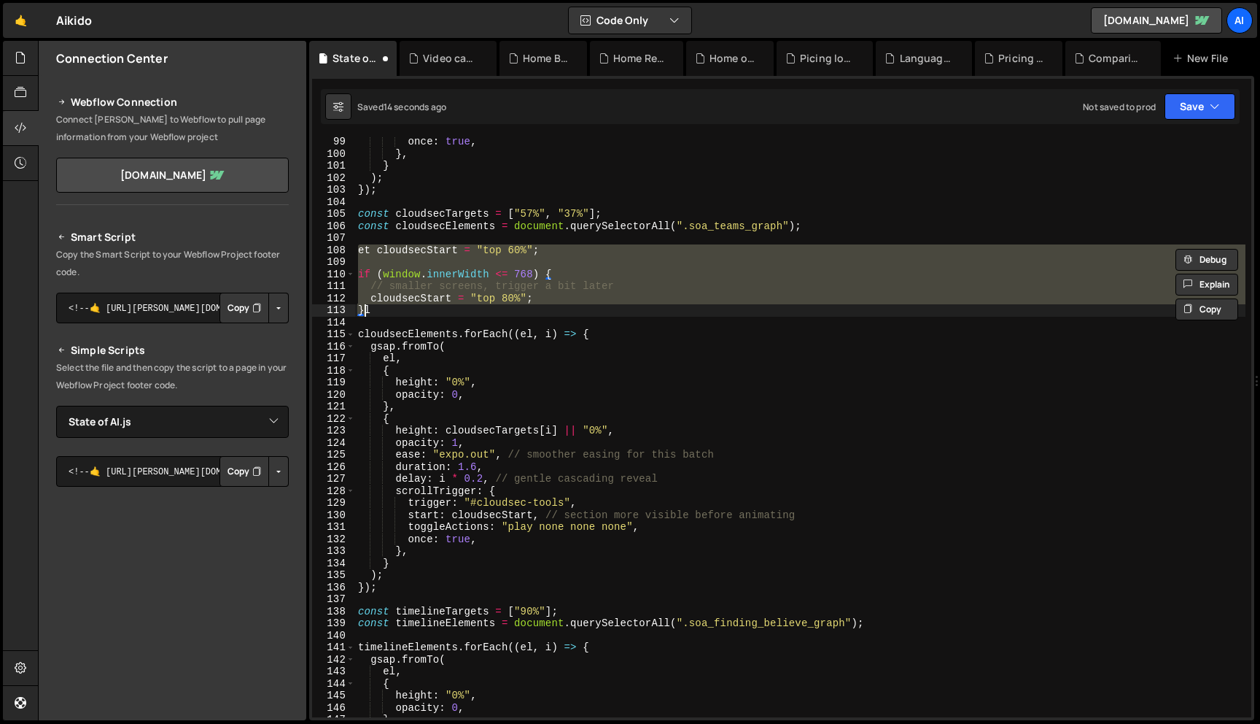
type textarea "let cloudsecStart = "top 60%";"
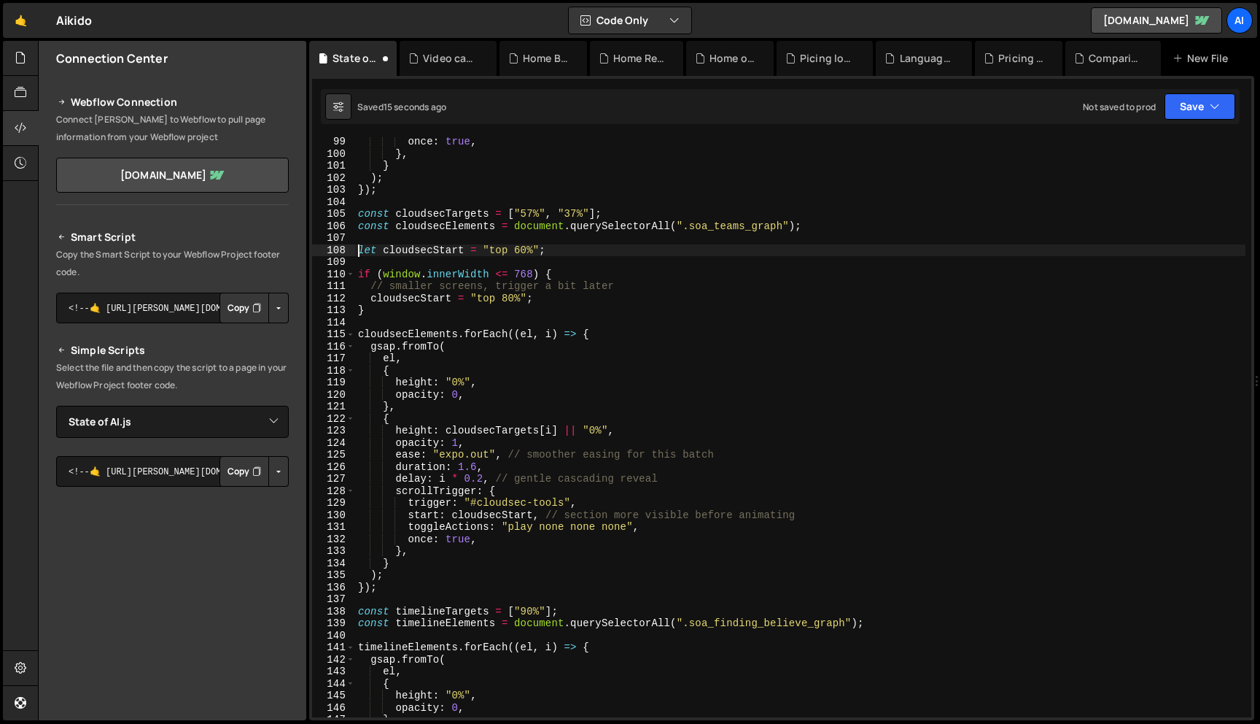
click at [366, 257] on div "once : true , } , } ) ; }) ; const cloudsecTargets = [ "57%" , "37%" ] ; const …" at bounding box center [800, 438] width 891 height 604
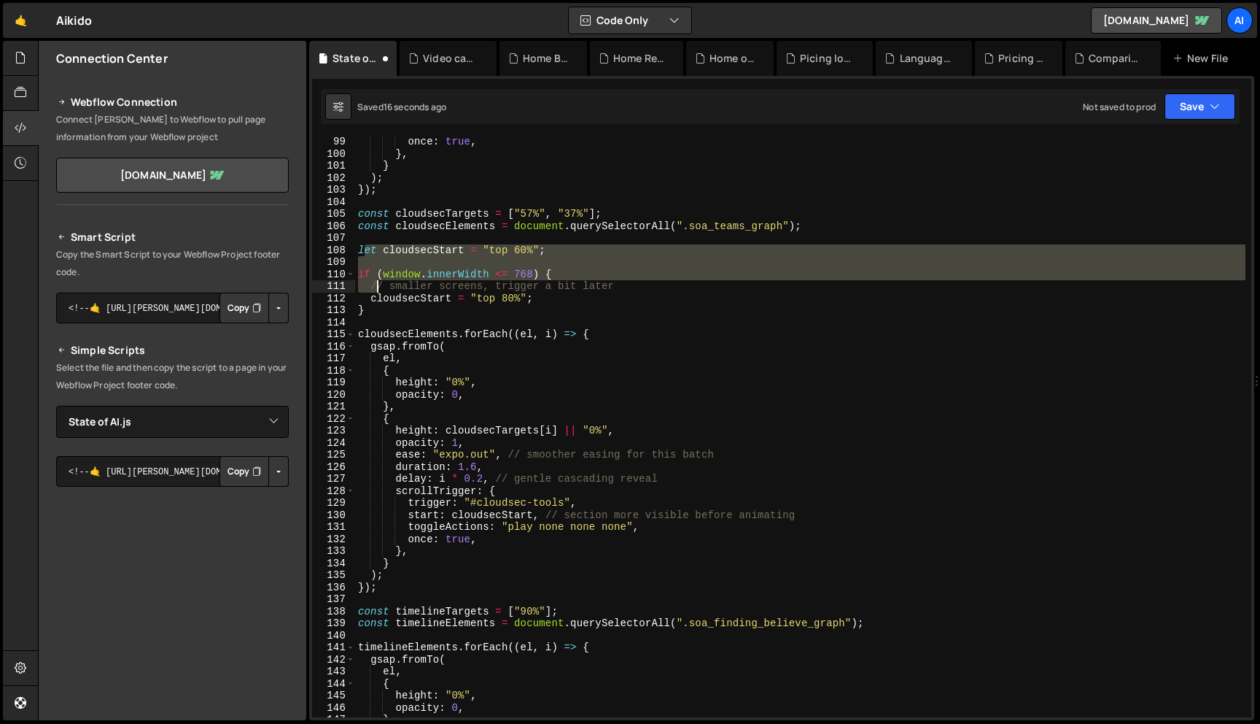
drag, startPoint x: 362, startPoint y: 252, endPoint x: 377, endPoint y: 288, distance: 39.6
click at [377, 288] on div "once : true , } , } ) ; }) ; const cloudsecTargets = [ "57%" , "37%" ] ; const …" at bounding box center [800, 438] width 891 height 604
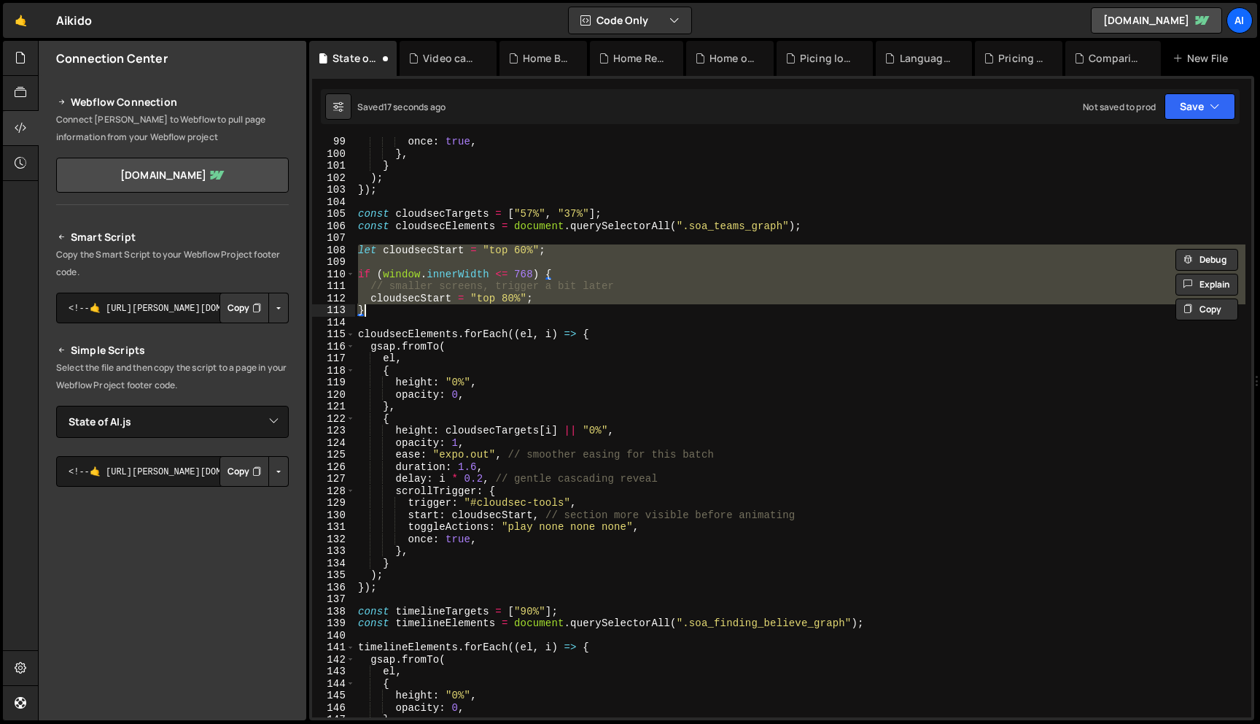
drag, startPoint x: 359, startPoint y: 248, endPoint x: 381, endPoint y: 314, distance: 69.2
click at [381, 314] on div "once : true , } , } ) ; }) ; const cloudsecTargets = [ "57%" , "37%" ] ; const …" at bounding box center [800, 438] width 891 height 604
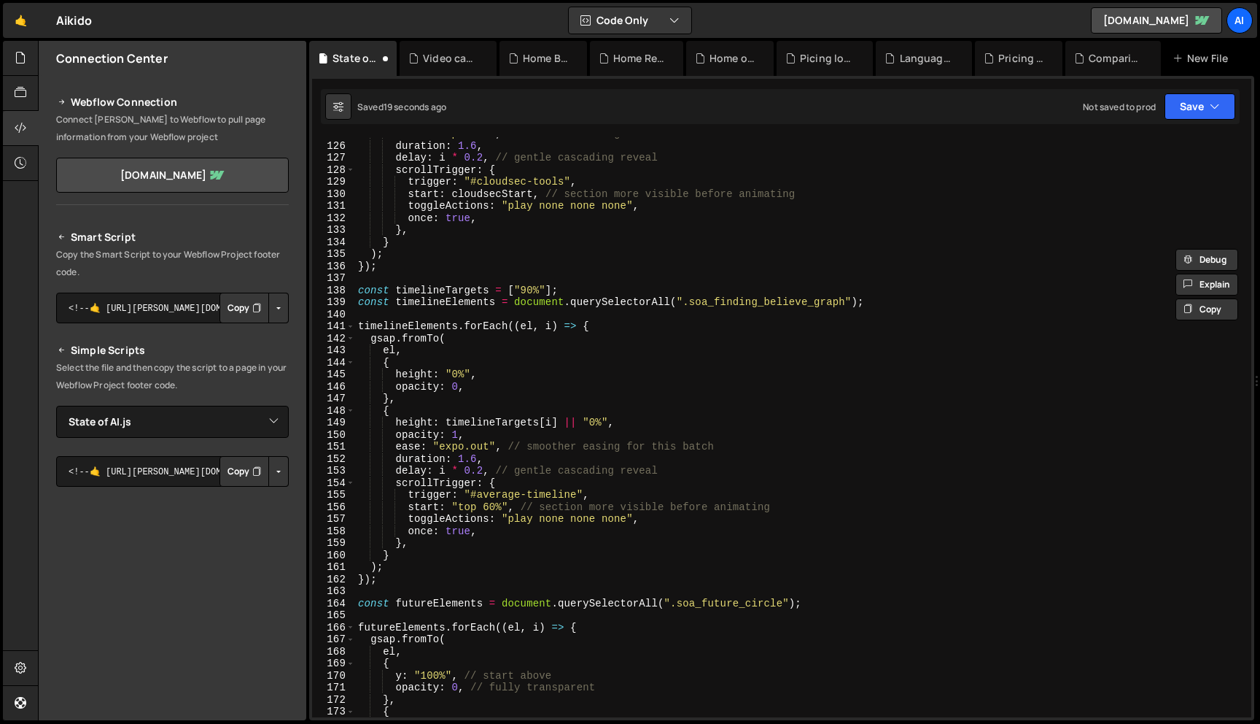
scroll to position [1505, 0]
click at [891, 303] on div "duration : 1.6 , delay : i * 0.2 , // gentle cascading reveal scrollTrigger : {…" at bounding box center [800, 439] width 891 height 604
type textarea "const timelineElements = document.querySelectorAll(".soa_finding_believe_graph"…"
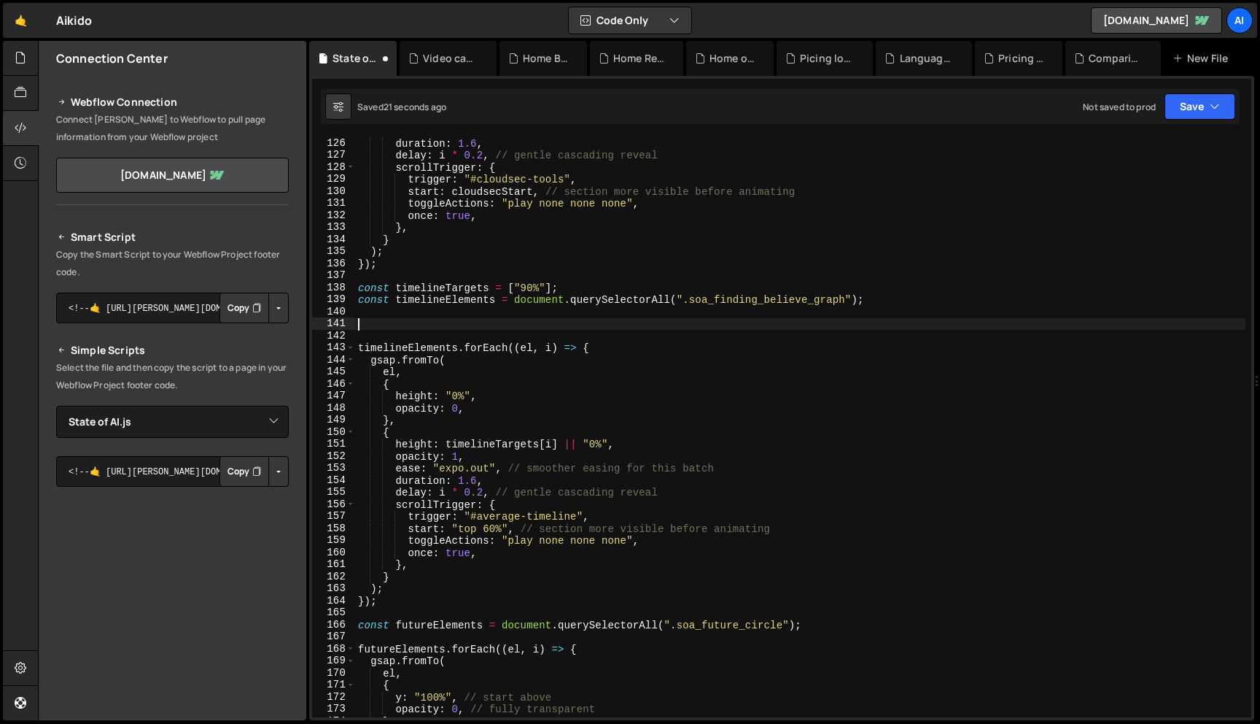
paste textarea "}"
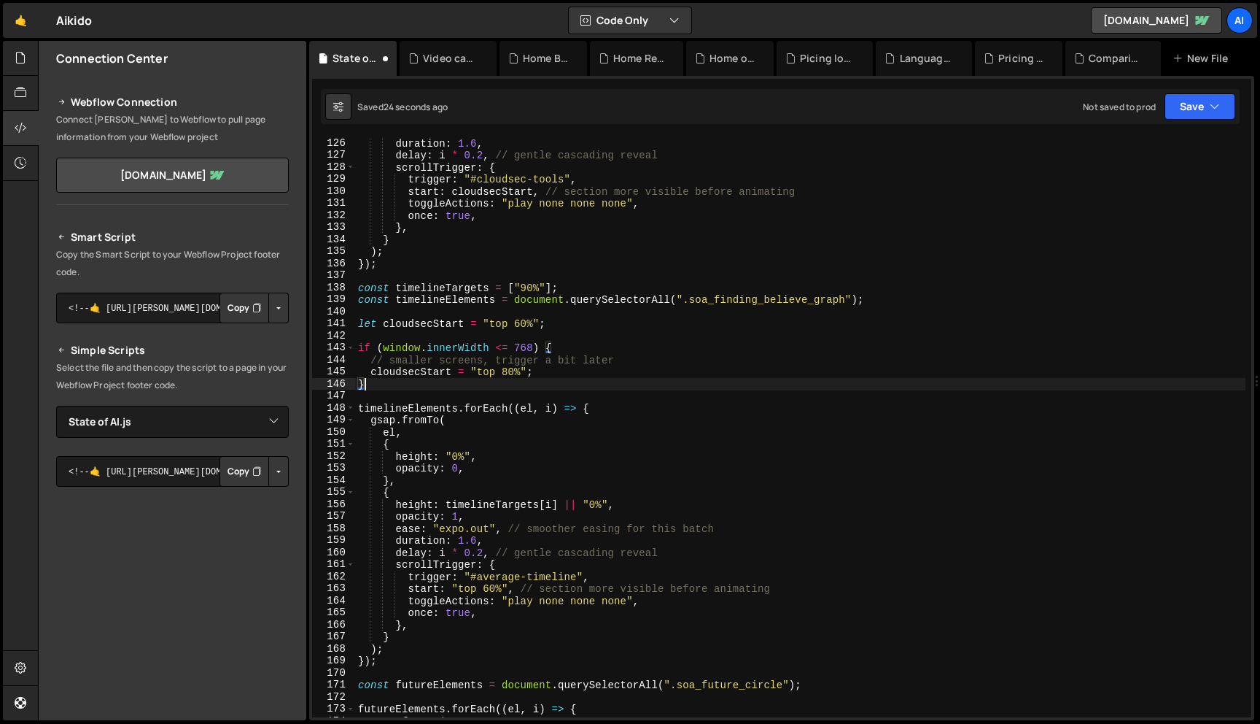
click at [431, 327] on div "duration : 1.6 , delay : i * 0.2 , // gentle cascading reveal scrollTrigger : {…" at bounding box center [800, 439] width 891 height 604
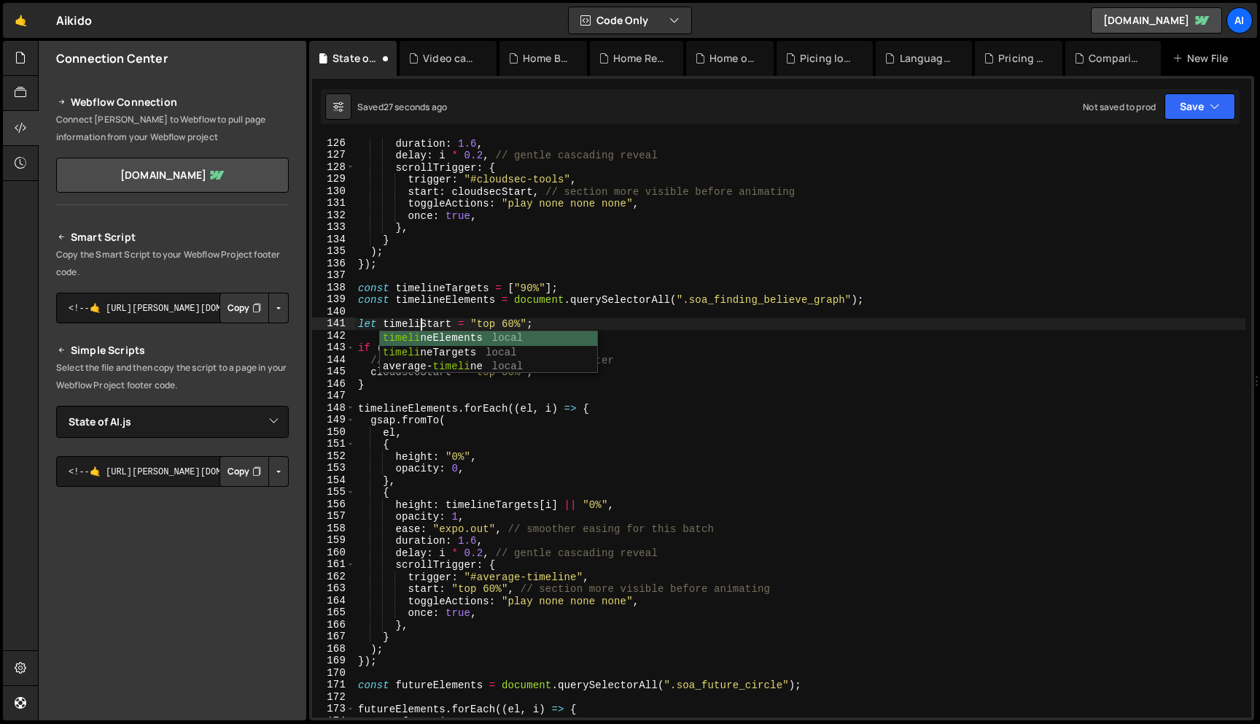
scroll to position [0, 4]
click at [438, 323] on div "duration : 1.6 , delay : i * 0.2 , // gentle cascading reveal scrollTrigger : {…" at bounding box center [800, 439] width 891 height 604
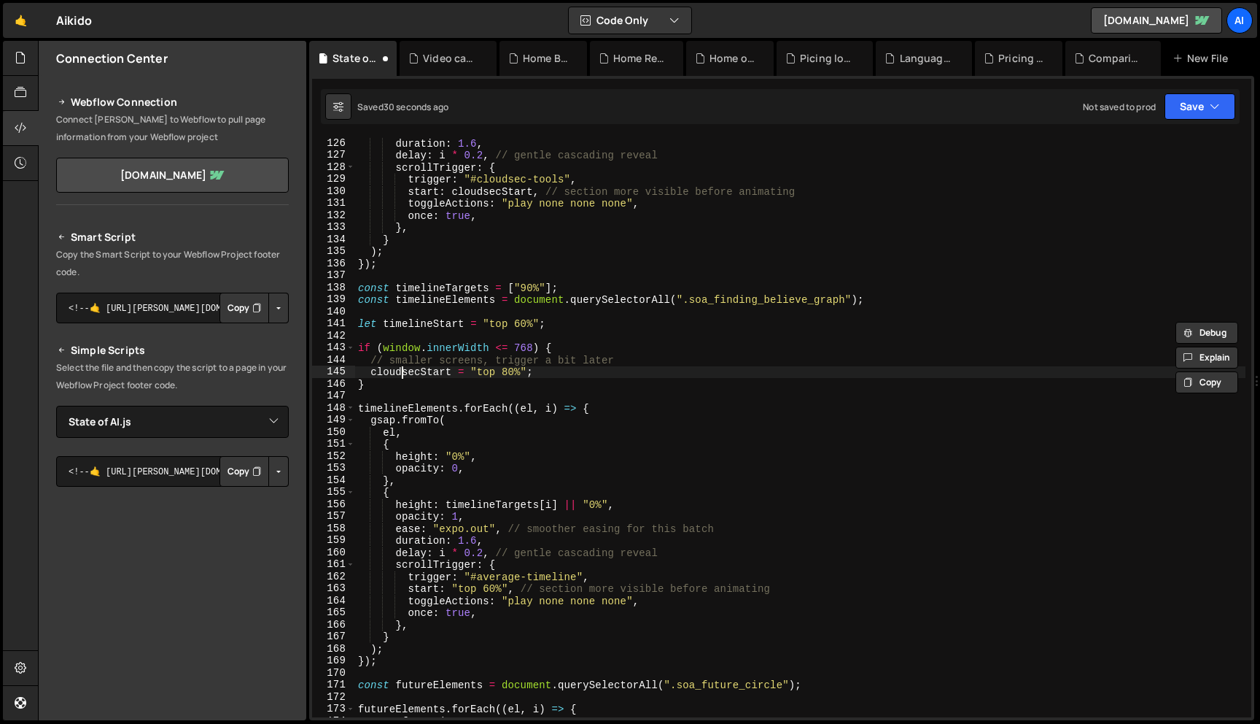
click at [405, 375] on div "duration : 1.6 , delay : i * 0.2 , // gentle cascading reveal scrollTrigger : {…" at bounding box center [800, 439] width 891 height 604
paste textarea "timeline"
drag, startPoint x: 454, startPoint y: 589, endPoint x: 505, endPoint y: 588, distance: 51.1
click at [505, 588] on div "duration : 1.6 , delay : i * 0.2 , // gentle cascading reveal scrollTrigger : {…" at bounding box center [800, 439] width 891 height 604
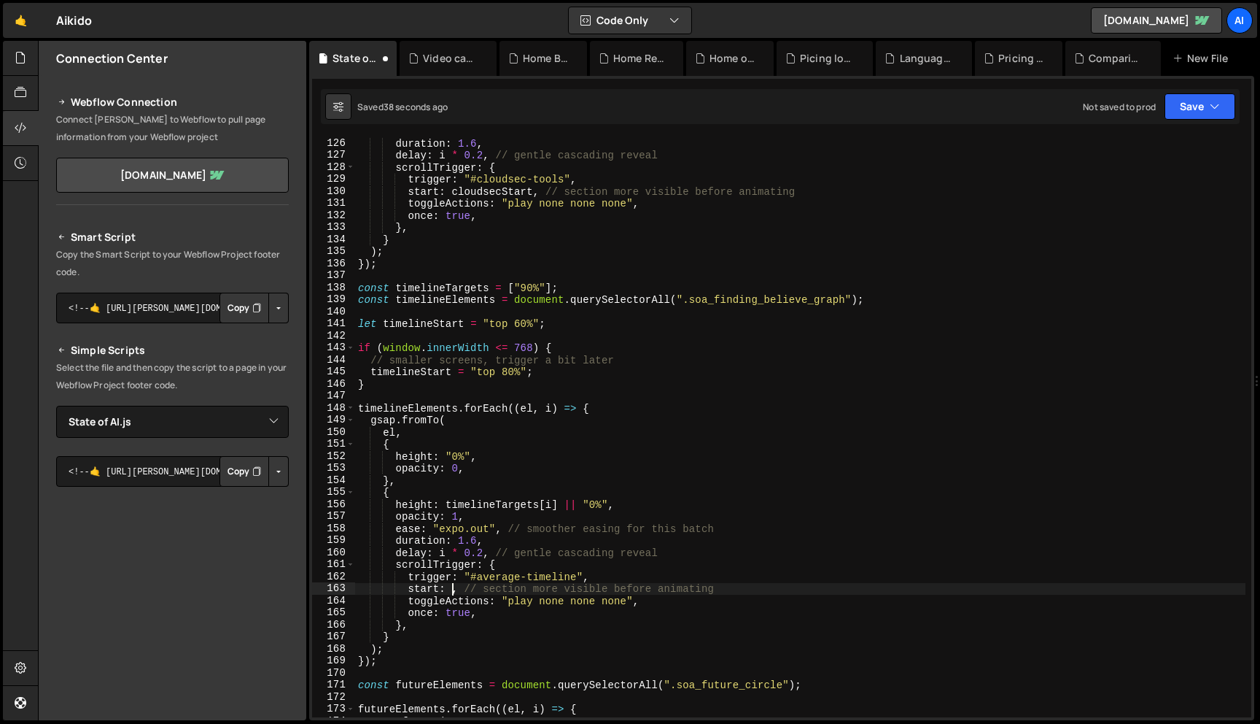
paste textarea "timelineStart"
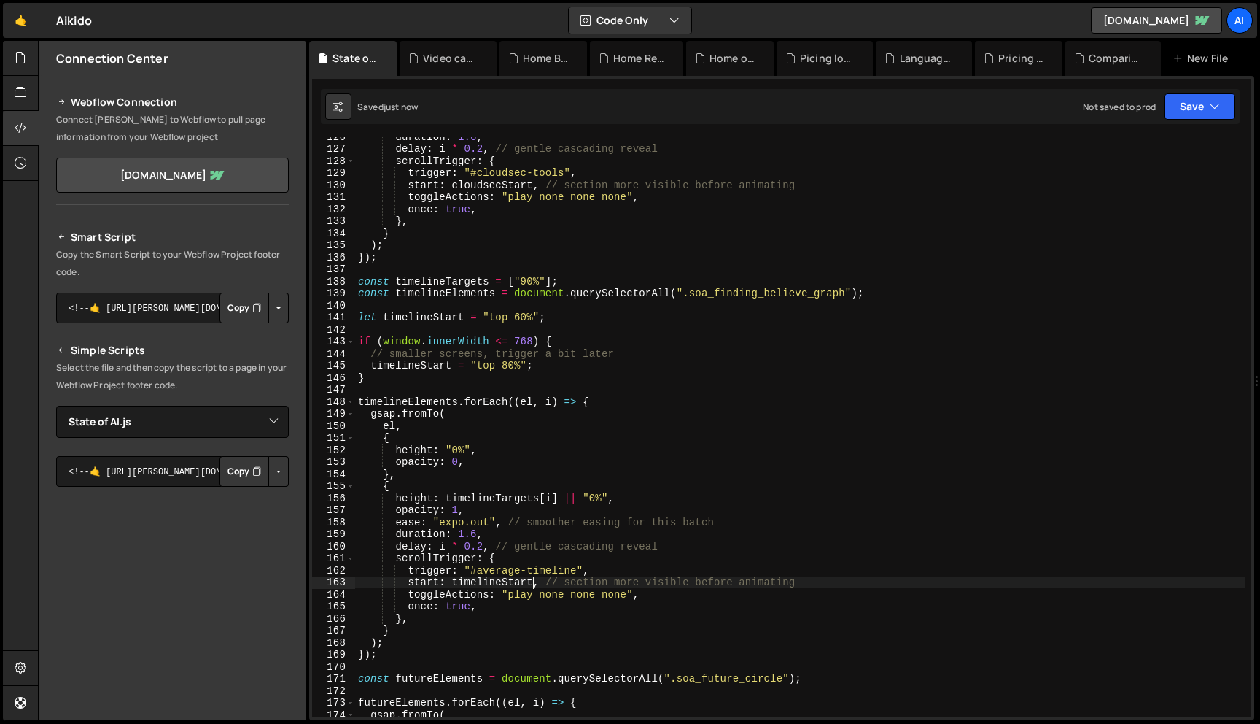
scroll to position [1516, 0]
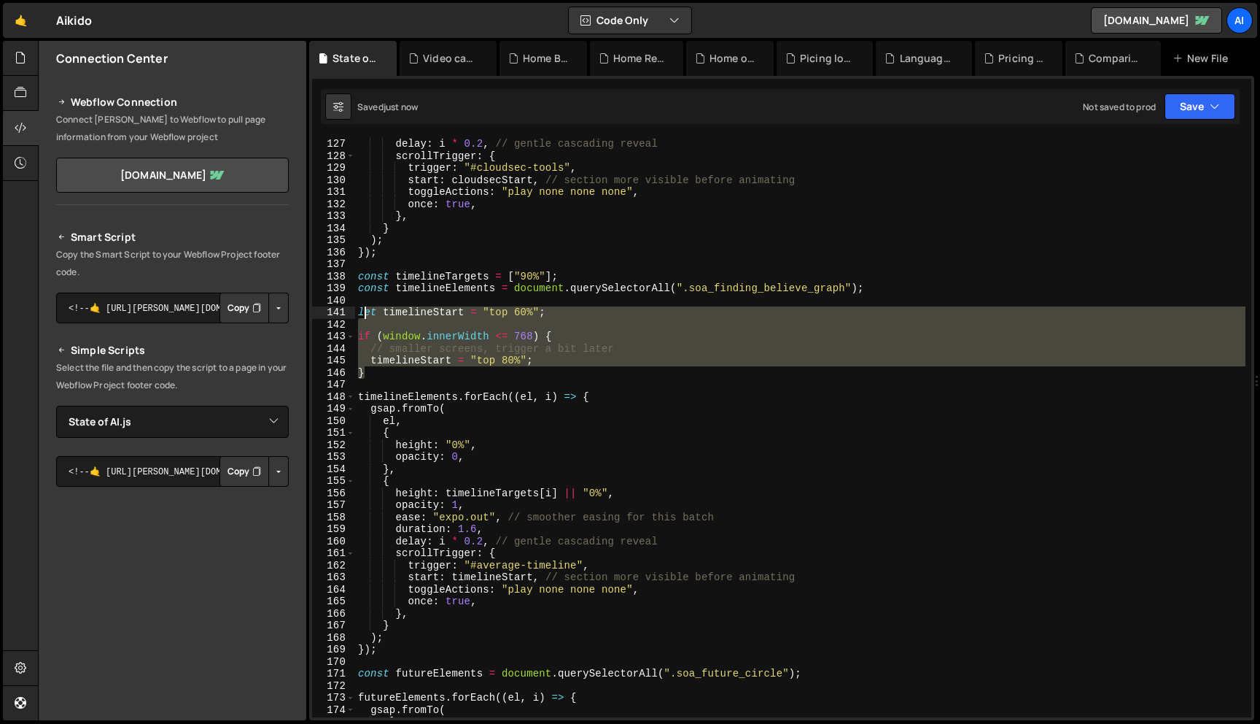
drag, startPoint x: 373, startPoint y: 378, endPoint x: 362, endPoint y: 315, distance: 63.8
click at [362, 315] on div "duration : 1.6 , delay : i * 0.2 , // gentle cascading reveal scrollTrigger : {…" at bounding box center [800, 427] width 891 height 604
drag, startPoint x: 359, startPoint y: 312, endPoint x: 382, endPoint y: 371, distance: 63.5
click at [382, 371] on div "duration : 1.6 , delay : i * 0.2 , // gentle cascading reveal scrollTrigger : {…" at bounding box center [800, 427] width 891 height 604
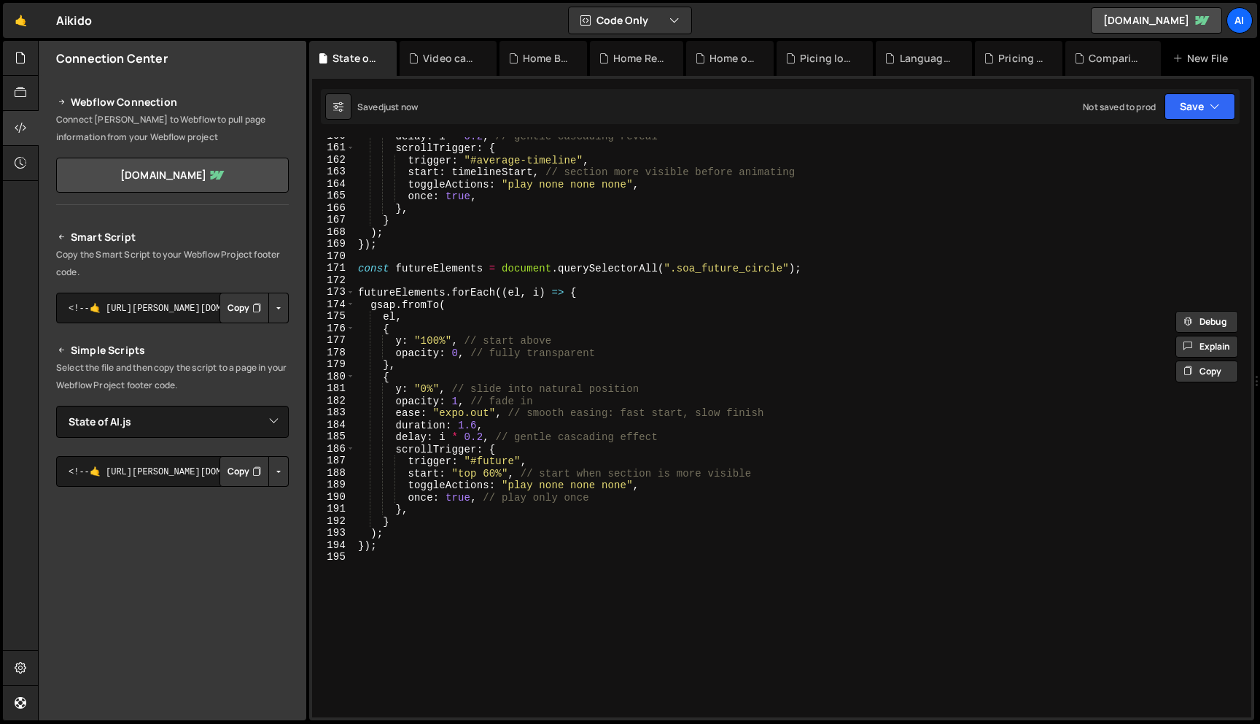
scroll to position [1921, 0]
click at [829, 273] on div "delay : i * 0.2 , // gentle cascading reveal scrollTrigger : { trigger : "#aver…" at bounding box center [800, 432] width 891 height 604
type textarea "const futureElements = document.querySelectorAll(".soa_future_circle");"
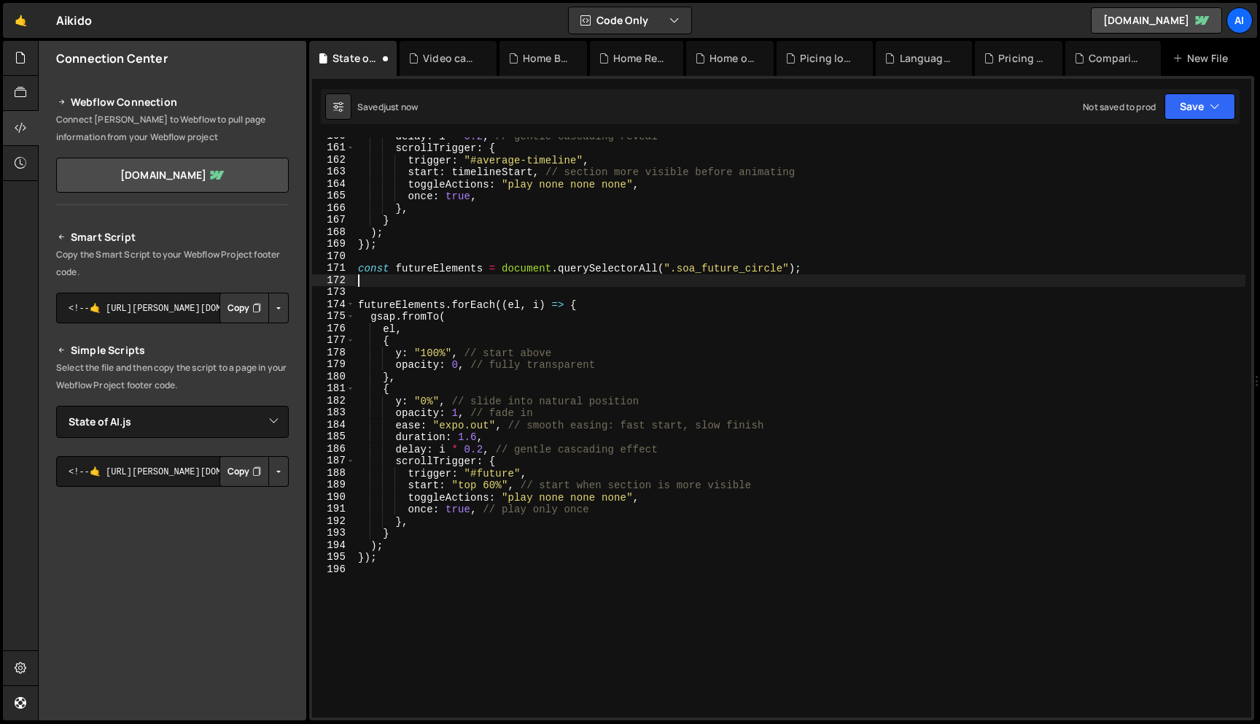
scroll to position [0, 0]
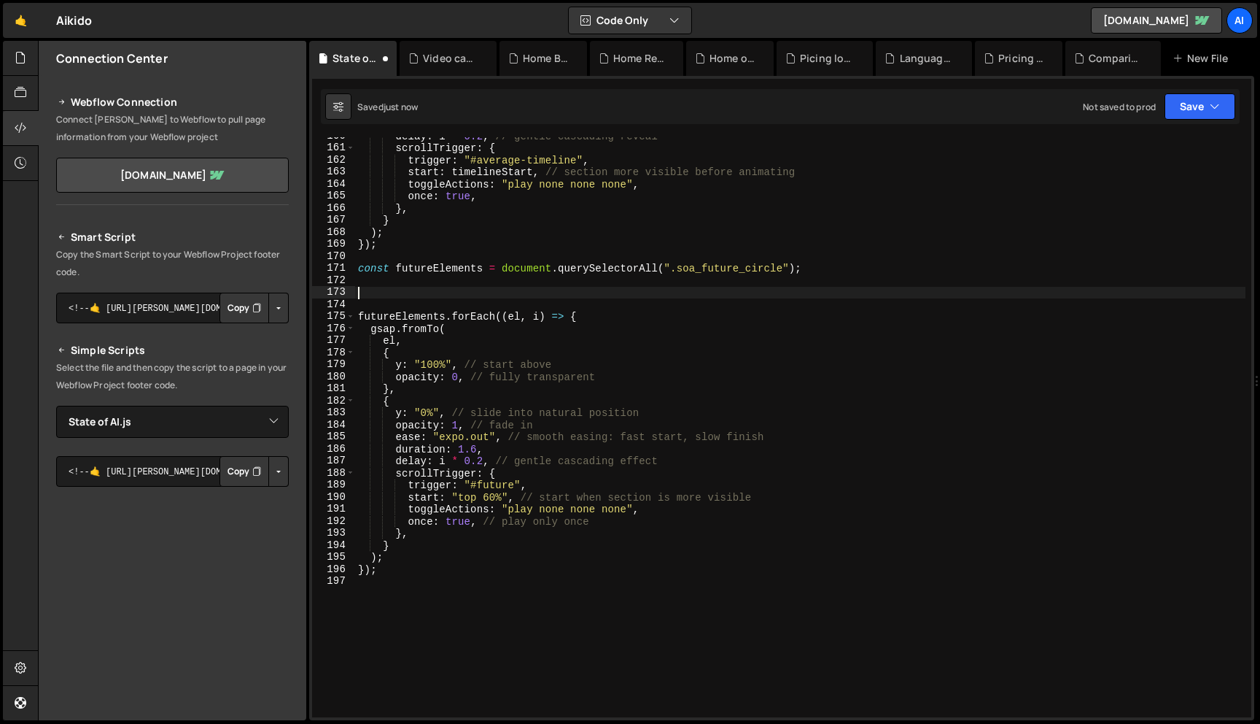
paste textarea "}"
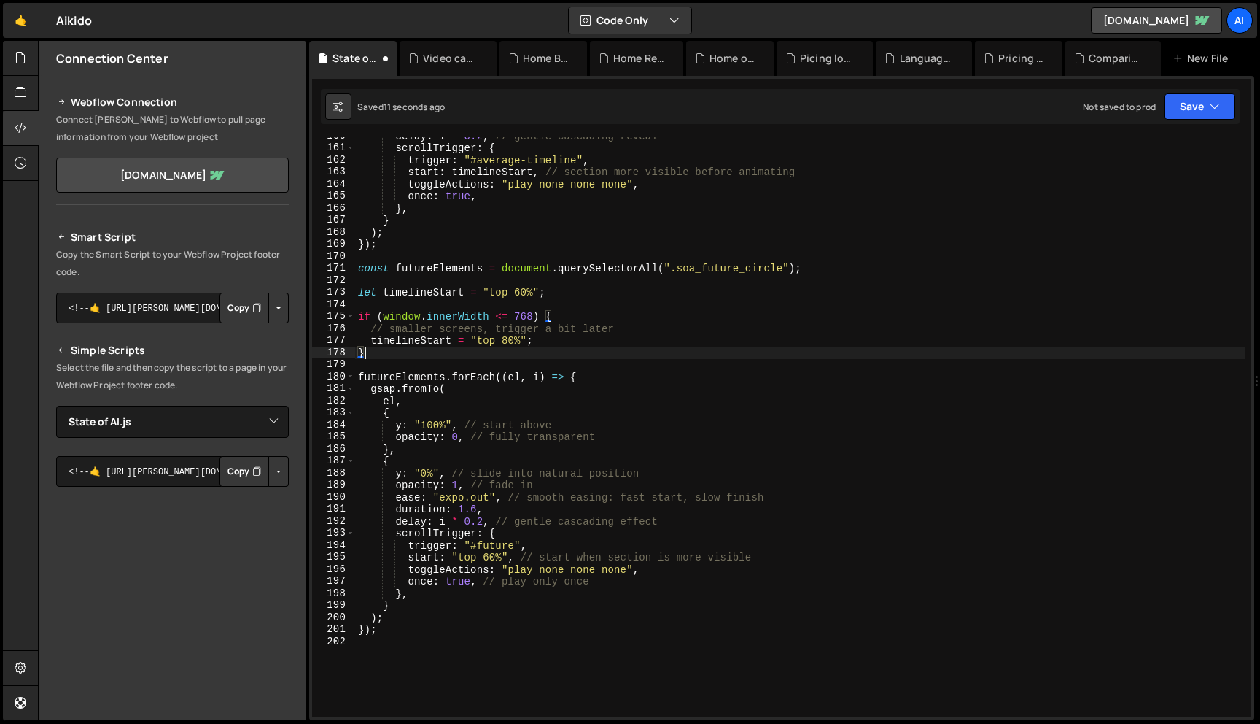
click at [430, 298] on div "delay : i * 0.2 , // gentle cascading reveal scrollTrigger : { trigger : "#aver…" at bounding box center [800, 432] width 891 height 604
click at [425, 292] on div "delay : i * 0.2 , // gentle cascading reveal scrollTrigger : { trigger : "#aver…" at bounding box center [800, 432] width 891 height 604
click at [414, 292] on div "delay : i * 0.2 , // gentle cascading reveal scrollTrigger : { trigger : "#aver…" at bounding box center [800, 432] width 891 height 604
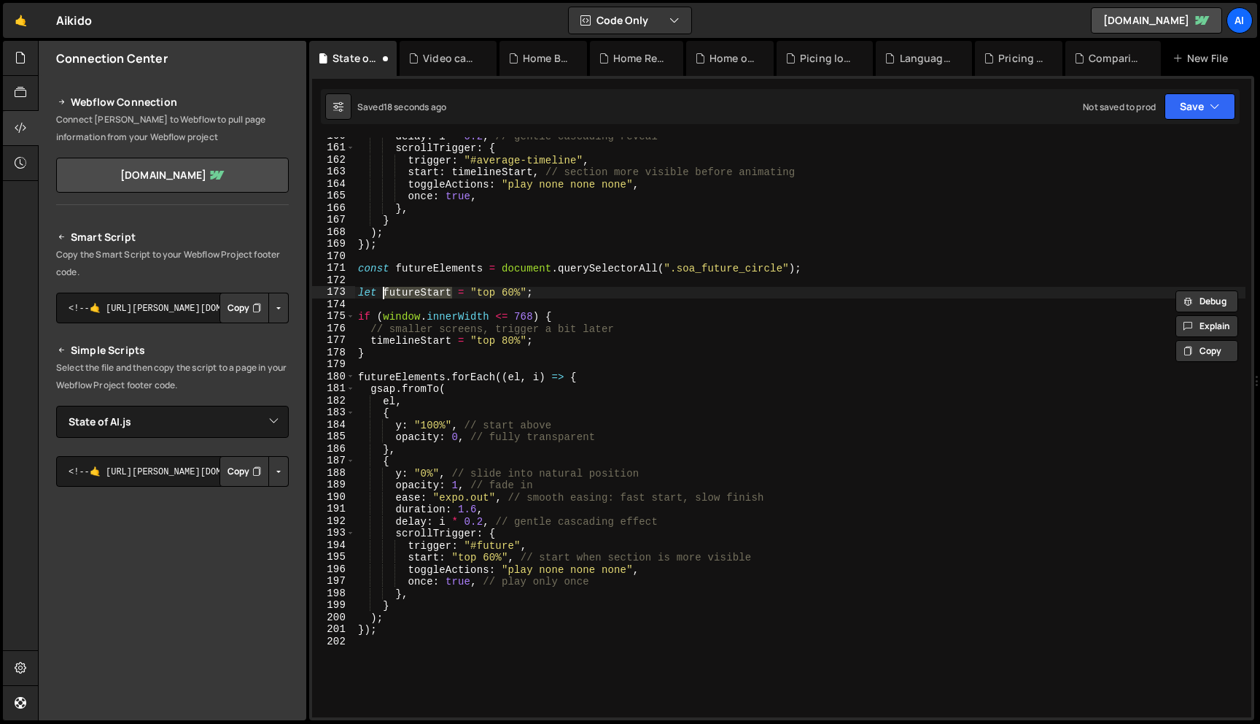
click at [419, 344] on div "delay : i * 0.2 , // gentle cascading reveal scrollTrigger : { trigger : "#aver…" at bounding box center [800, 432] width 891 height 604
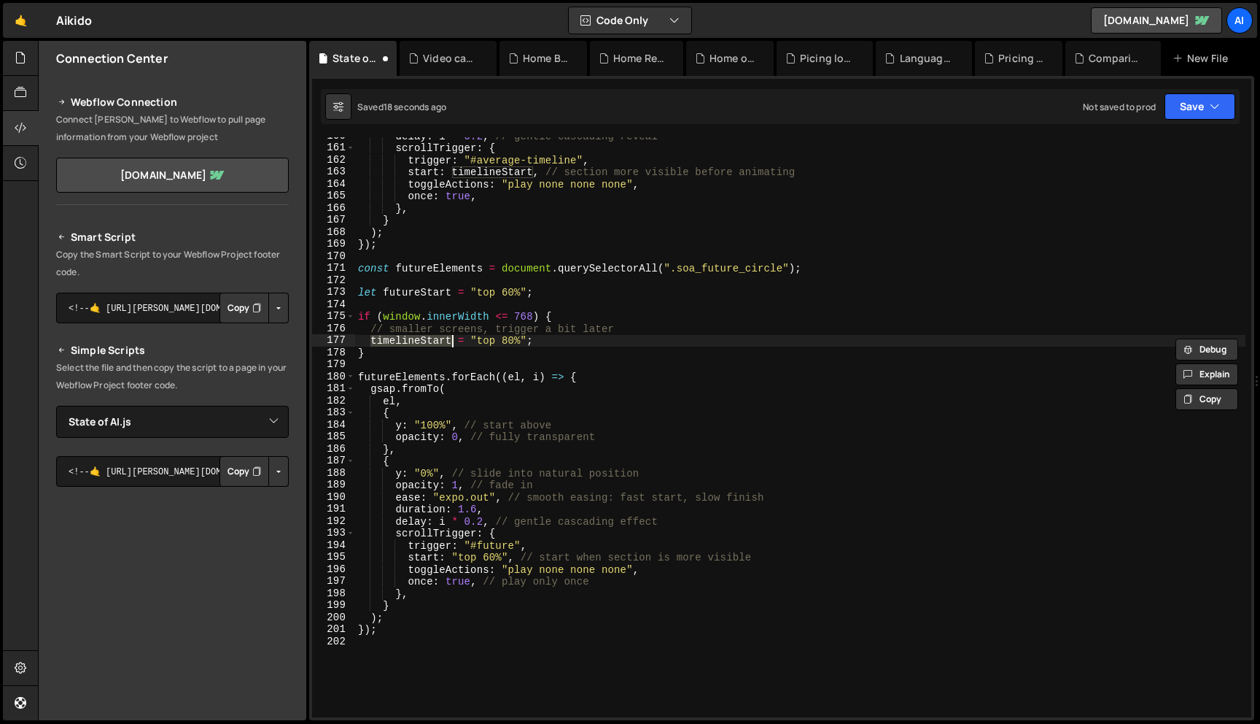
paste textarea "futur"
click at [412, 295] on div "delay : i * 0.2 , // gentle cascading reveal scrollTrigger : { trigger : "#aver…" at bounding box center [800, 432] width 891 height 604
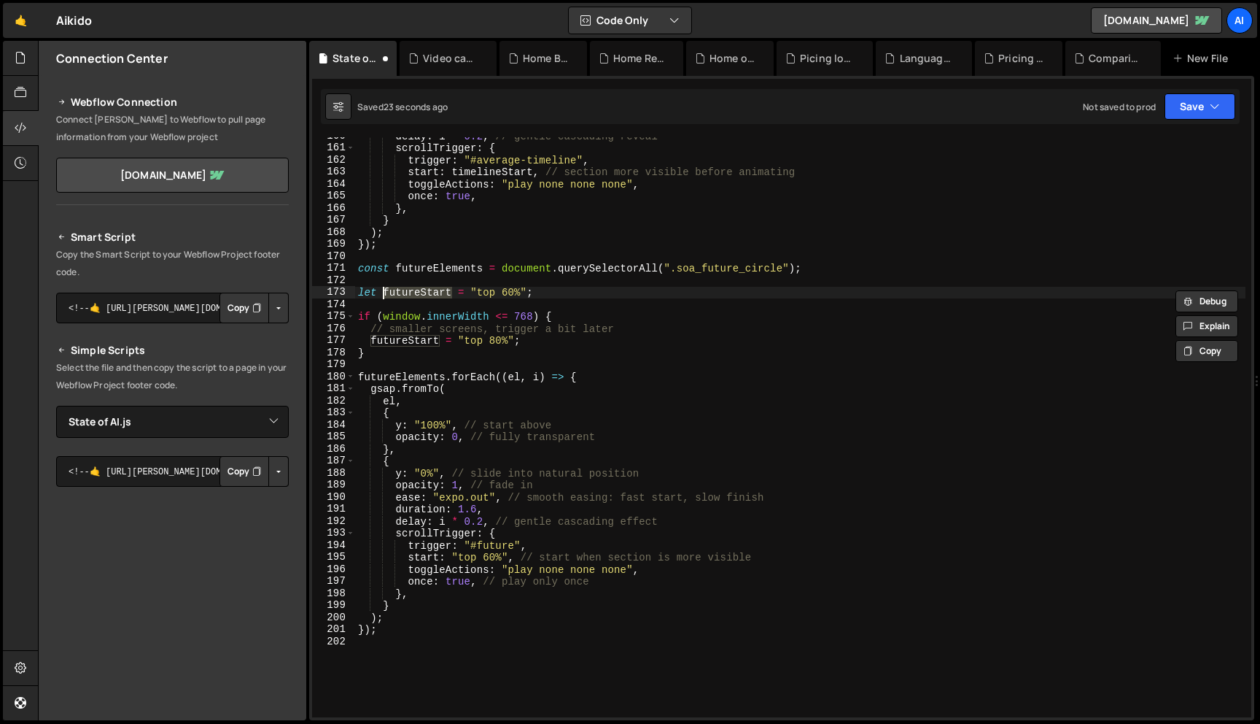
click at [507, 556] on div "delay : i * 0.2 , // gentle cascading reveal scrollTrigger : { trigger : "#aver…" at bounding box center [800, 432] width 891 height 604
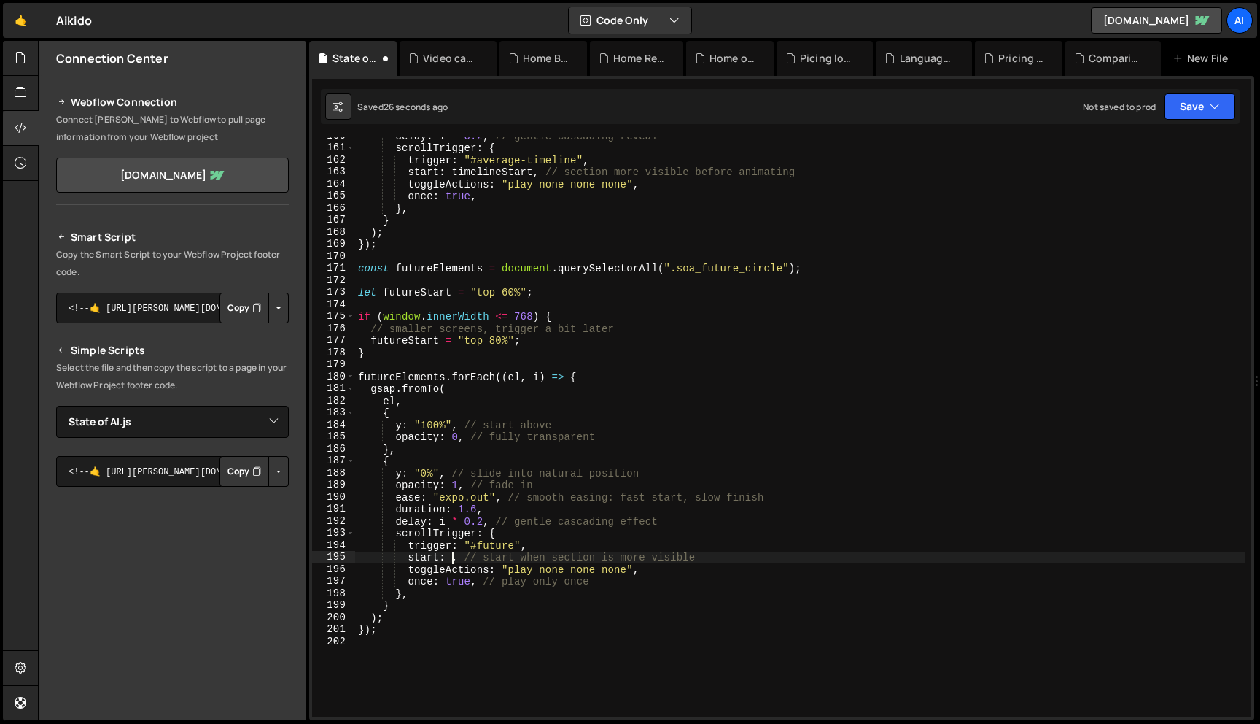
paste textarea "futureStart"
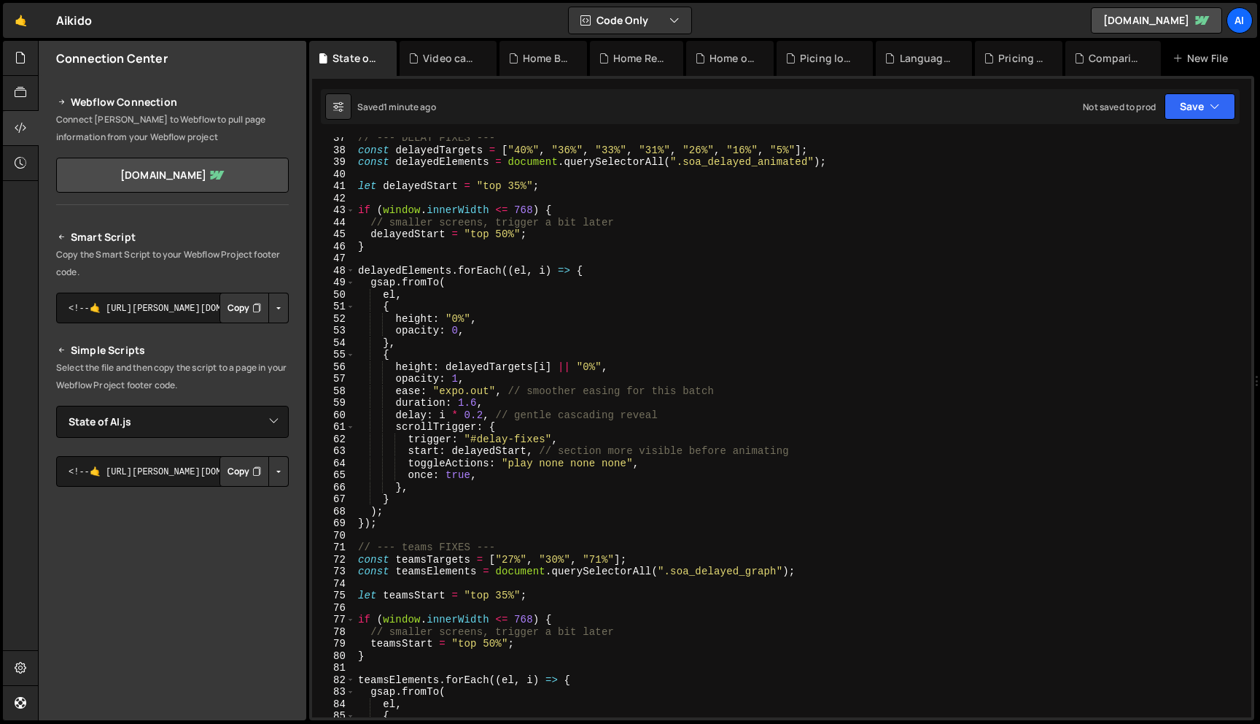
scroll to position [0, 0]
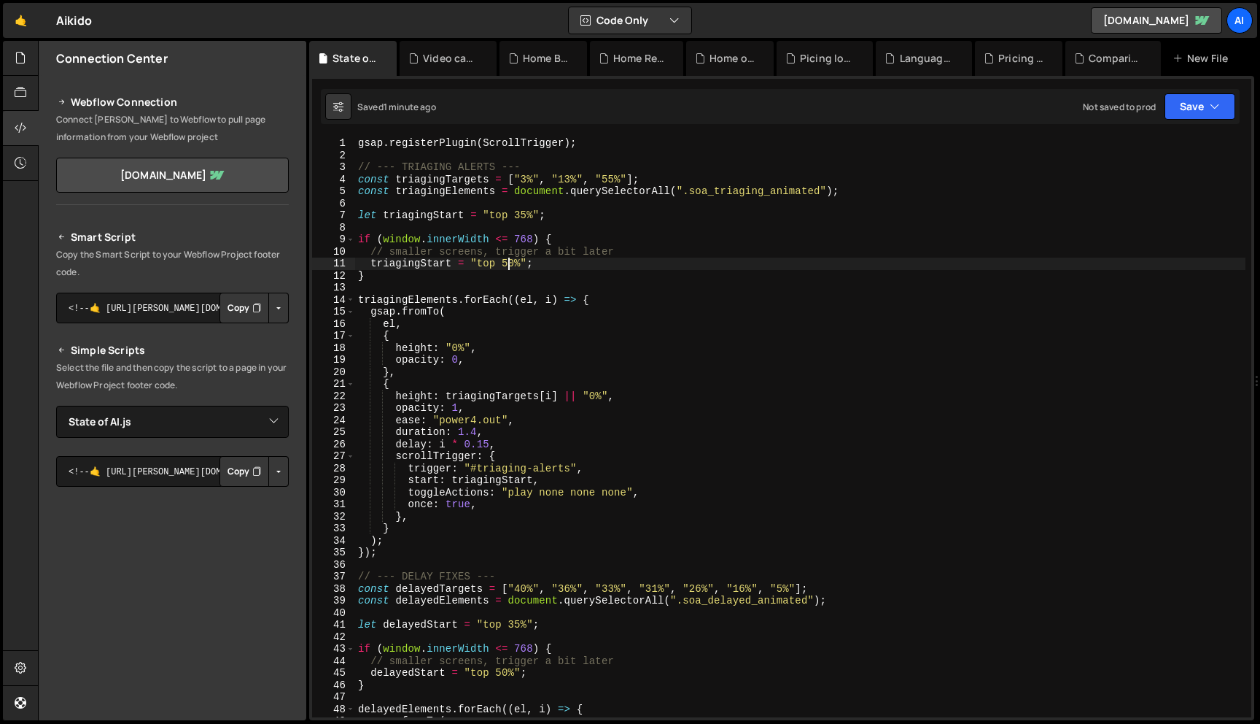
click at [508, 265] on div "gsap . registerPlugin ( ScrollTrigger ) ; // --- TRIAGING ALERTS --- const tria…" at bounding box center [800, 439] width 891 height 604
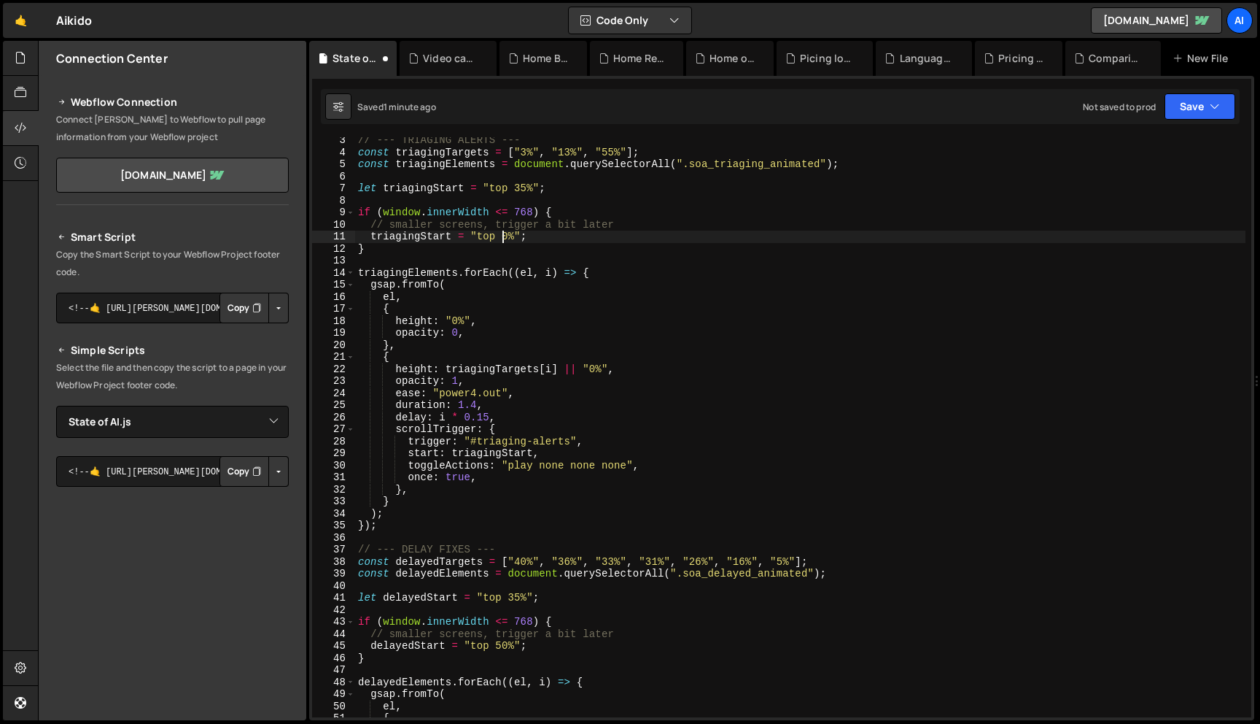
scroll to position [50, 0]
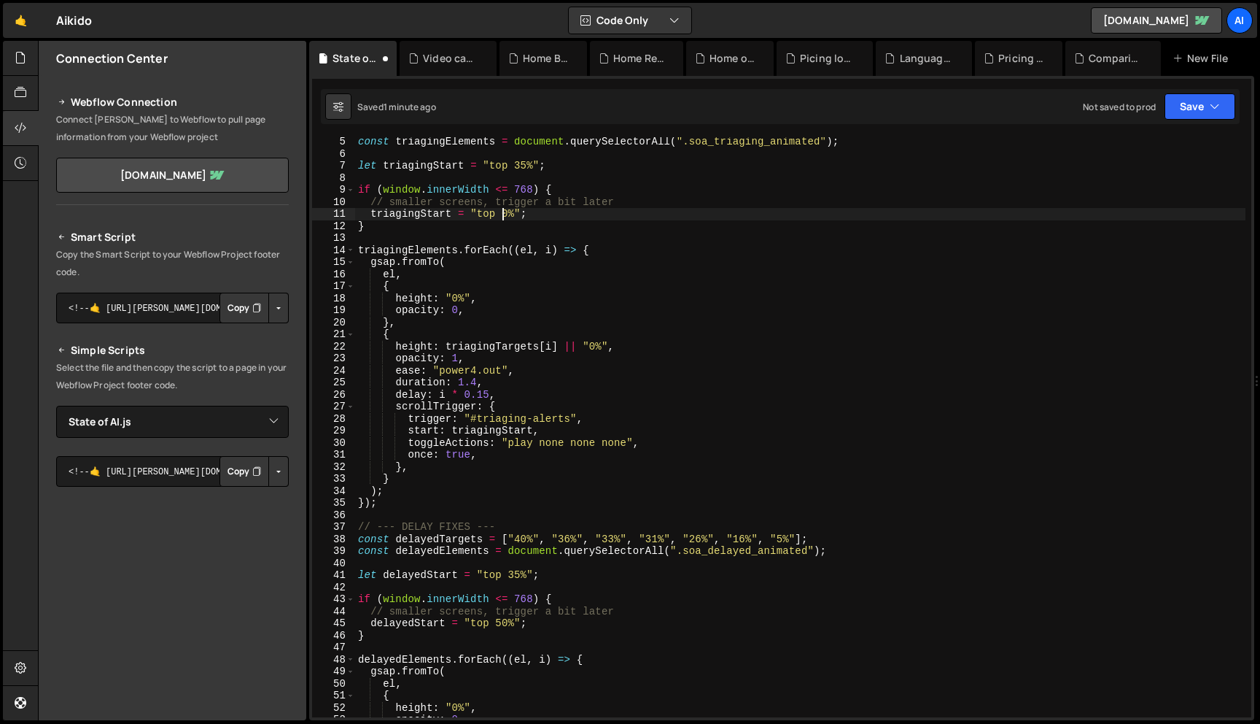
click at [501, 624] on div "const triagingElements = document . querySelectorAll ( ".soa_triaging_animated"…" at bounding box center [800, 438] width 891 height 604
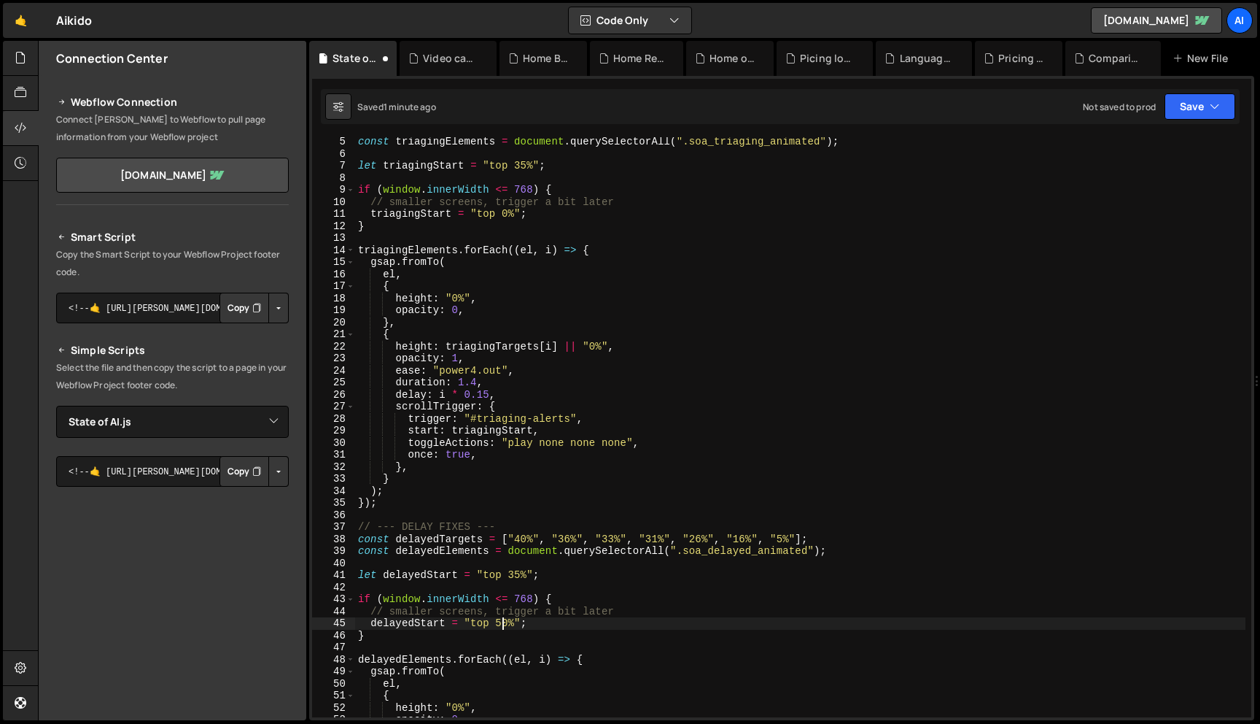
type textarea "delayedStart = "top 0%";"
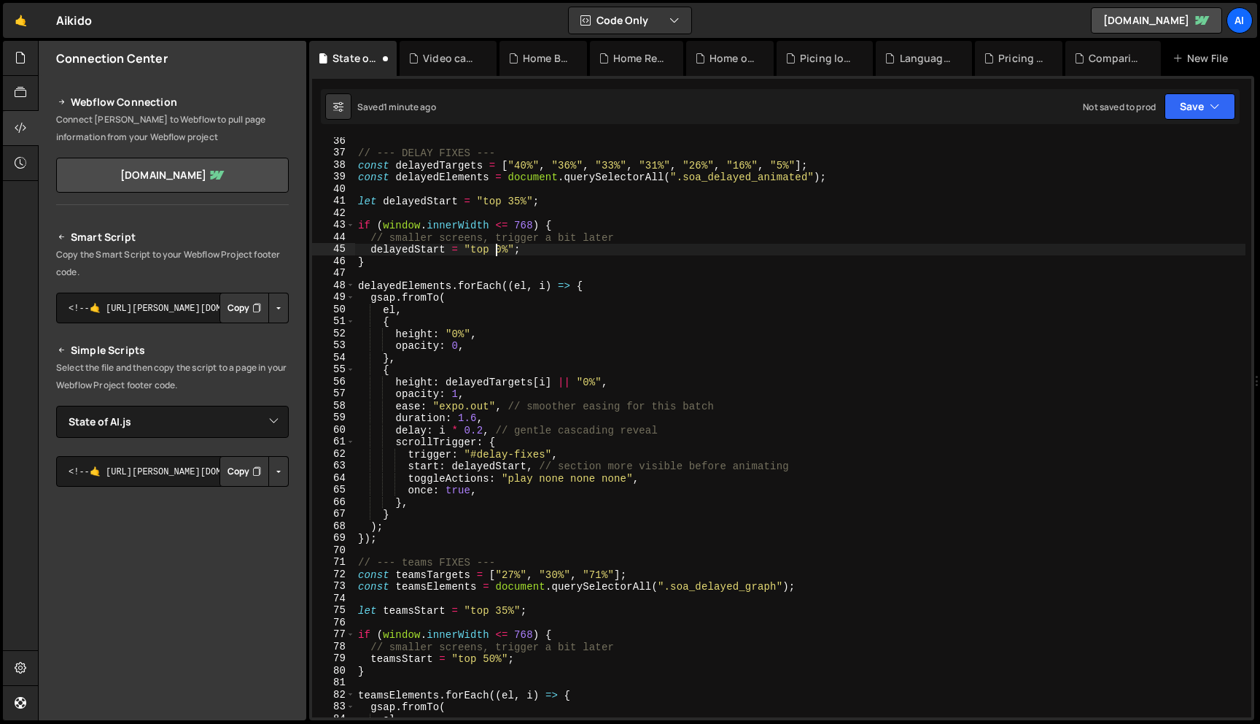
scroll to position [519, 0]
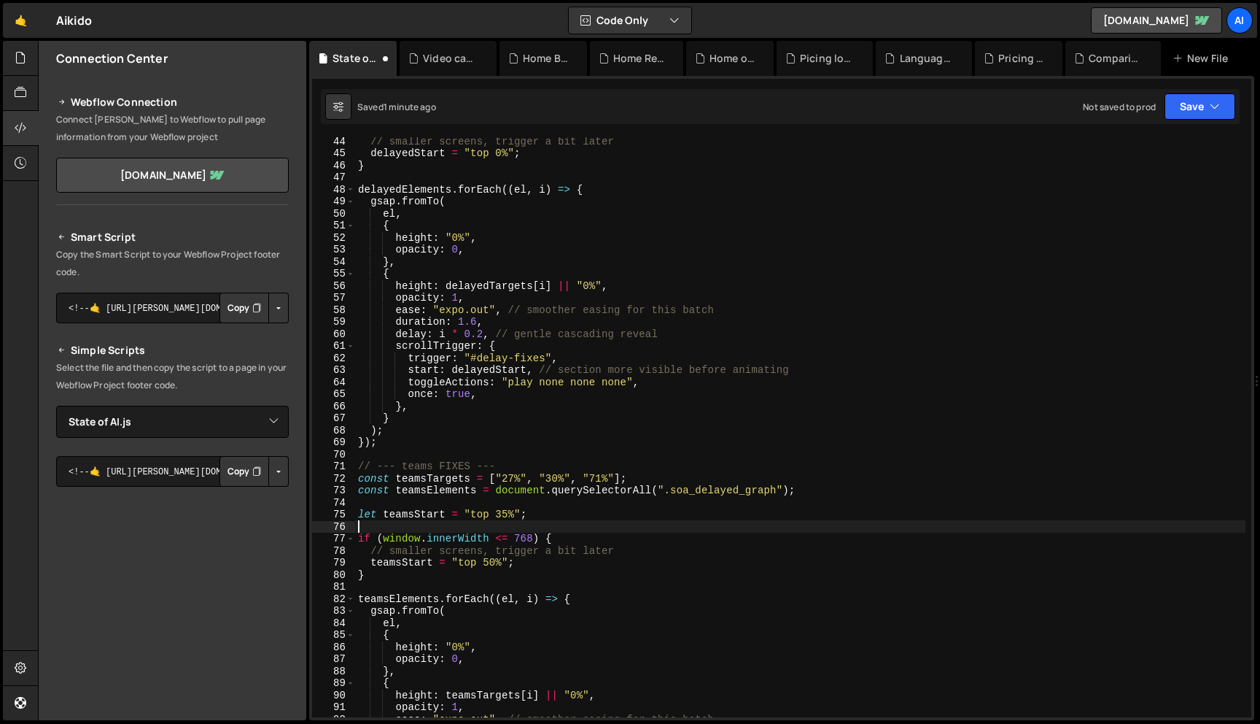
click at [503, 521] on div "// smaller screens, trigger a bit later delayedStart = "top 0%" ; } delayedElem…" at bounding box center [800, 437] width 891 height 604
click at [502, 514] on div "// smaller screens, trigger a bit later delayedStart = "top 0%" ; } delayedElem…" at bounding box center [800, 437] width 891 height 604
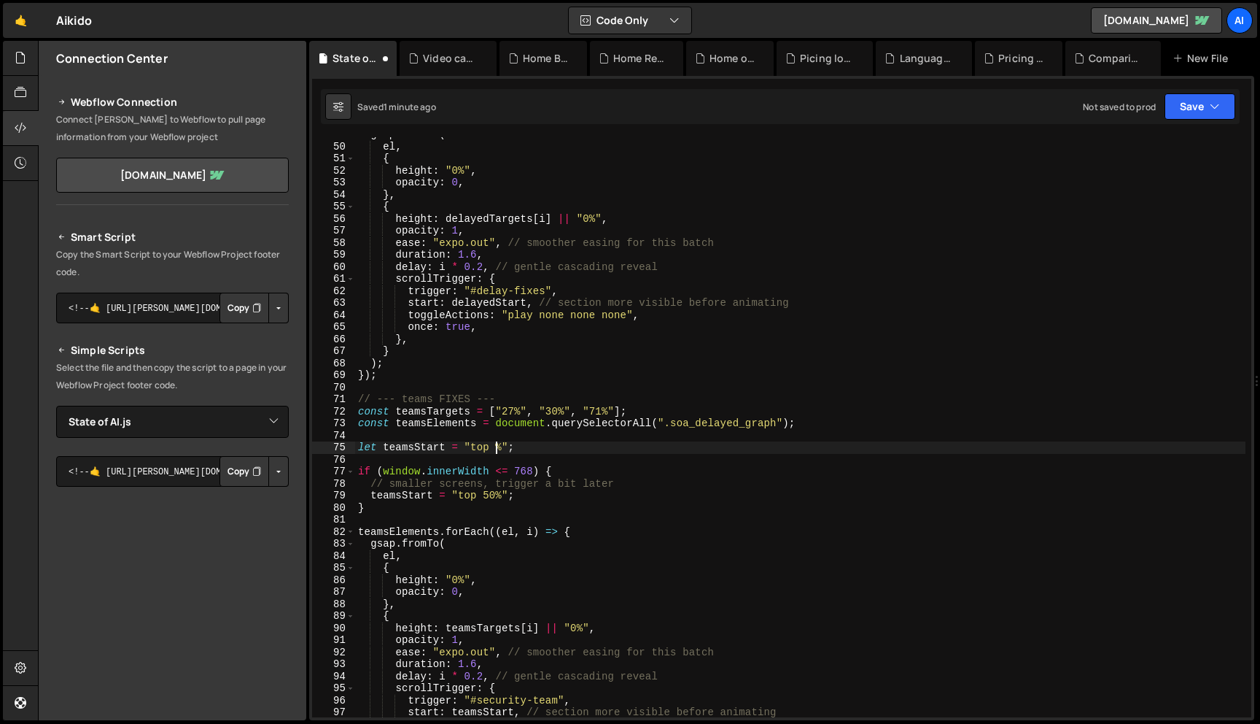
scroll to position [0, 9]
click at [446, 476] on div "gsap . fromTo ( el , { height : "0%" , opacity : 0 , } , { height : delayedTarg…" at bounding box center [800, 430] width 891 height 604
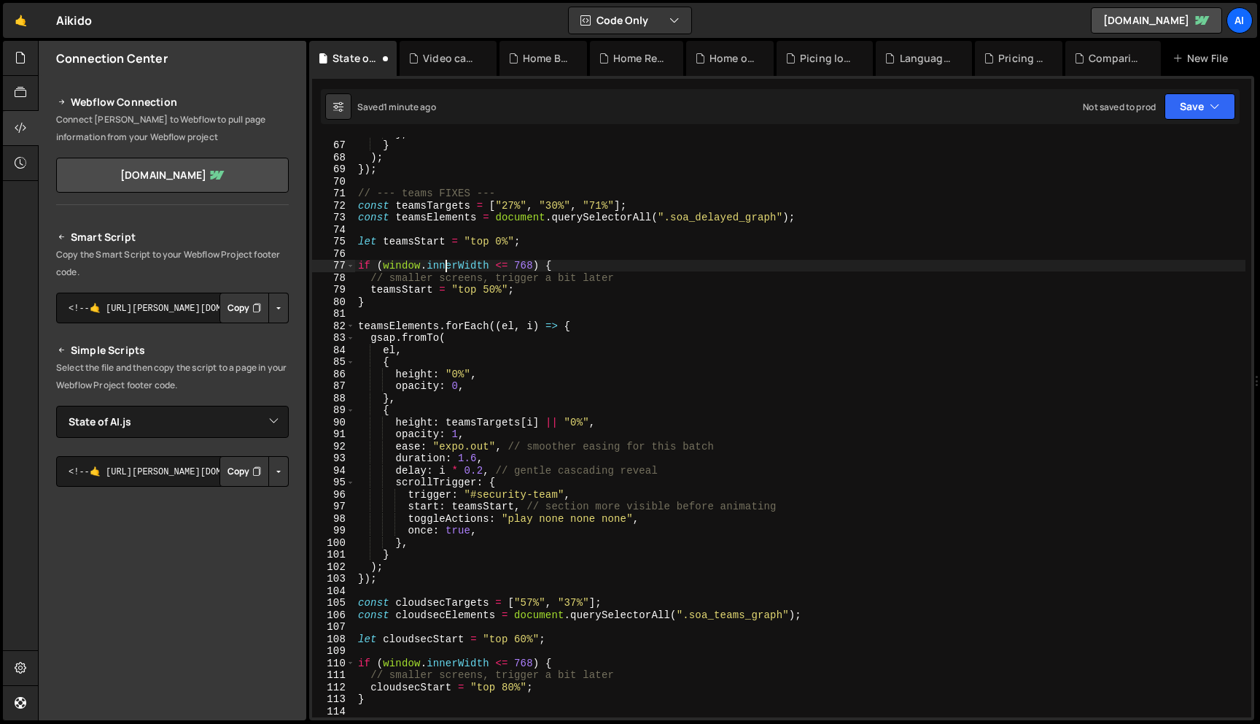
scroll to position [804, 0]
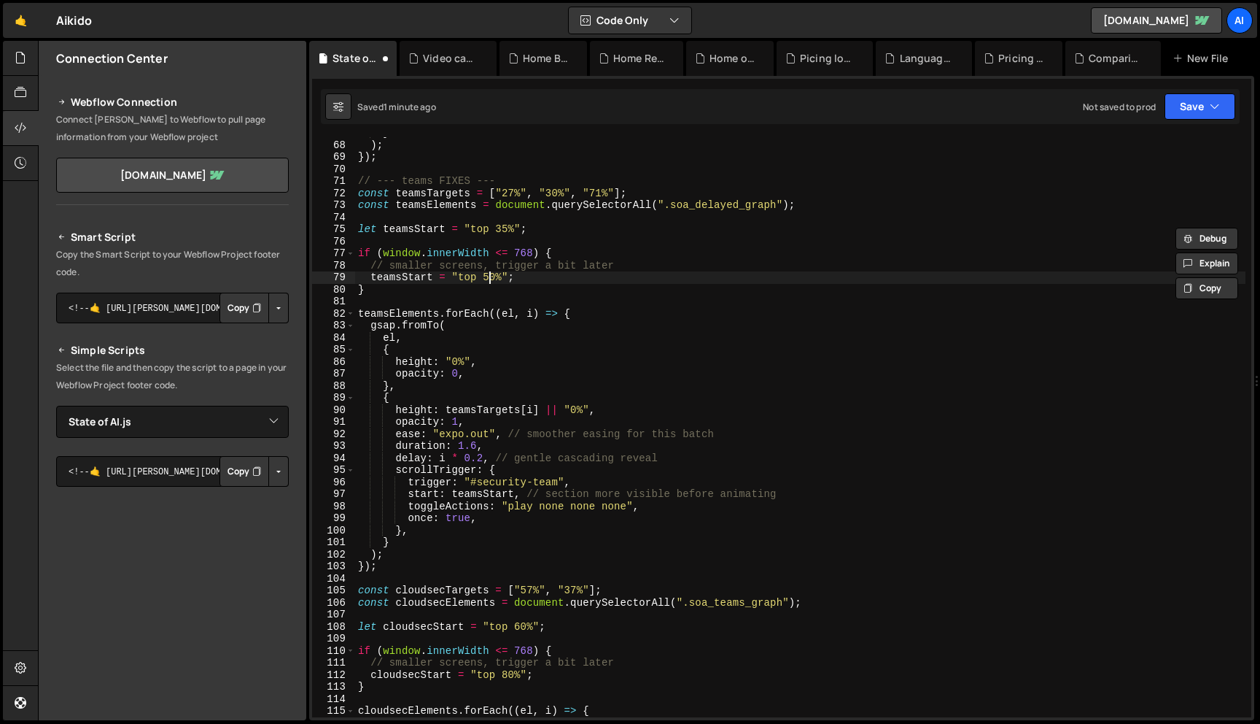
click at [489, 279] on div "} ) ; }) ; // --- teams FIXES --- const teamsTargets = [ "27%" , "30%" , "71%" …" at bounding box center [800, 429] width 891 height 604
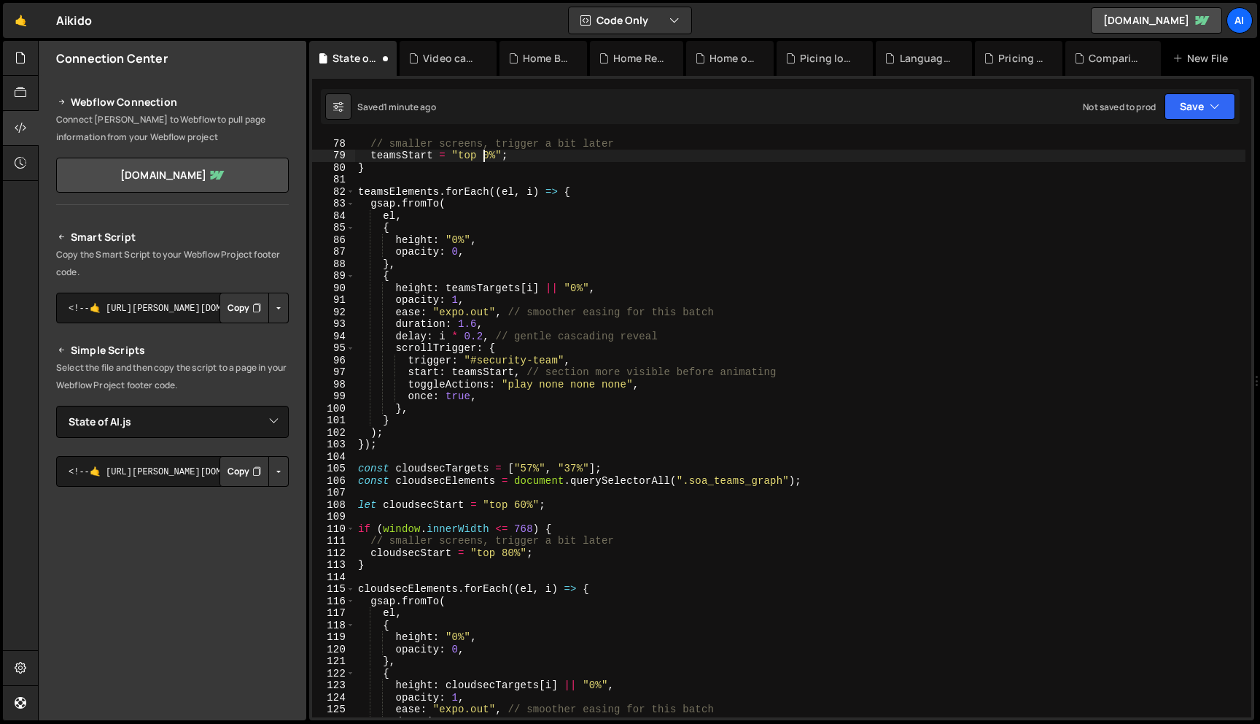
scroll to position [944, 0]
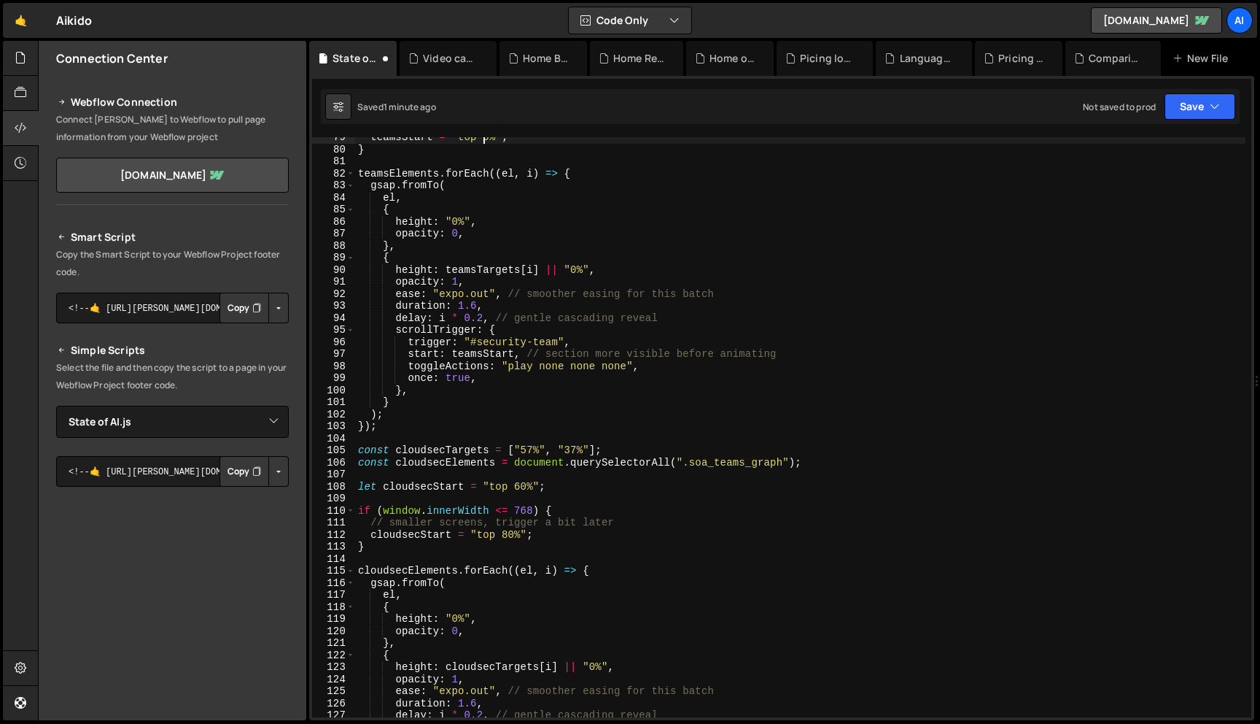
click at [508, 535] on div "teamsStart = "top 0%" ; } teamsElements . forEach (( el , i ) => { gsap . fromT…" at bounding box center [800, 433] width 891 height 604
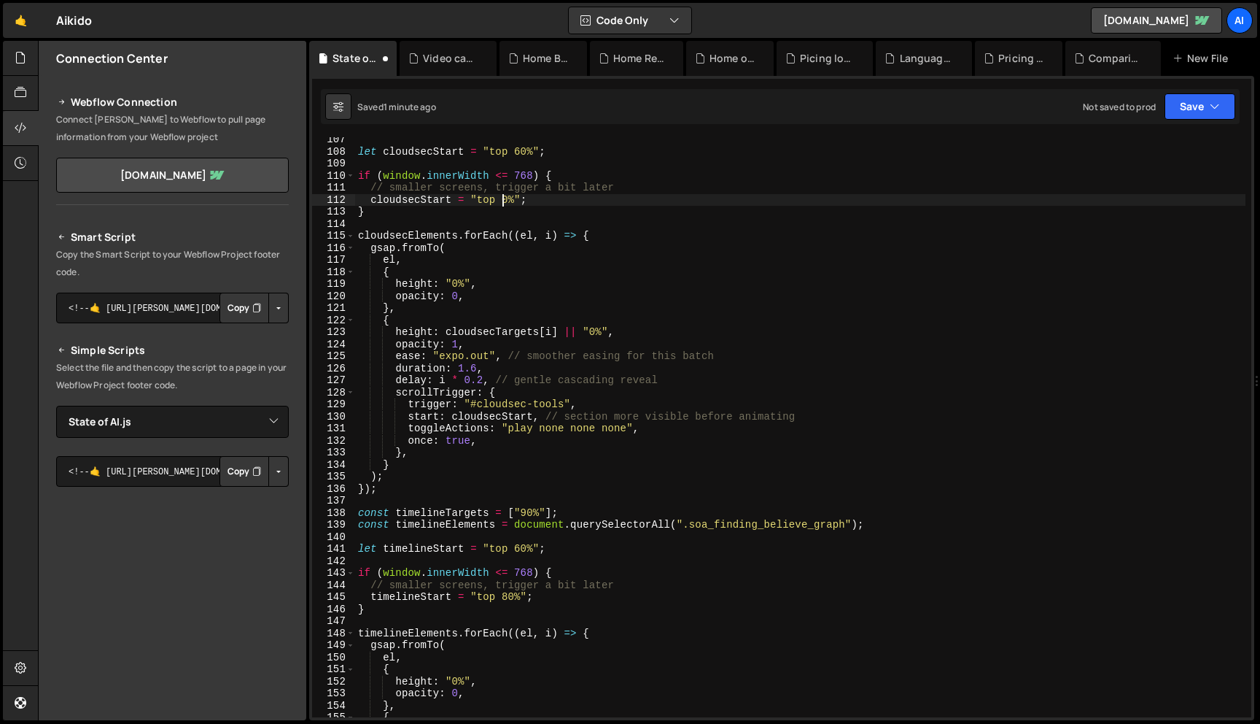
scroll to position [1280, 0]
click at [508, 597] on div "let cloudsecStart = "top 60%" ; if ( window . innerWidth <= 768 ) { // smaller …" at bounding box center [800, 435] width 891 height 604
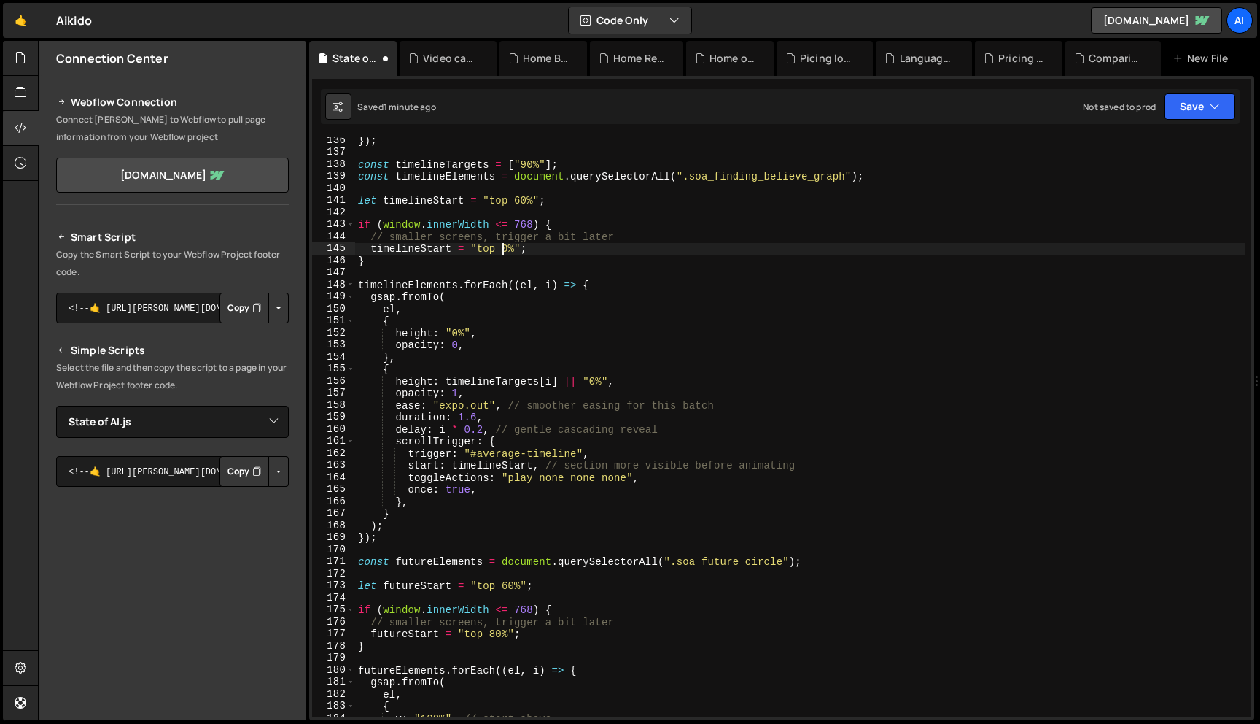
scroll to position [1659, 0]
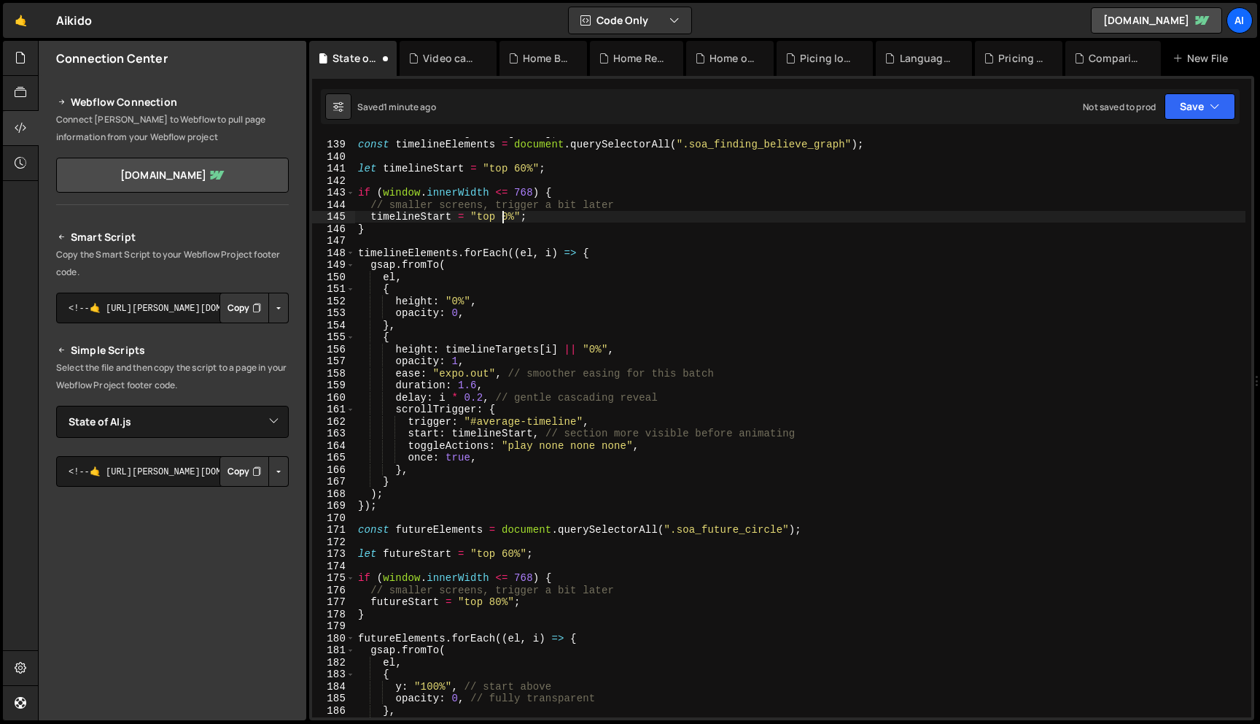
click at [494, 599] on div "const timelineTargets = [ "90%" ] ; const timelineElements = document . querySe…" at bounding box center [800, 428] width 891 height 604
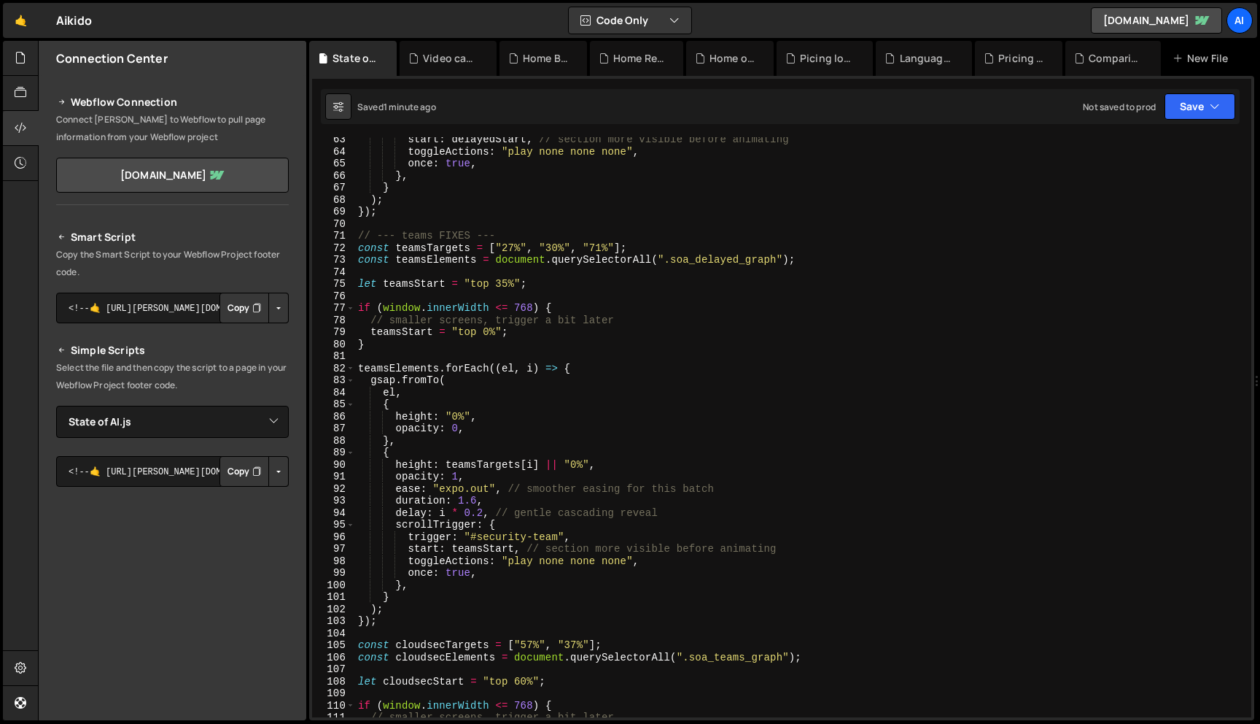
scroll to position [0, 0]
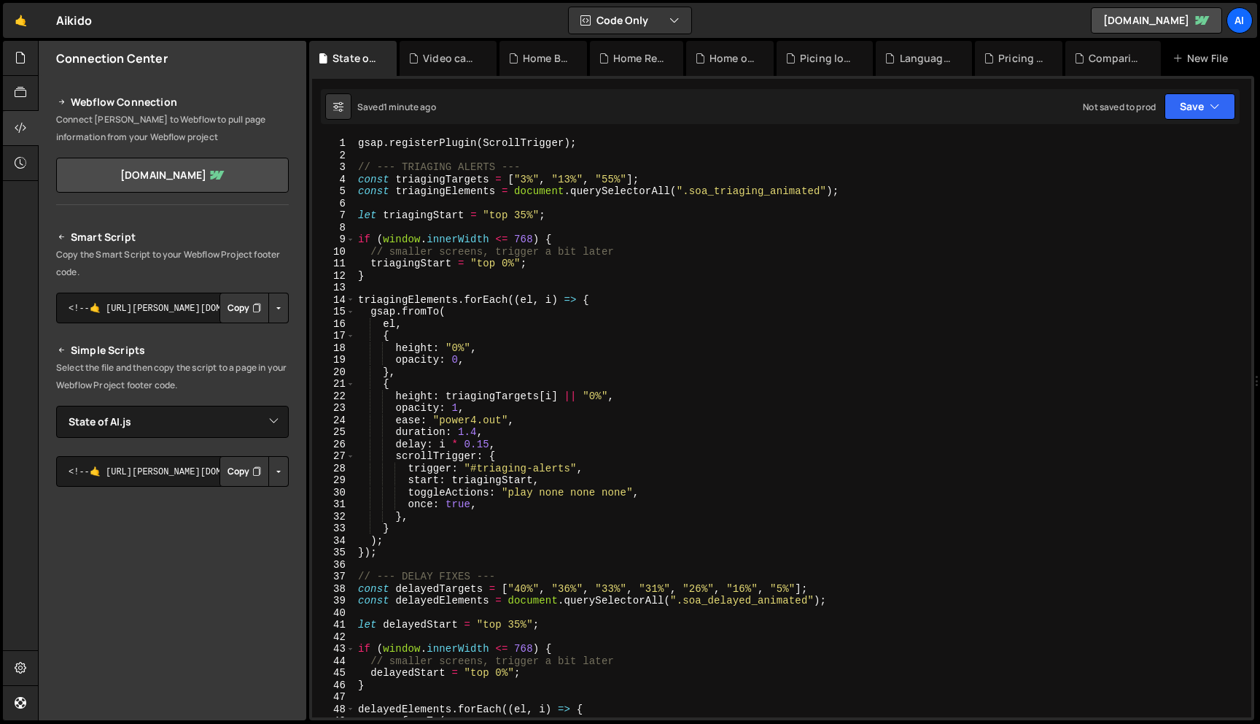
click at [497, 268] on div "gsap . registerPlugin ( ScrollTrigger ) ; // --- TRIAGING ALERTS --- const tria…" at bounding box center [800, 439] width 891 height 604
click at [497, 676] on div "gsap . registerPlugin ( ScrollTrigger ) ; // --- TRIAGING ALERTS --- const tria…" at bounding box center [800, 439] width 891 height 604
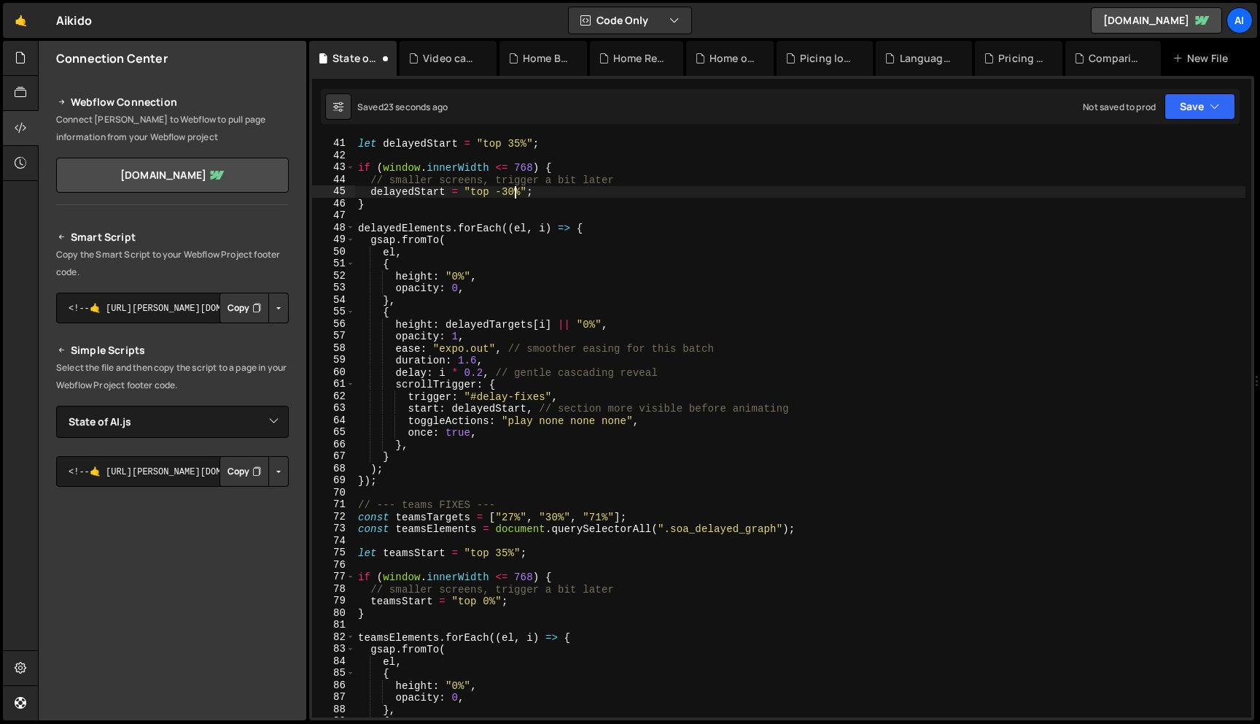
scroll to position [489, 0]
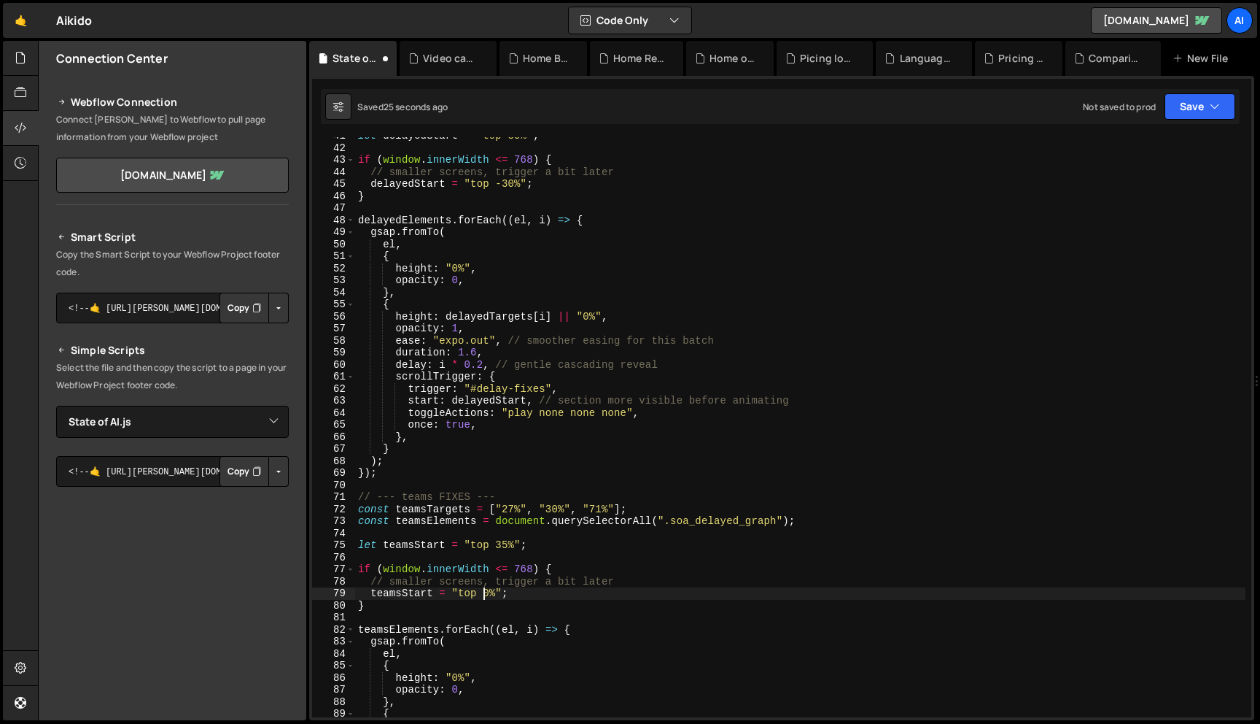
click at [484, 592] on div "let delayedStart = "top 35%" ; if ( window . innerWidth <= 768 ) { // smaller s…" at bounding box center [800, 432] width 891 height 604
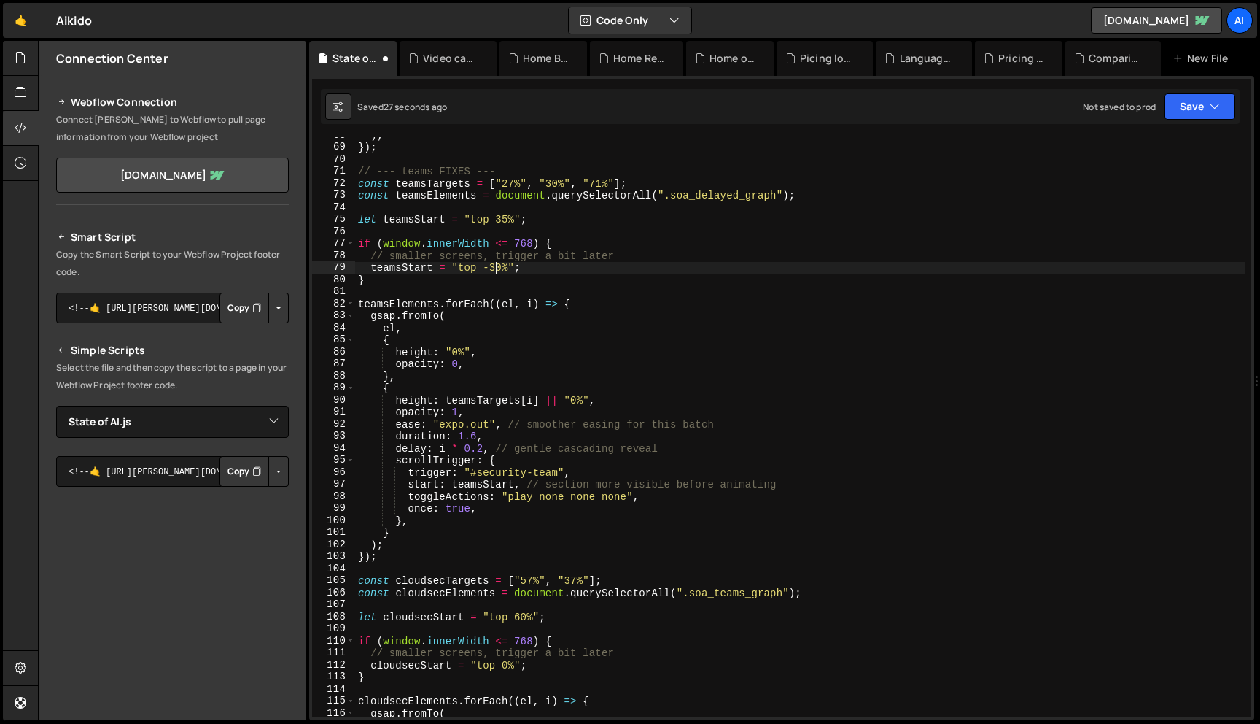
scroll to position [814, 0]
click at [500, 665] on div ") ; }) ; // --- teams FIXES --- const teamsTargets = [ "27%" , "30%" , "71%" ] …" at bounding box center [800, 431] width 891 height 604
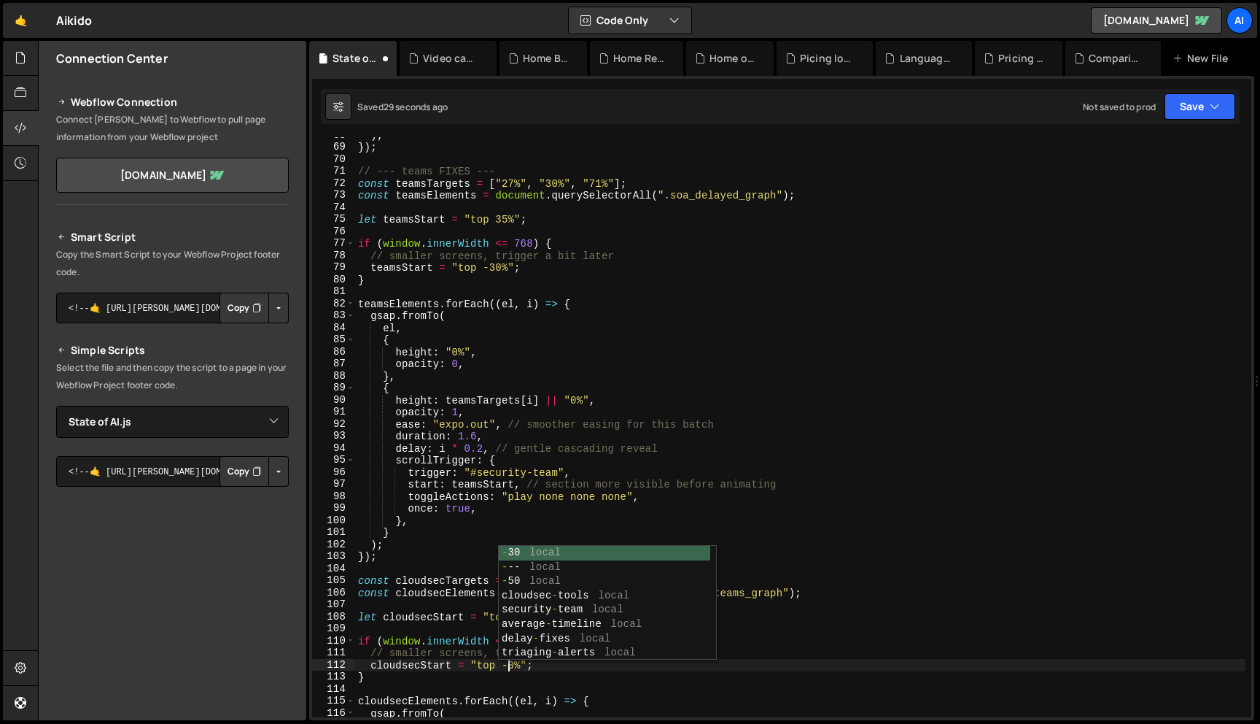
scroll to position [0, 10]
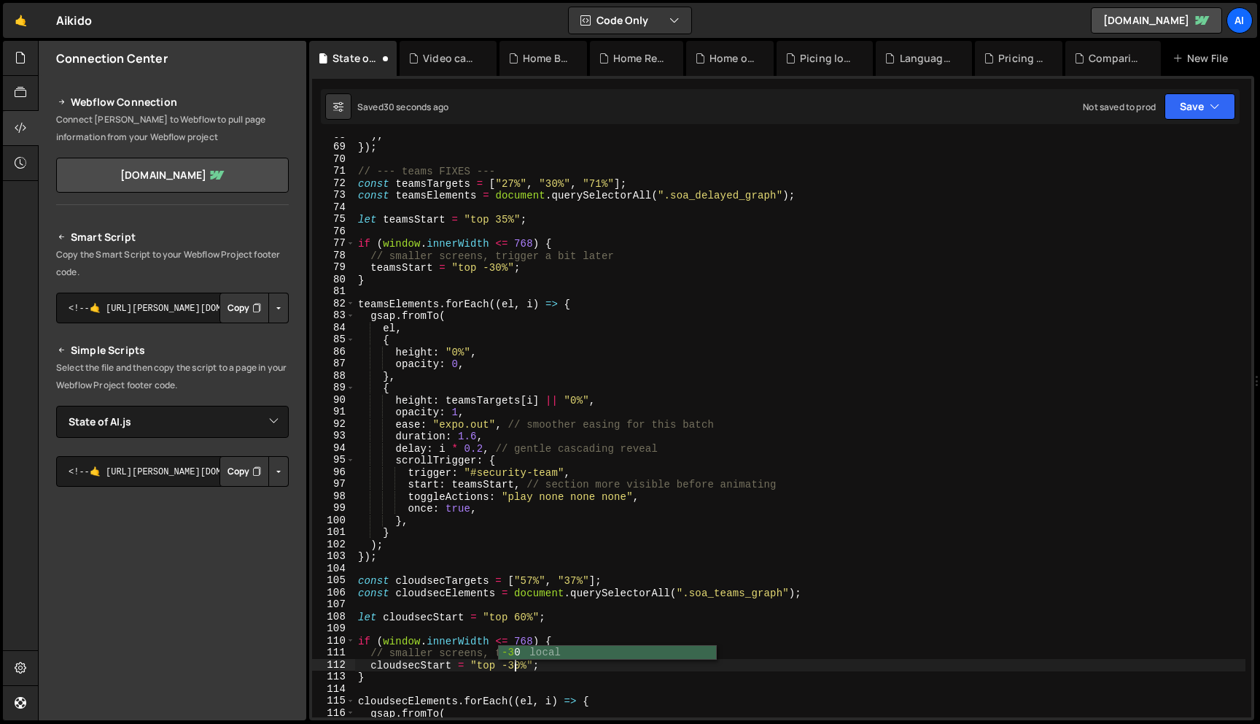
click at [540, 594] on div ") ; }) ; // --- teams FIXES --- const teamsTargets = [ "27%" , "30%" , "71%" ] …" at bounding box center [800, 431] width 891 height 604
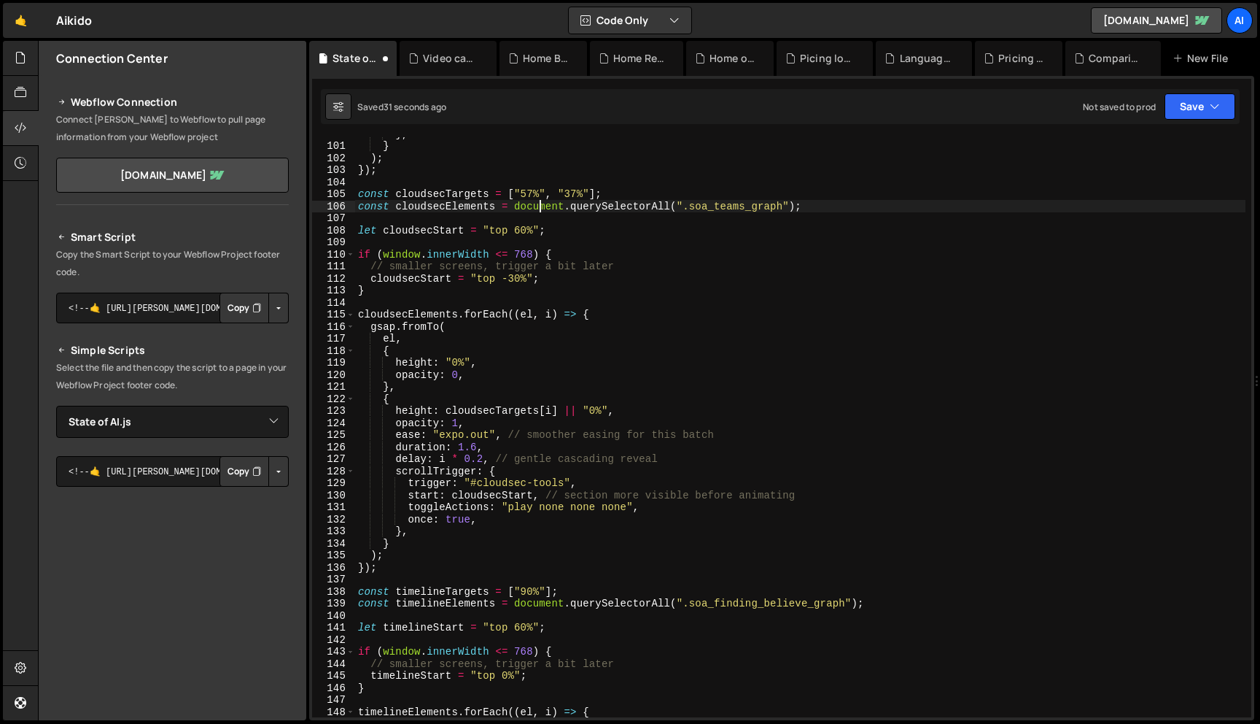
scroll to position [1209, 0]
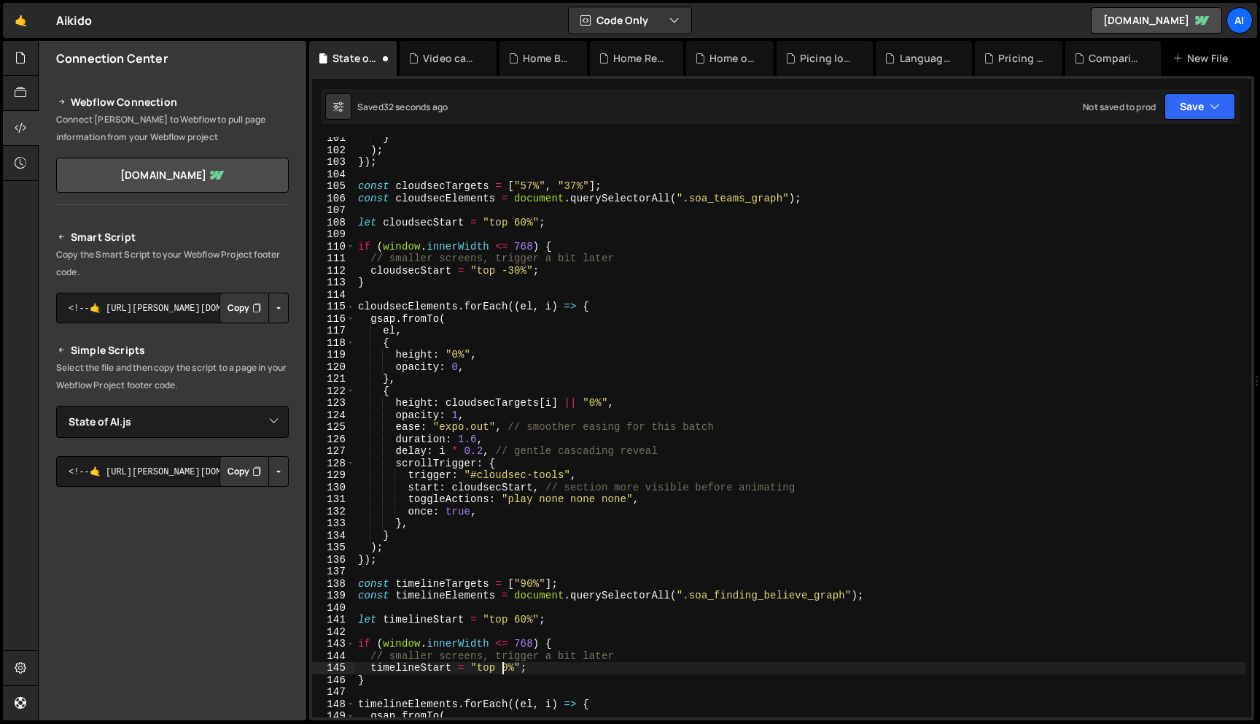
click at [503, 671] on div "} ) ; }) ; const cloudsecTargets = [ "57%" , "37%" ] ; const cloudsecElements =…" at bounding box center [800, 434] width 891 height 604
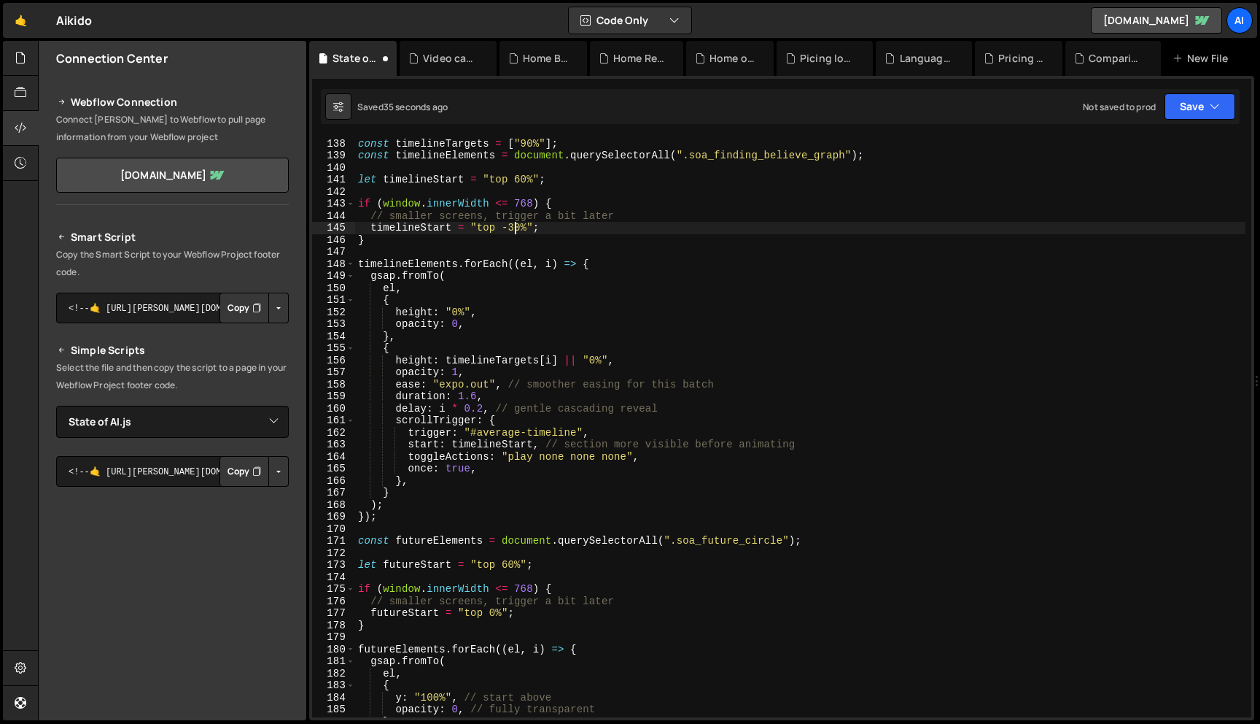
scroll to position [1648, 0]
click at [489, 609] on div "const timelineTargets = [ "90%" ] ; const timelineElements = document . querySe…" at bounding box center [800, 427] width 891 height 604
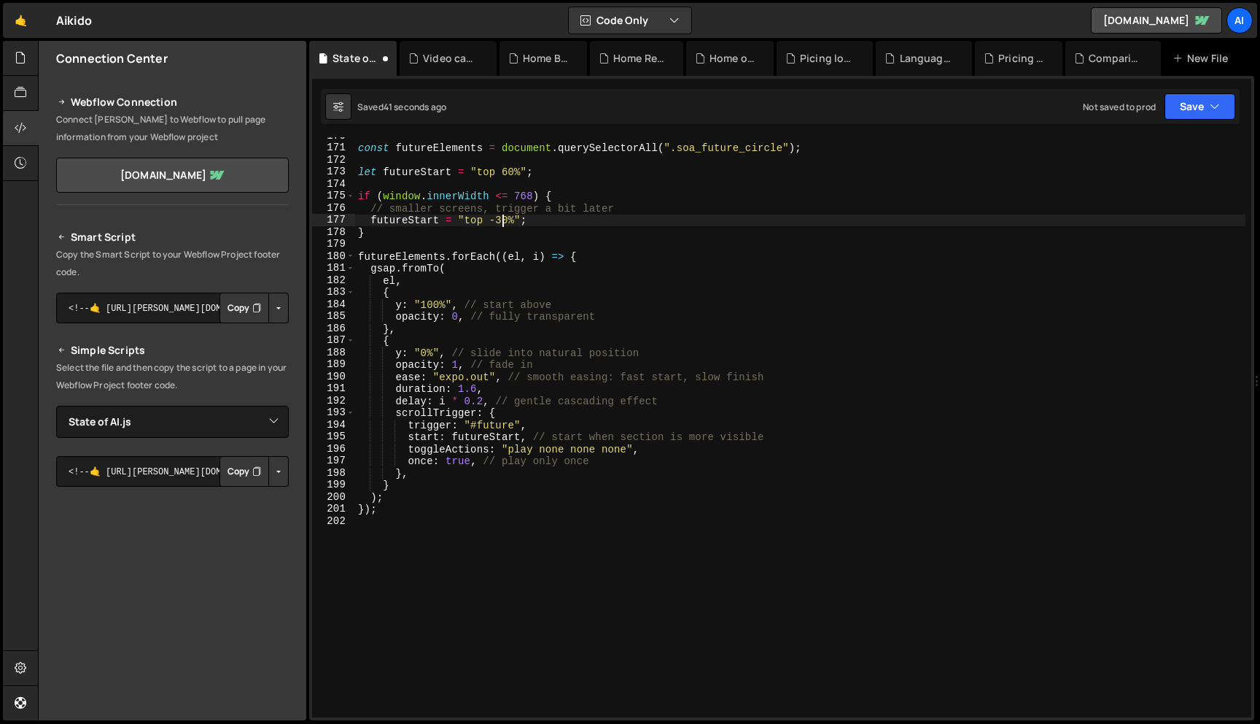
scroll to position [2041, 0]
type textarea "futureStart = "top -30%";"
click at [1222, 105] on button "Save" at bounding box center [1200, 106] width 71 height 26
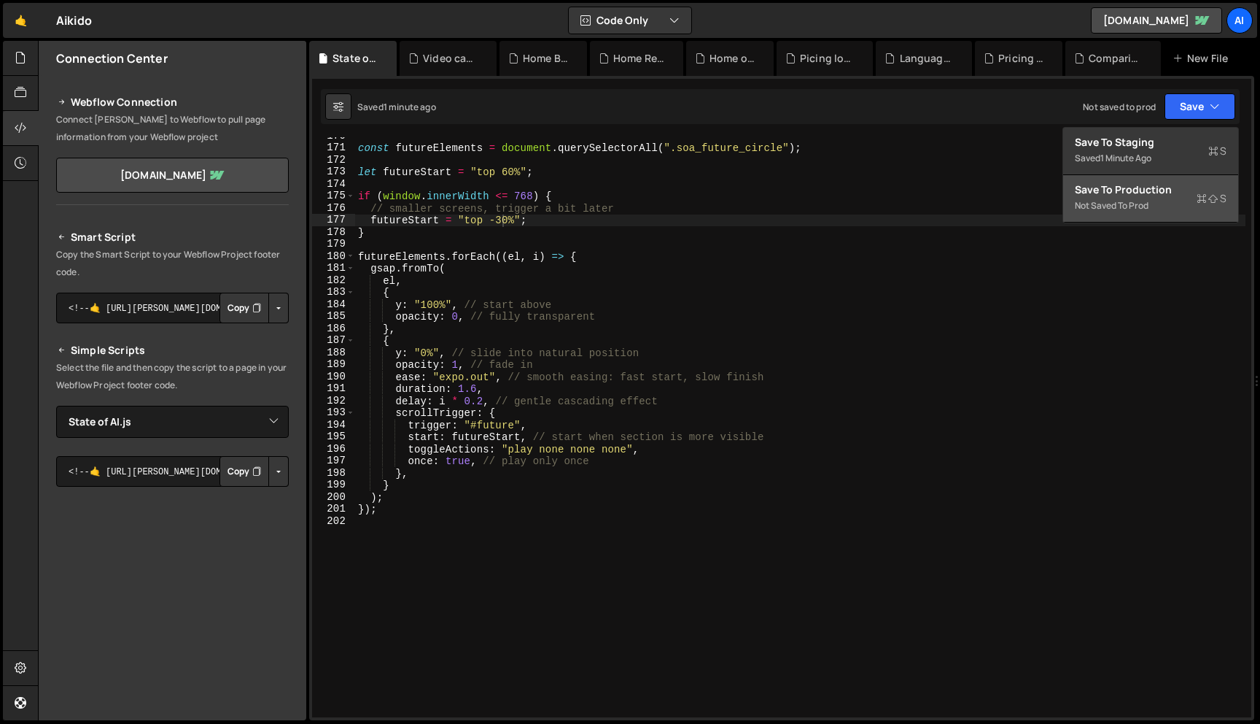
click at [1157, 197] on div "Not saved to prod" at bounding box center [1151, 206] width 152 height 18
